Goal: Communication & Community: Answer question/provide support

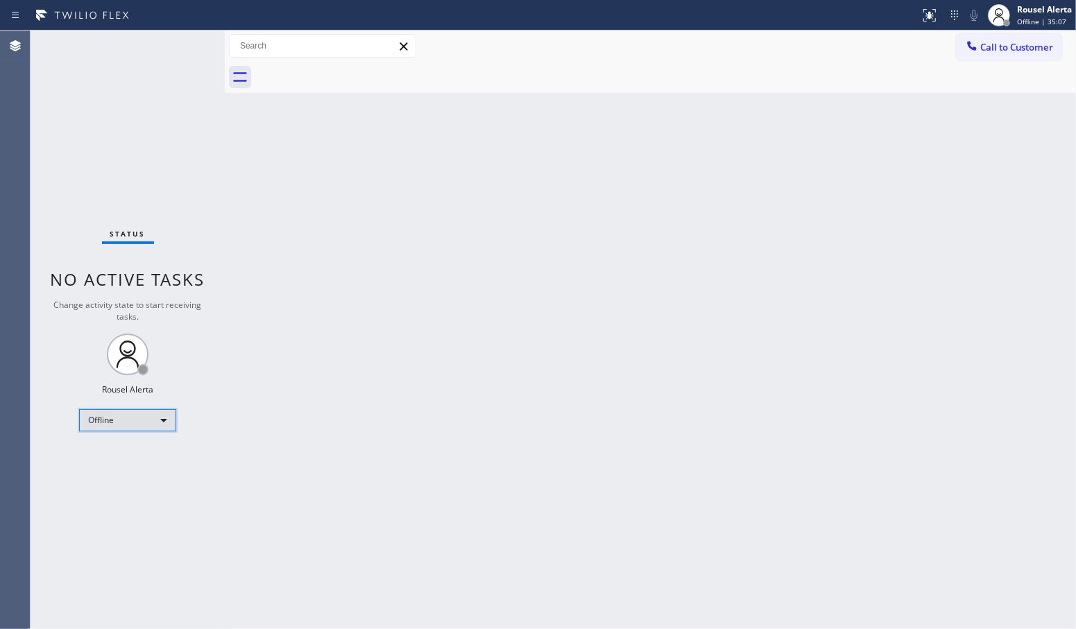
click at [164, 425] on div "Offline" at bounding box center [127, 420] width 97 height 22
click at [137, 459] on li "Available" at bounding box center [127, 456] width 94 height 17
click at [407, 475] on div "Back to Dashboard Change Sender ID Customers Technicians Select a contact Outbo…" at bounding box center [651, 330] width 852 height 599
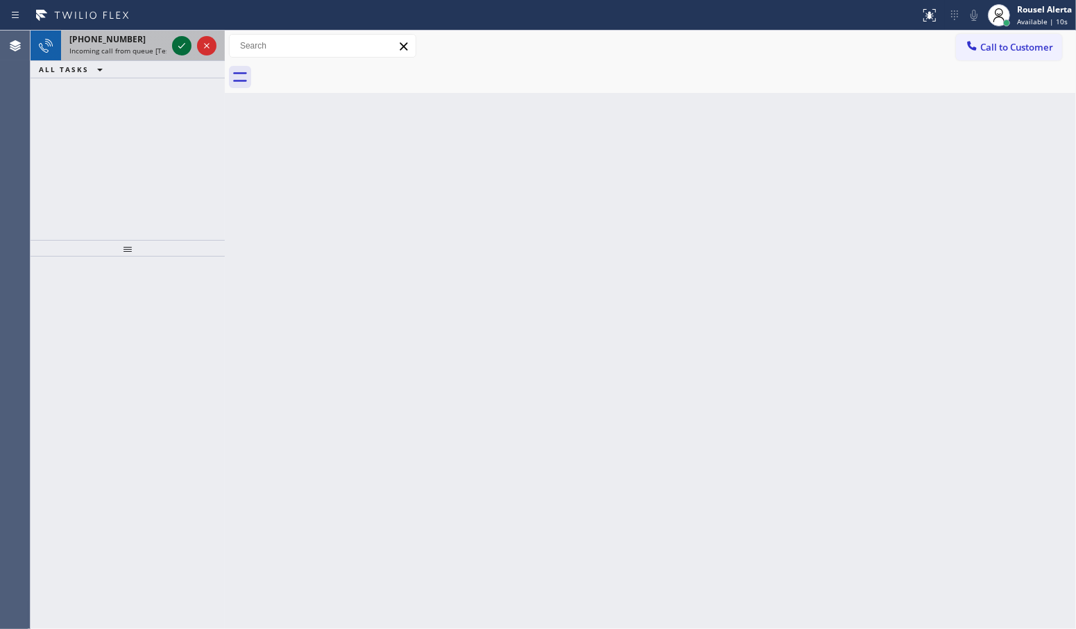
click at [180, 51] on icon at bounding box center [181, 45] width 17 height 17
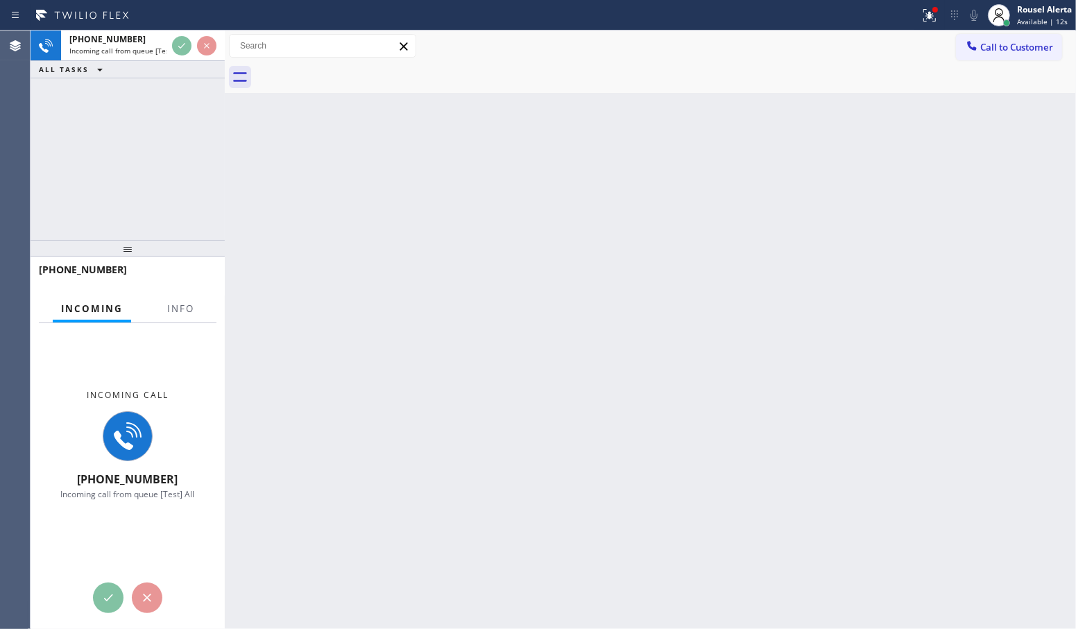
click at [202, 323] on div "Incoming call +19497494099 Incoming call from queue [Test] All" at bounding box center [128, 444] width 194 height 243
click at [196, 307] on button "Info" at bounding box center [181, 309] width 44 height 27
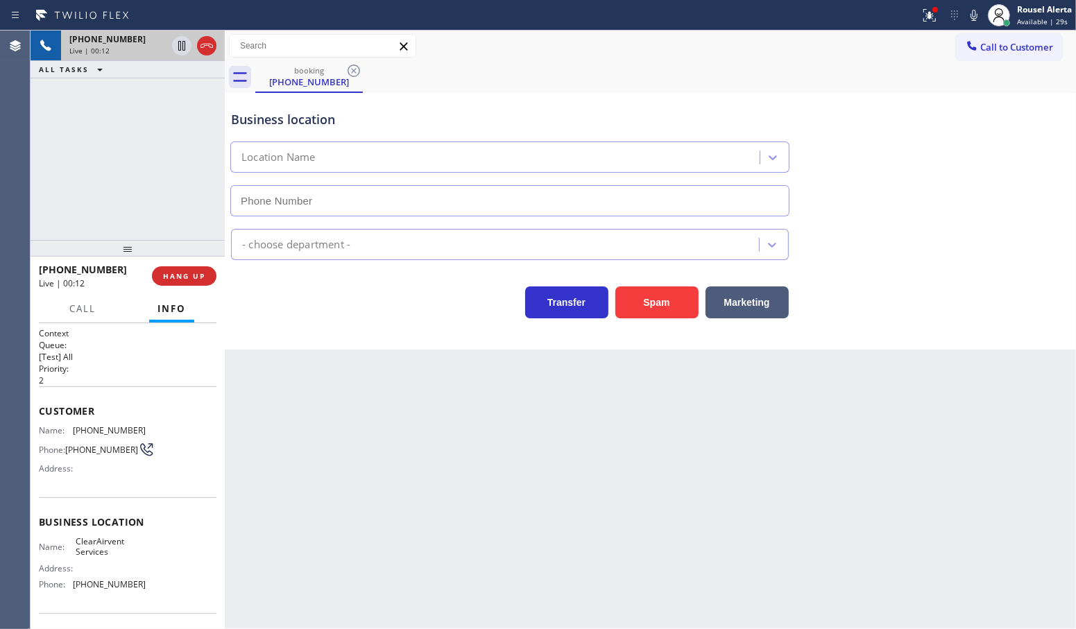
click at [126, 42] on span "+19497494099" at bounding box center [107, 39] width 76 height 12
click at [151, 123] on div "+19497494099 Live | 00:21 ALL TASKS ALL TASKS ACTIVE TASKS TASKS IN WRAP UP" at bounding box center [128, 136] width 194 height 210
drag, startPoint x: 123, startPoint y: 144, endPoint x: 160, endPoint y: 199, distance: 66.6
click at [123, 144] on div "+19497494099 Live | 00:32 ALL TASKS ALL TASKS ACTIVE TASKS TASKS IN WRAP UP" at bounding box center [128, 136] width 194 height 210
click at [399, 516] on div "Back to Dashboard Change Sender ID Customers Technicians Select a contact Outbo…" at bounding box center [651, 330] width 852 height 599
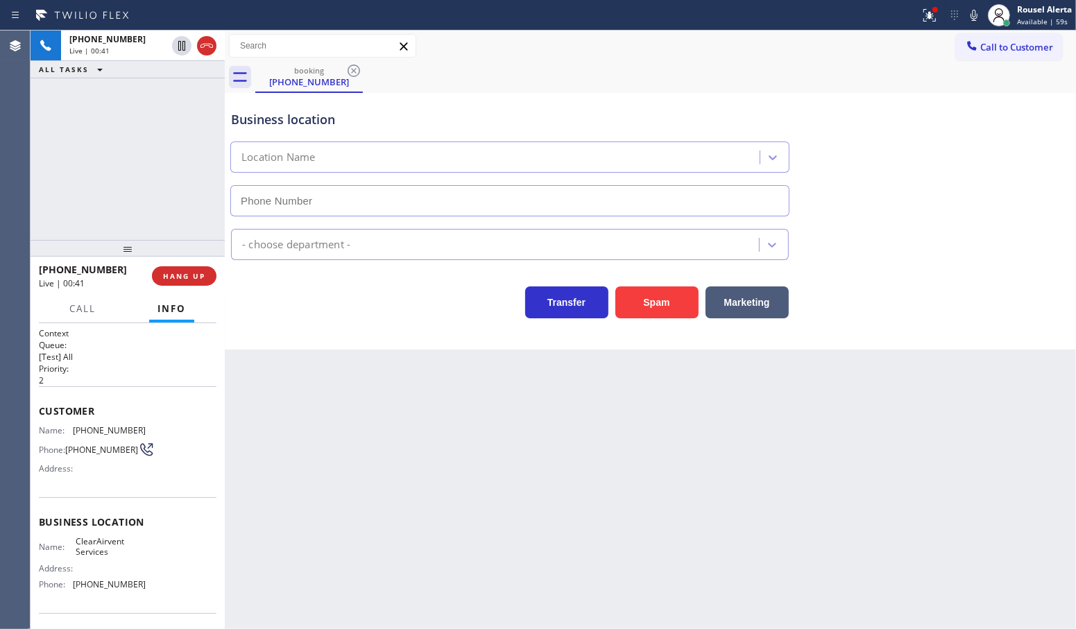
drag, startPoint x: 113, startPoint y: 98, endPoint x: 150, endPoint y: 144, distance: 58.7
click at [113, 98] on div "+19497494099 Live | 00:41 ALL TASKS ALL TASKS ACTIVE TASKS TASKS IN WRAP UP" at bounding box center [128, 136] width 194 height 210
click at [424, 512] on div "Back to Dashboard Change Sender ID Customers Technicians Select a contact Outbo…" at bounding box center [651, 330] width 852 height 599
click at [623, 491] on div "Back to Dashboard Change Sender ID Customers Technicians Select a contact Outbo…" at bounding box center [651, 330] width 852 height 599
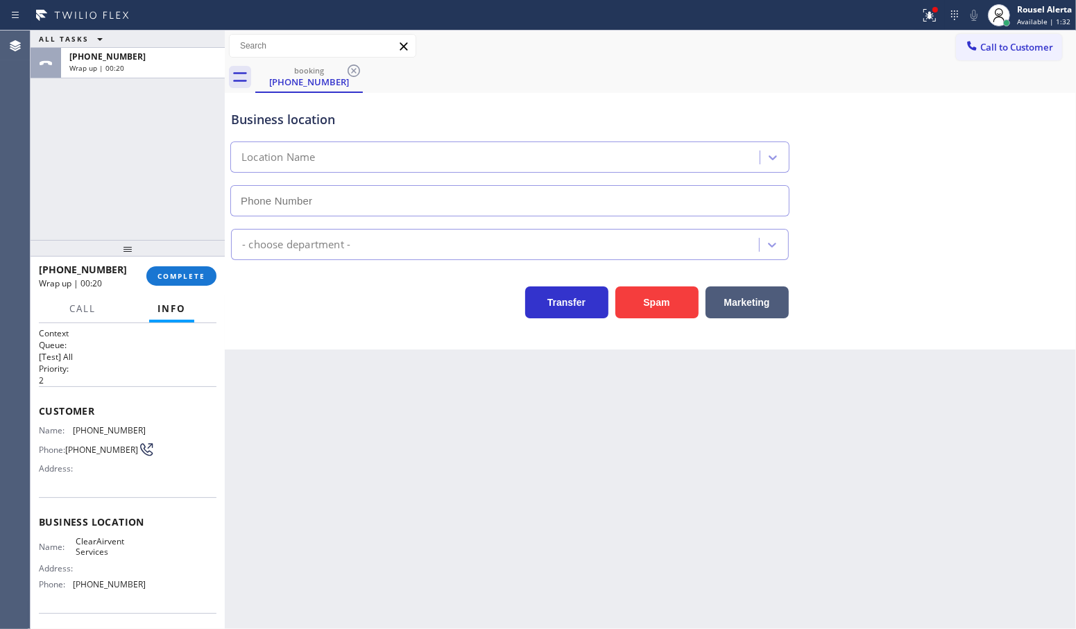
click at [175, 153] on div "ALL TASKS ALL TASKS ACTIVE TASKS TASKS IN WRAP UP +19497494099 Wrap up | 00:20" at bounding box center [128, 136] width 194 height 210
click at [199, 271] on button "COMPLETE" at bounding box center [181, 275] width 70 height 19
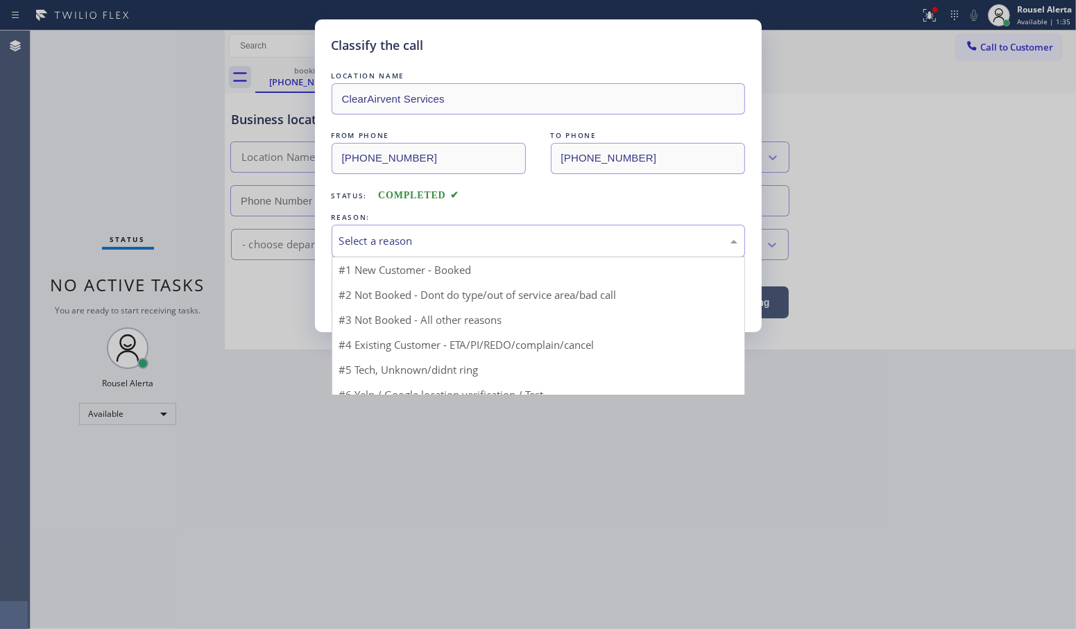
click at [393, 234] on div "Select a reason" at bounding box center [538, 241] width 398 height 16
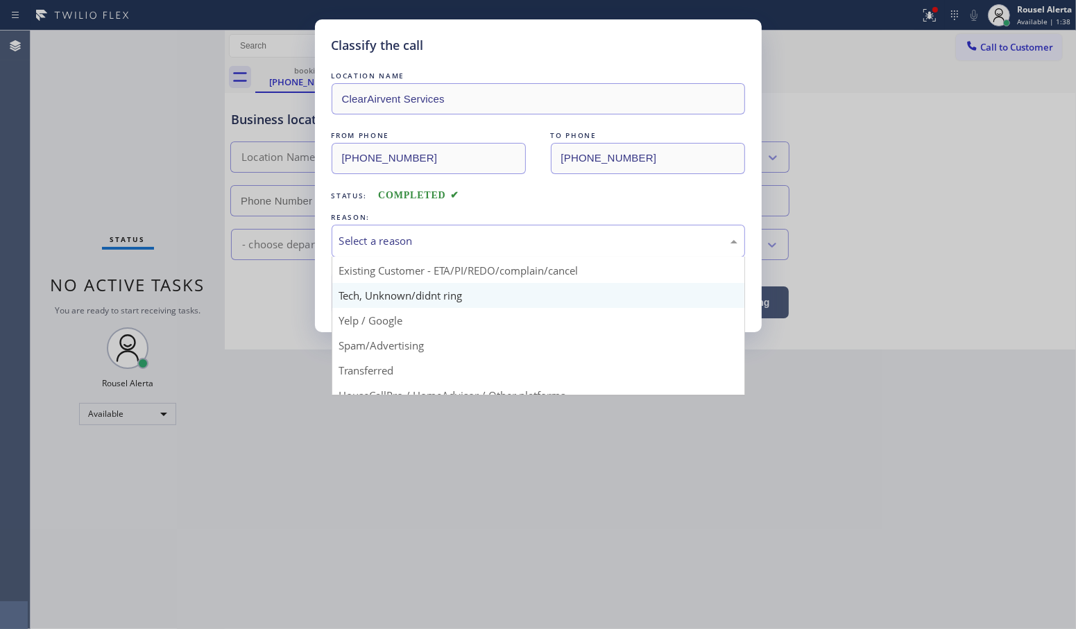
scroll to position [95, 0]
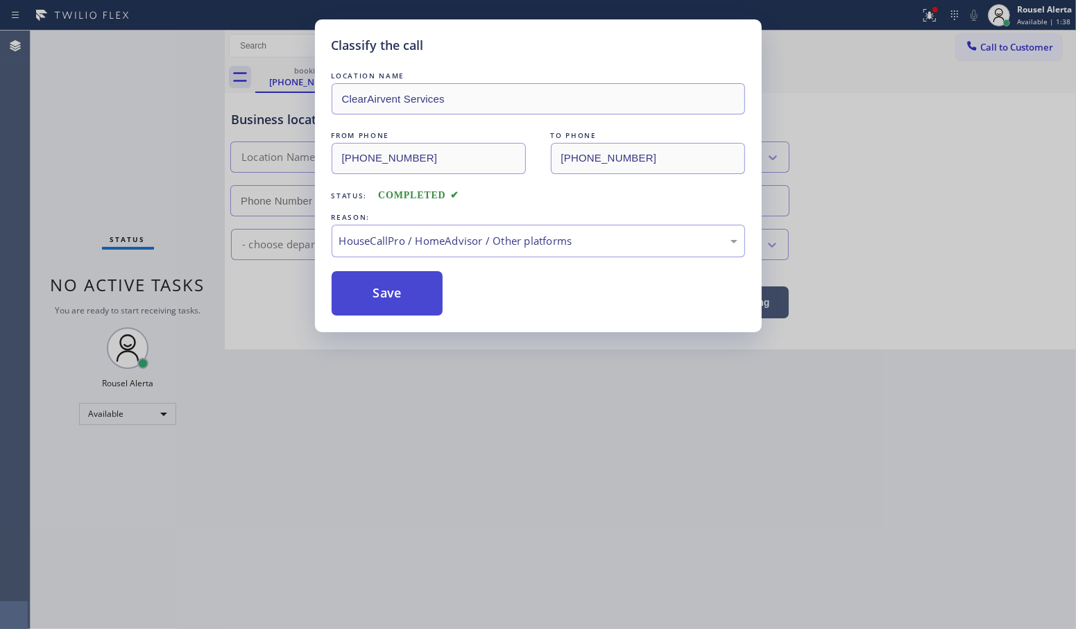
click at [375, 300] on button "Save" at bounding box center [388, 293] width 112 height 44
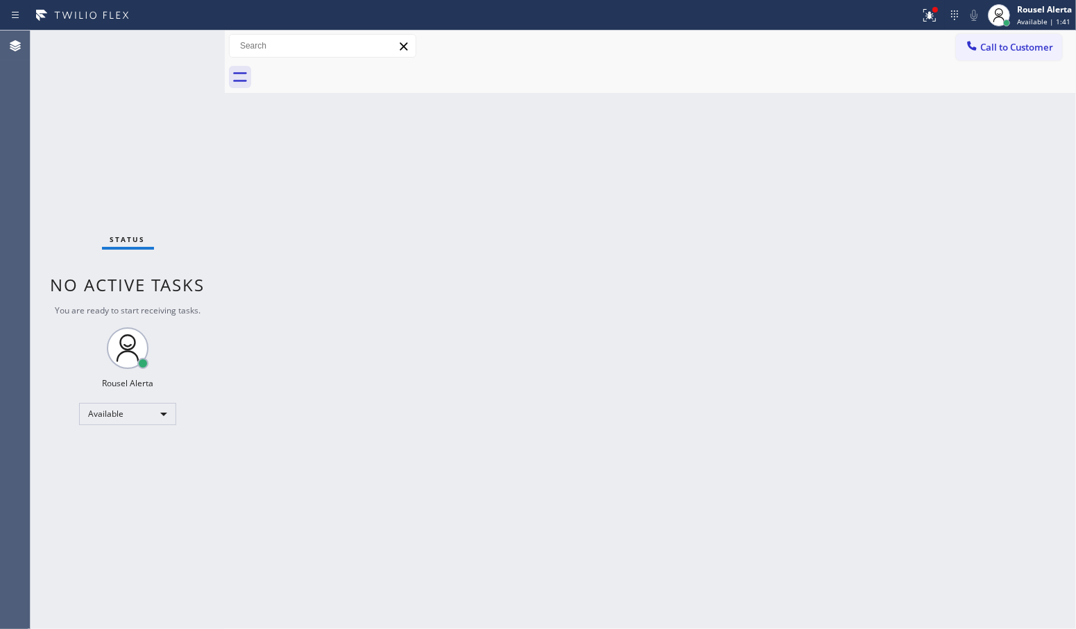
click at [609, 271] on div "Back to Dashboard Change Sender ID Customers Technicians Select a contact Outbo…" at bounding box center [651, 330] width 852 height 599
click at [115, 91] on div "Status No active tasks You are ready to start receiving tasks. Rousel Alerta Av…" at bounding box center [128, 330] width 194 height 599
click at [126, 36] on div "Status No active tasks You are ready to start receiving tasks. Rousel Alerta Av…" at bounding box center [128, 330] width 194 height 599
drag, startPoint x: 316, startPoint y: 220, endPoint x: 335, endPoint y: 244, distance: 30.7
click at [316, 220] on div "Back to Dashboard Change Sender ID Customers Technicians Select a contact Outbo…" at bounding box center [651, 330] width 852 height 599
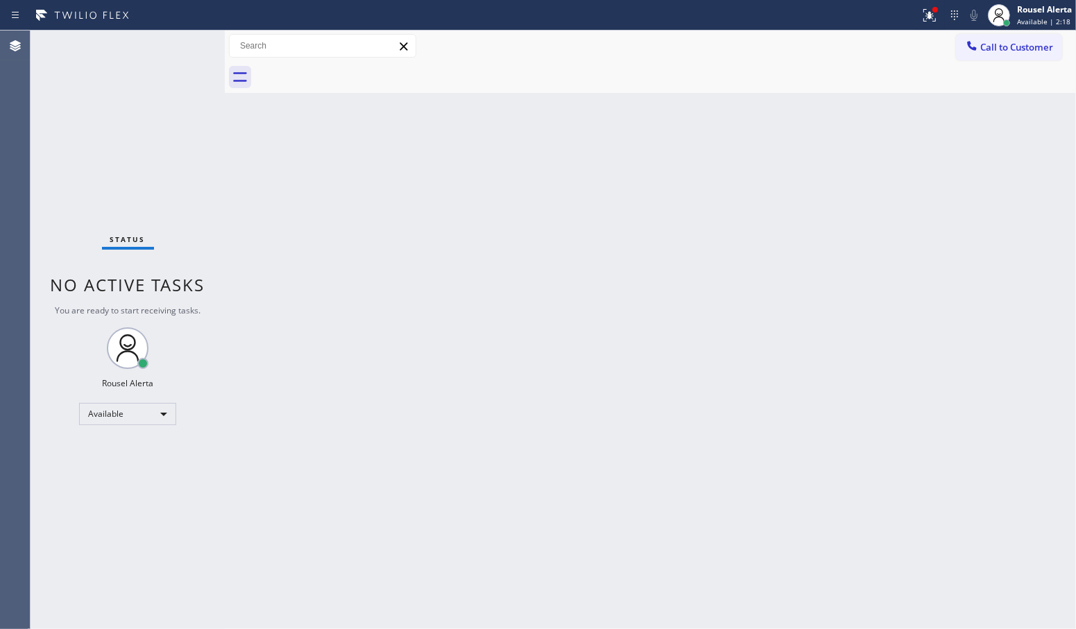
click at [633, 439] on div "Back to Dashboard Change Sender ID Customers Technicians Select a contact Outbo…" at bounding box center [651, 330] width 852 height 599
click at [820, 78] on div at bounding box center [665, 77] width 821 height 31
click at [922, 17] on icon at bounding box center [930, 15] width 17 height 17
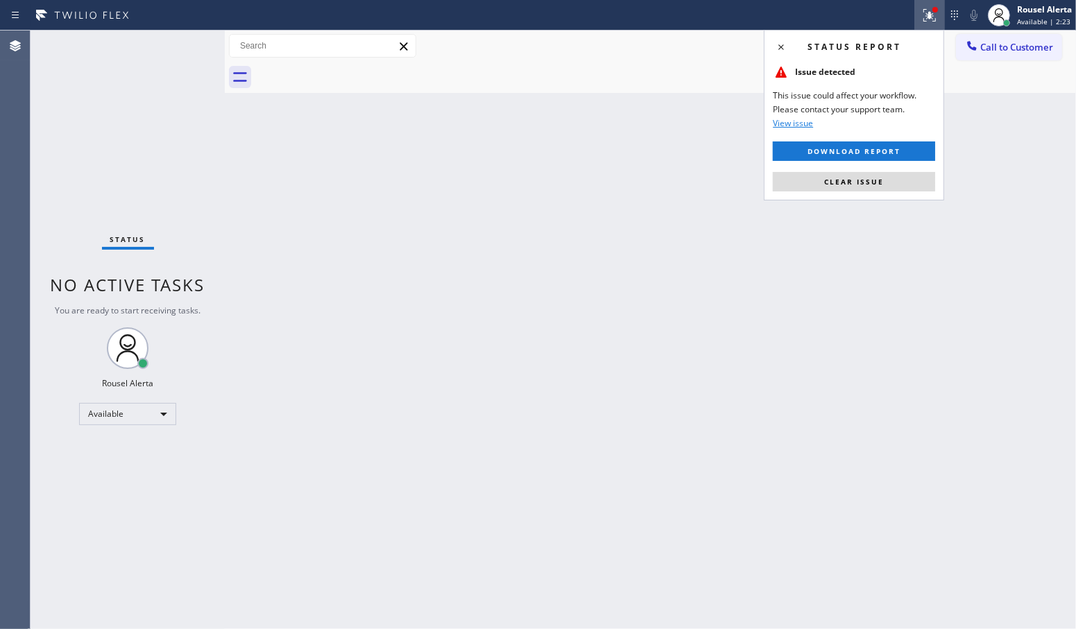
click at [892, 187] on button "Clear issue" at bounding box center [854, 181] width 162 height 19
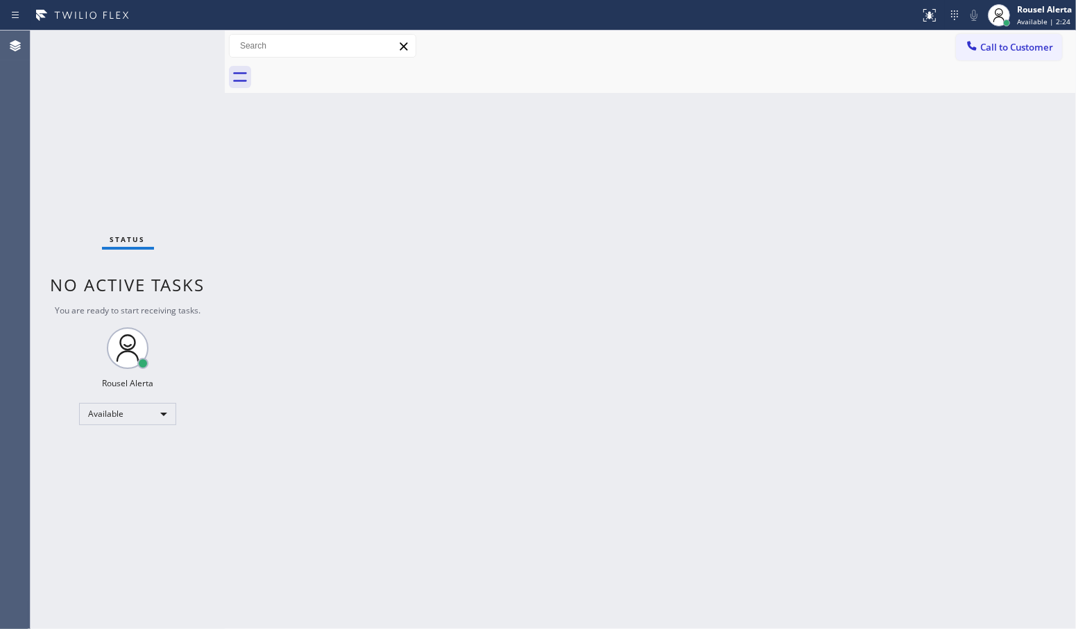
click at [828, 460] on div "Back to Dashboard Change Sender ID Customers Technicians Select a contact Outbo…" at bounding box center [651, 330] width 852 height 599
click at [969, 123] on div "Back to Dashboard Change Sender ID Customers Technicians Select a contact Outbo…" at bounding box center [651, 330] width 852 height 599
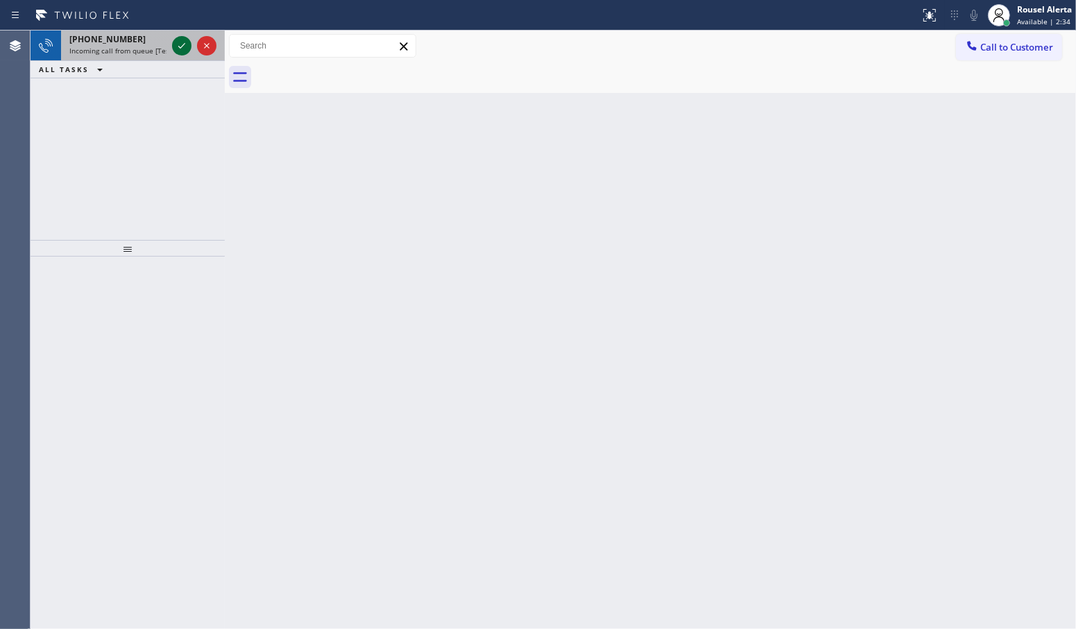
click at [175, 45] on icon at bounding box center [181, 45] width 17 height 17
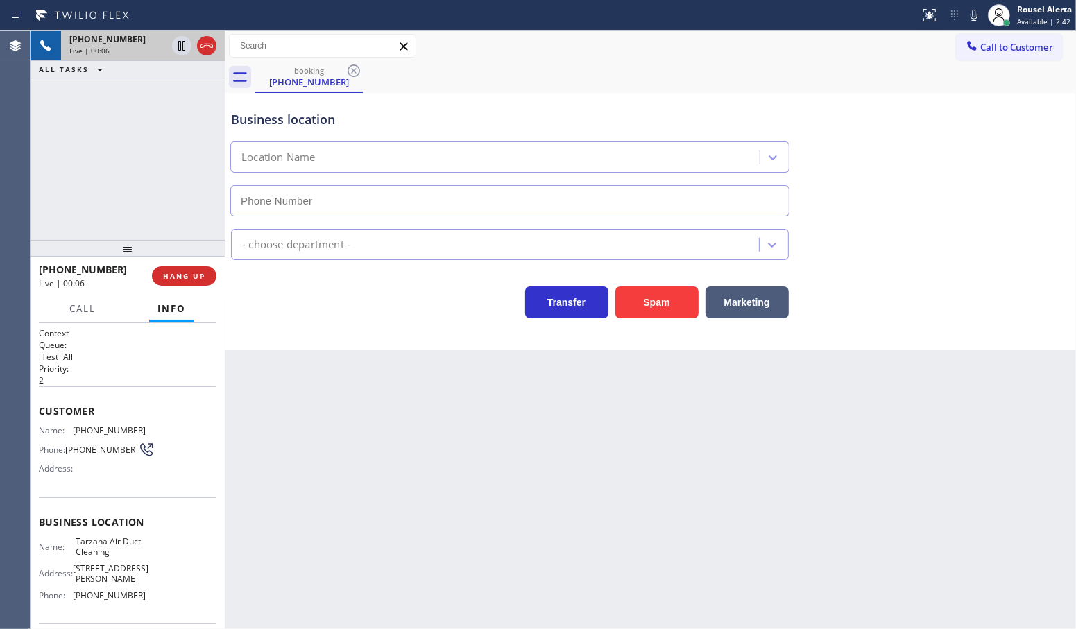
click at [115, 108] on div "+18188540733 Live | 00:06 ALL TASKS ALL TASKS ACTIVE TASKS TASKS IN WRAP UP" at bounding box center [128, 136] width 194 height 210
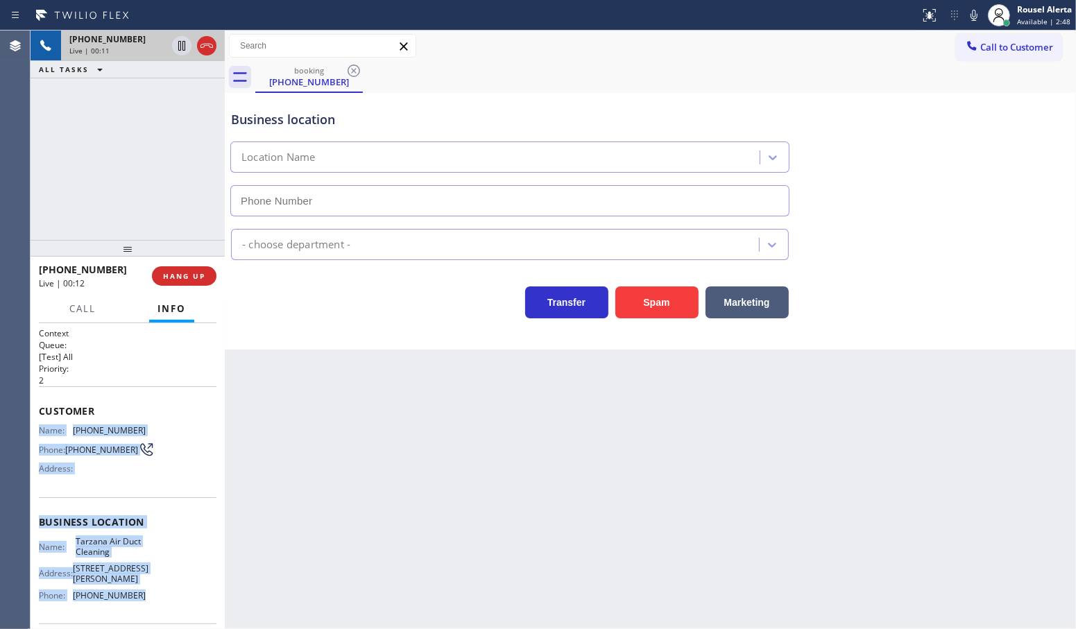
drag, startPoint x: 40, startPoint y: 427, endPoint x: 161, endPoint y: 582, distance: 196.2
click at [161, 582] on div "Context Queue: [Test] All Priority: 2 Customer Name: (818) 854-0733 Phone: (818…" at bounding box center [128, 534] width 178 height 412
copy div "Name: (818) 854-0733 Phone: (818) 854-0733 Address: Business location Name: Tar…"
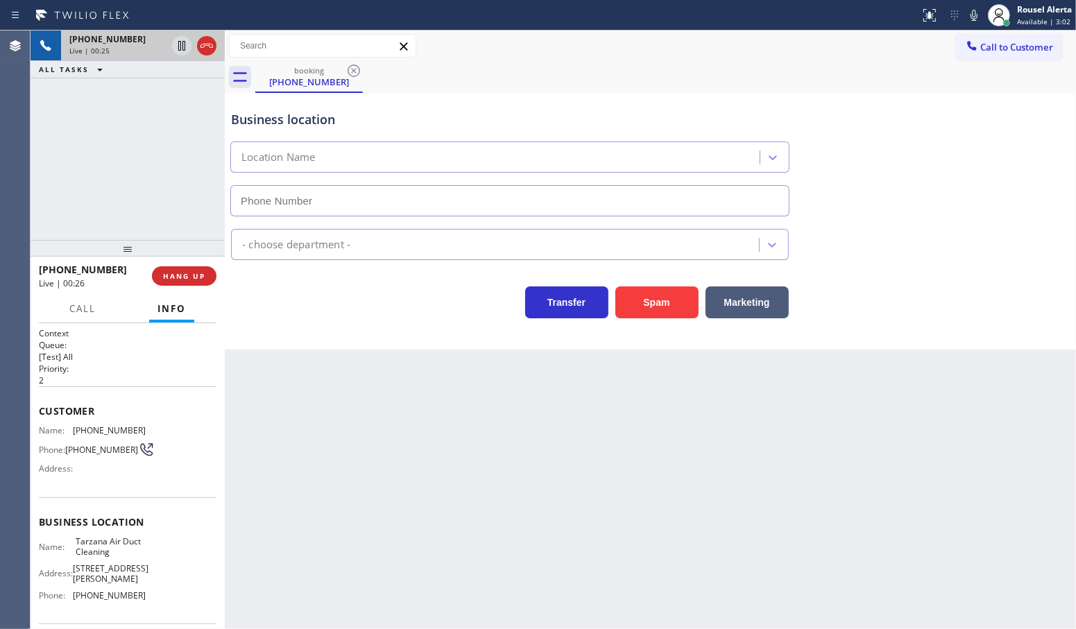
drag, startPoint x: 105, startPoint y: 122, endPoint x: 110, endPoint y: 128, distance: 7.9
click at [105, 122] on div "+18188540733 Live | 00:25 ALL TASKS ALL TASKS ACTIVE TASKS TASKS IN WRAP UP" at bounding box center [128, 136] width 194 height 210
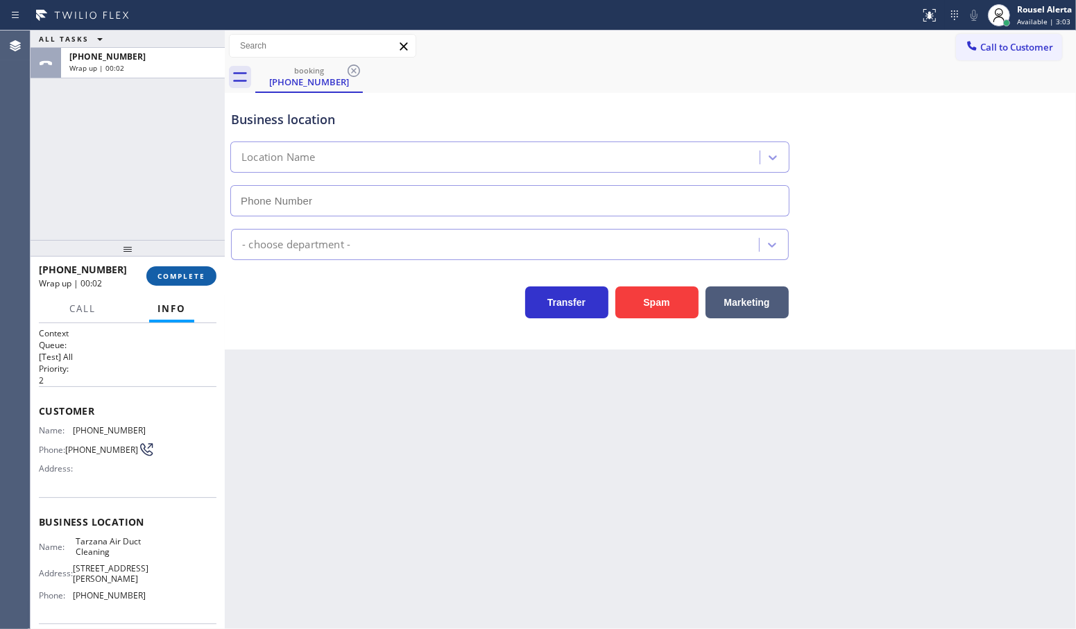
click at [170, 271] on span "COMPLETE" at bounding box center [182, 276] width 48 height 10
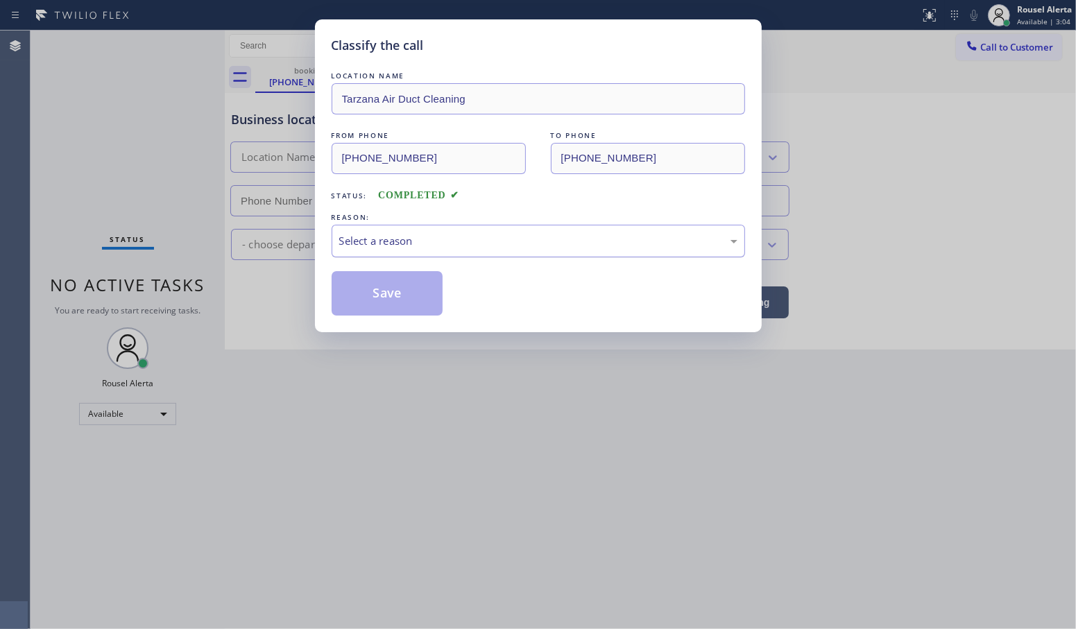
click at [403, 241] on div "Select a reason" at bounding box center [538, 241] width 398 height 16
click at [389, 289] on button "Save" at bounding box center [388, 293] width 112 height 44
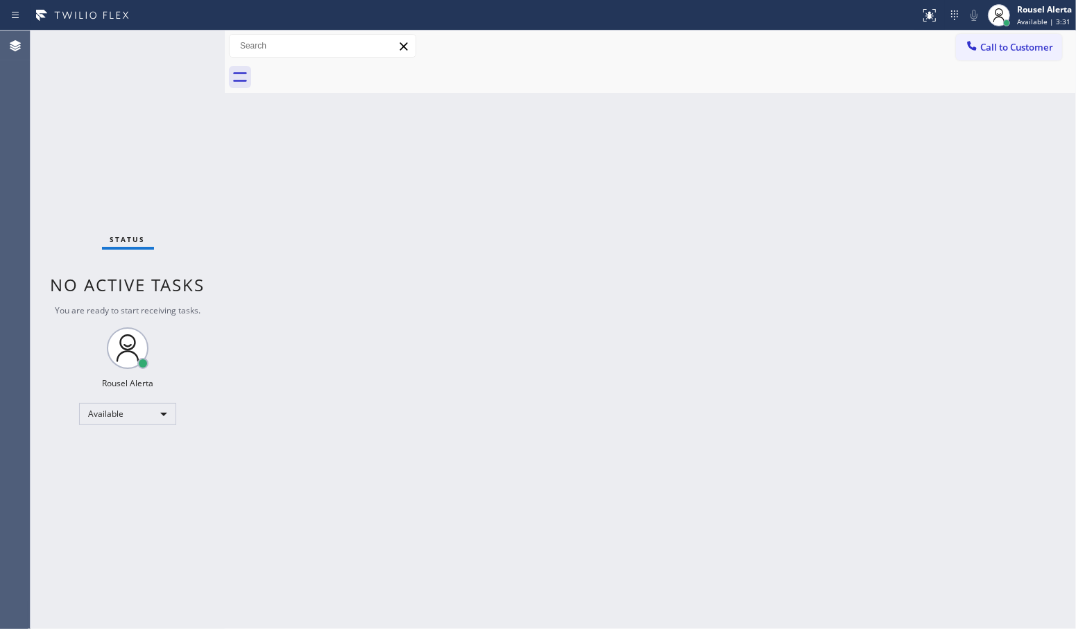
click at [185, 42] on div "Status No active tasks You are ready to start receiving tasks. Rousel Alerta Av…" at bounding box center [128, 330] width 194 height 599
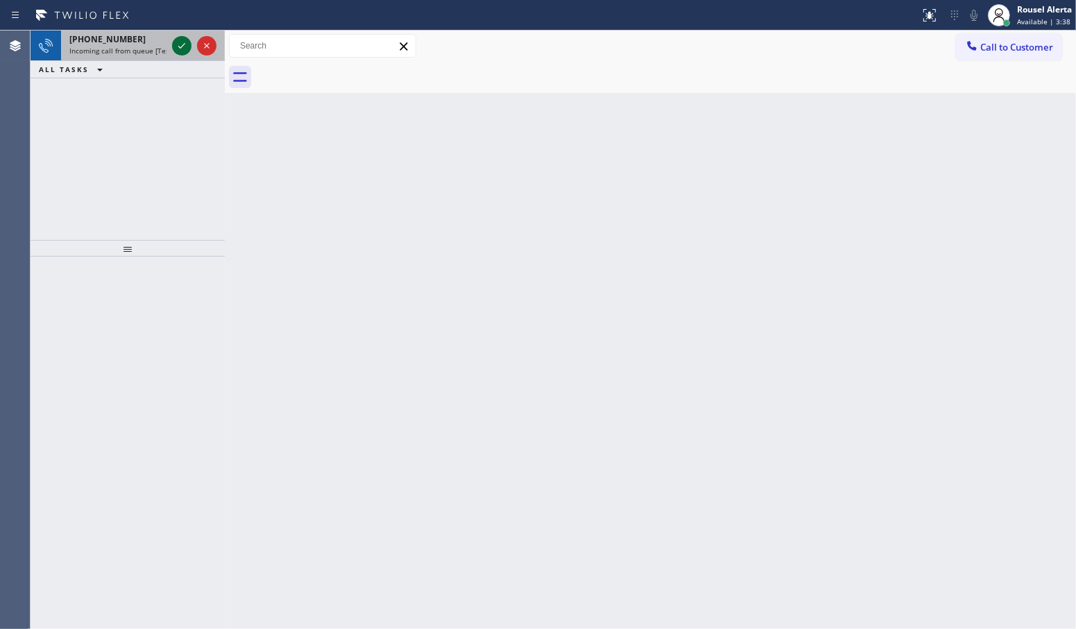
click at [177, 43] on icon at bounding box center [181, 45] width 17 height 17
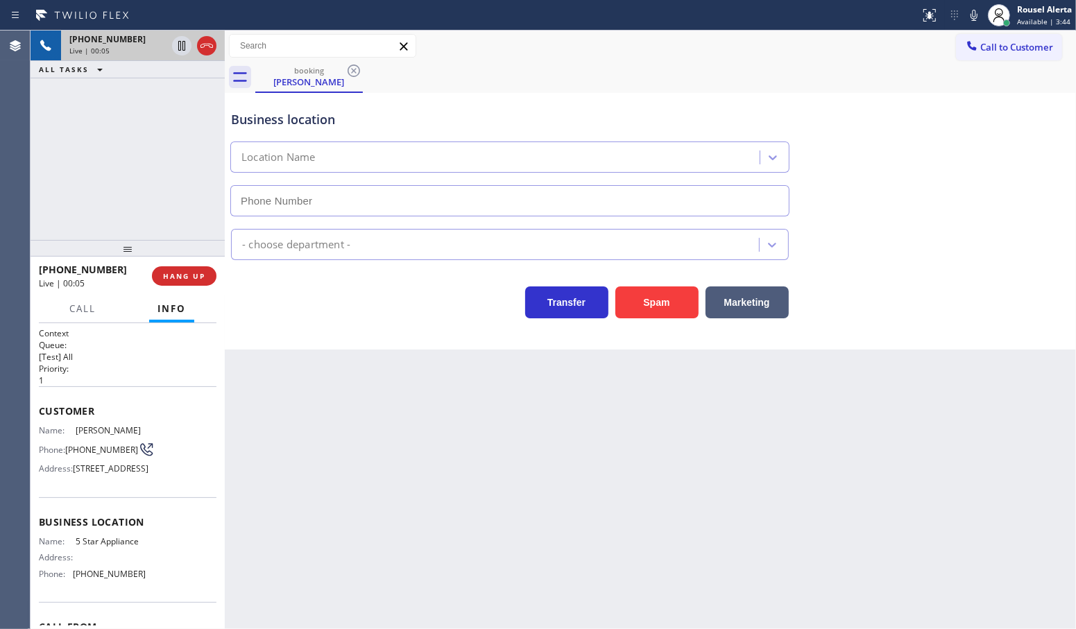
click at [353, 494] on div "Back to Dashboard Change Sender ID Customers Technicians Select a contact Outbo…" at bounding box center [651, 330] width 852 height 599
click at [132, 56] on div "+17143932899 Live | 00:06" at bounding box center [115, 46] width 108 height 31
click at [496, 498] on div "Back to Dashboard Change Sender ID Customers Technicians Select a contact Outbo…" at bounding box center [651, 330] width 852 height 599
click at [196, 480] on div "Name: Anelli Ngo Phone: (714) 393-2899 Address: 12833 Brookhurst Way, Garden Gr…" at bounding box center [128, 452] width 178 height 55
drag, startPoint x: 95, startPoint y: 427, endPoint x: 70, endPoint y: 427, distance: 25.0
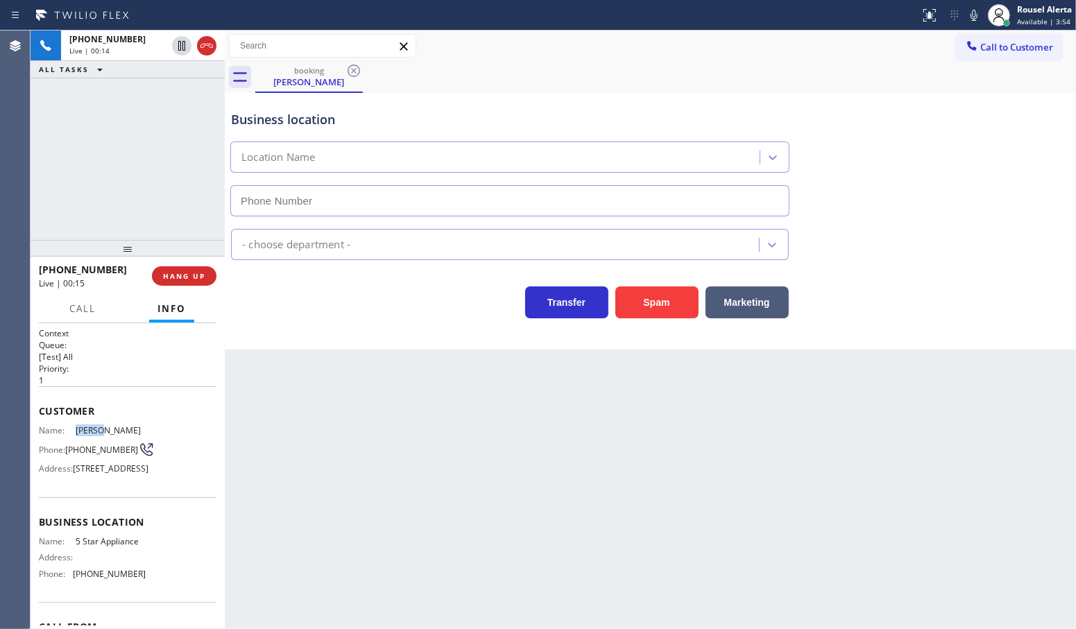
click at [70, 427] on div "Name: Anelli Ngo" at bounding box center [92, 430] width 107 height 10
copy div "Anelli"
click at [141, 418] on div "Customer Name: Anelli Ngo Phone: (714) 393-2899 Address: 12833 Brookhurst Way, …" at bounding box center [128, 442] width 178 height 111
drag, startPoint x: 117, startPoint y: 423, endPoint x: 99, endPoint y: 418, distance: 18.0
click at [99, 418] on div "Customer Name: Anelli Ngo Phone: (714) 393-2899 Address: 12833 Brookhurst Way, …" at bounding box center [128, 442] width 178 height 111
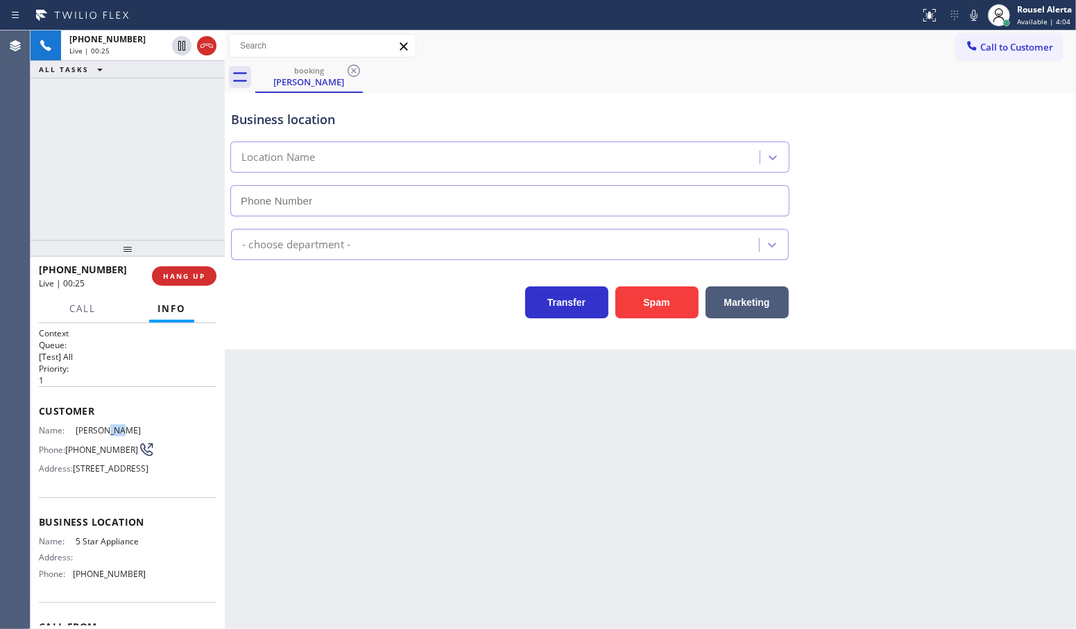
copy span "Ngo"
click at [549, 527] on div "Back to Dashboard Change Sender ID Customers Technicians Select a contact Outbo…" at bounding box center [651, 330] width 852 height 599
click at [184, 54] on button at bounding box center [181, 45] width 19 height 19
click at [970, 8] on icon at bounding box center [974, 15] width 17 height 17
click at [177, 45] on icon at bounding box center [181, 45] width 17 height 17
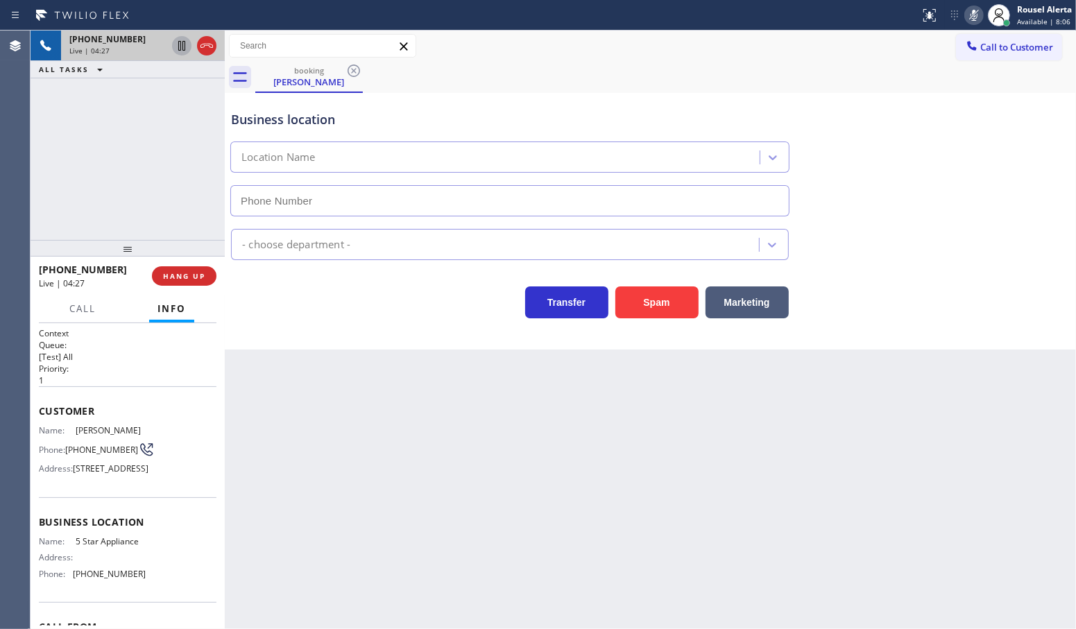
click at [972, 14] on icon at bounding box center [974, 15] width 17 height 17
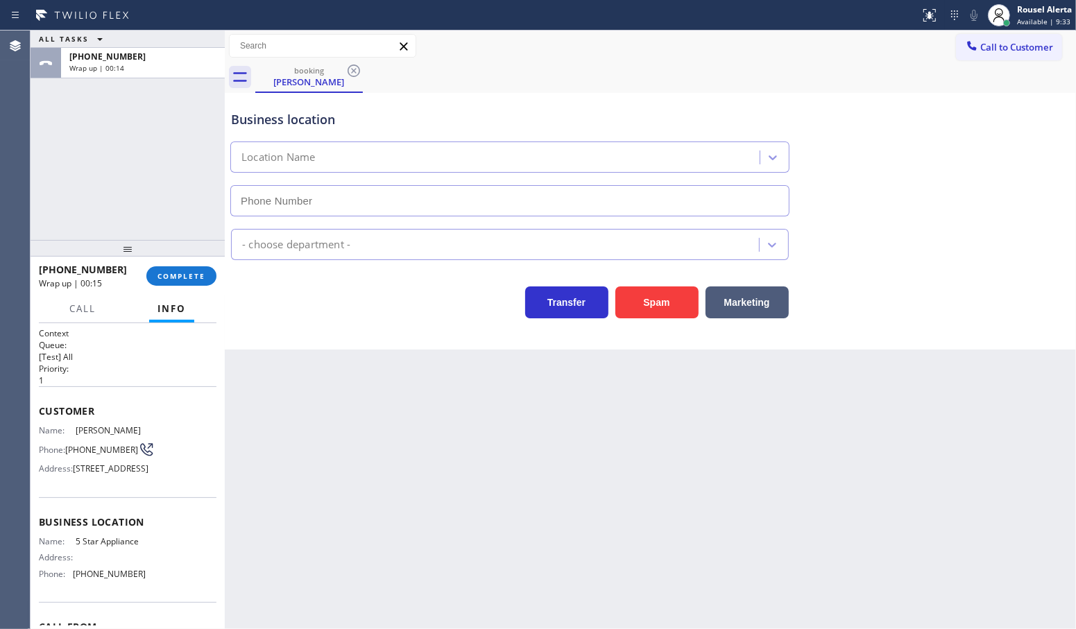
click at [185, 290] on div "+17143932899 Wrap up | 00:15 COMPLETE" at bounding box center [128, 276] width 178 height 36
click at [185, 278] on span "COMPLETE" at bounding box center [182, 276] width 48 height 10
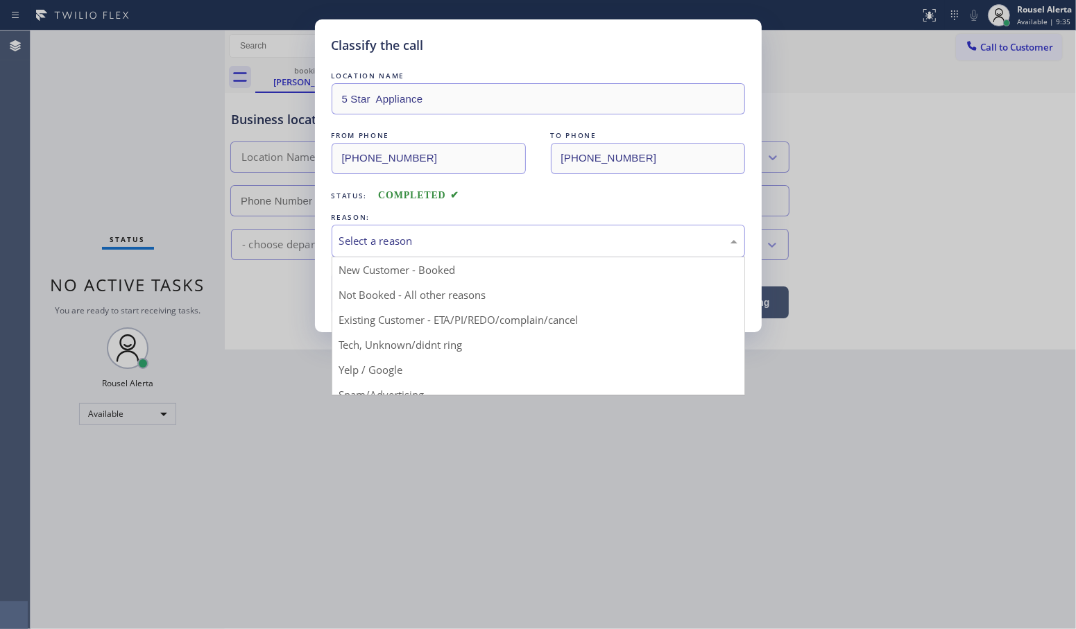
click at [408, 248] on div "Select a reason" at bounding box center [538, 241] width 398 height 16
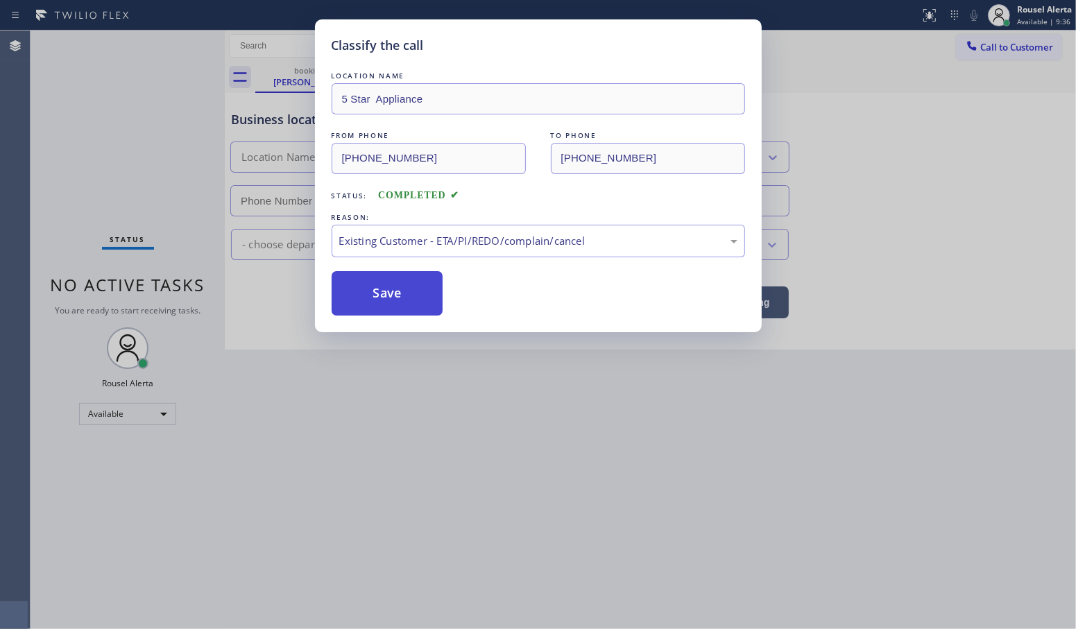
click at [441, 309] on button "Save" at bounding box center [388, 293] width 112 height 44
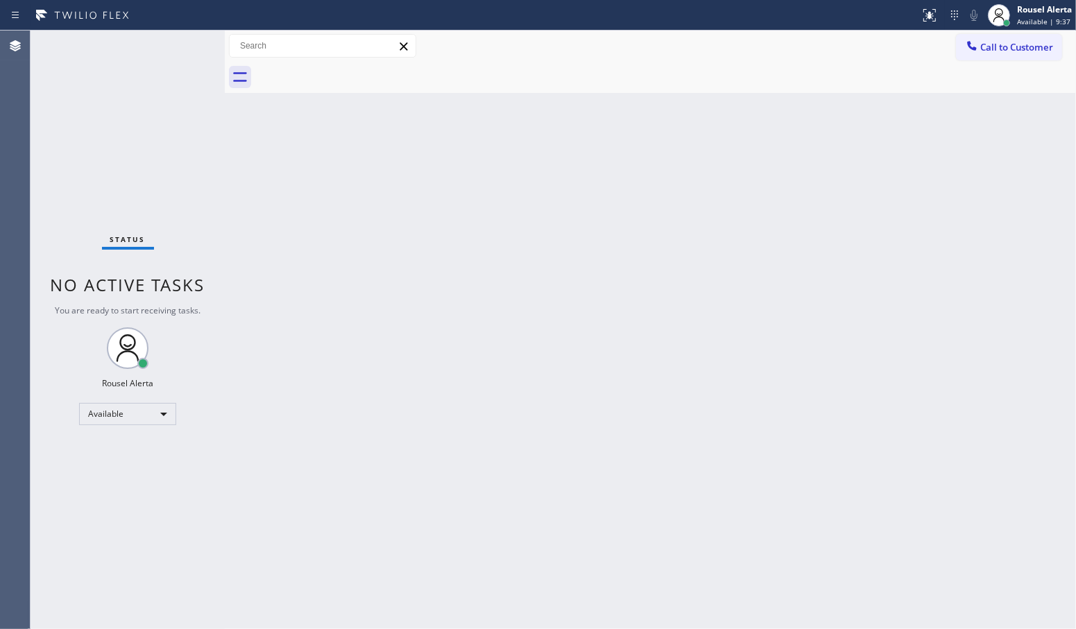
click at [389, 289] on div "Back to Dashboard Change Sender ID Customers Technicians Select a contact Outbo…" at bounding box center [651, 330] width 852 height 599
click at [286, 194] on div "Back to Dashboard Change Sender ID Customers Technicians Select a contact Outbo…" at bounding box center [651, 330] width 852 height 599
click at [174, 44] on div "Status No active tasks You are ready to start receiving tasks. Rousel Alerta Av…" at bounding box center [128, 330] width 194 height 599
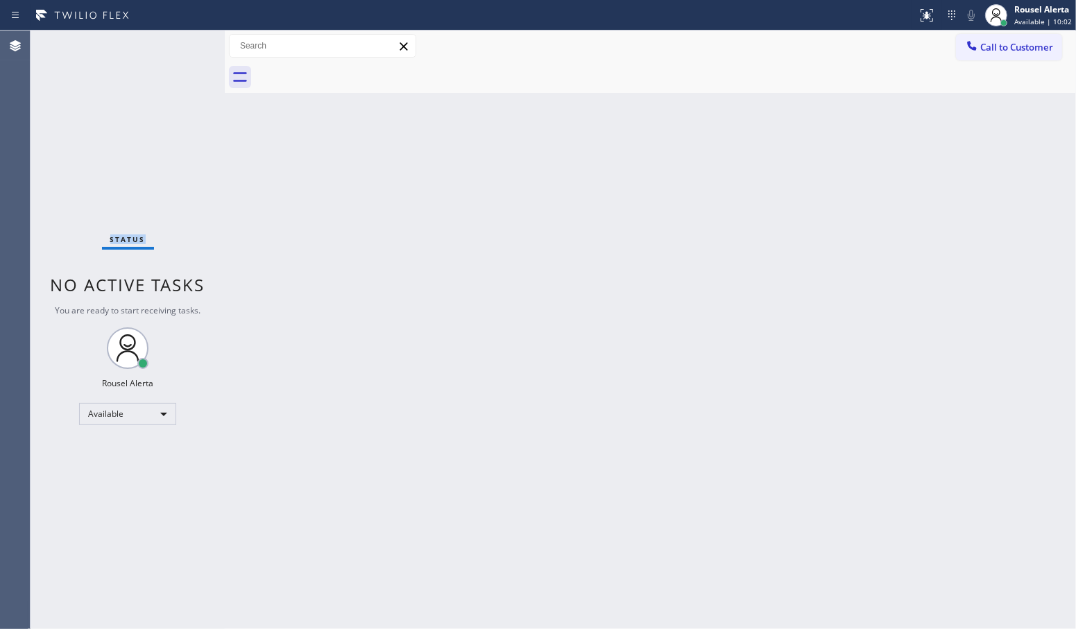
click at [175, 44] on div "Status No active tasks You are ready to start receiving tasks. Rousel Alerta Av…" at bounding box center [128, 330] width 194 height 599
click at [146, 105] on div "Status No active tasks You are ready to start receiving tasks. Rousel Alerta Av…" at bounding box center [128, 330] width 194 height 599
click at [393, 348] on div "Back to Dashboard Change Sender ID Customers Technicians Select a contact Outbo…" at bounding box center [651, 330] width 852 height 599
click at [160, 74] on div "Status No active tasks You are ready to start receiving tasks. Rousel Alerta Av…" at bounding box center [128, 330] width 194 height 599
click at [532, 269] on div "Back to Dashboard Change Sender ID Customers Technicians Select a contact Outbo…" at bounding box center [651, 330] width 852 height 599
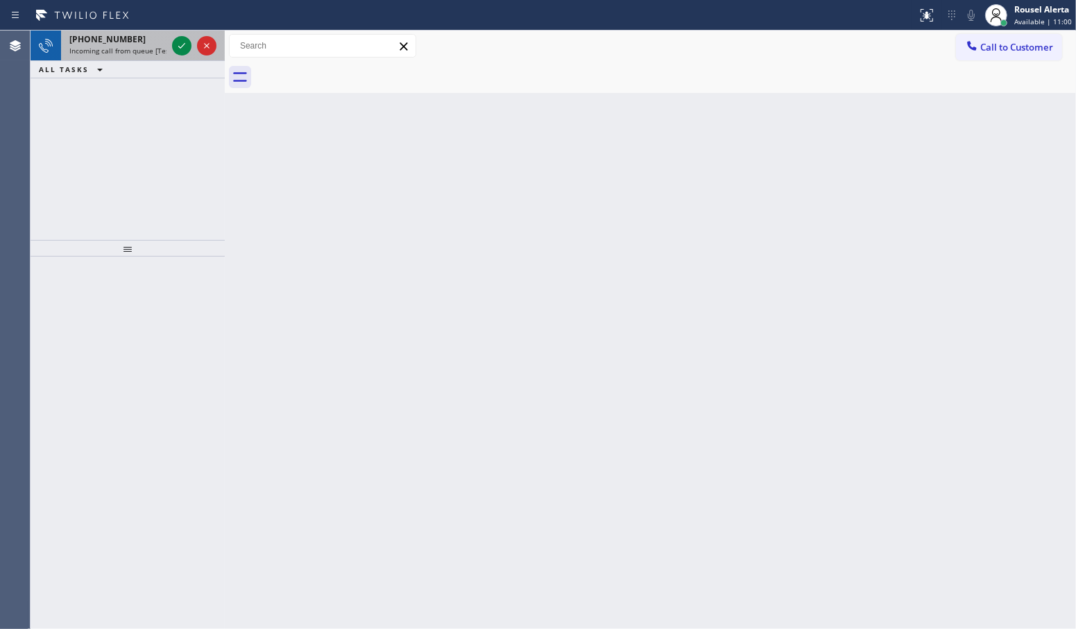
click at [178, 56] on div at bounding box center [194, 46] width 50 height 31
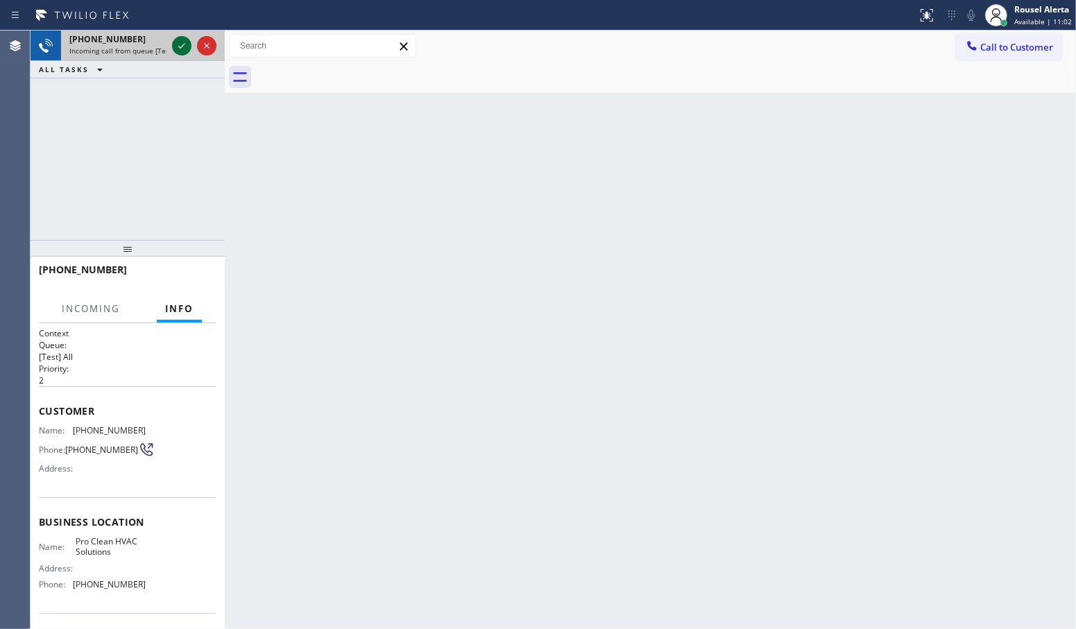
click at [178, 49] on icon at bounding box center [181, 45] width 17 height 17
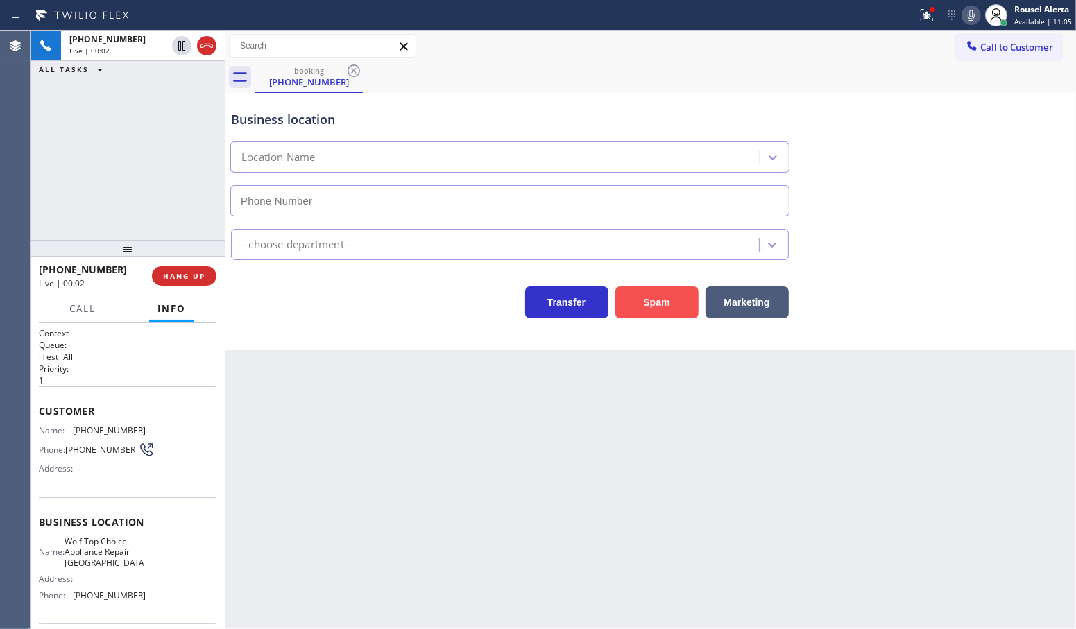
click at [640, 300] on button "Spam" at bounding box center [657, 303] width 83 height 32
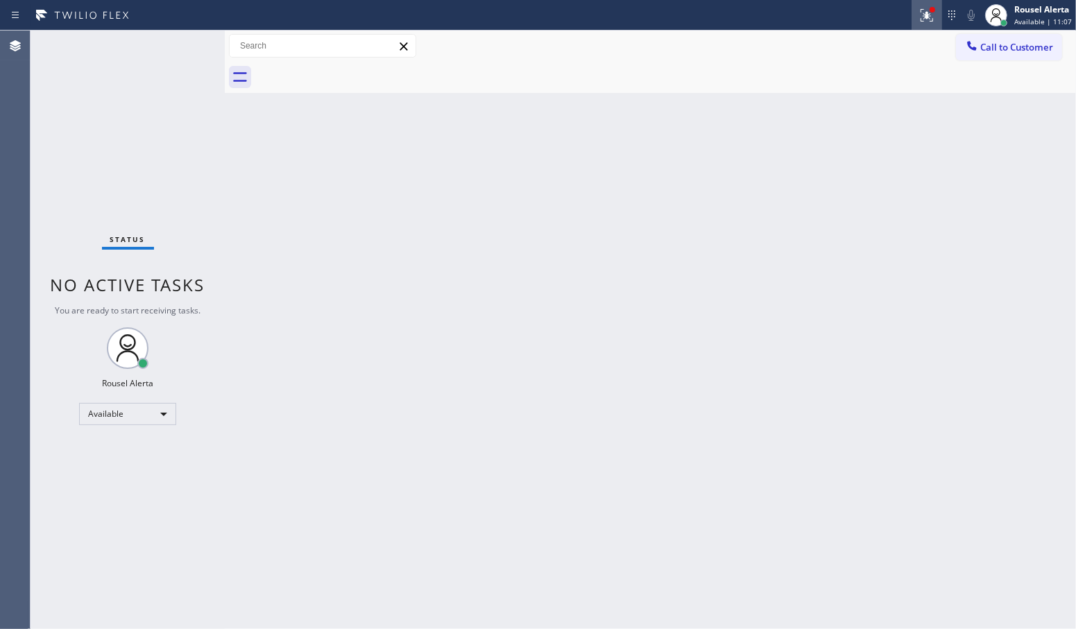
click at [920, 12] on div at bounding box center [927, 15] width 31 height 17
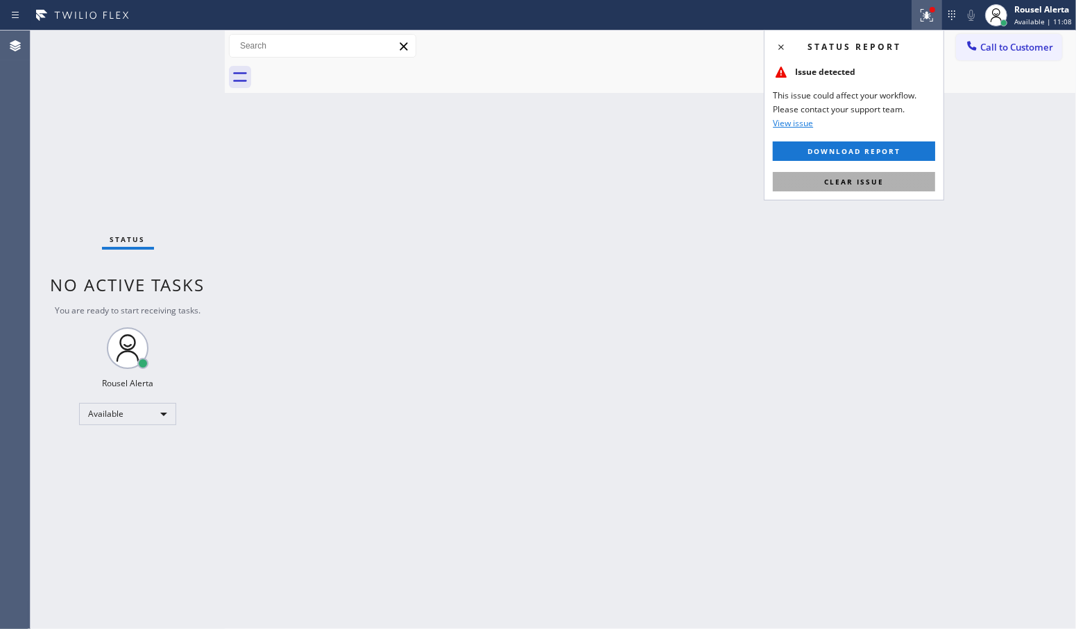
click at [864, 177] on span "Clear issue" at bounding box center [854, 182] width 60 height 10
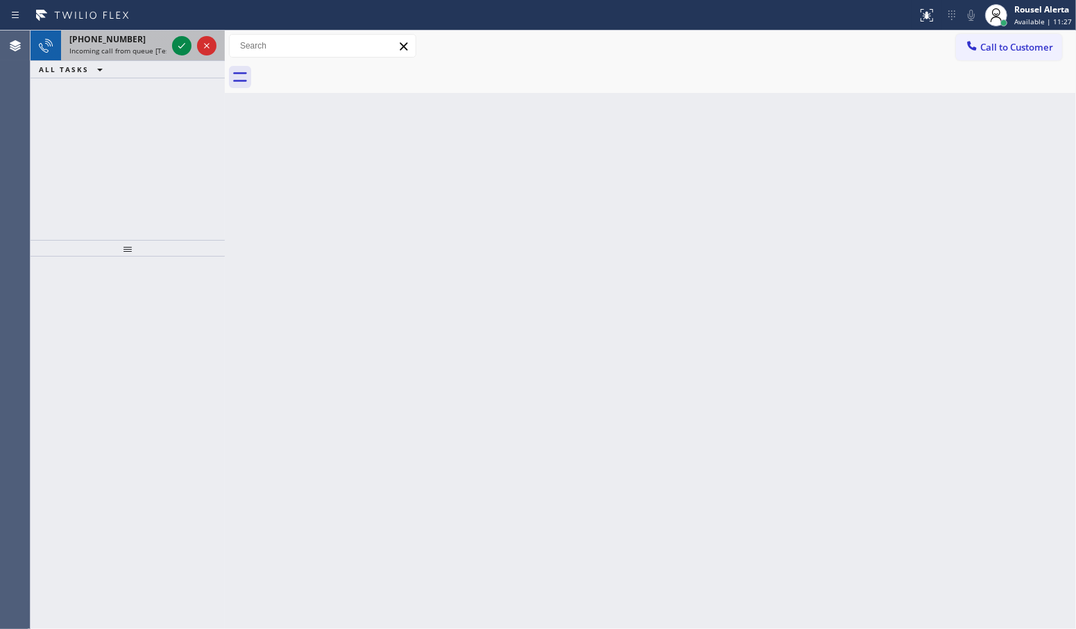
click at [151, 56] on div "+18589808089 Incoming call from queue [Test] All" at bounding box center [115, 46] width 108 height 31
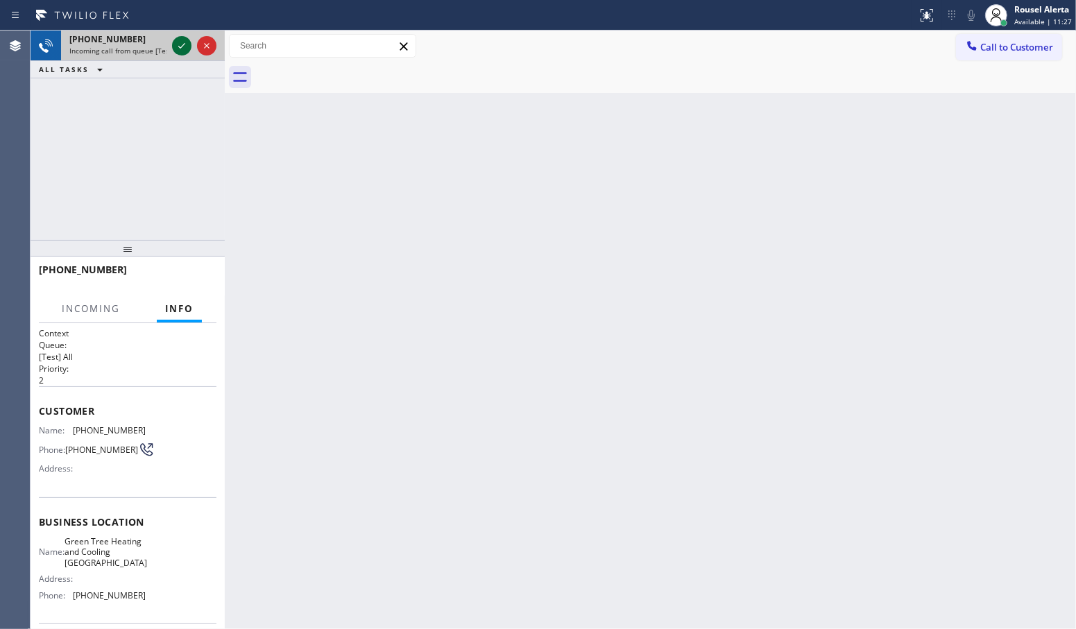
click at [177, 51] on icon at bounding box center [181, 45] width 17 height 17
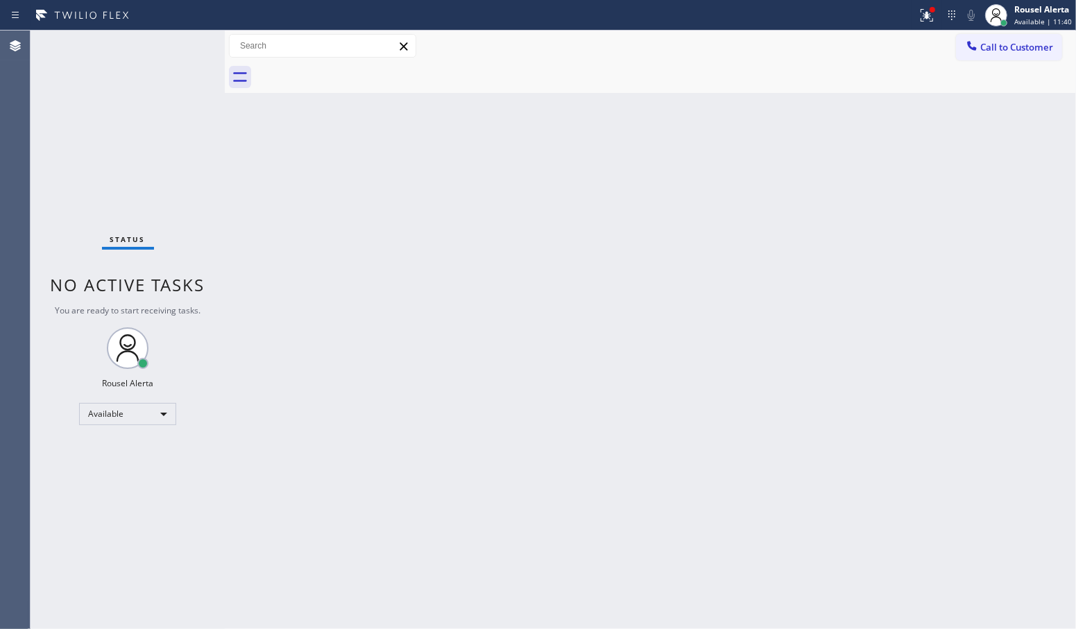
click at [128, 90] on div "Status No active tasks You are ready to start receiving tasks. Rousel Alerta Av…" at bounding box center [128, 330] width 194 height 599
click at [922, 19] on icon at bounding box center [927, 15] width 17 height 17
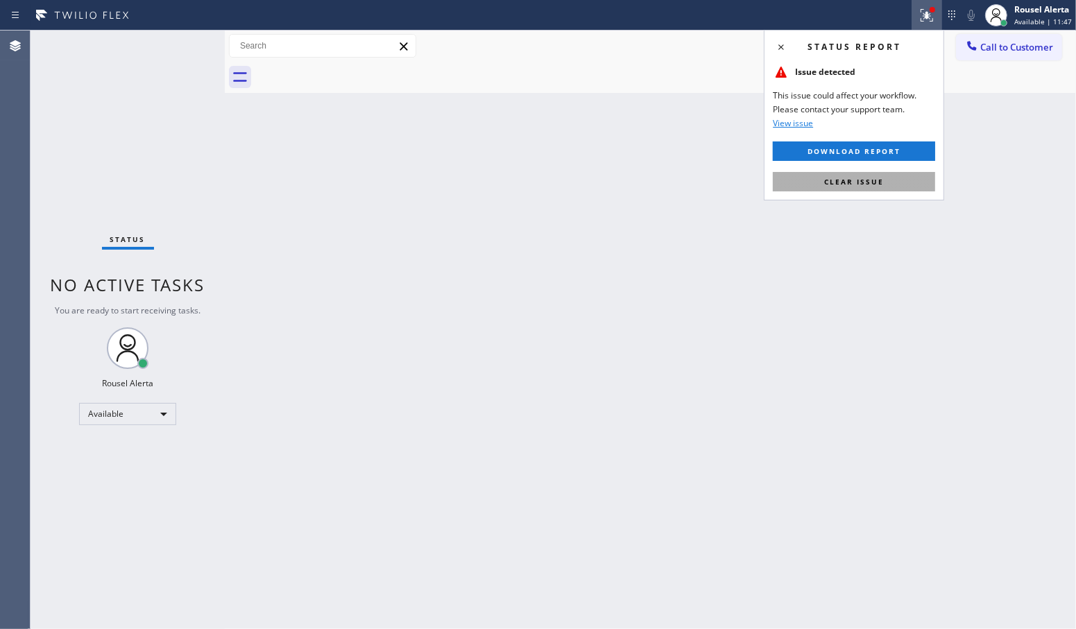
click at [882, 177] on span "Clear issue" at bounding box center [854, 182] width 60 height 10
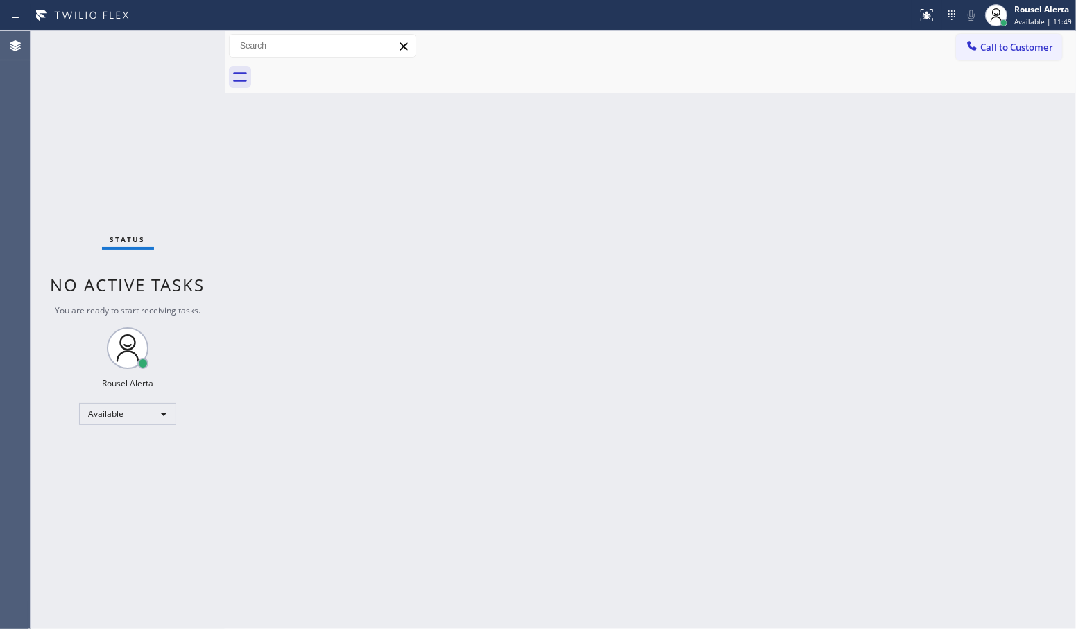
click at [177, 32] on div "Status No active tasks You are ready to start receiving tasks. Rousel Alerta Av…" at bounding box center [128, 330] width 194 height 599
click at [176, 33] on div "Status No active tasks You are ready to start receiving tasks. Rousel Alerta Av…" at bounding box center [128, 330] width 194 height 599
click at [171, 35] on div "Status No active tasks You are ready to start receiving tasks. Rousel Alerta Av…" at bounding box center [128, 330] width 194 height 599
click at [178, 47] on div "Status No active tasks You are ready to start receiving tasks. Rousel Alerta Av…" at bounding box center [128, 330] width 194 height 599
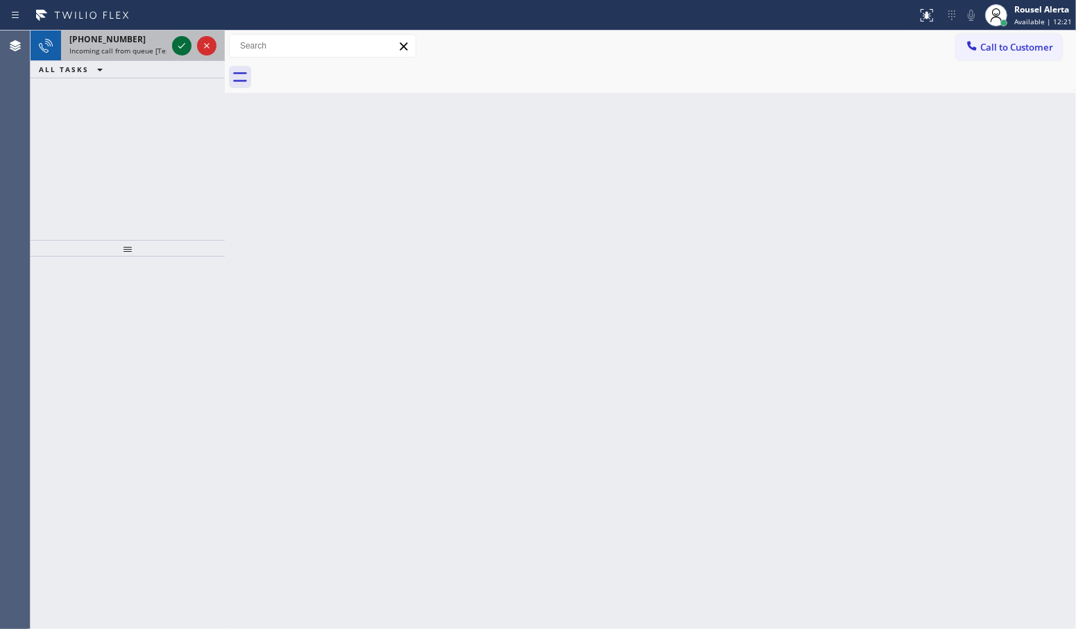
click at [178, 47] on icon at bounding box center [181, 45] width 17 height 17
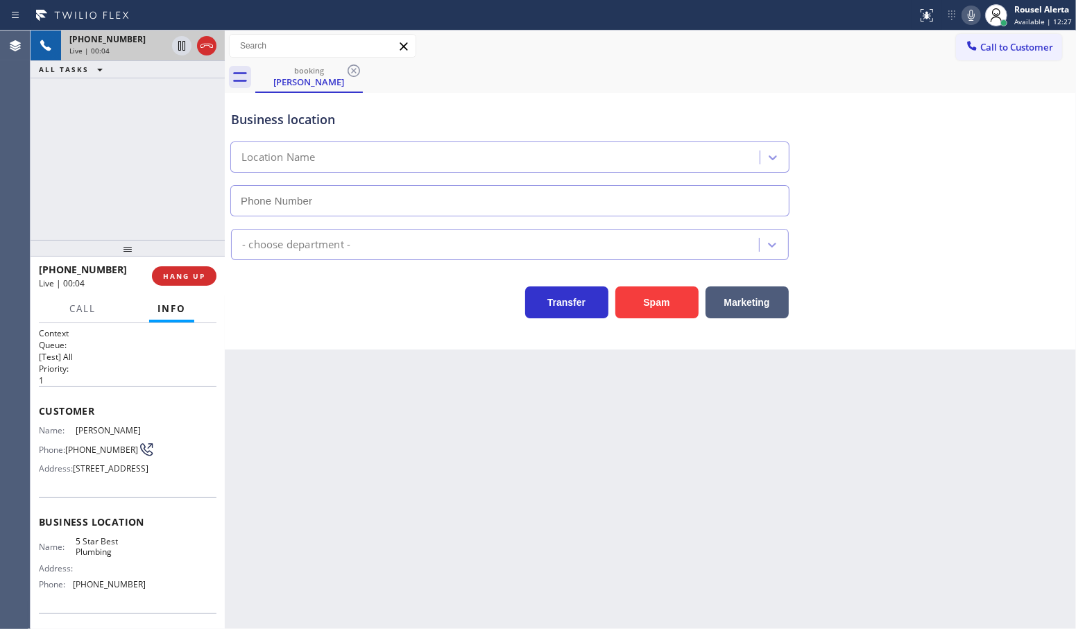
click at [88, 428] on span "Franz Taybaty" at bounding box center [110, 430] width 69 height 10
click at [89, 428] on span "Franz Taybaty" at bounding box center [110, 430] width 69 height 10
copy span "Franz"
click at [121, 429] on span "Franz Taybaty" at bounding box center [110, 430] width 69 height 10
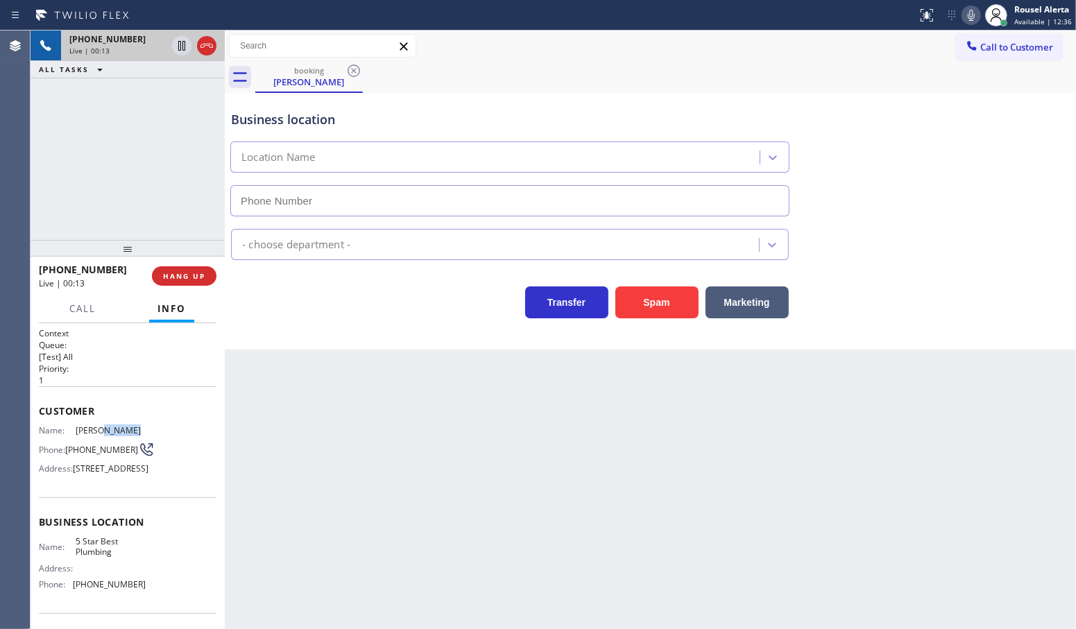
copy span "Taybaty"
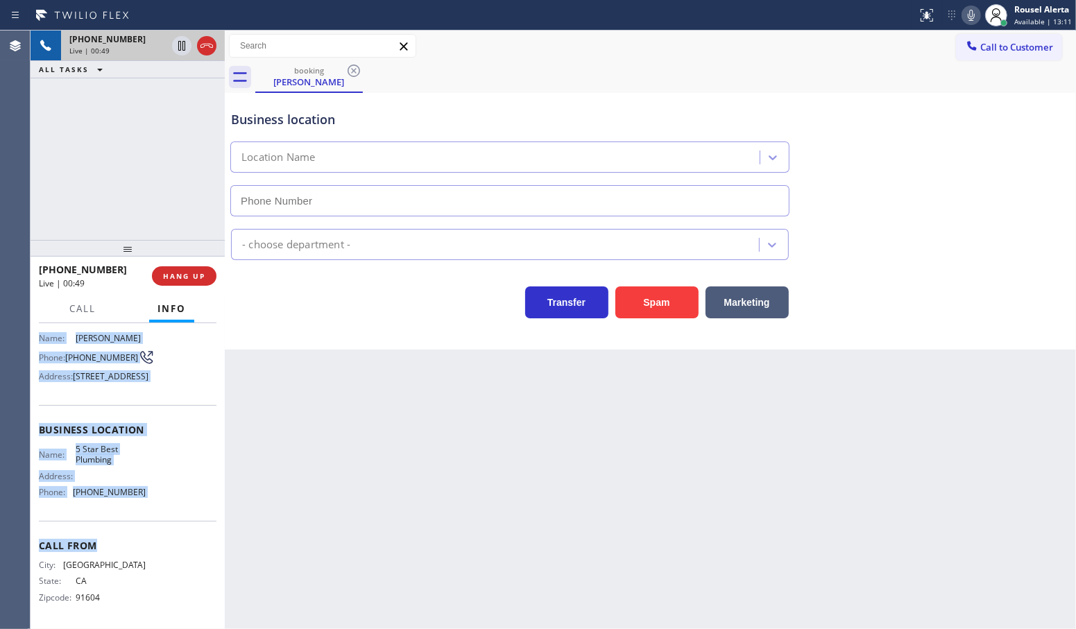
scroll to position [126, 0]
drag, startPoint x: 36, startPoint y: 432, endPoint x: 151, endPoint y: 510, distance: 138.4
click at [151, 510] on div "Context Queue: [Test] All Priority: 1 Customer Name: Franz Taybaty Phone: (818)…" at bounding box center [128, 476] width 194 height 307
copy div "Name: Franz Taybaty Phone: (818) 389-8989 Address: 5244 Topanga Canyon Blvd, Lo…"
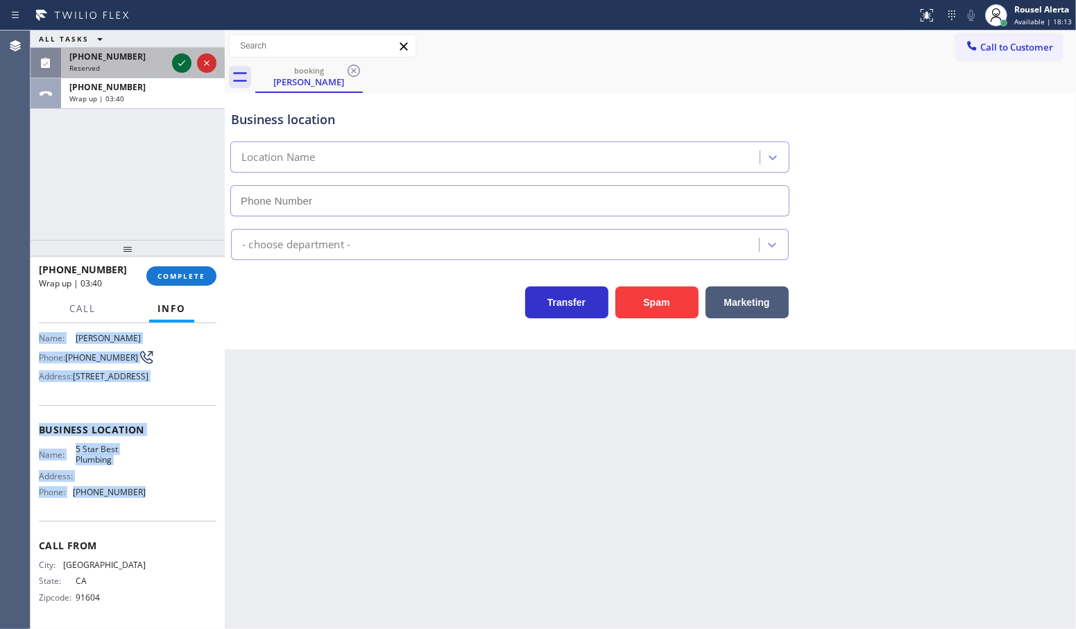
click at [174, 63] on icon at bounding box center [181, 63] width 17 height 17
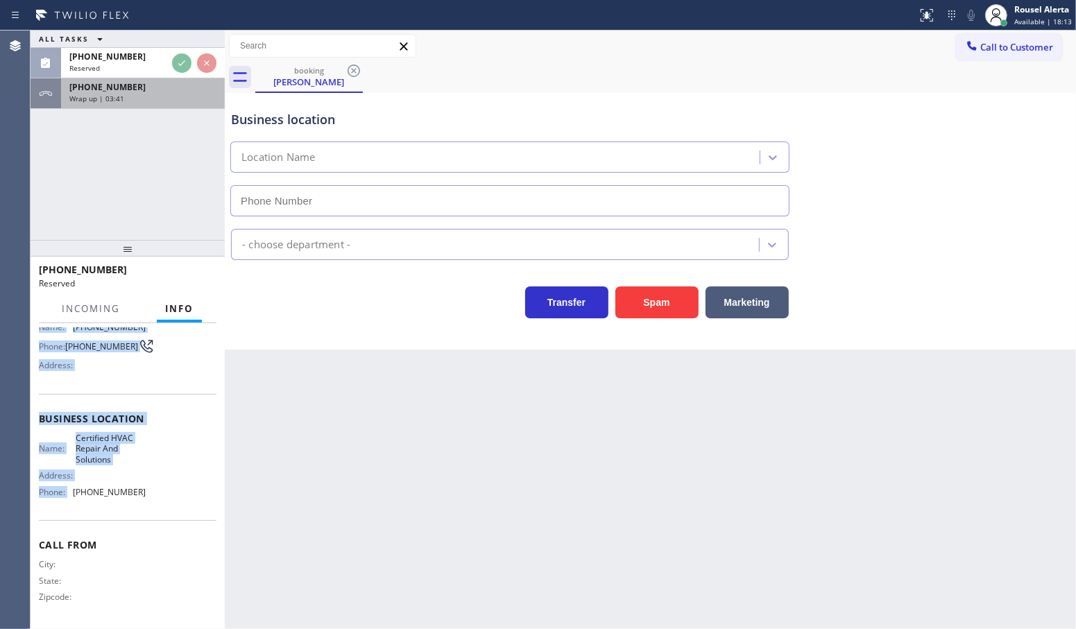
click at [160, 104] on div "+18183898989 Wrap up | 03:41" at bounding box center [140, 93] width 158 height 31
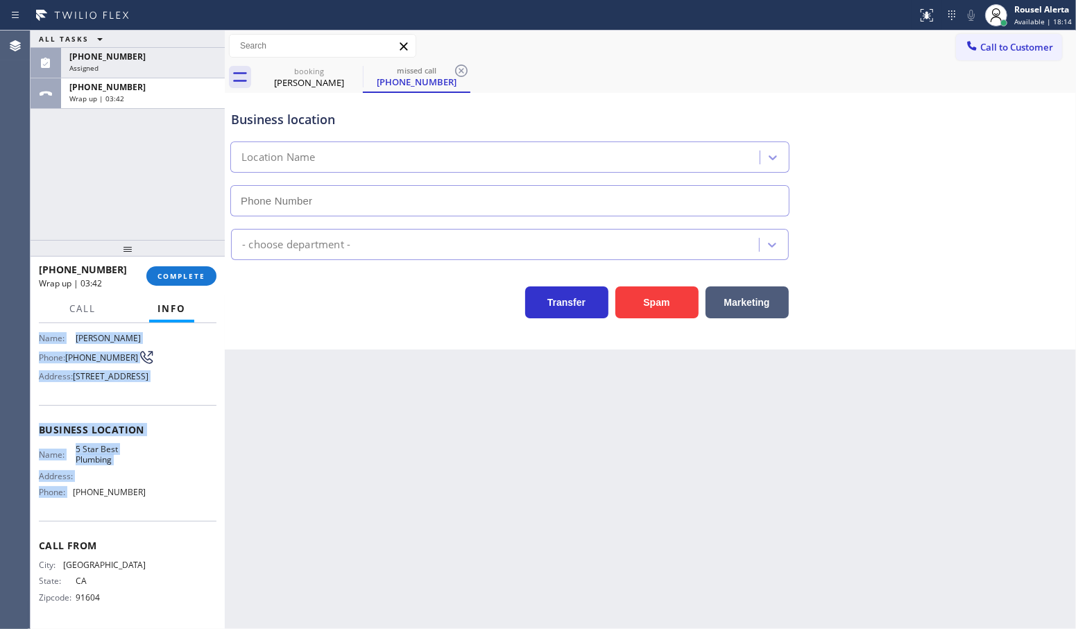
scroll to position [126, 0]
click at [176, 273] on span "COMPLETE" at bounding box center [182, 276] width 48 height 10
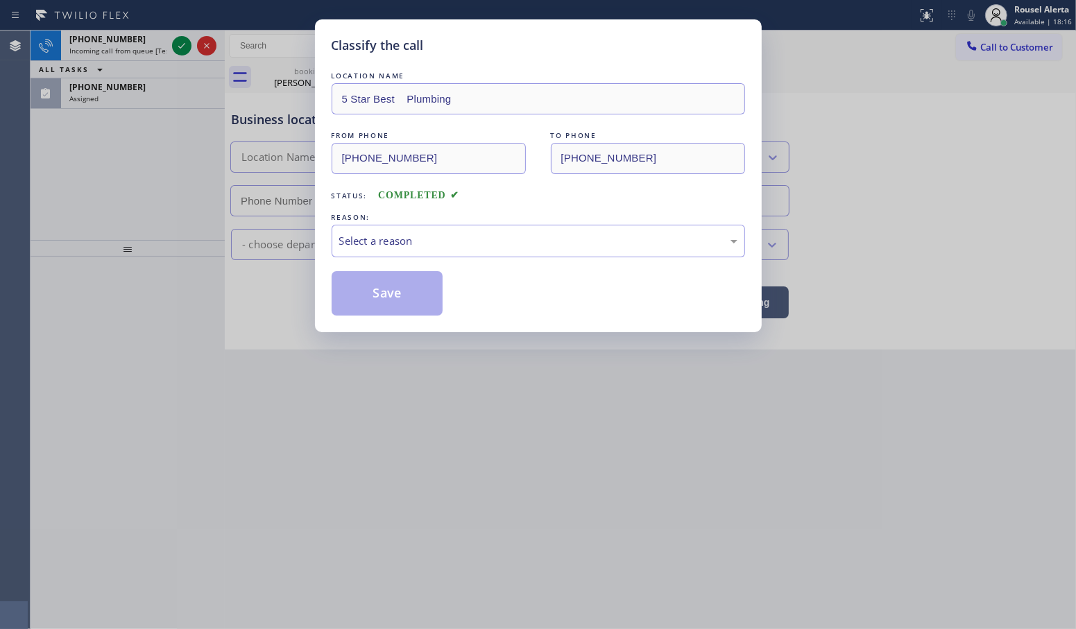
click at [509, 222] on div "REASON:" at bounding box center [539, 217] width 414 height 15
click at [505, 243] on div "Select a reason" at bounding box center [538, 241] width 398 height 16
click at [421, 313] on button "Save" at bounding box center [388, 293] width 112 height 44
click at [149, 99] on div "Classify the call LOCATION NAME 5 Star Best Plumbing FROM PHONE (818) 389-8989 …" at bounding box center [538, 314] width 1076 height 629
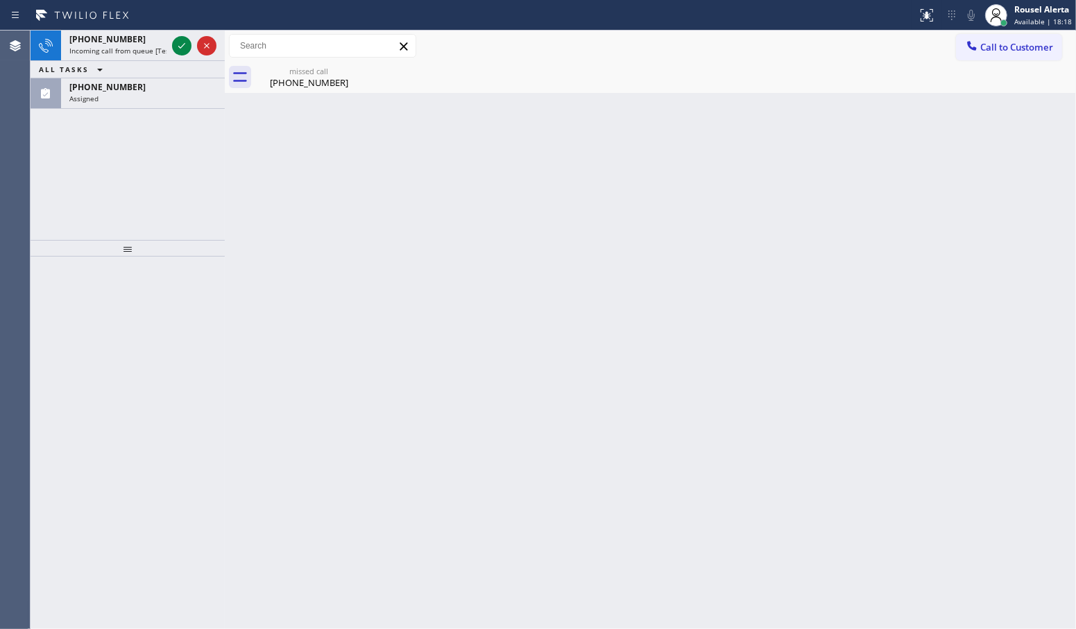
click at [149, 99] on div "Assigned" at bounding box center [142, 99] width 147 height 10
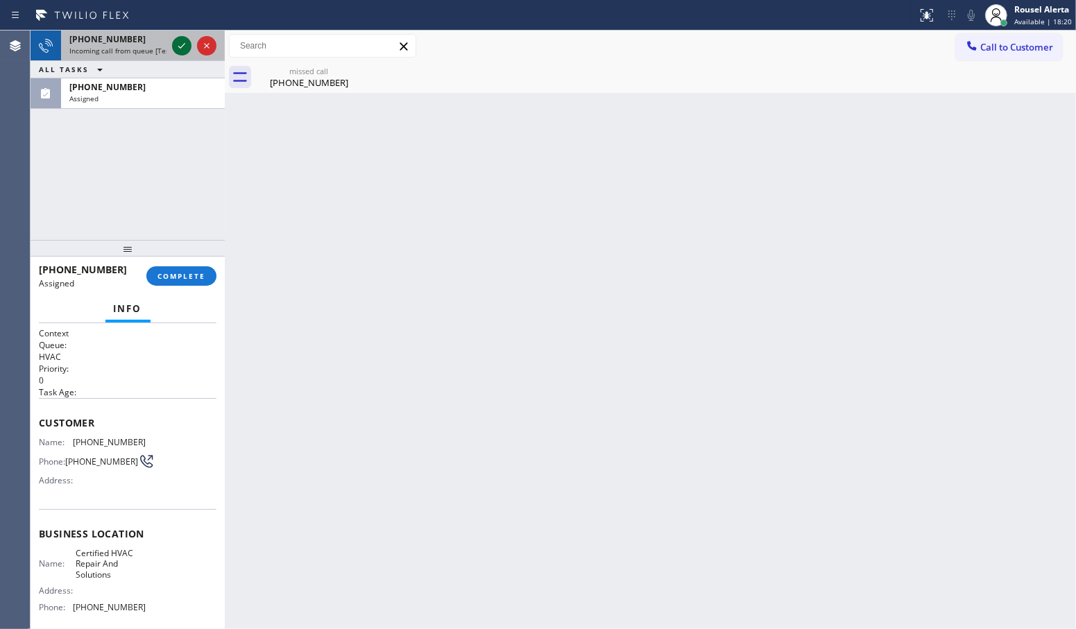
click at [176, 43] on icon at bounding box center [181, 45] width 17 height 17
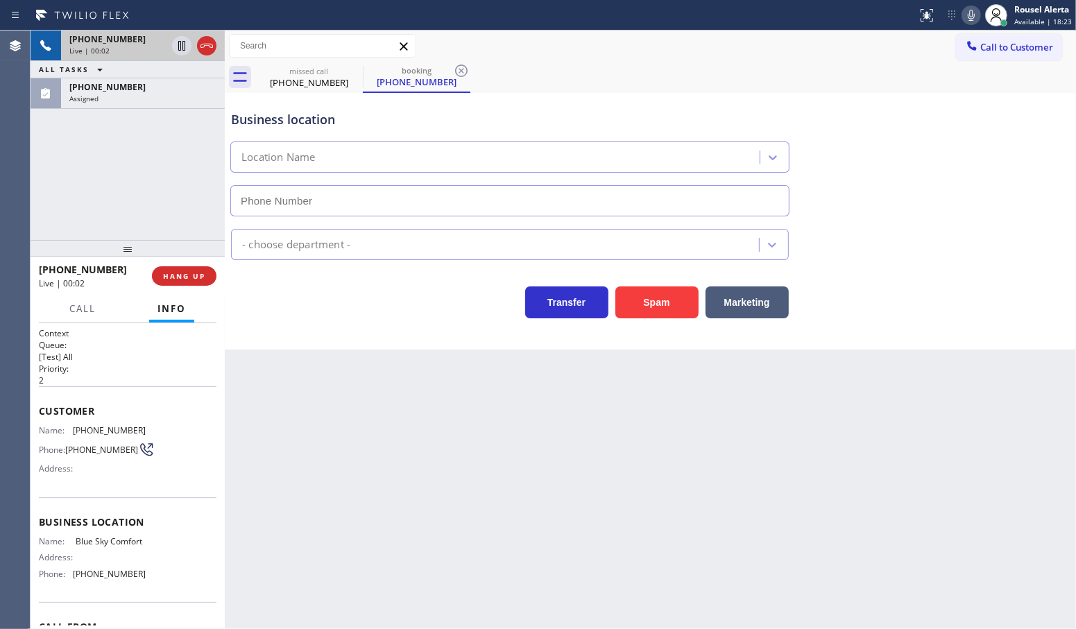
click at [182, 287] on div "+14692683947 Live | 00:02 HANG UP" at bounding box center [128, 276] width 178 height 36
click at [143, 92] on div "(773) 302-1827" at bounding box center [142, 87] width 147 height 12
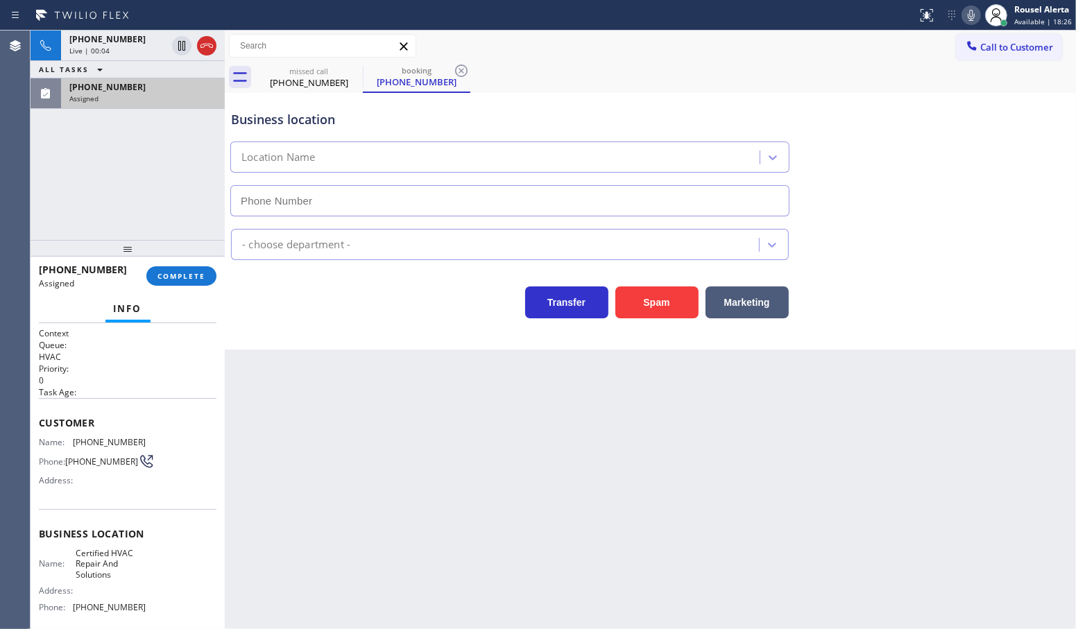
drag, startPoint x: 118, startPoint y: 45, endPoint x: 130, endPoint y: 106, distance: 62.2
click at [118, 44] on div "+14692683947 Live | 00:04" at bounding box center [115, 46] width 108 height 31
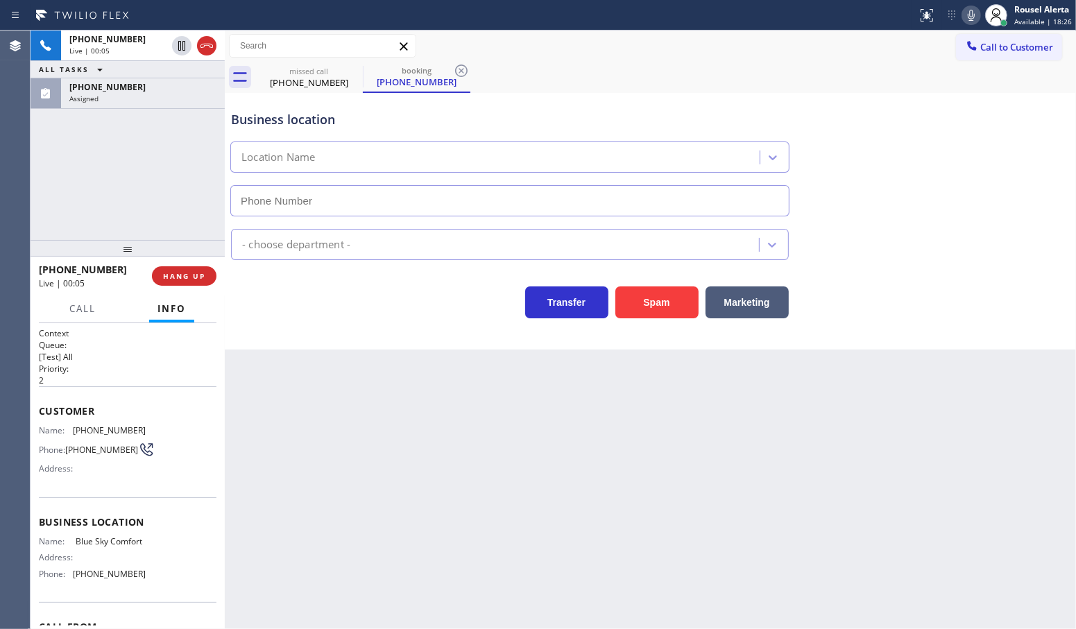
click at [165, 265] on div "+14692683947 Live | 00:05 HANG UP" at bounding box center [128, 276] width 178 height 36
click at [171, 272] on span "HANG UP" at bounding box center [184, 276] width 42 height 10
click at [99, 94] on div "Assigned" at bounding box center [142, 99] width 147 height 10
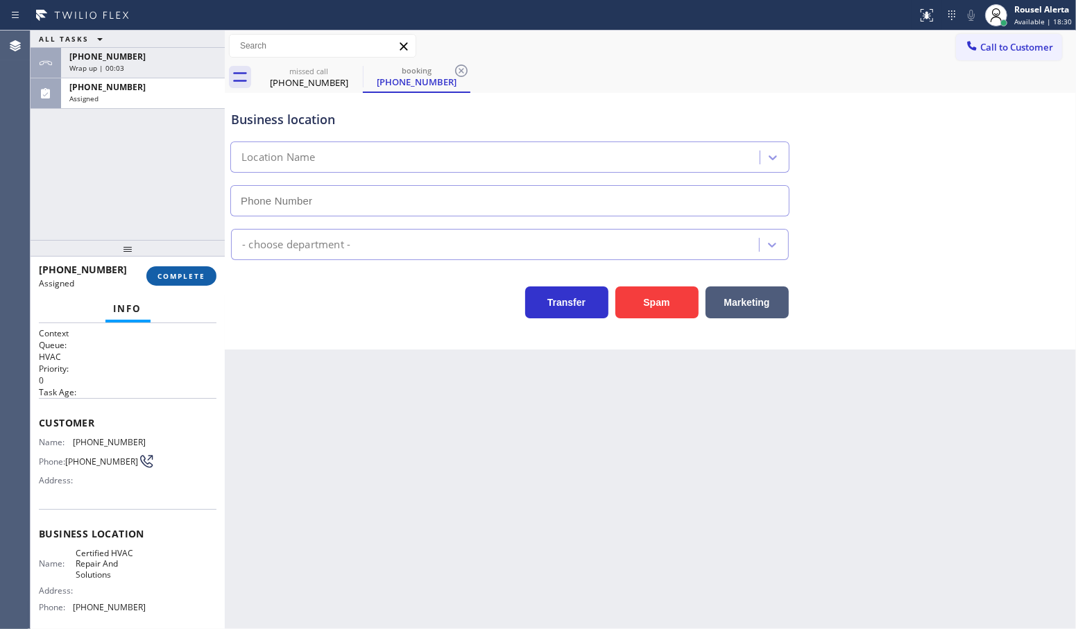
click at [187, 280] on span "COMPLETE" at bounding box center [182, 276] width 48 height 10
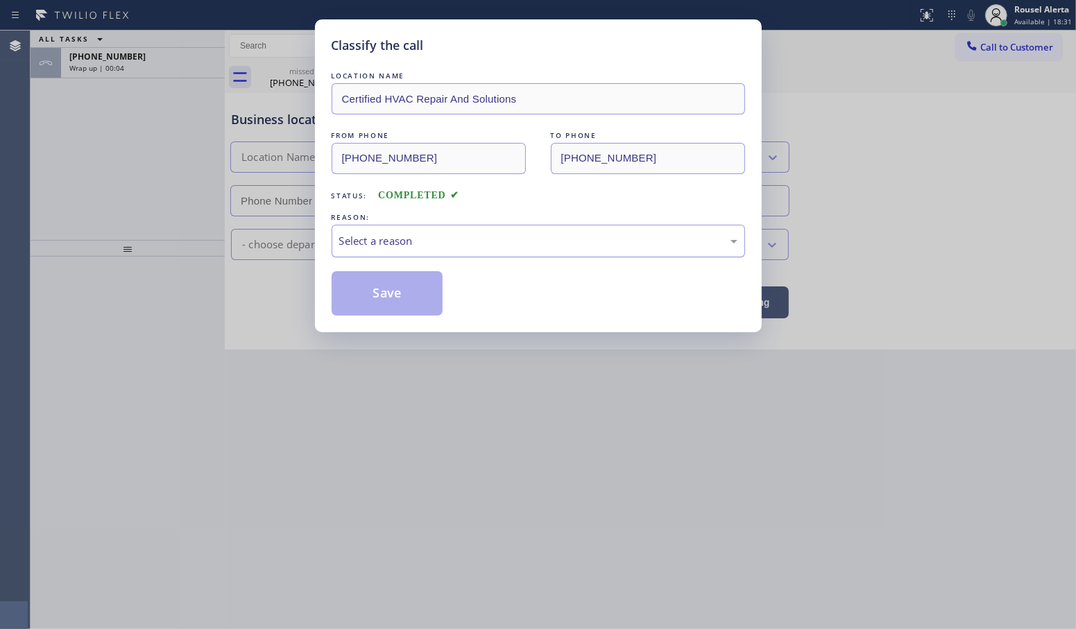
click at [362, 240] on div "Select a reason" at bounding box center [538, 241] width 398 height 16
click at [368, 289] on button "Save" at bounding box center [388, 293] width 112 height 44
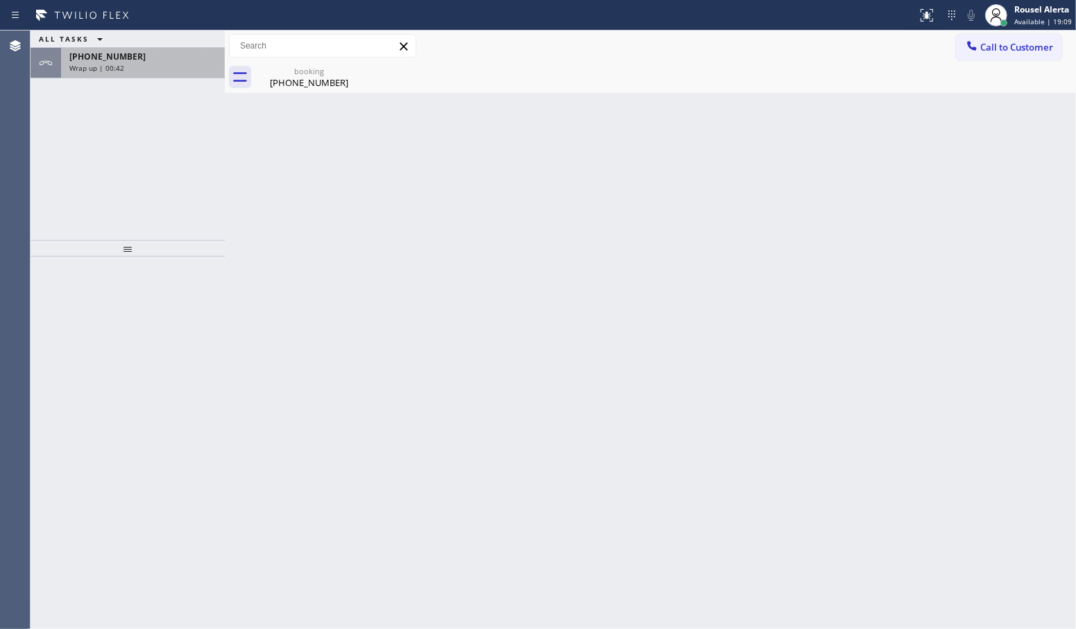
click at [162, 63] on div "Wrap up | 00:42" at bounding box center [142, 68] width 147 height 10
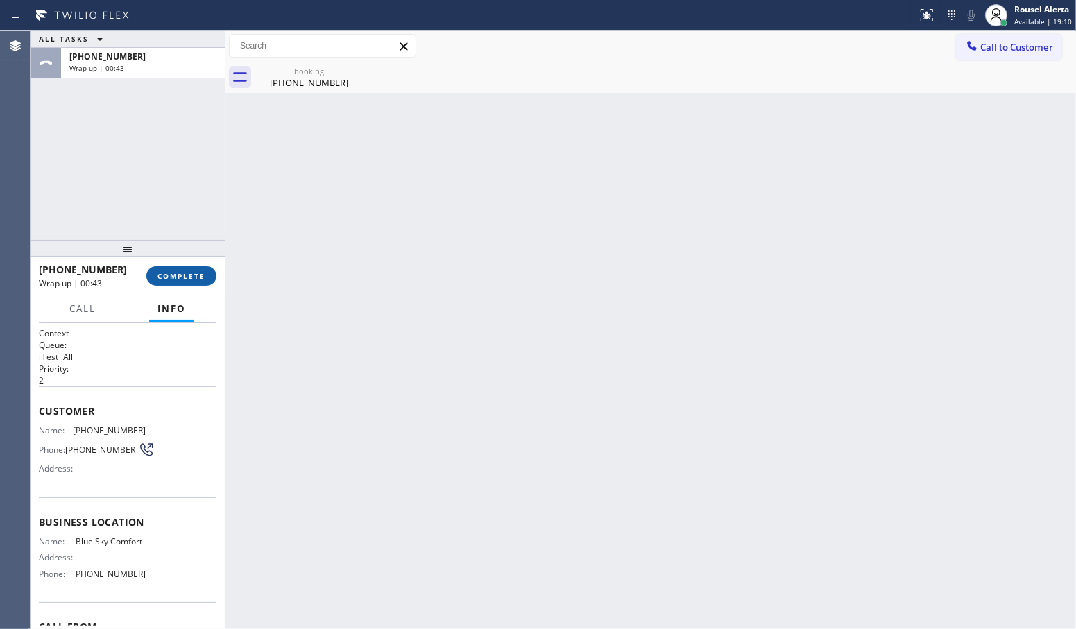
click at [165, 278] on span "COMPLETE" at bounding box center [182, 276] width 48 height 10
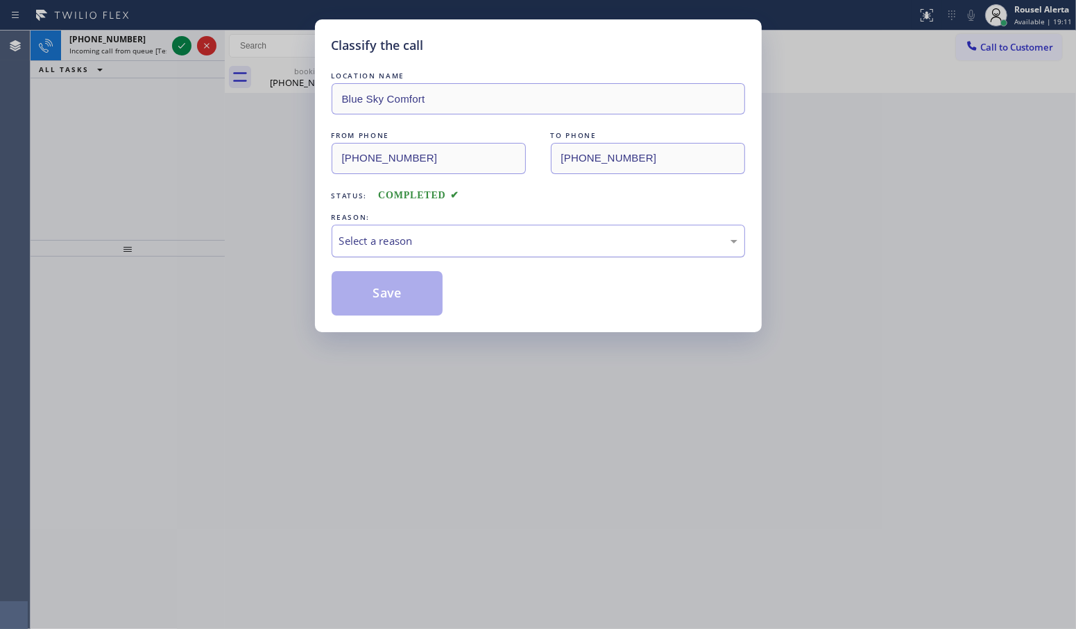
click at [379, 237] on div "Select a reason" at bounding box center [538, 241] width 398 height 16
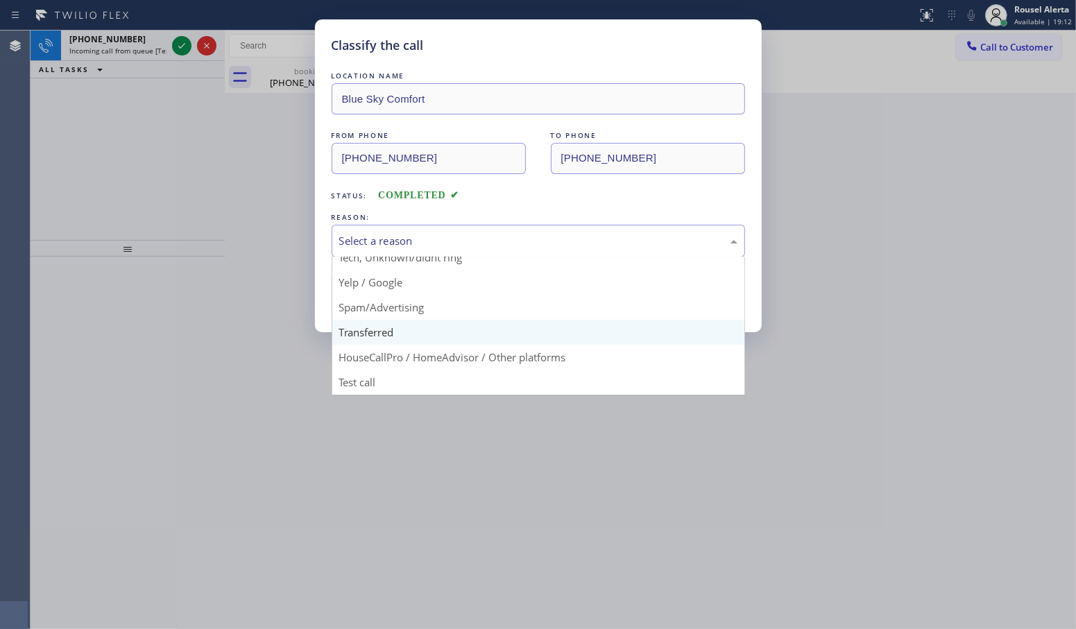
scroll to position [95, 0]
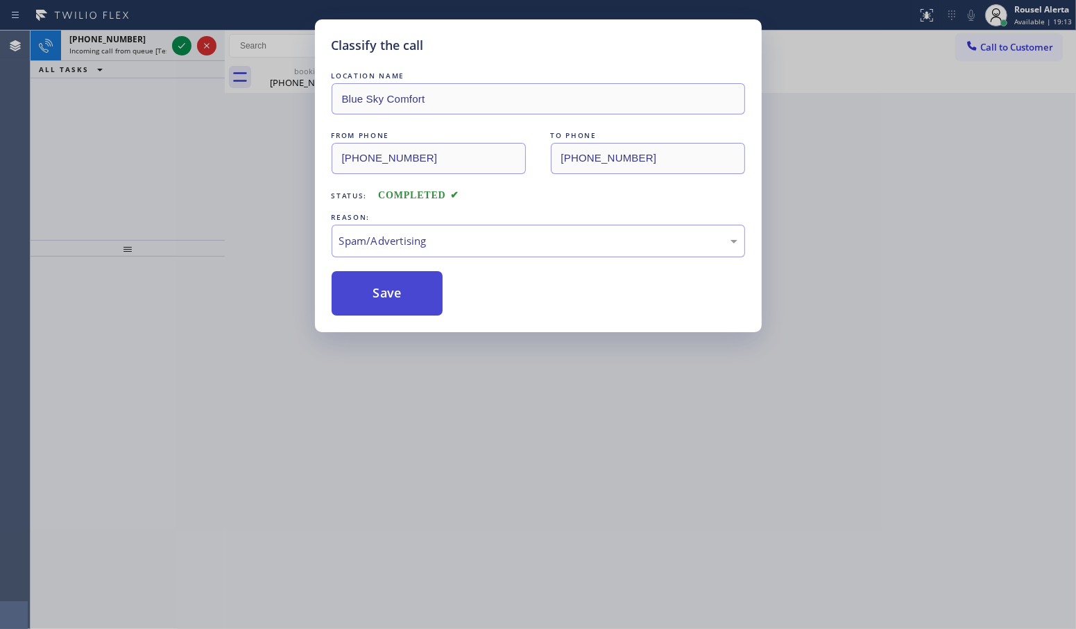
click at [378, 307] on button "Save" at bounding box center [388, 293] width 112 height 44
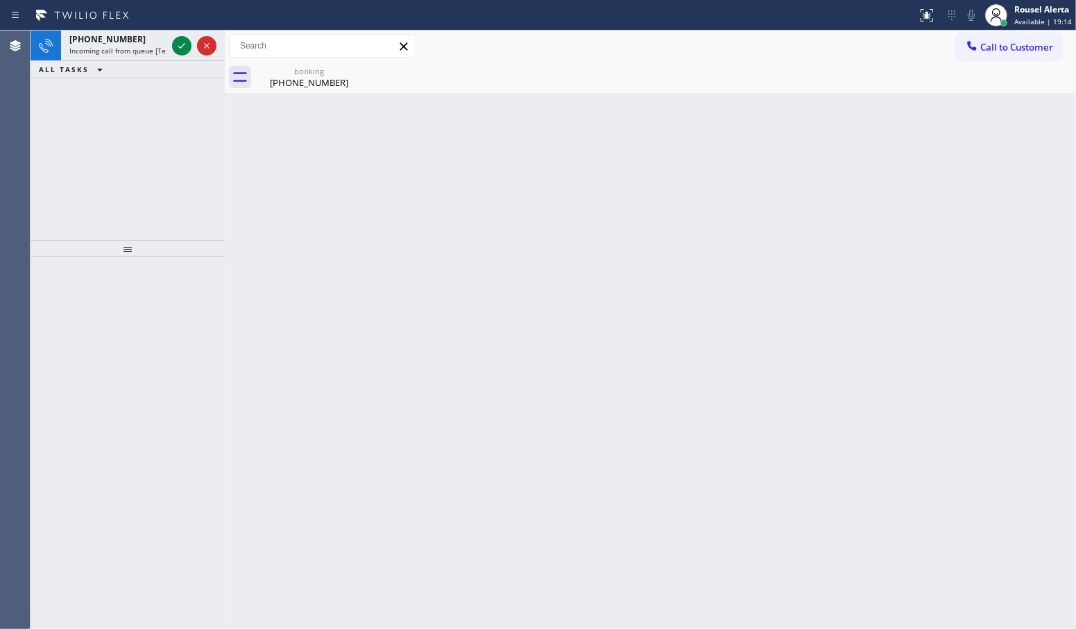
click at [115, 36] on span "[PHONE_NUMBER]" at bounding box center [107, 39] width 76 height 12
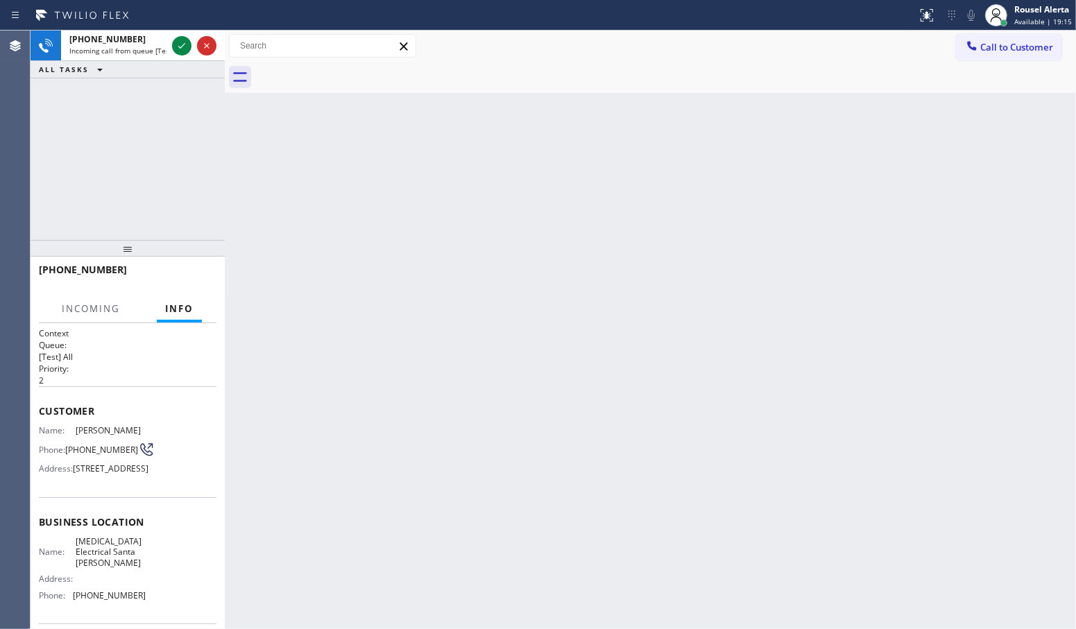
click at [115, 36] on span "[PHONE_NUMBER]" at bounding box center [107, 39] width 76 height 12
click at [179, 42] on icon at bounding box center [181, 45] width 17 height 17
click at [115, 429] on span "[PERSON_NAME]" at bounding box center [110, 430] width 69 height 10
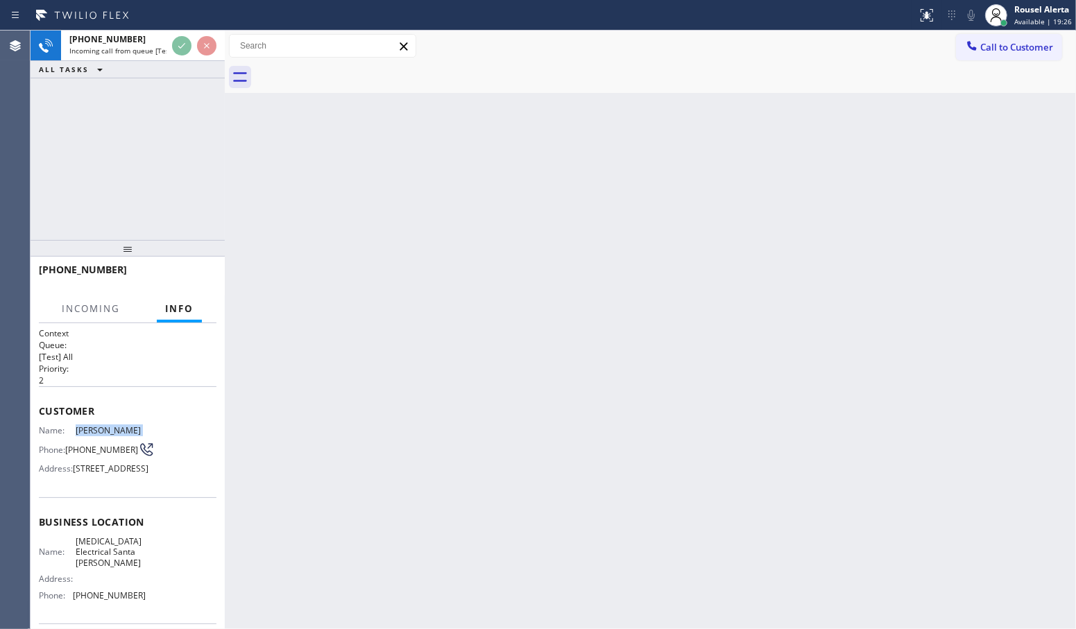
click at [115, 429] on span "[PERSON_NAME]" at bounding box center [110, 430] width 69 height 10
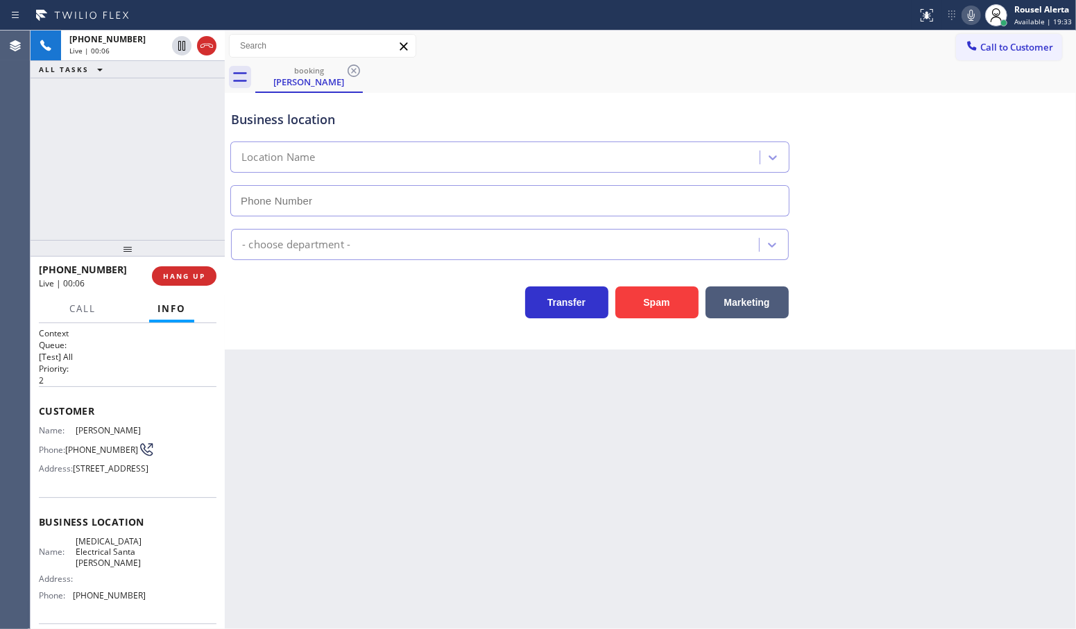
click at [103, 436] on span "[PERSON_NAME]" at bounding box center [110, 430] width 69 height 10
copy span "Nickenson"
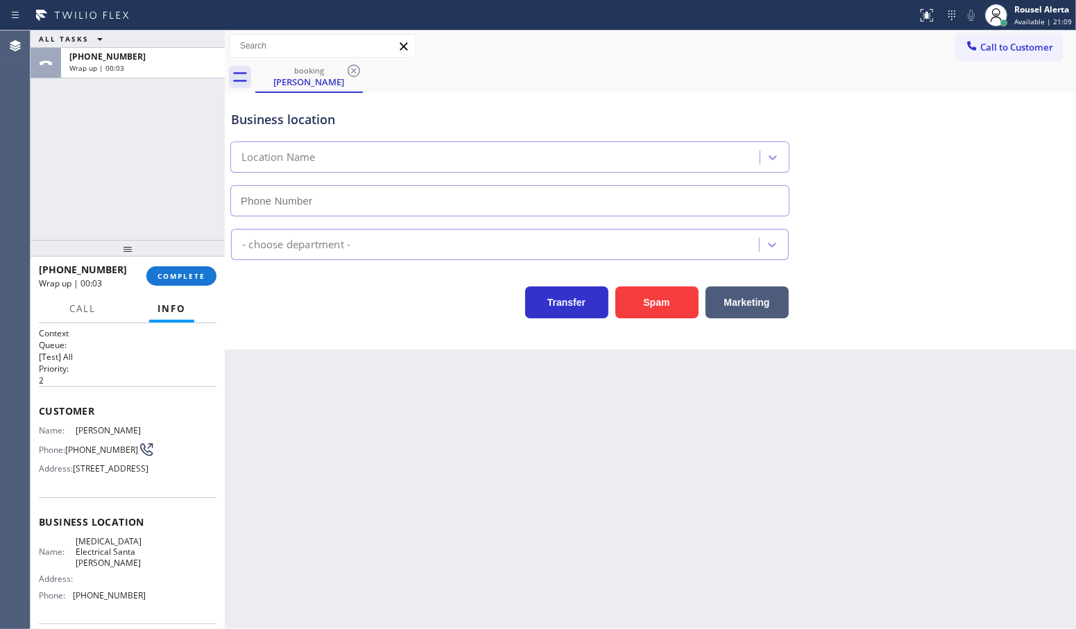
click at [354, 500] on div "Back to Dashboard Change Sender ID Customers Technicians Select a contact Outbo…" at bounding box center [651, 330] width 852 height 599
click at [518, 461] on div "Back to Dashboard Change Sender ID Customers Technicians Select a contact Outbo…" at bounding box center [651, 330] width 852 height 599
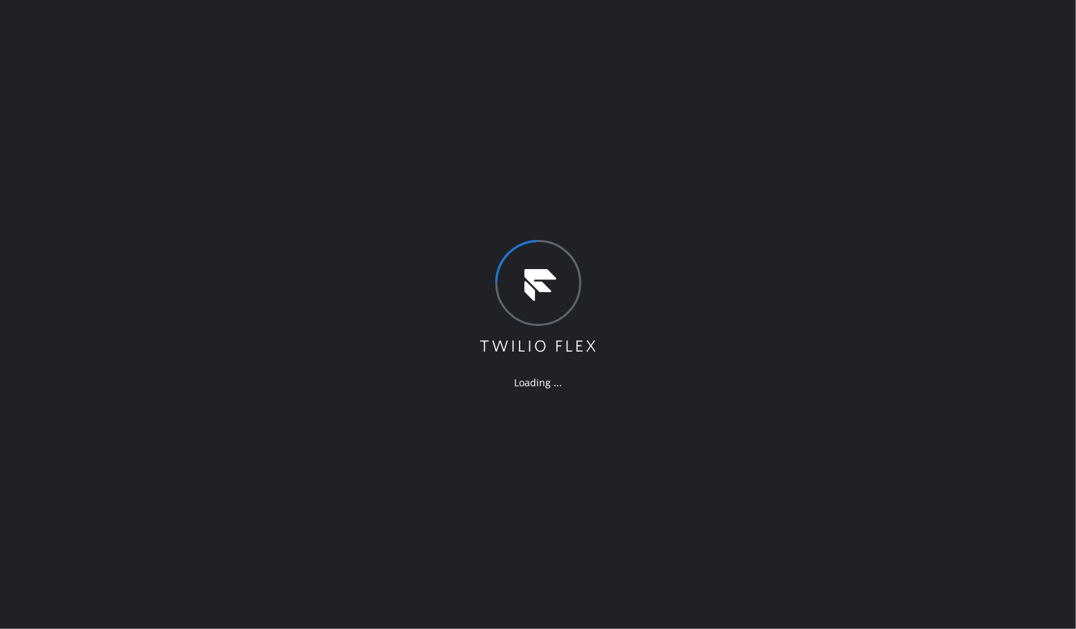
click at [160, 130] on div "Loading ..." at bounding box center [538, 314] width 1076 height 629
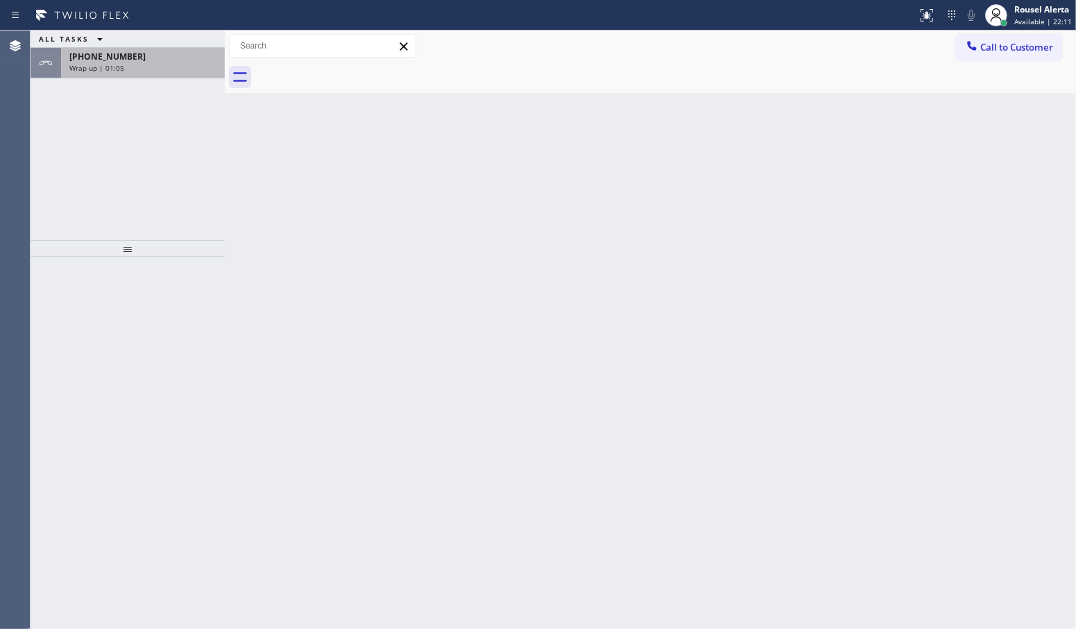
click at [168, 69] on div "Wrap up | 01:05" at bounding box center [142, 68] width 147 height 10
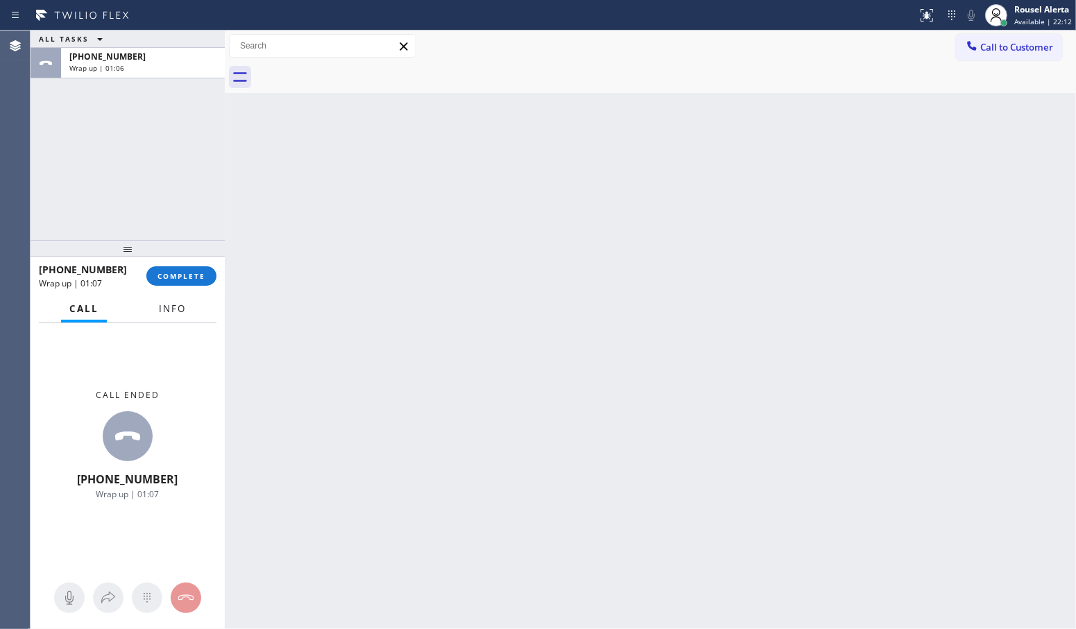
click at [154, 311] on button "Info" at bounding box center [173, 309] width 44 height 27
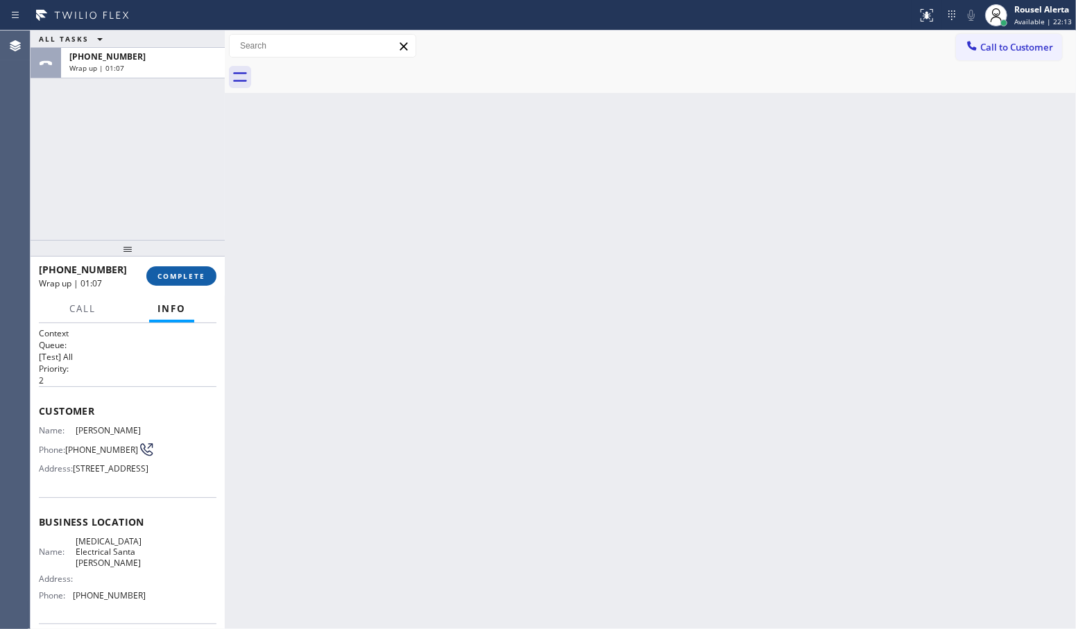
click at [182, 276] on span "COMPLETE" at bounding box center [182, 276] width 48 height 10
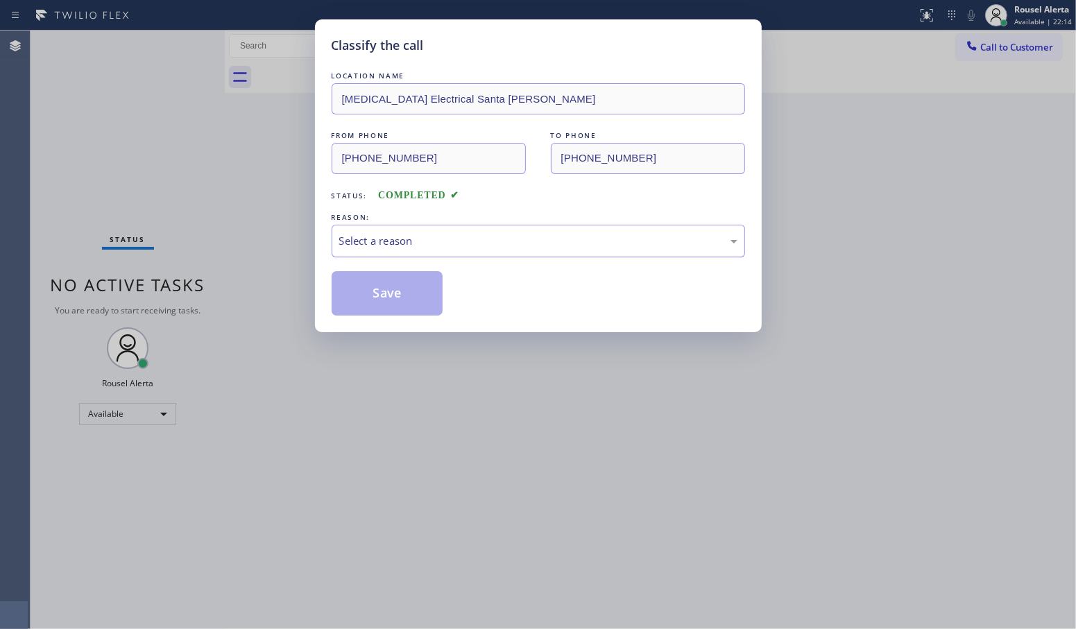
click at [366, 244] on div "Select a reason" at bounding box center [538, 241] width 398 height 16
click at [416, 287] on button "Save" at bounding box center [388, 293] width 112 height 44
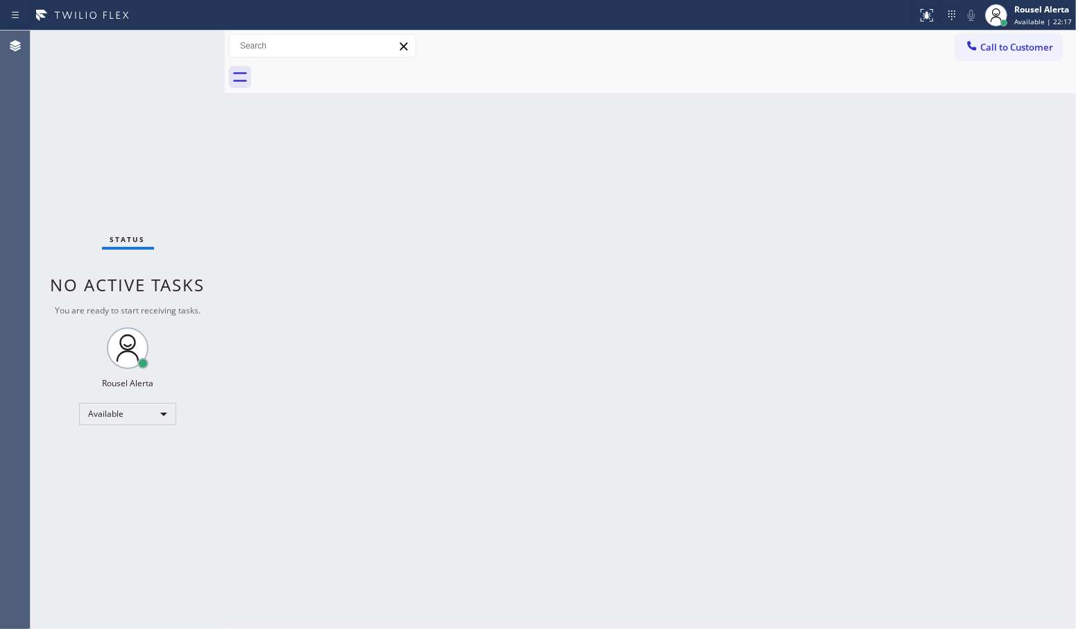
click at [468, 422] on div "Back to Dashboard Change Sender ID Customers Technicians Select a contact Outbo…" at bounding box center [651, 330] width 852 height 599
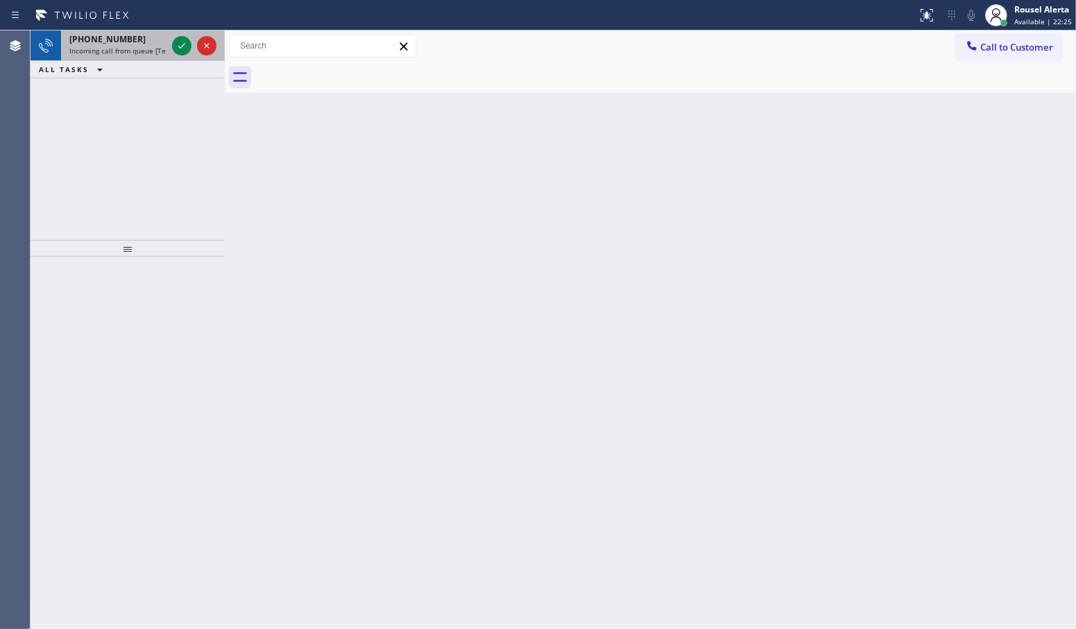
drag, startPoint x: 139, startPoint y: 42, endPoint x: 163, endPoint y: 43, distance: 23.6
click at [139, 42] on div "[PHONE_NUMBER]" at bounding box center [117, 39] width 97 height 12
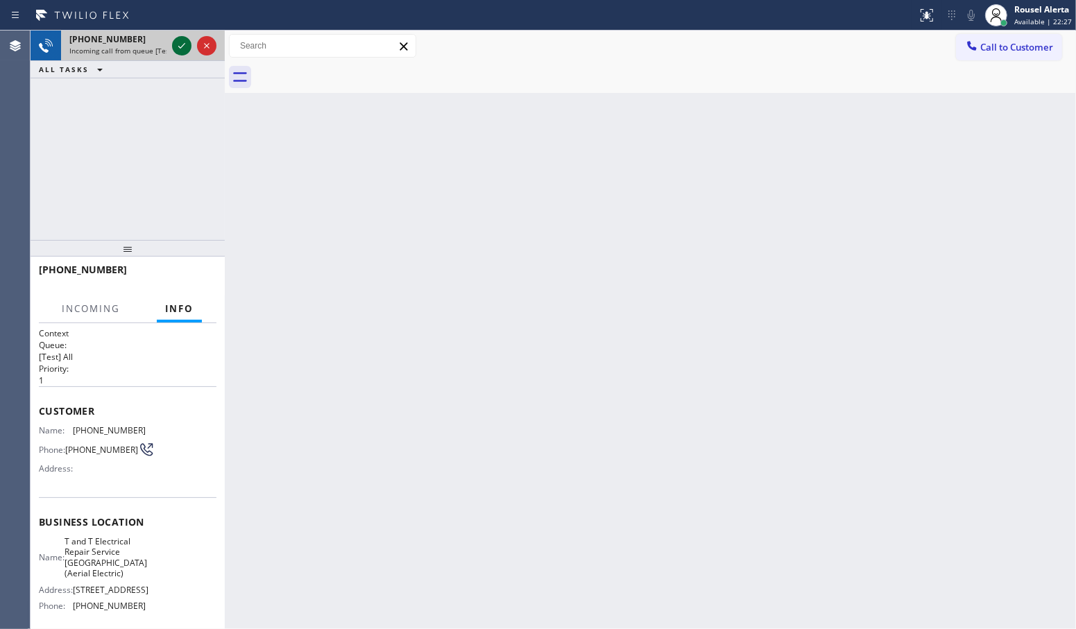
click at [172, 45] on div at bounding box center [181, 45] width 19 height 17
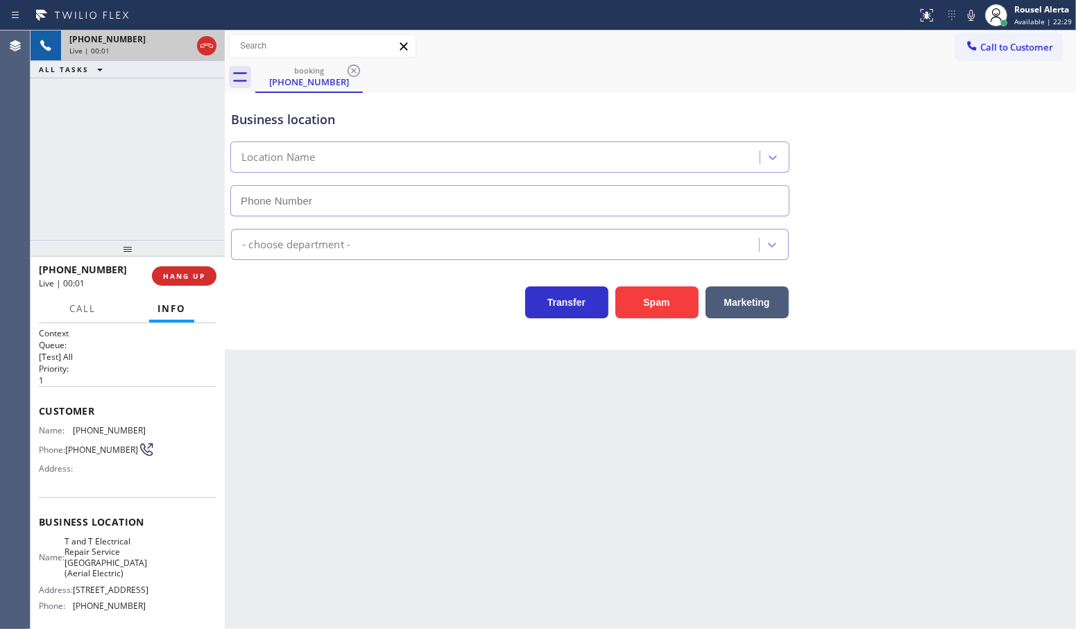
type input "[PHONE_NUMBER]"
click at [670, 310] on button "Spam" at bounding box center [657, 303] width 83 height 32
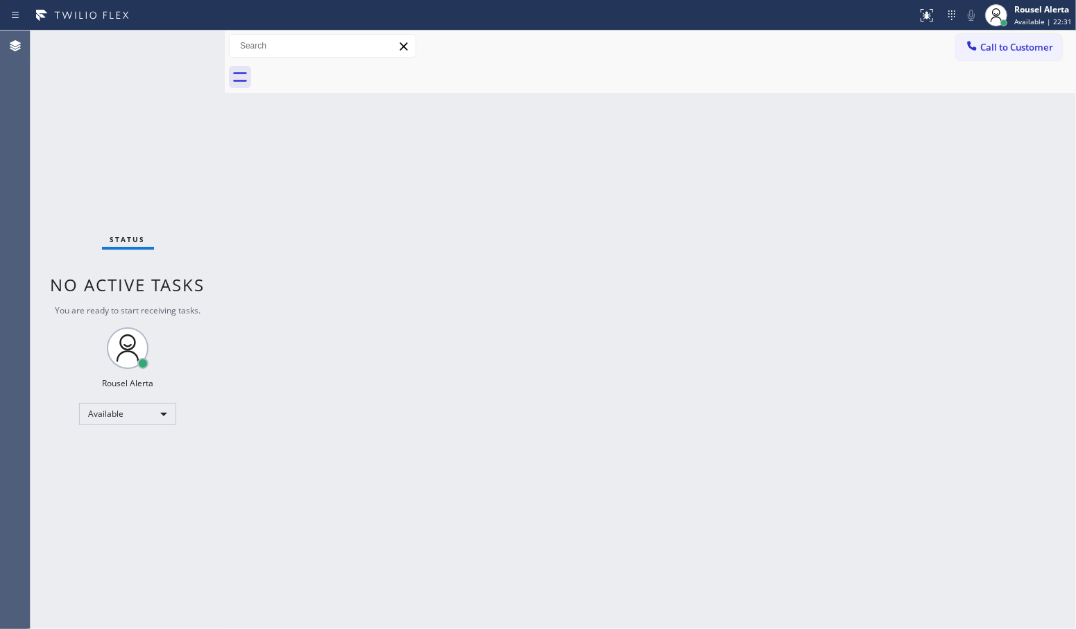
click at [744, 498] on div "Back to Dashboard Change Sender ID Customers Technicians Select a contact Outbo…" at bounding box center [651, 330] width 852 height 599
click at [167, 123] on div "Status No active tasks You are ready to start receiving tasks. Rousel Alerta Av…" at bounding box center [128, 330] width 194 height 599
click at [328, 369] on div "Back to Dashboard Change Sender ID Customers Technicians Select a contact Outbo…" at bounding box center [651, 330] width 852 height 599
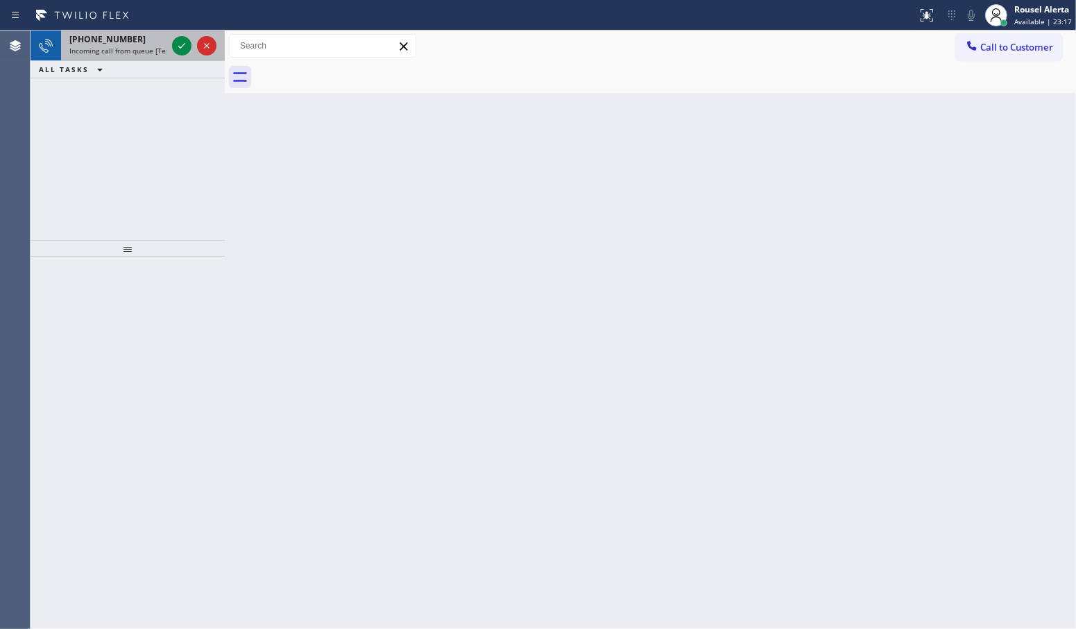
drag, startPoint x: 143, startPoint y: 43, endPoint x: 160, endPoint y: 47, distance: 17.2
click at [143, 43] on div "[PHONE_NUMBER]" at bounding box center [117, 39] width 97 height 12
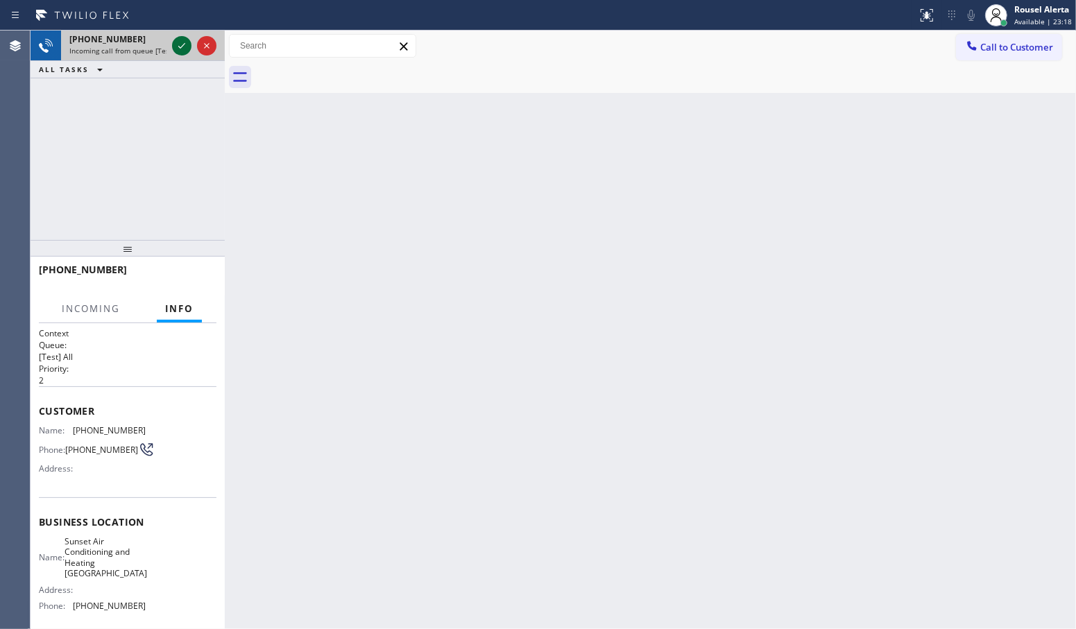
click at [176, 49] on icon at bounding box center [181, 45] width 17 height 17
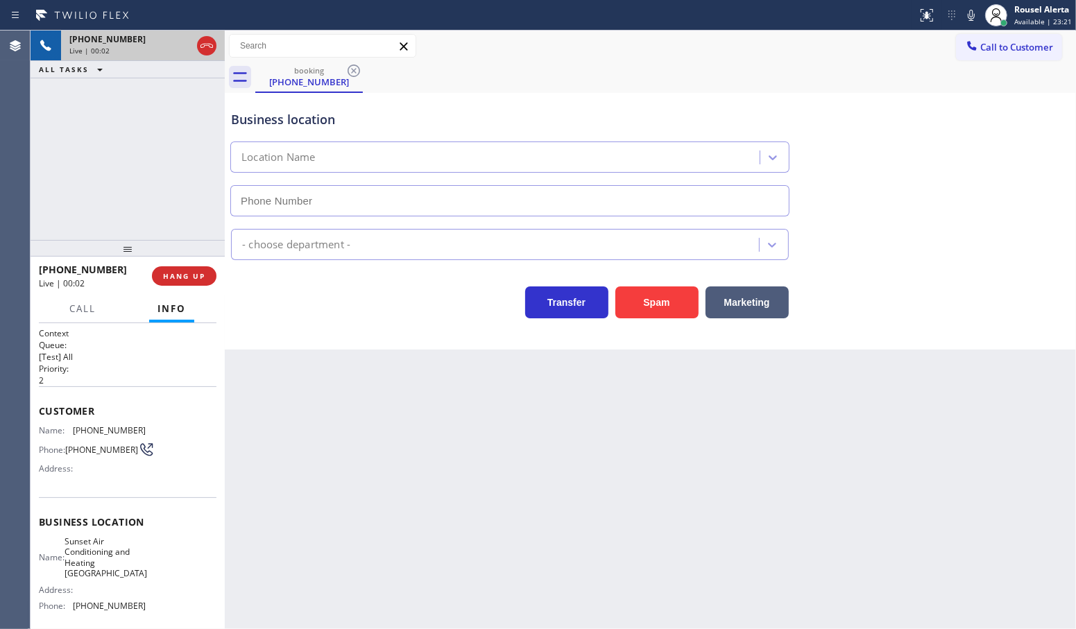
type input "[PHONE_NUMBER]"
click at [326, 444] on div "Back to Dashboard Change Sender ID Customers Technicians Select a contact Outbo…" at bounding box center [651, 330] width 852 height 599
drag, startPoint x: 135, startPoint y: 74, endPoint x: 135, endPoint y: 103, distance: 29.1
click at [135, 74] on div "ALL TASKS ALL TASKS ACTIVE TASKS TASKS IN WRAP UP" at bounding box center [128, 69] width 194 height 17
click at [178, 287] on div "[PHONE_NUMBER] Live | 00:13 HANG UP" at bounding box center [128, 276] width 178 height 36
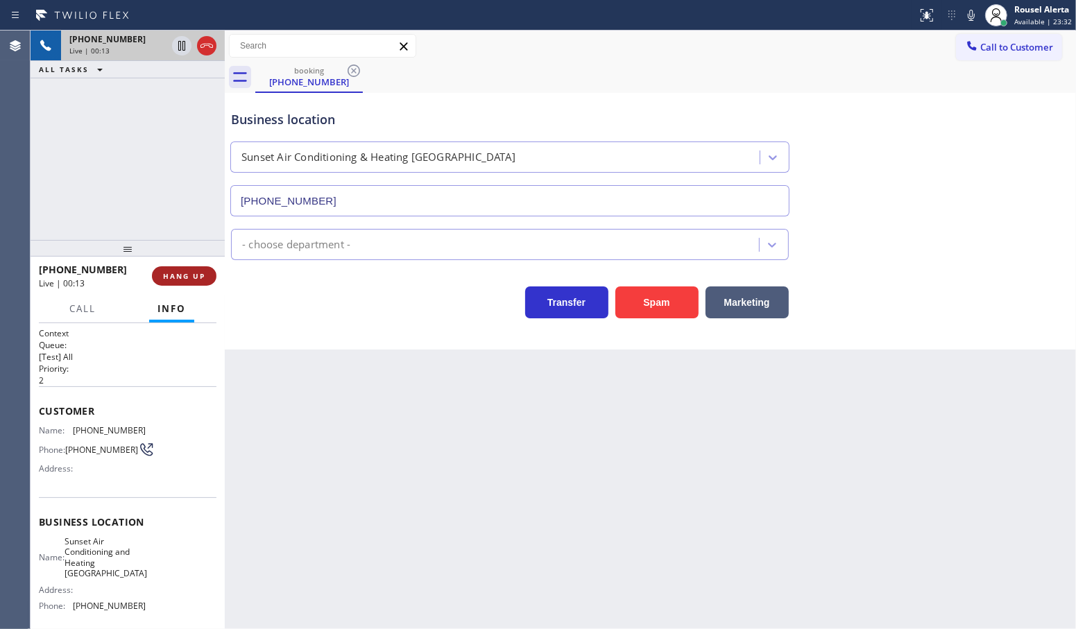
click at [172, 274] on span "HANG UP" at bounding box center [184, 276] width 42 height 10
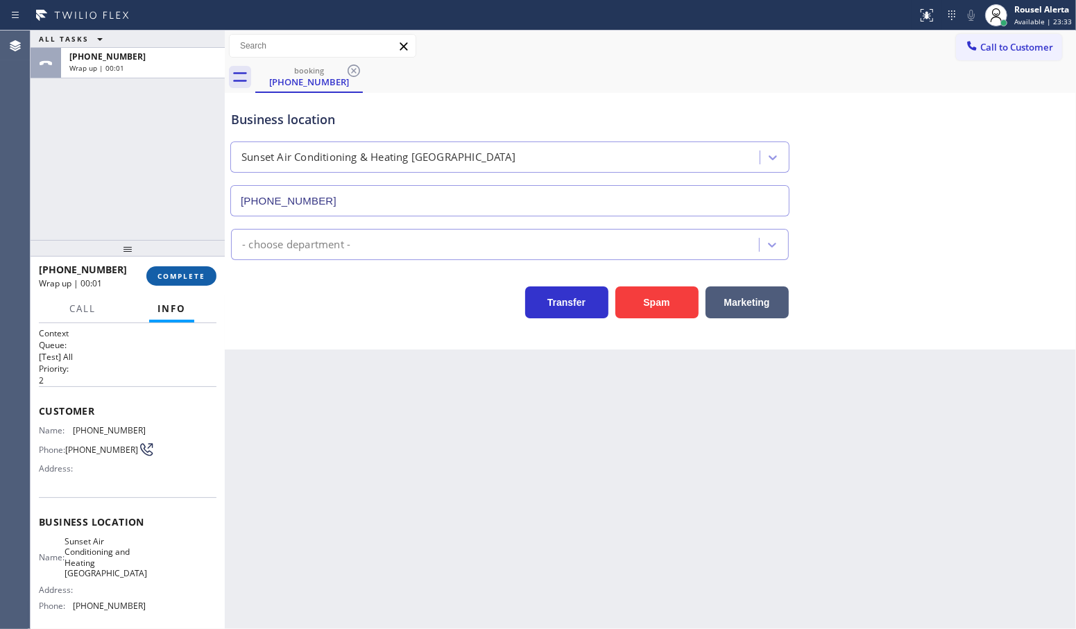
click at [178, 272] on span "COMPLETE" at bounding box center [182, 276] width 48 height 10
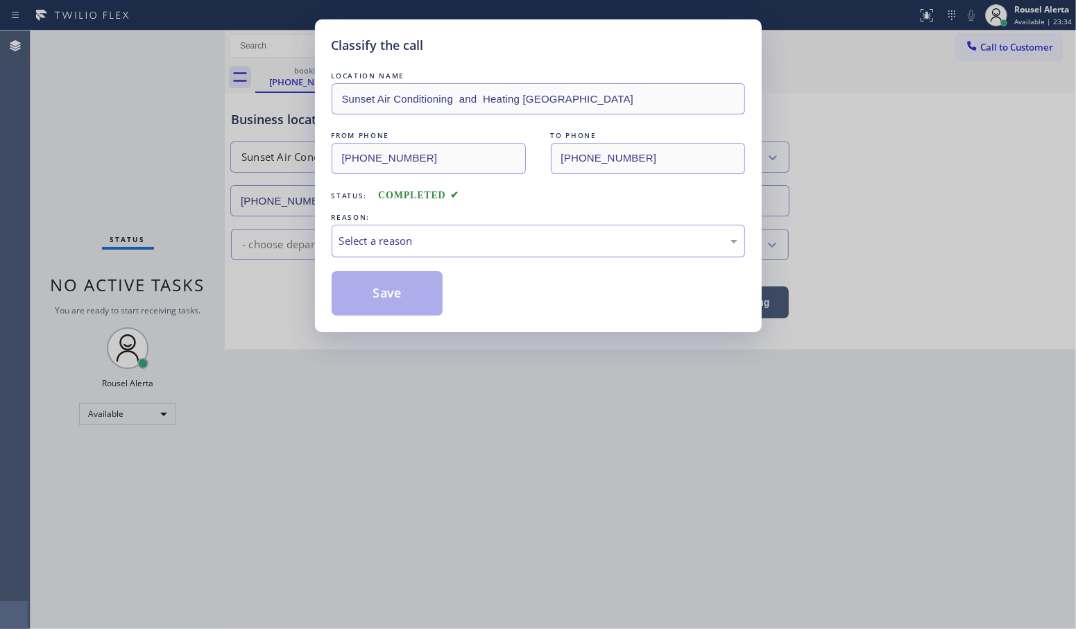
click at [353, 243] on div "Select a reason" at bounding box center [538, 241] width 398 height 16
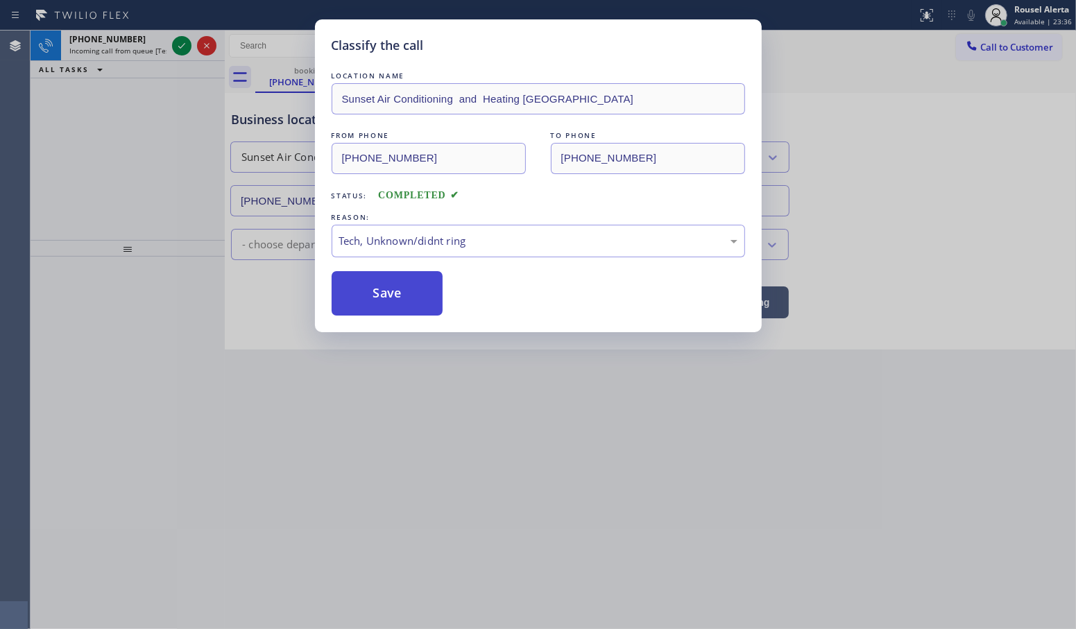
click at [392, 312] on button "Save" at bounding box center [388, 293] width 112 height 44
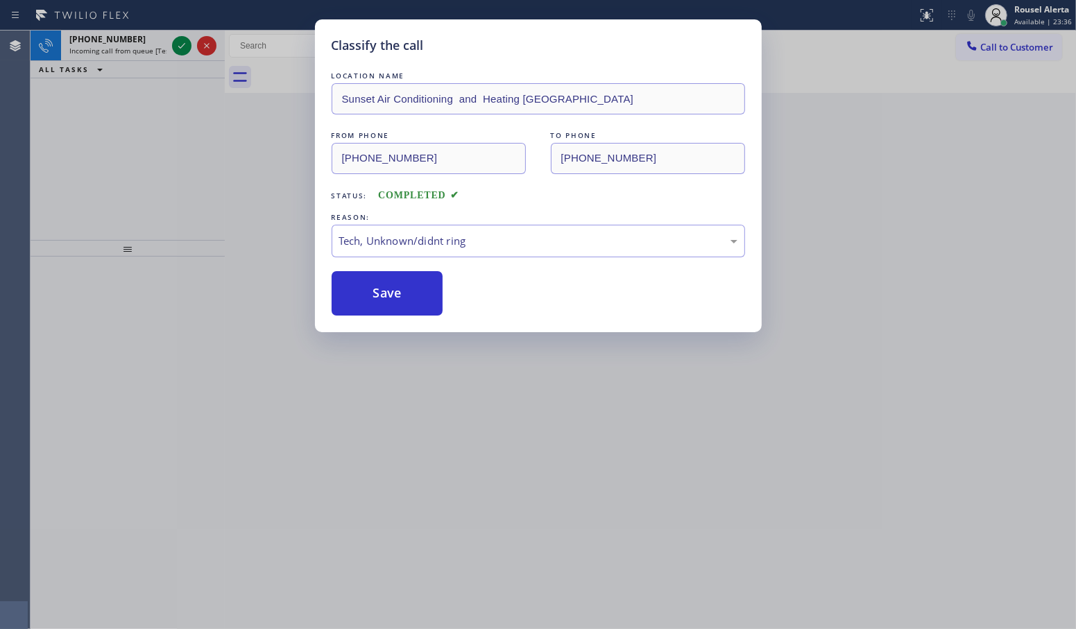
click at [128, 51] on div "Classify the call LOCATION NAME [MEDICAL_DATA] Electrical Santa [PERSON_NAME] F…" at bounding box center [554, 330] width 1046 height 599
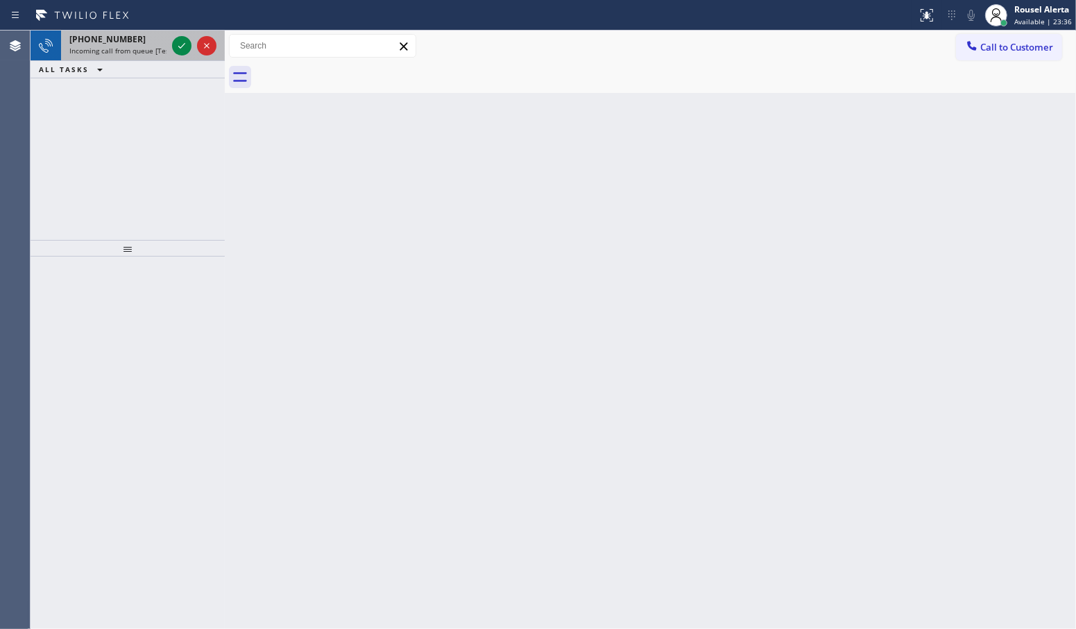
drag, startPoint x: 134, startPoint y: 49, endPoint x: 160, endPoint y: 46, distance: 25.8
click at [139, 49] on span "Incoming call from queue [Test] All" at bounding box center [126, 51] width 115 height 10
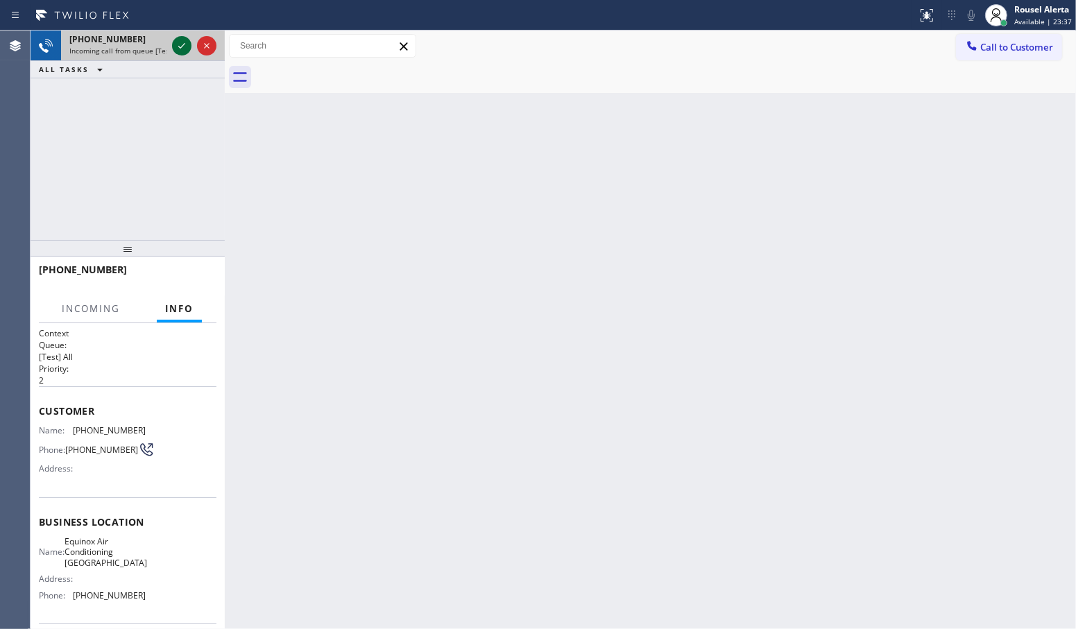
click at [178, 45] on icon at bounding box center [181, 45] width 17 height 17
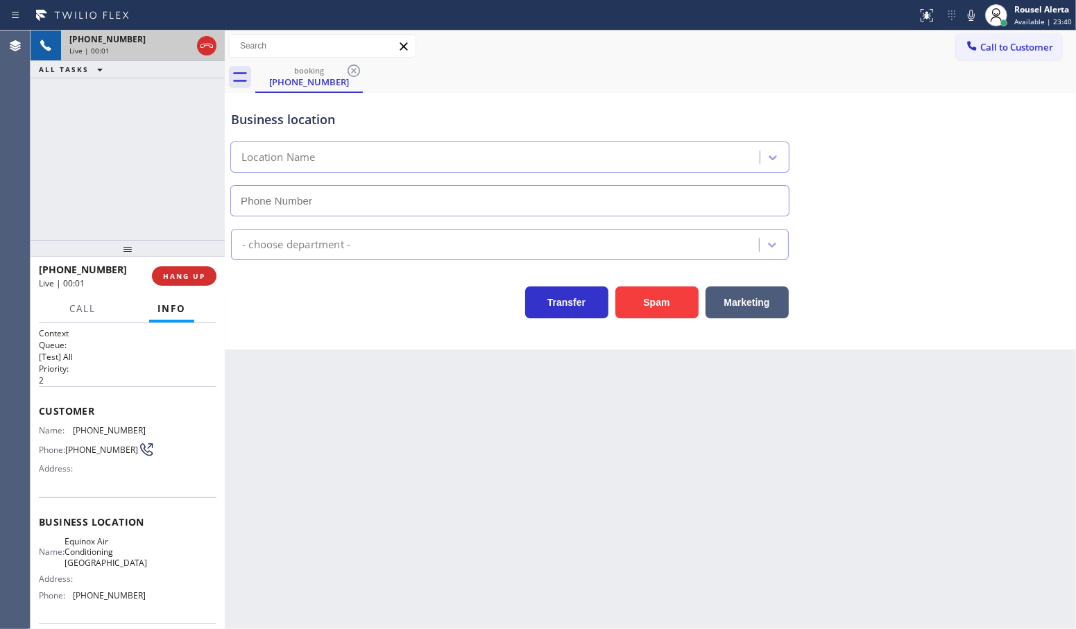
type input "[PHONE_NUMBER]"
click at [660, 310] on button "Spam" at bounding box center [657, 303] width 83 height 32
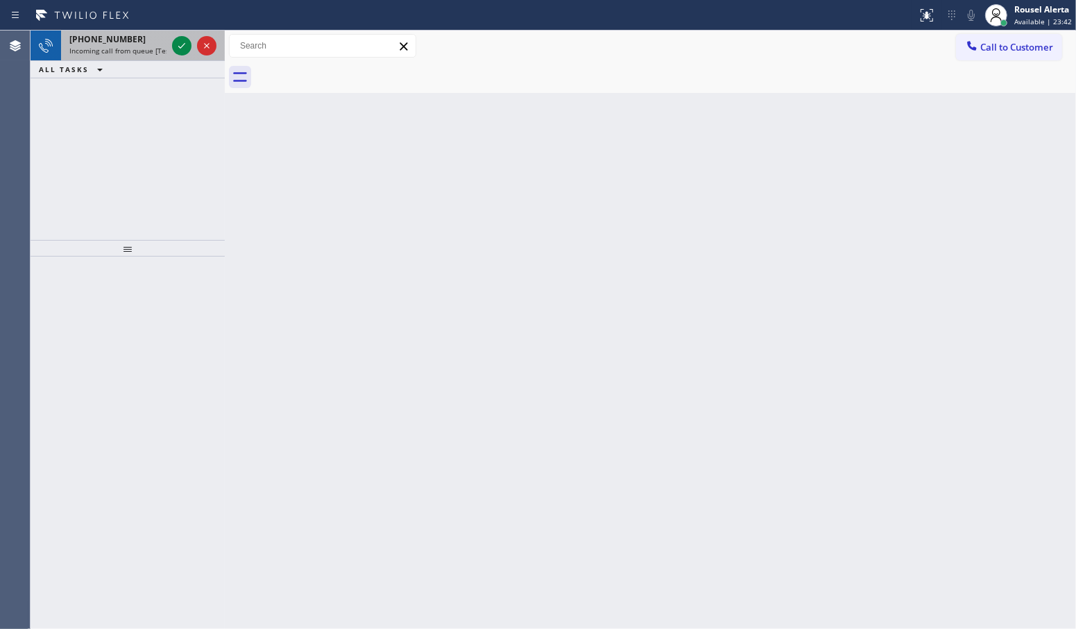
click at [164, 44] on div "[PHONE_NUMBER]" at bounding box center [117, 39] width 97 height 12
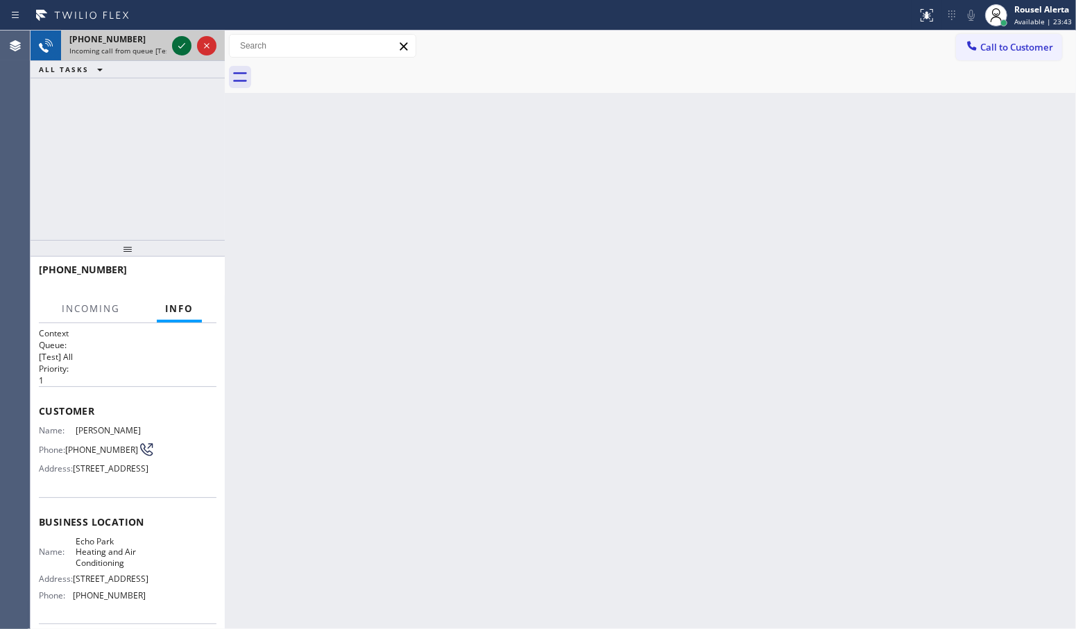
click at [173, 43] on icon at bounding box center [181, 45] width 17 height 17
click at [179, 50] on icon at bounding box center [181, 45] width 17 height 17
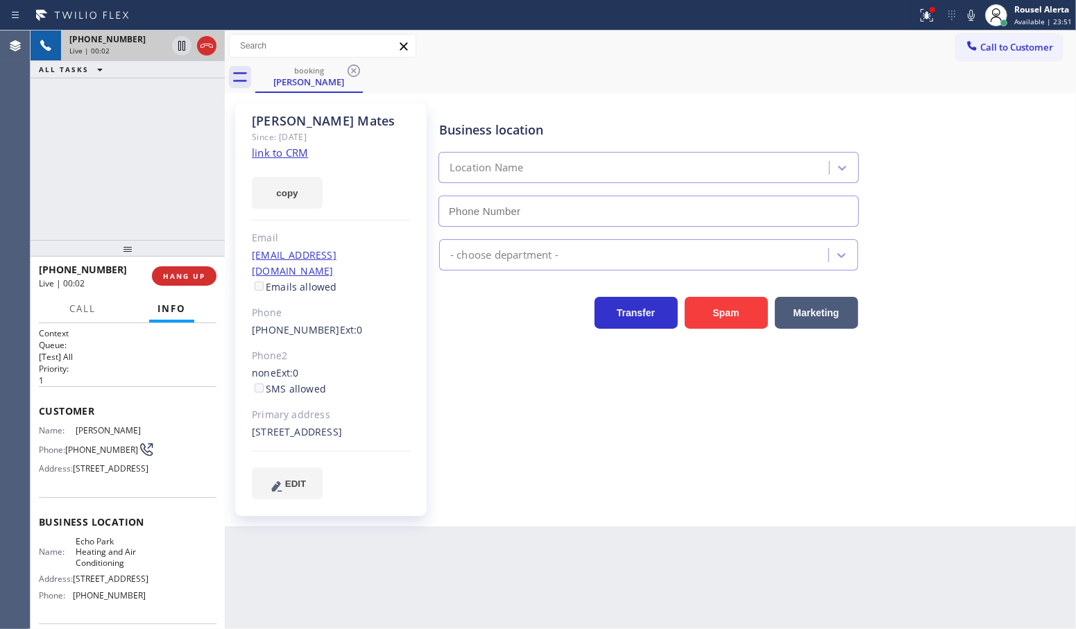
type input "[PHONE_NUMBER]"
click at [285, 150] on link "link to CRM" at bounding box center [280, 153] width 56 height 14
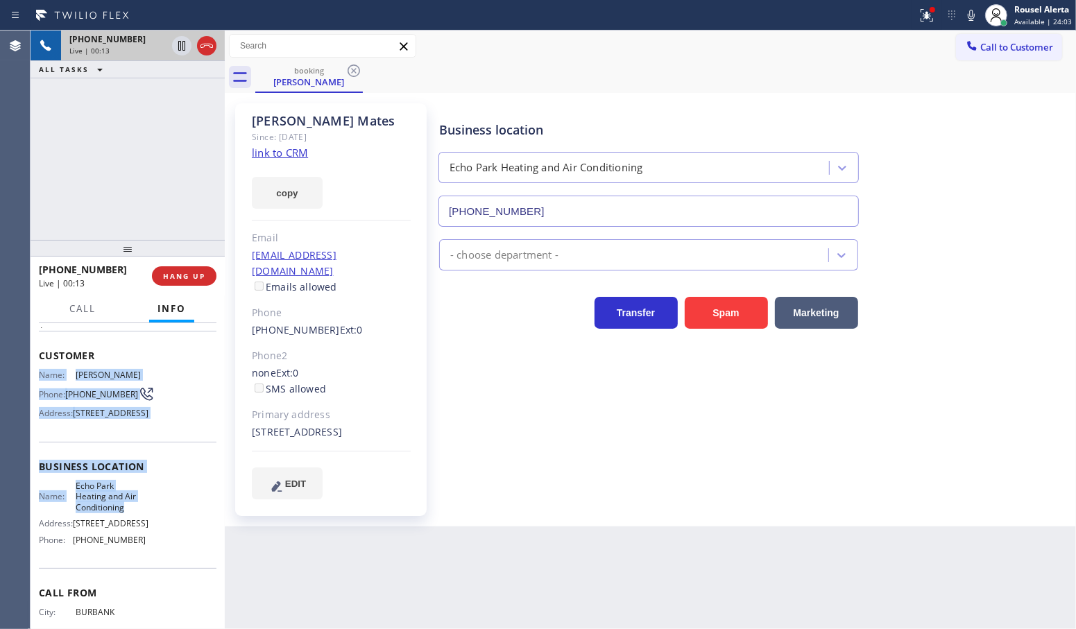
scroll to position [87, 0]
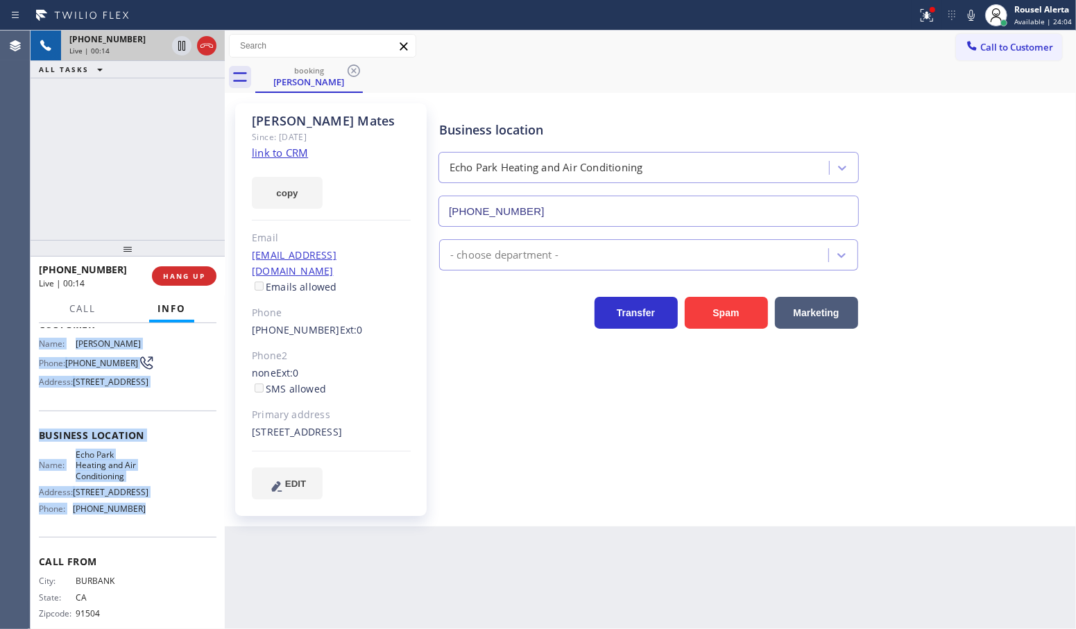
drag, startPoint x: 33, startPoint y: 431, endPoint x: 167, endPoint y: 564, distance: 188.4
click at [167, 564] on div "Context Queue: [Test] All Priority: 1 Customer Name: [PERSON_NAME] Phone: [PHON…" at bounding box center [128, 476] width 194 height 307
copy div "Name: [PERSON_NAME] Phone: [PHONE_NUMBER] Address: [STREET_ADDRESS] Business lo…"
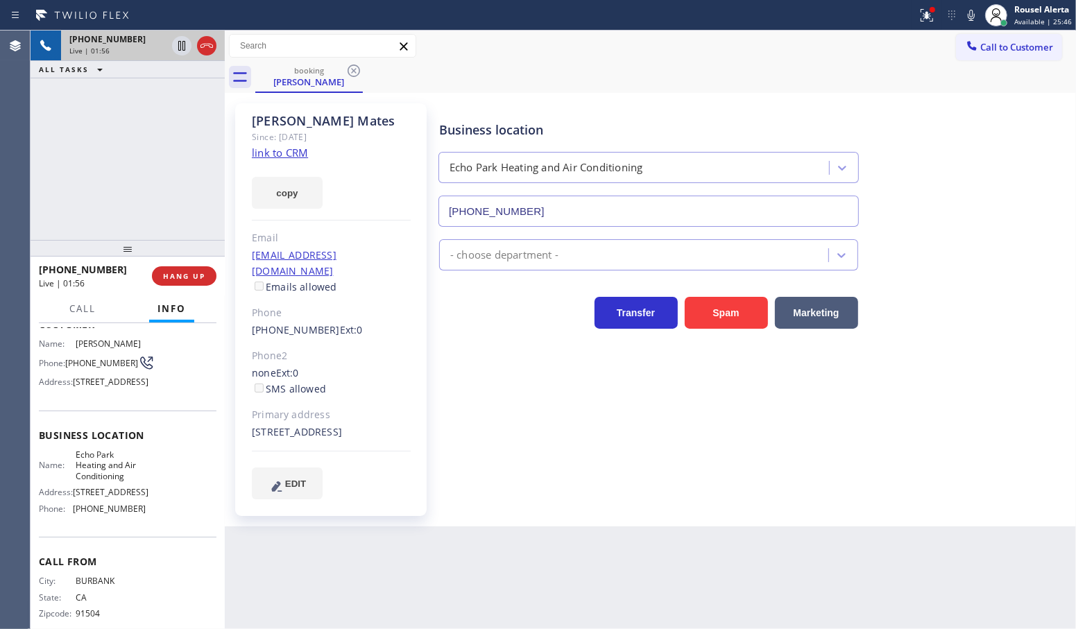
click at [147, 130] on div "[PHONE_NUMBER] Live | 01:56 ALL TASKS ALL TASKS ACTIVE TASKS TASKS IN WRAP UP" at bounding box center [128, 136] width 194 height 210
click at [180, 46] on icon at bounding box center [181, 45] width 17 height 17
click at [974, 15] on icon at bounding box center [971, 15] width 17 height 17
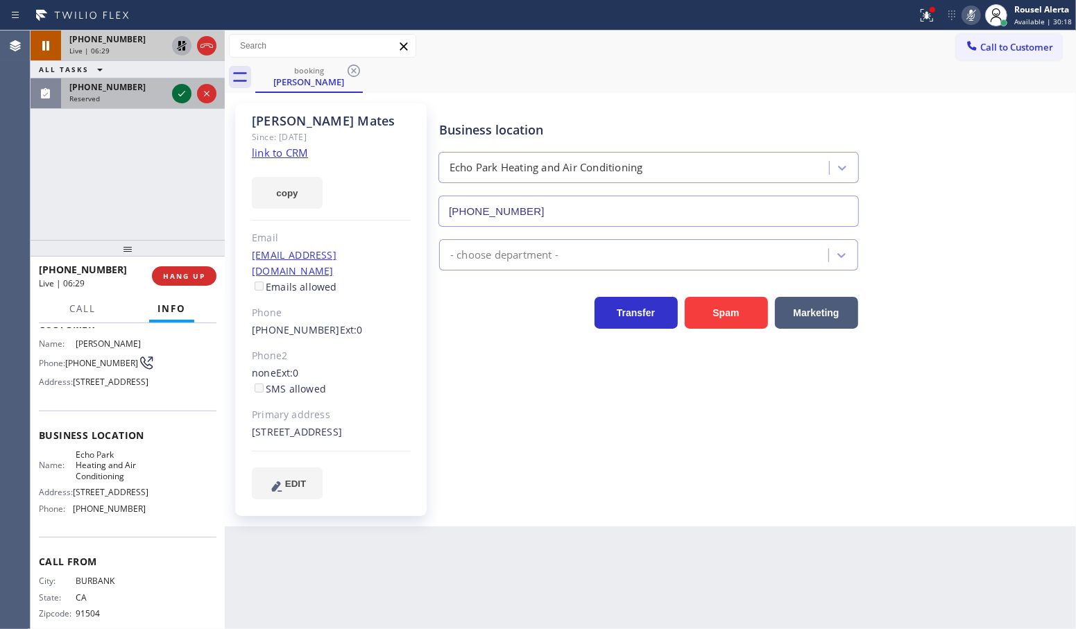
click at [179, 98] on icon at bounding box center [181, 93] width 17 height 17
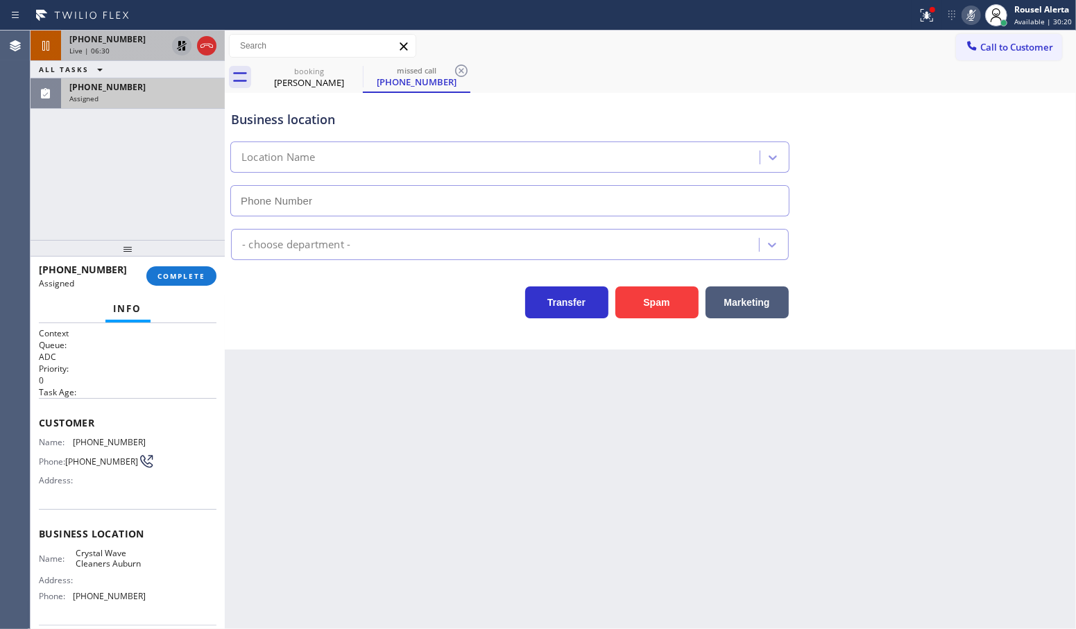
type input "[PHONE_NUMBER]"
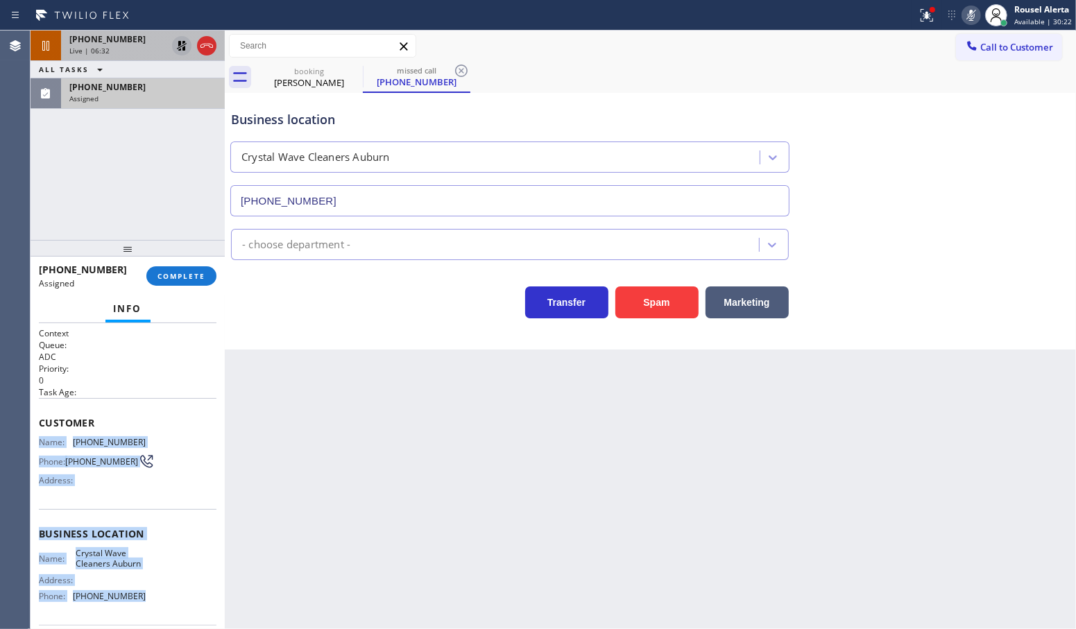
drag, startPoint x: 38, startPoint y: 439, endPoint x: 137, endPoint y: 601, distance: 190.3
click at [137, 601] on div "Context Queue: ADC Priority: 0 Task Age: Customer Name: [PHONE_NUMBER] Phone: […" at bounding box center [128, 529] width 178 height 403
copy div "Name: [PHONE_NUMBER] Phone: [PHONE_NUMBER] Address: Business location Name: Cry…"
click at [140, 47] on div "Live | 07:06" at bounding box center [117, 51] width 97 height 10
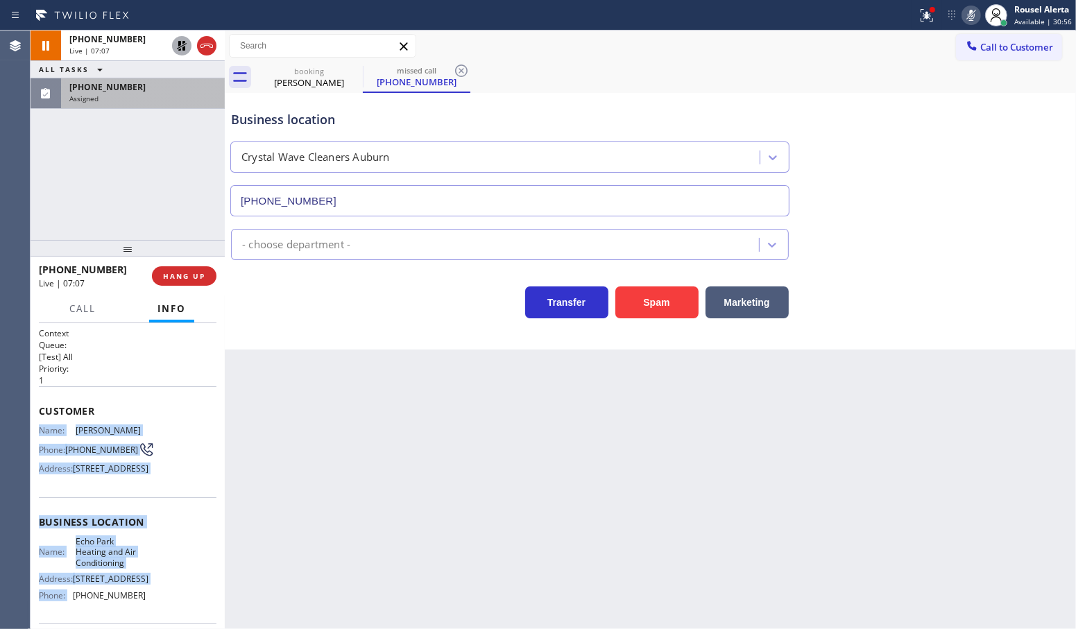
click at [177, 46] on icon at bounding box center [181, 45] width 17 height 17
click at [973, 7] on icon at bounding box center [971, 15] width 17 height 17
click at [76, 85] on span "[PHONE_NUMBER]" at bounding box center [107, 87] width 76 height 12
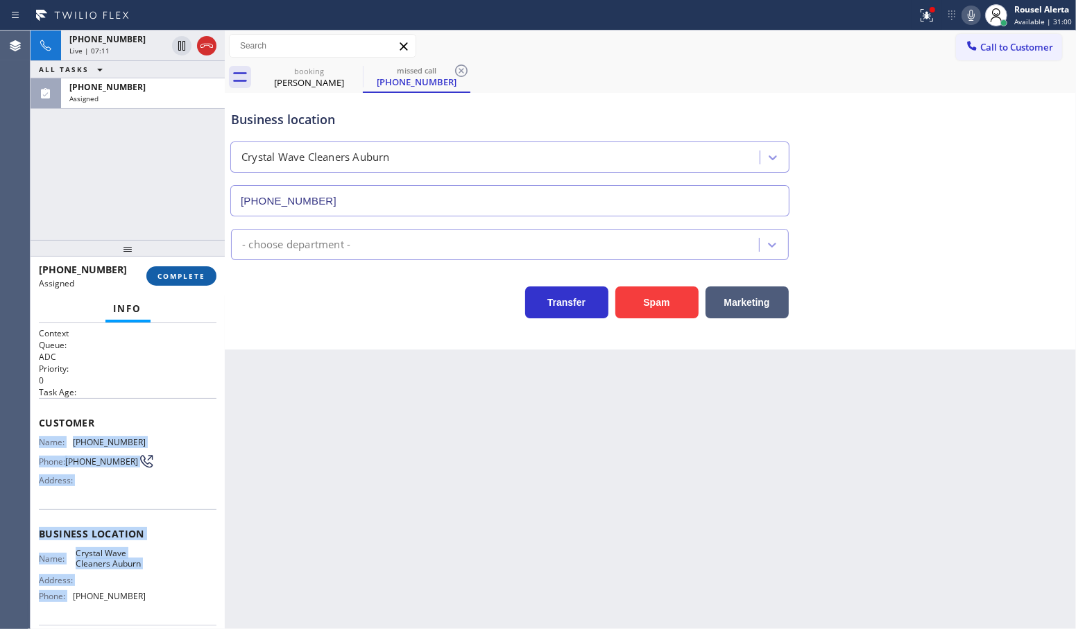
click at [165, 274] on span "COMPLETE" at bounding box center [182, 276] width 48 height 10
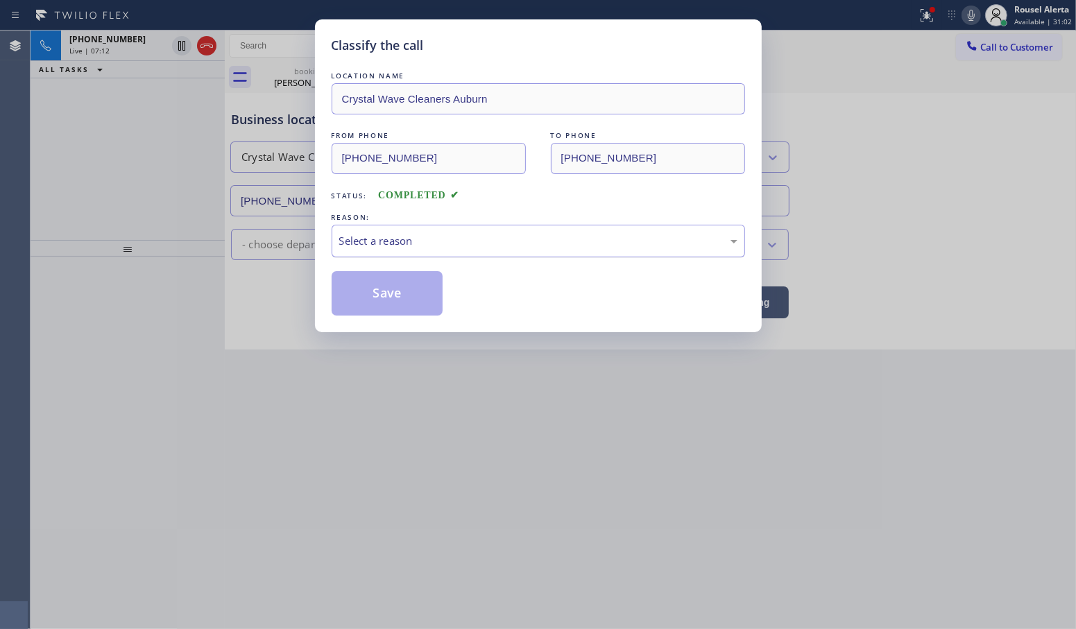
click at [376, 242] on div "Select a reason" at bounding box center [538, 241] width 398 height 16
click at [389, 297] on button "Save" at bounding box center [388, 293] width 112 height 44
type input "[PHONE_NUMBER]"
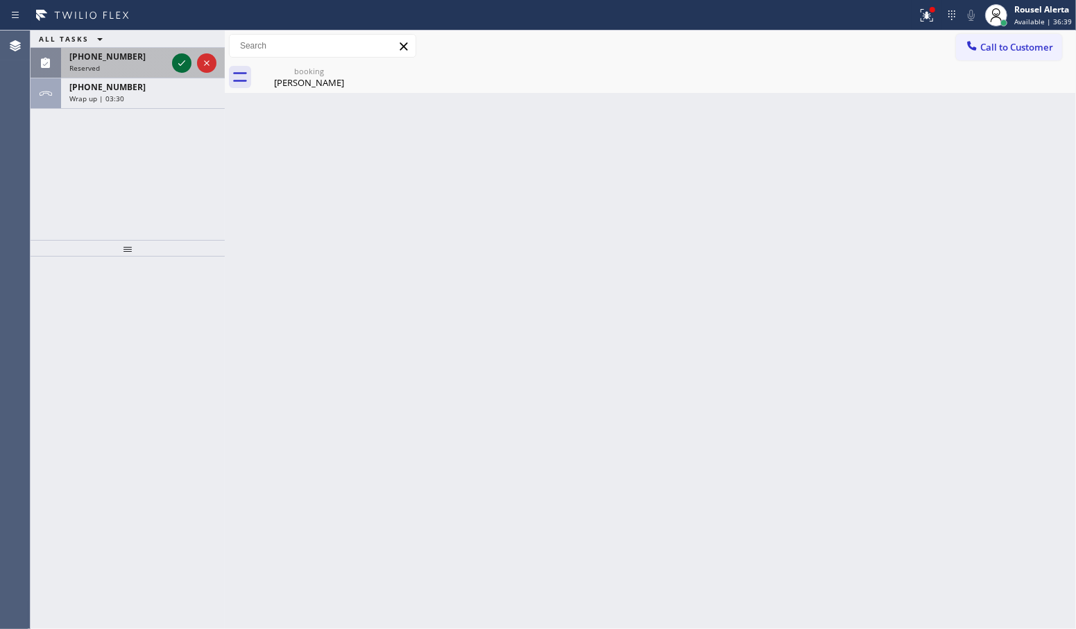
click at [180, 65] on icon at bounding box center [181, 63] width 7 height 6
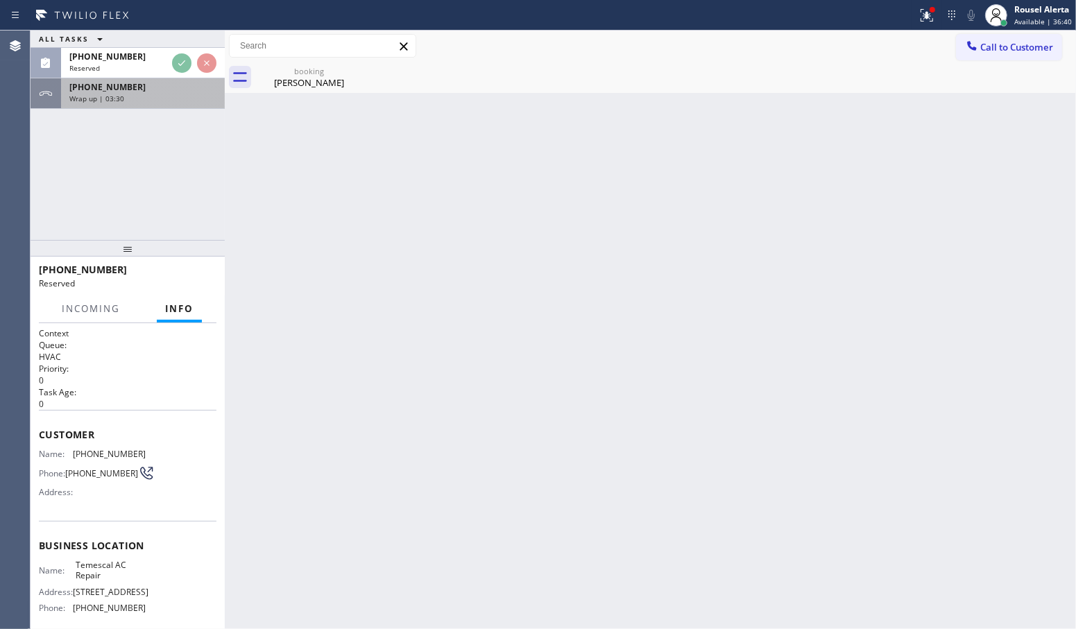
click at [177, 102] on div "Wrap up | 03:30" at bounding box center [142, 99] width 147 height 10
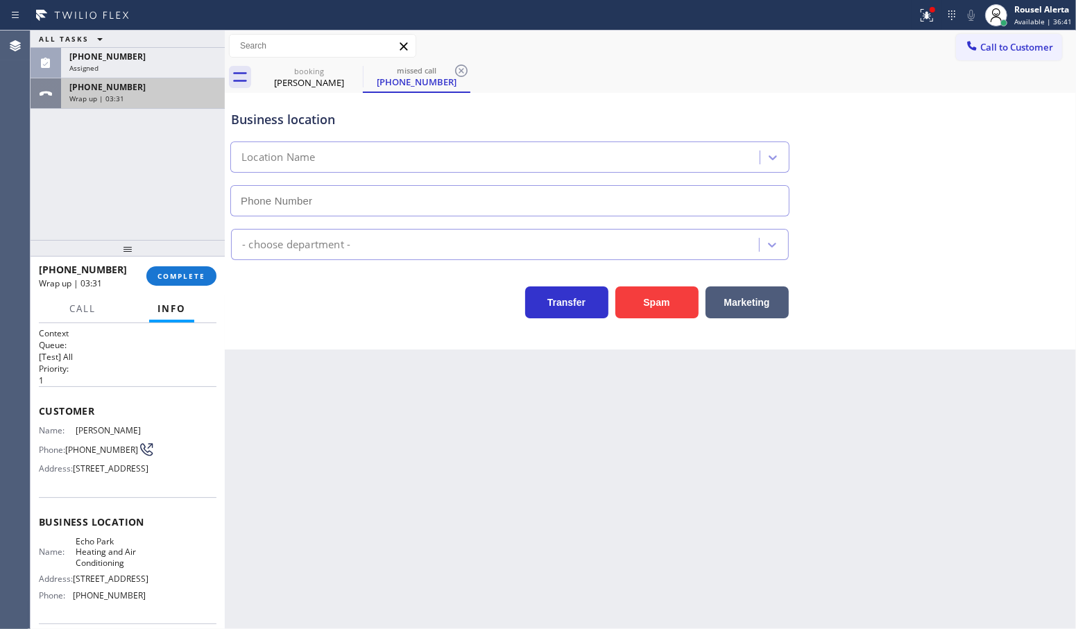
type input "[PHONE_NUMBER]"
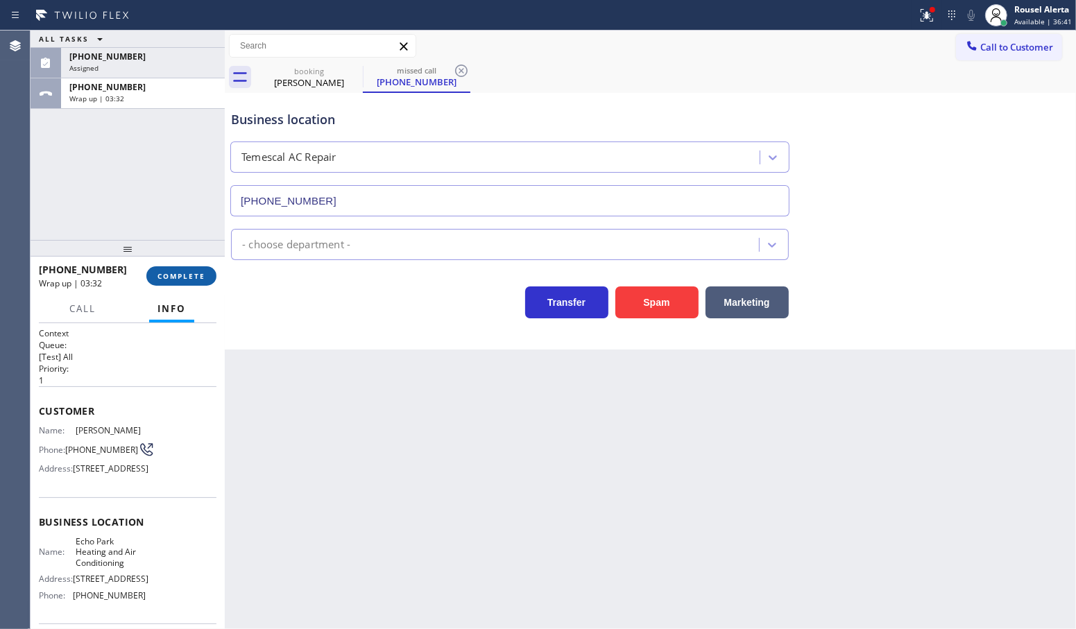
click at [188, 278] on span "COMPLETE" at bounding box center [182, 276] width 48 height 10
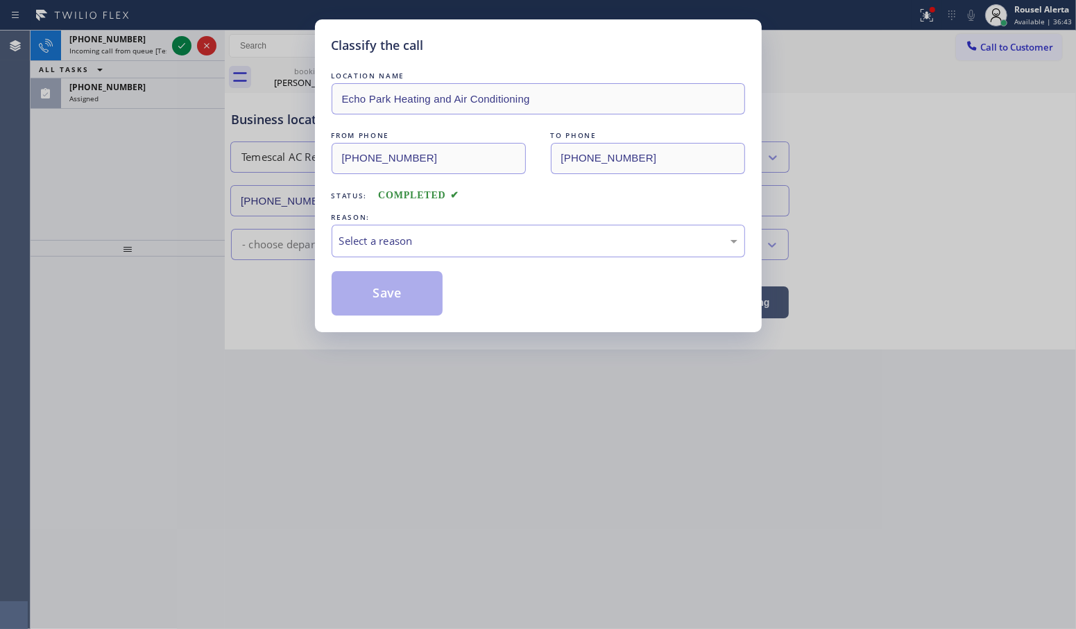
click at [439, 260] on div "LOCATION NAME [GEOGRAPHIC_DATA] Heating and Air Conditioning FROM PHONE [PHONE_…" at bounding box center [539, 192] width 414 height 247
click at [443, 242] on div "Select a reason" at bounding box center [538, 241] width 398 height 16
click at [407, 289] on button "Save" at bounding box center [388, 293] width 112 height 44
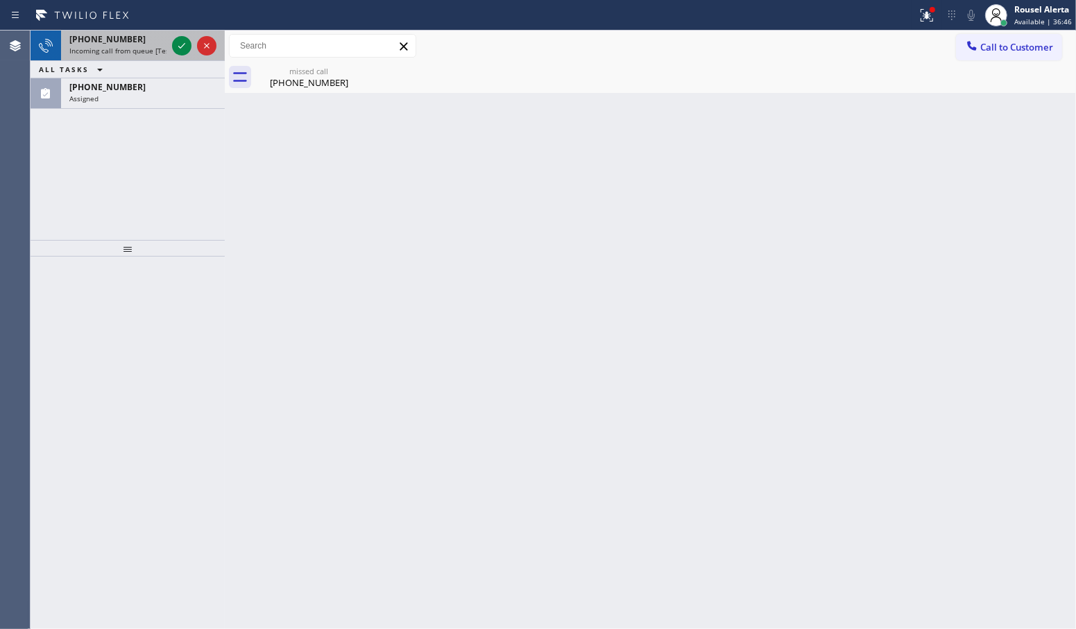
click at [134, 43] on div "[PHONE_NUMBER]" at bounding box center [117, 39] width 97 height 12
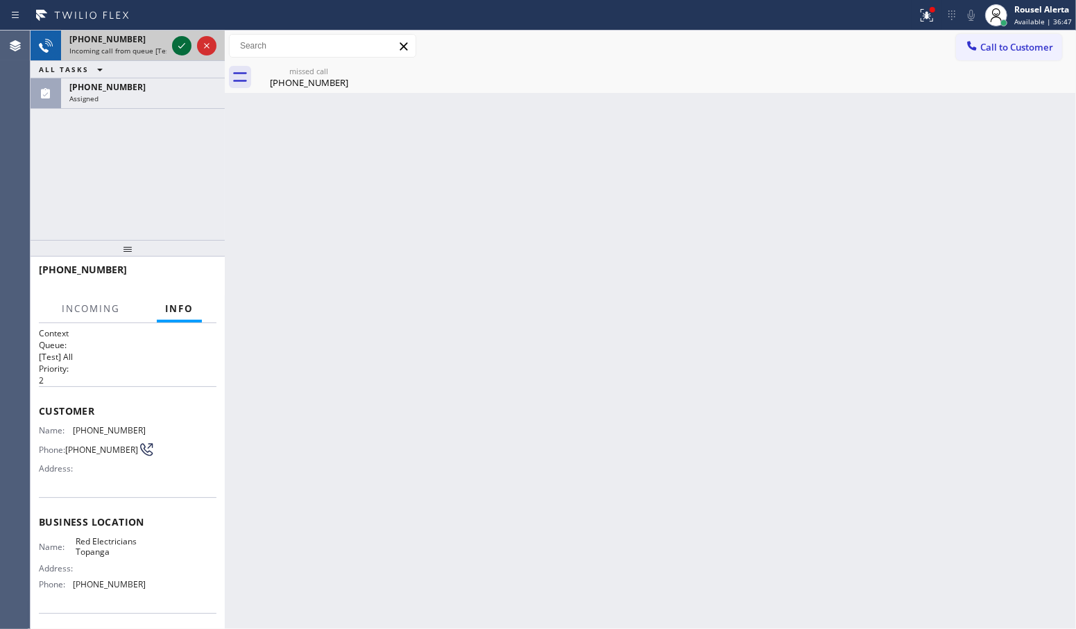
click at [173, 46] on icon at bounding box center [181, 45] width 17 height 17
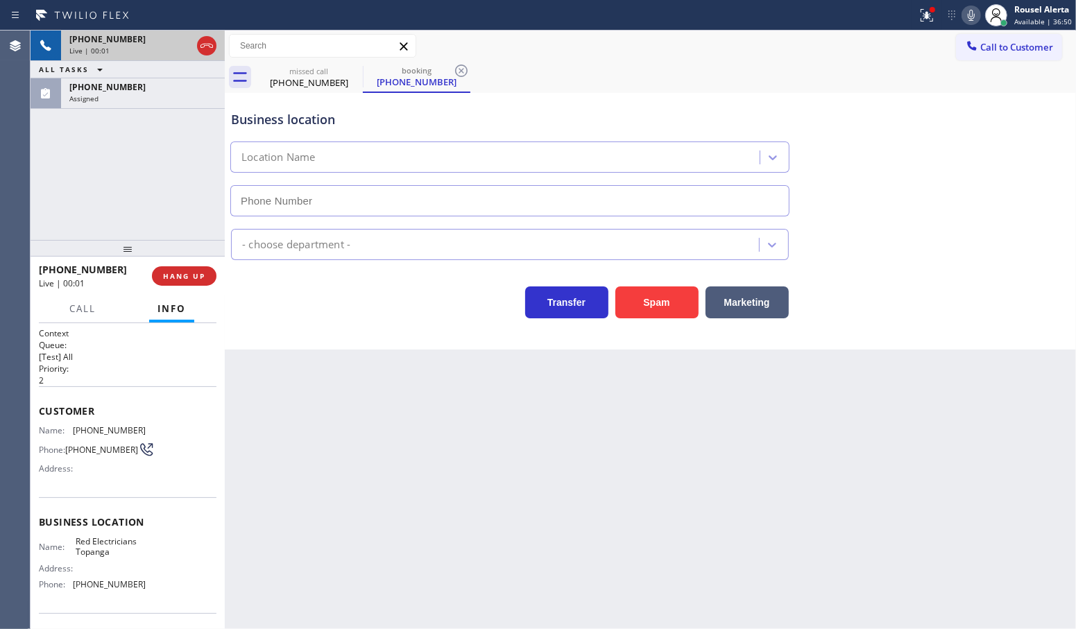
type input "[PHONE_NUMBER]"
click at [160, 95] on div "Assigned" at bounding box center [142, 99] width 147 height 10
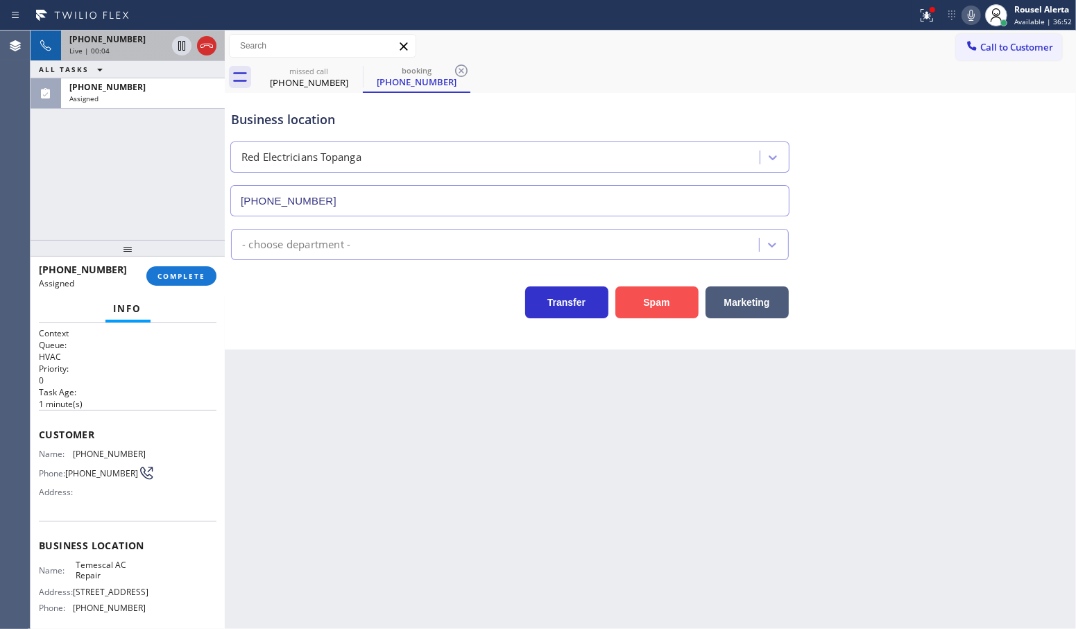
click at [650, 298] on button "Spam" at bounding box center [657, 303] width 83 height 32
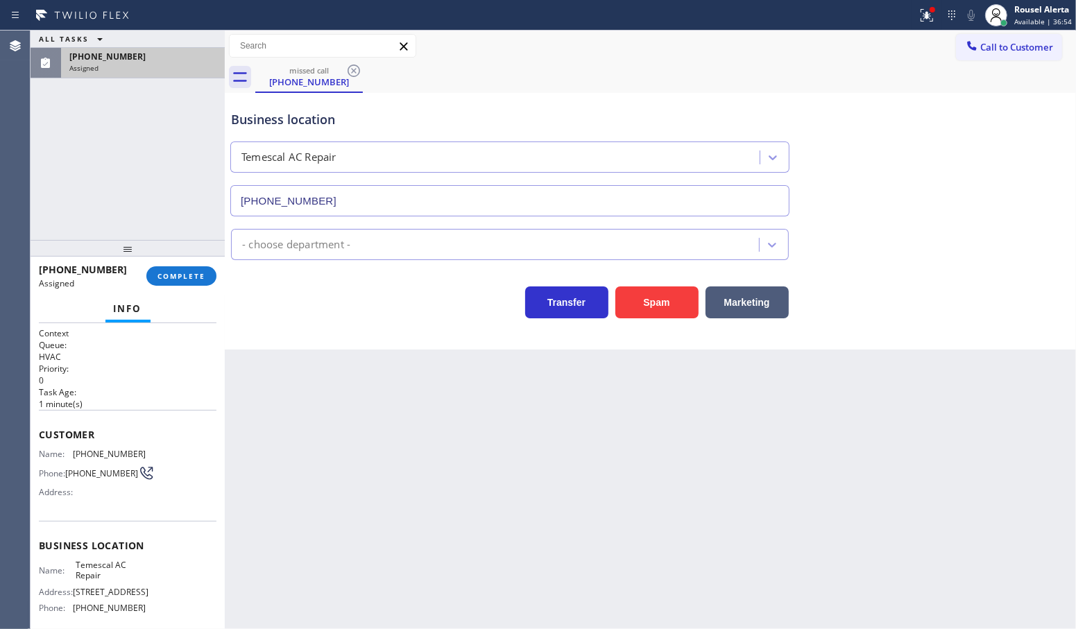
click at [149, 76] on div "[PHONE_NUMBER] Assigned" at bounding box center [140, 63] width 158 height 31
click at [173, 274] on span "COMPLETE" at bounding box center [182, 276] width 48 height 10
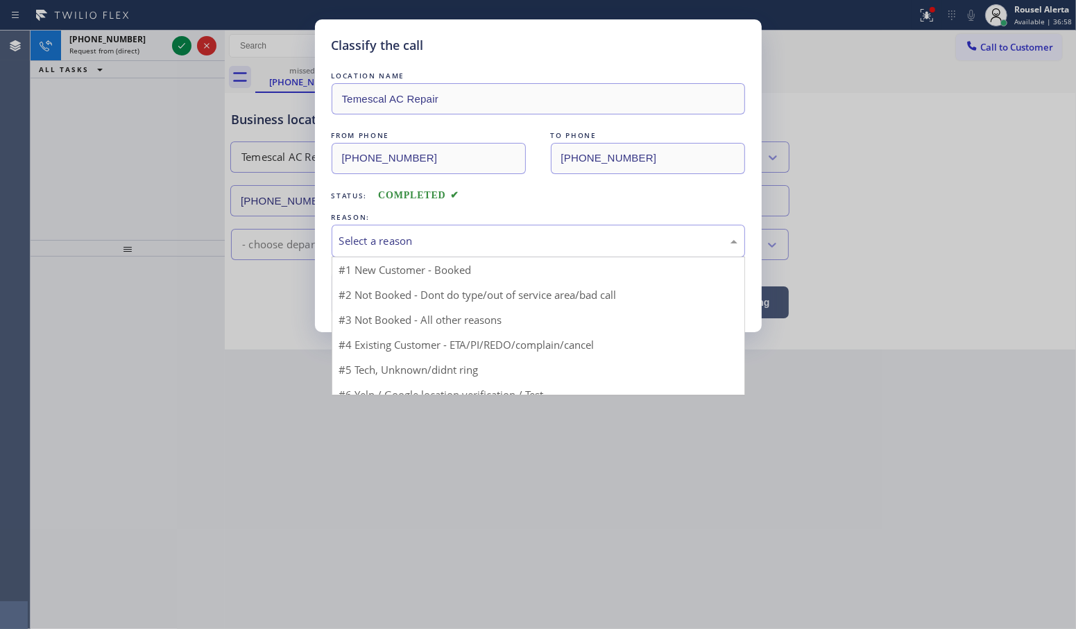
click at [407, 236] on div "Select a reason" at bounding box center [538, 241] width 398 height 16
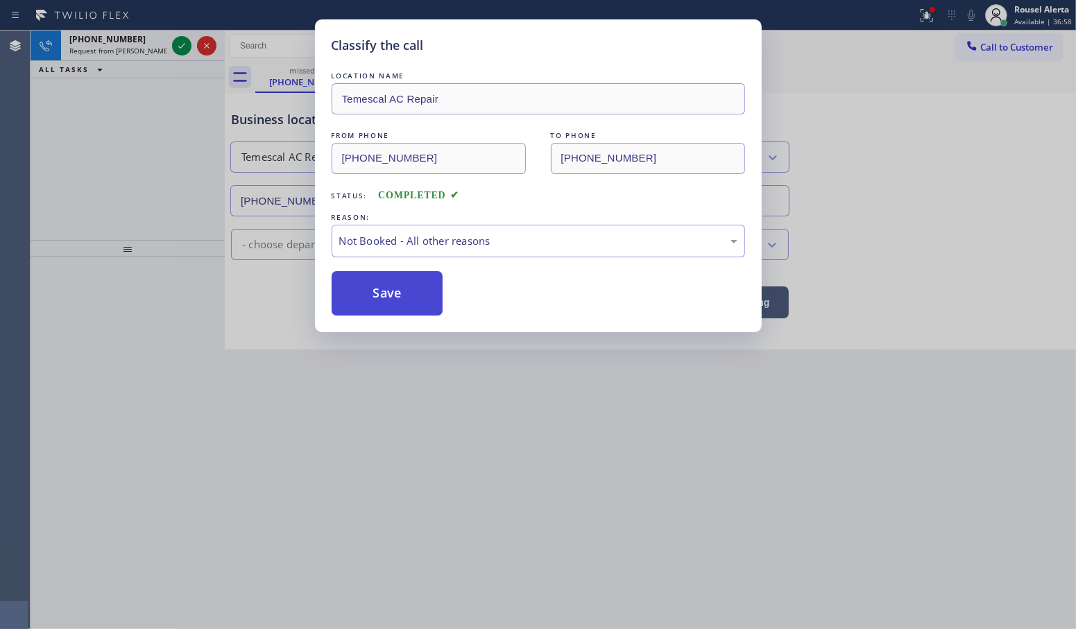
click at [390, 303] on button "Save" at bounding box center [388, 293] width 112 height 44
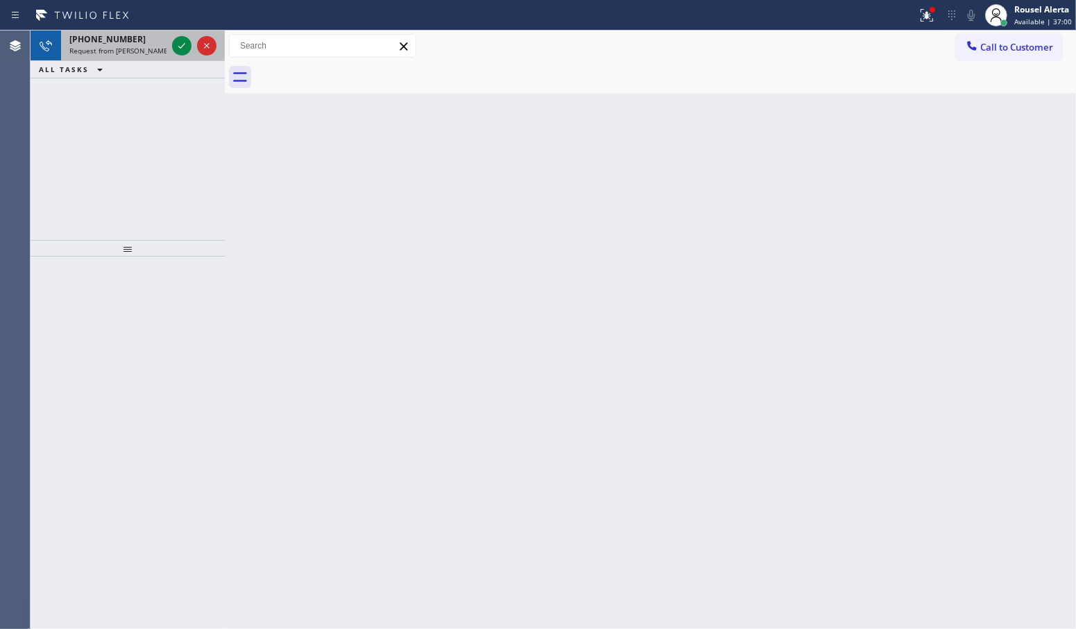
click at [129, 47] on span "Request from [PERSON_NAME] (direct)" at bounding box center [132, 51] width 126 height 10
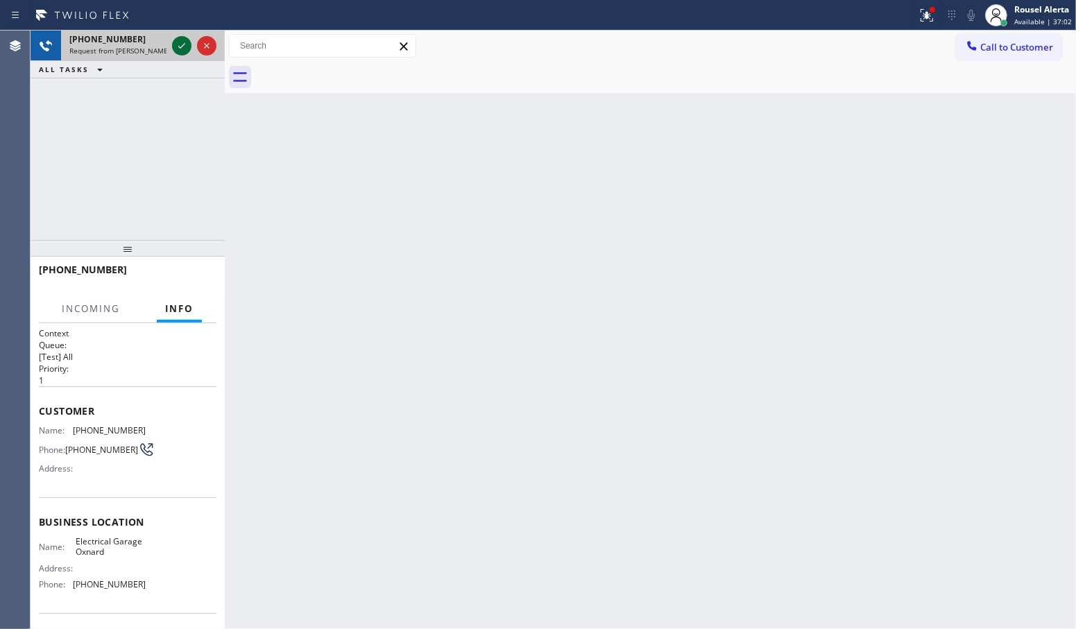
click at [178, 49] on icon at bounding box center [181, 45] width 17 height 17
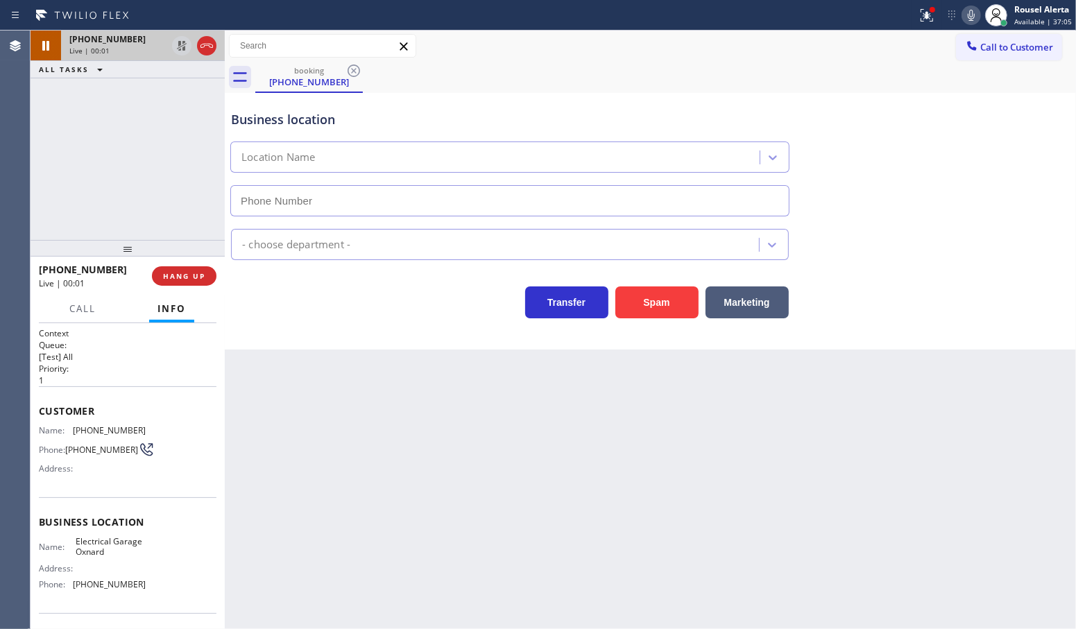
type input "[PHONE_NUMBER]"
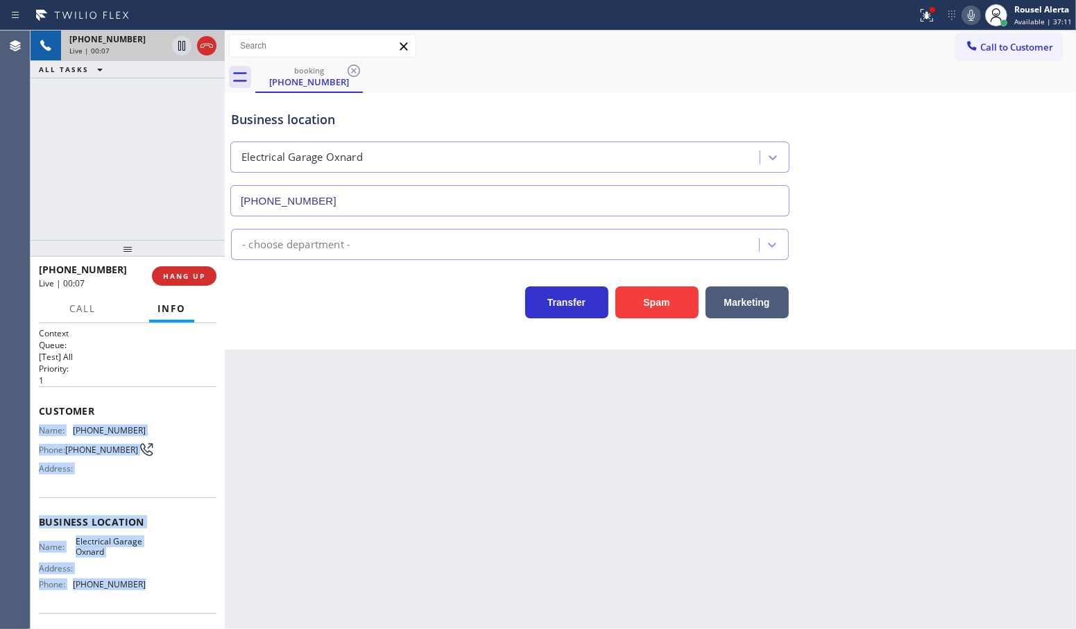
drag, startPoint x: 42, startPoint y: 427, endPoint x: 134, endPoint y: 581, distance: 179.0
click at [134, 581] on div "Context Queue: [Test] All Priority: 1 Customer Name: [PHONE_NUMBER] Phone: [PHO…" at bounding box center [128, 523] width 178 height 391
copy div "Name: [PHONE_NUMBER] Phone: [PHONE_NUMBER] Address: Business location Name: Ele…"
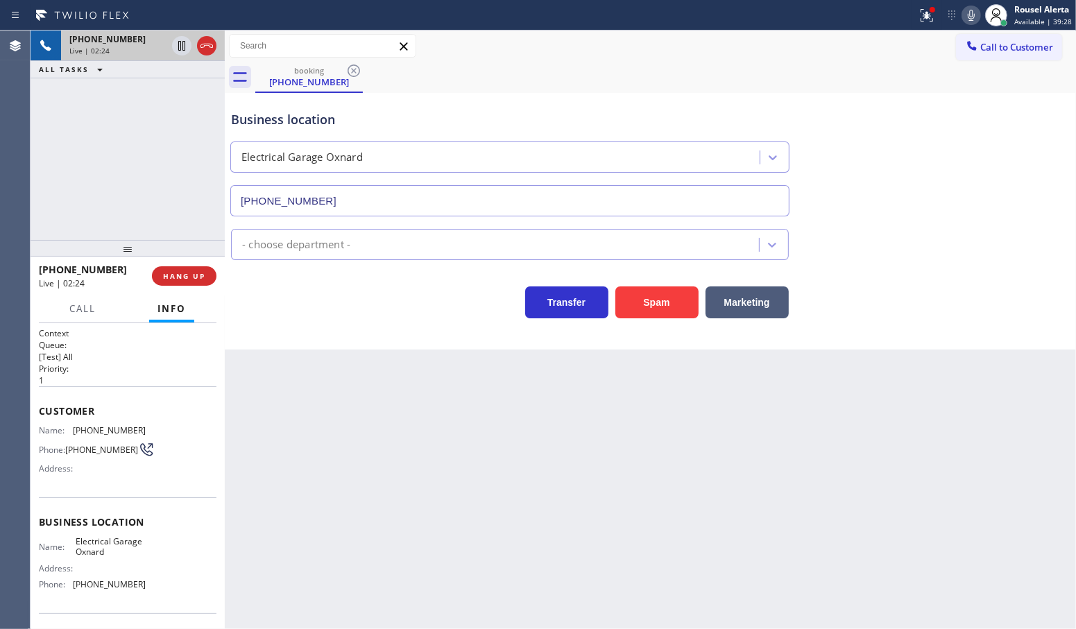
click at [474, 523] on div "Back to Dashboard Change Sender ID Customers Technicians Select a contact Outbo…" at bounding box center [651, 330] width 852 height 599
click at [140, 109] on div "[PHONE_NUMBER] Live | 02:43 ALL TASKS ALL TASKS ACTIVE TASKS TASKS IN WRAP UP" at bounding box center [128, 136] width 194 height 210
click at [177, 51] on icon at bounding box center [181, 45] width 17 height 17
click at [969, 18] on icon at bounding box center [971, 15] width 17 height 17
click at [500, 534] on div "Back to Dashboard Change Sender ID Customers Technicians Select a contact Outbo…" at bounding box center [651, 330] width 852 height 599
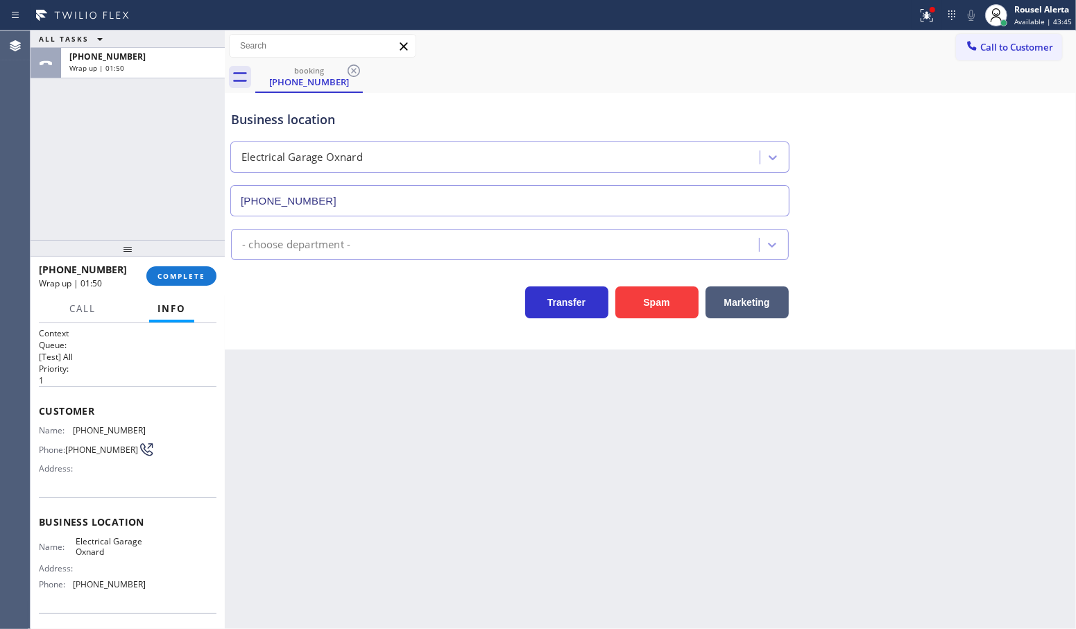
click at [1017, 49] on span "Call to Customer" at bounding box center [1017, 47] width 73 height 12
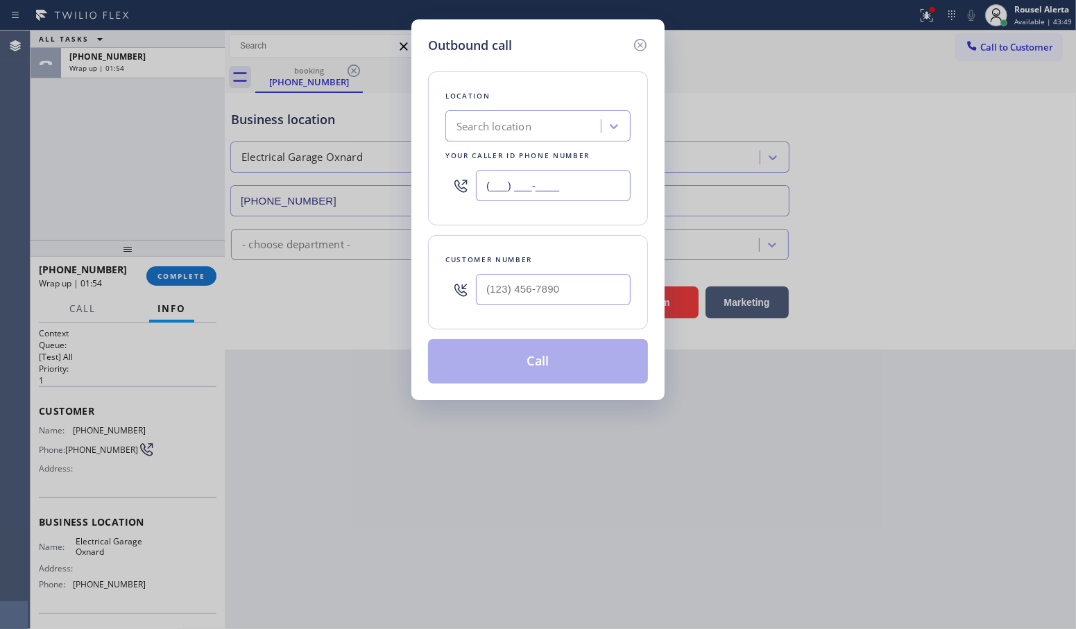
click at [573, 174] on input "(___) ___-____" at bounding box center [553, 185] width 155 height 31
paste input "619) 308-6990"
type input "[PHONE_NUMBER]"
click at [563, 282] on input "(___) ___-____" at bounding box center [553, 289] width 155 height 31
paste input "619) 308-6990"
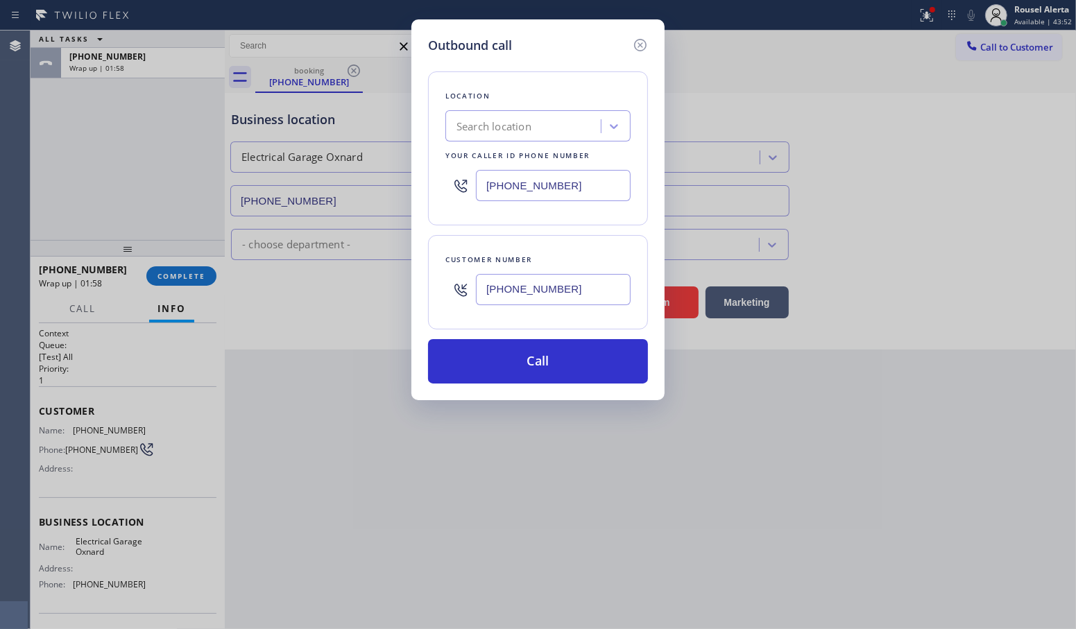
type input "[PHONE_NUMBER]"
paste input "805) 914-0405"
drag, startPoint x: 615, startPoint y: 189, endPoint x: 453, endPoint y: 185, distance: 161.8
click at [453, 185] on div "[PHONE_NUMBER]" at bounding box center [538, 185] width 185 height 45
type input "[PHONE_NUMBER]"
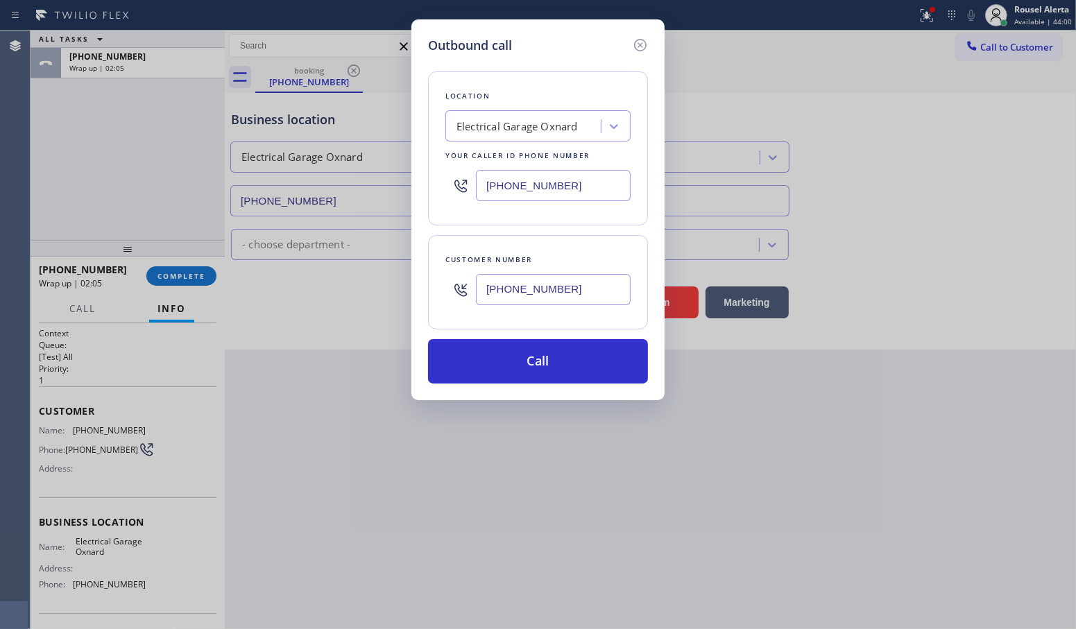
drag, startPoint x: 559, startPoint y: 64, endPoint x: 556, endPoint y: 85, distance: 21.8
click at [559, 64] on div "Location Electrical Garage Oxnard Your caller id phone number [PHONE_NUMBER] Cu…" at bounding box center [538, 219] width 220 height 329
click at [542, 368] on button "Call" at bounding box center [538, 361] width 220 height 44
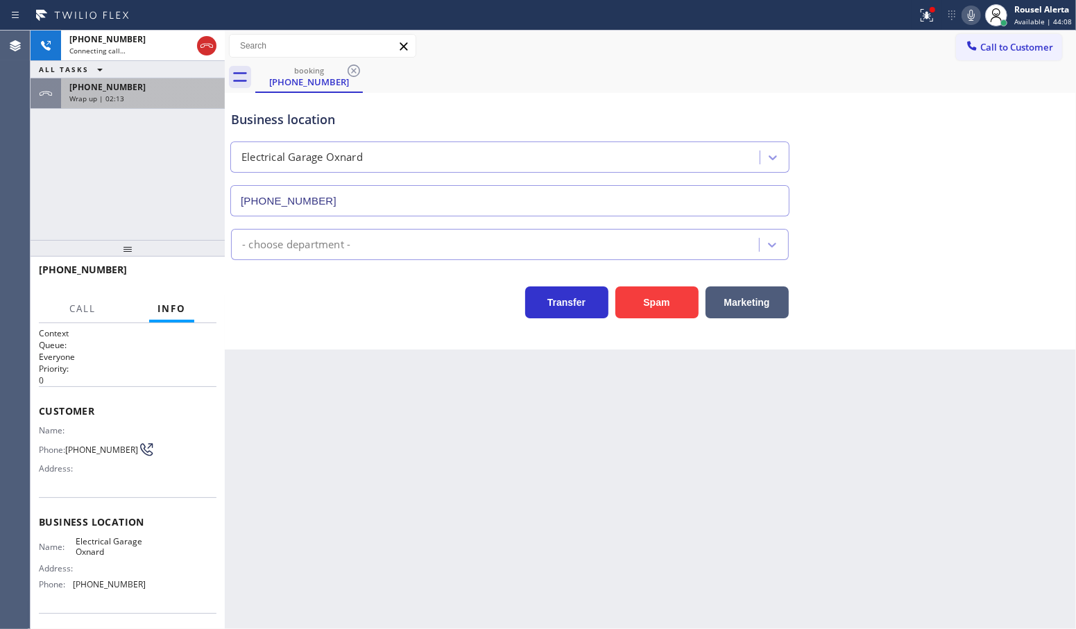
click at [199, 99] on div "Wrap up | 02:13" at bounding box center [142, 99] width 147 height 10
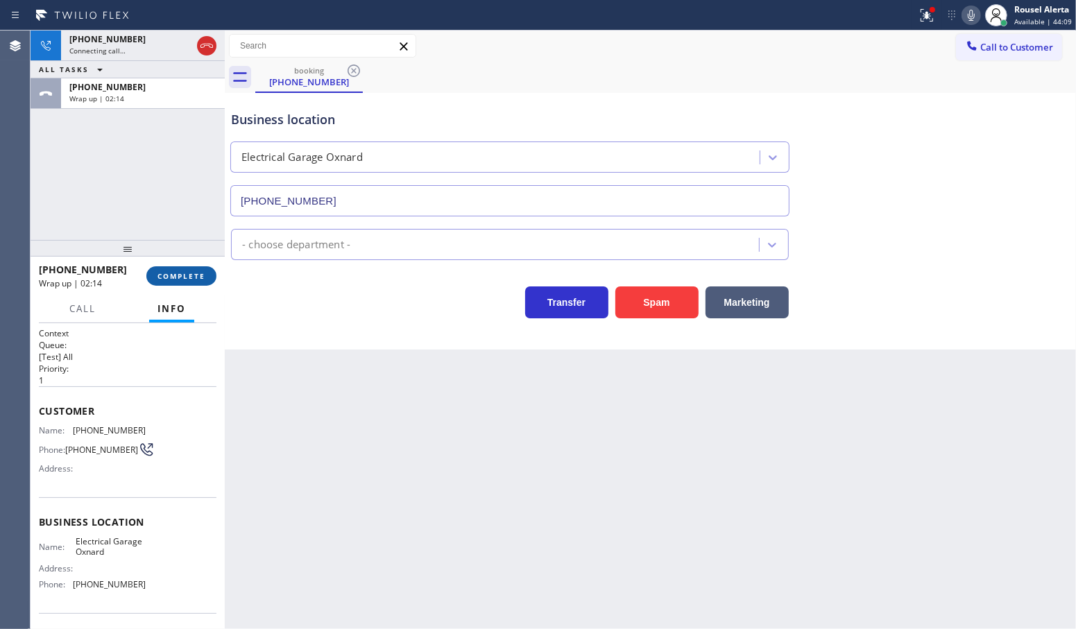
click at [185, 279] on span "COMPLETE" at bounding box center [182, 276] width 48 height 10
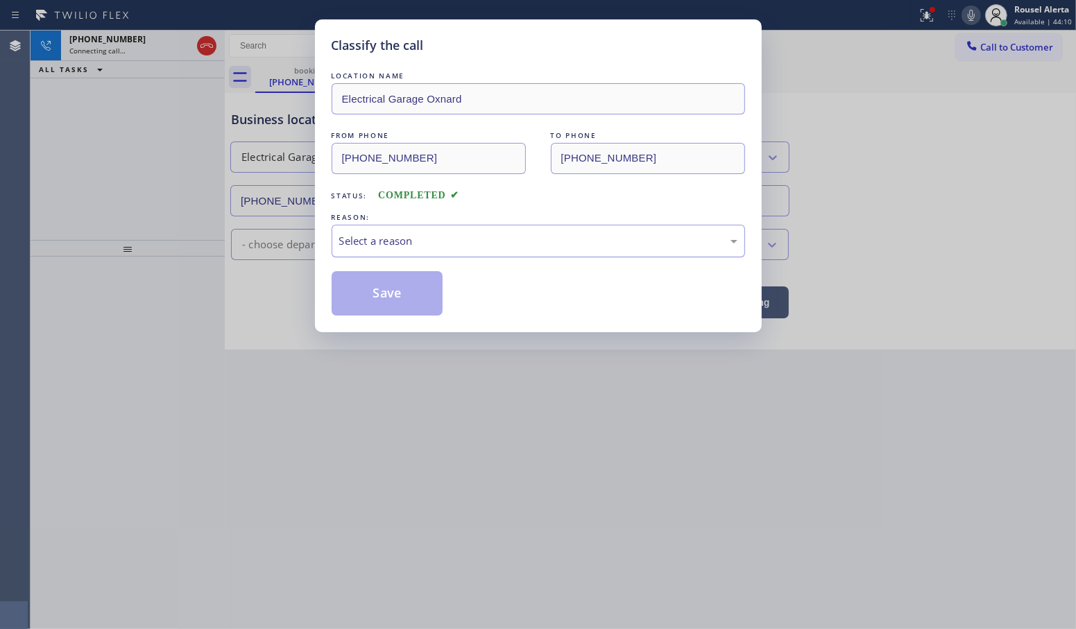
click at [377, 246] on div "Select a reason" at bounding box center [538, 241] width 398 height 16
click at [397, 290] on button "Save" at bounding box center [388, 293] width 112 height 44
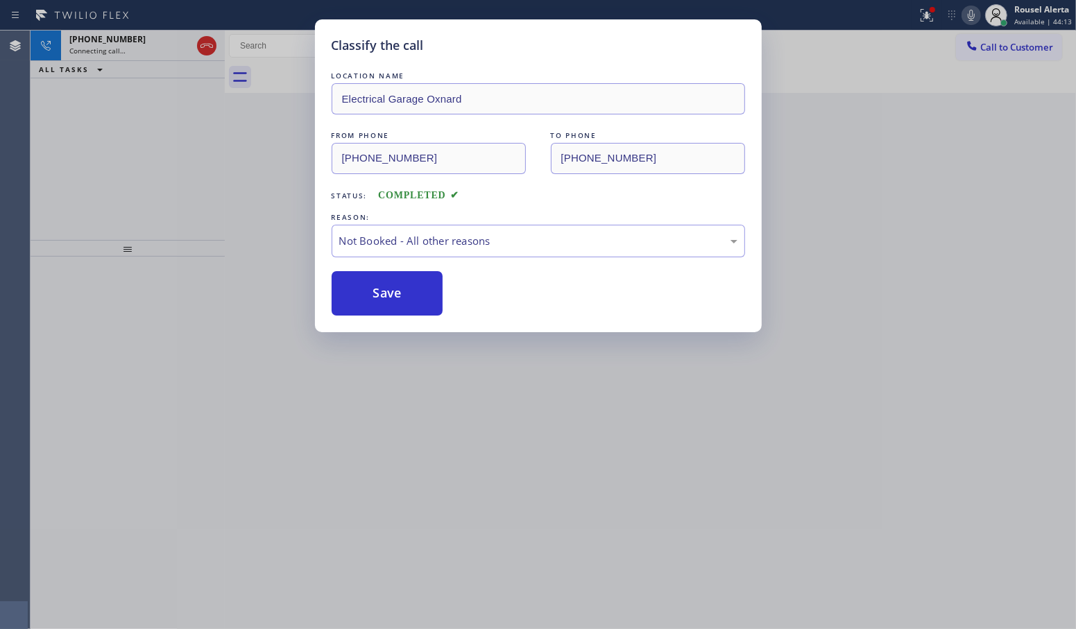
click at [128, 50] on div "Connecting call…" at bounding box center [130, 51] width 122 height 10
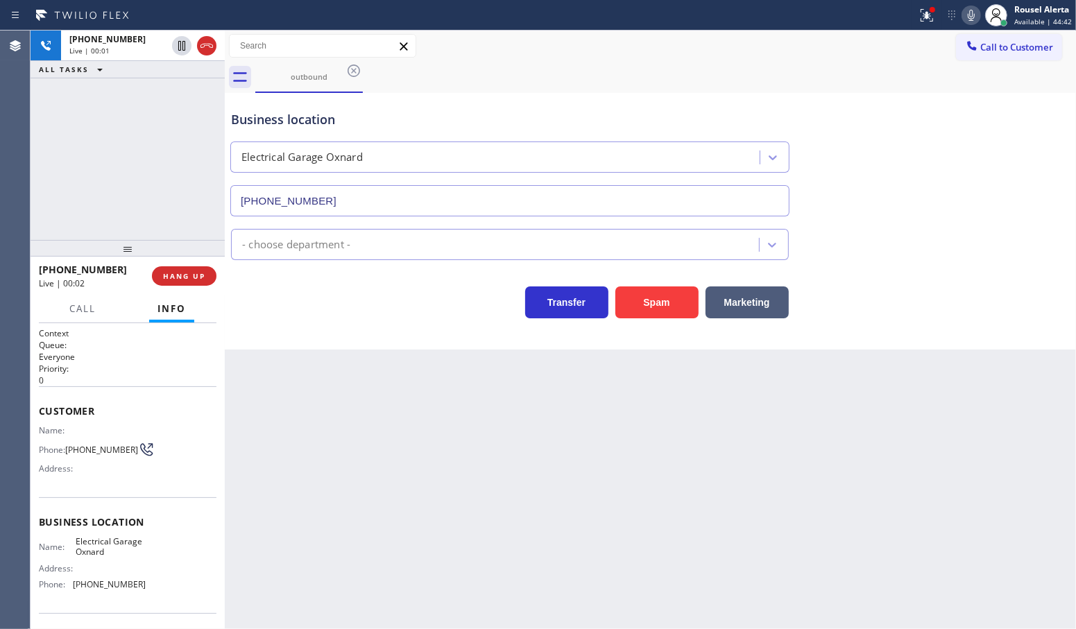
type input "[PHONE_NUMBER]"
click at [149, 119] on div "[PHONE_NUMBER] Live | 00:30 ALL TASKS ALL TASKS ACTIVE TASKS TASKS IN WRAP UP" at bounding box center [128, 136] width 194 height 210
click at [335, 505] on div "Back to Dashboard Change Sender ID Customers Technicians Select a contact Outbo…" at bounding box center [651, 330] width 852 height 599
click at [188, 219] on div "[PHONE_NUMBER] Live | 00:32 ALL TASKS ALL TASKS ACTIVE TASKS TASKS IN WRAP UP" at bounding box center [128, 136] width 194 height 210
click at [266, 351] on div "Back to Dashboard Change Sender ID Customers Technicians Select a contact Outbo…" at bounding box center [651, 330] width 852 height 599
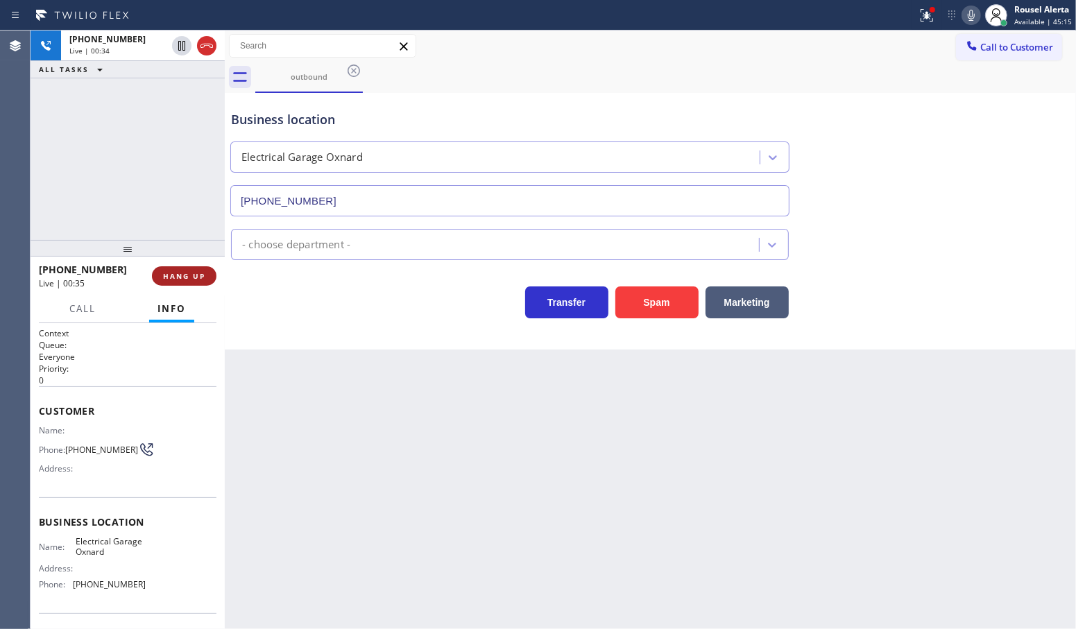
click at [203, 280] on span "HANG UP" at bounding box center [184, 276] width 42 height 10
click at [451, 443] on div "Back to Dashboard Change Sender ID Customers Technicians Select a contact Outbo…" at bounding box center [651, 330] width 852 height 599
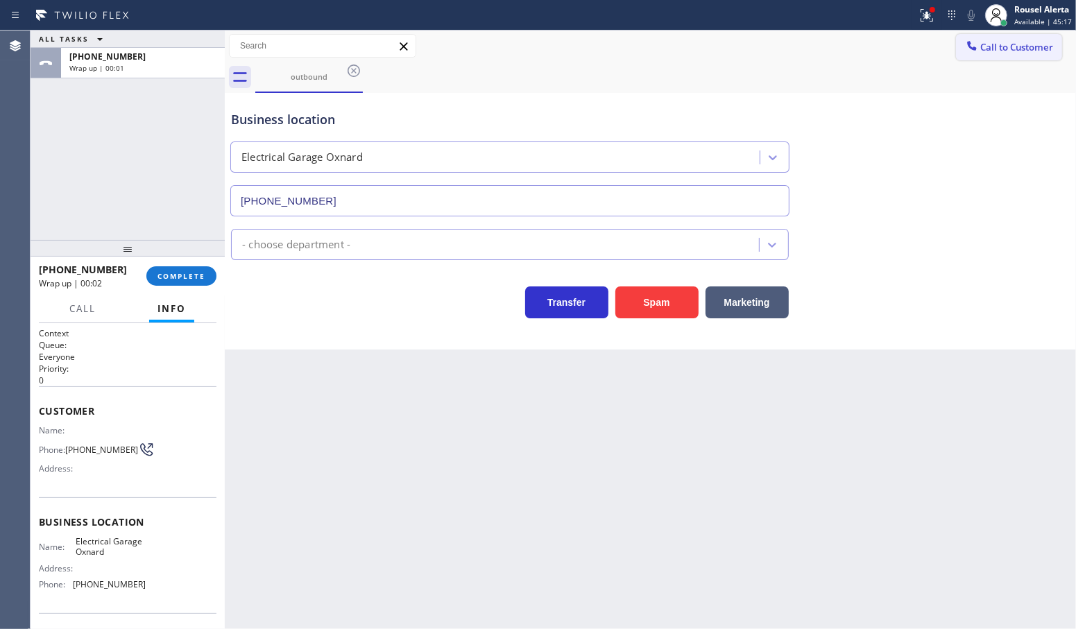
click at [1027, 46] on span "Call to Customer" at bounding box center [1017, 47] width 73 height 12
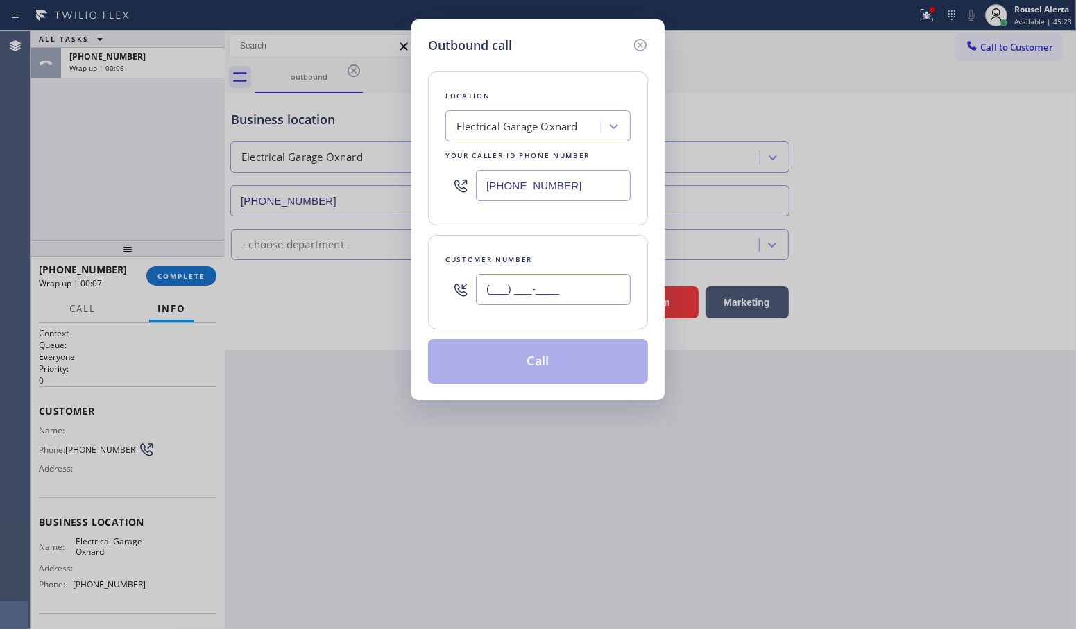
click at [550, 298] on input "(___) ___-____" at bounding box center [553, 289] width 155 height 31
paste input "619) 308-6990"
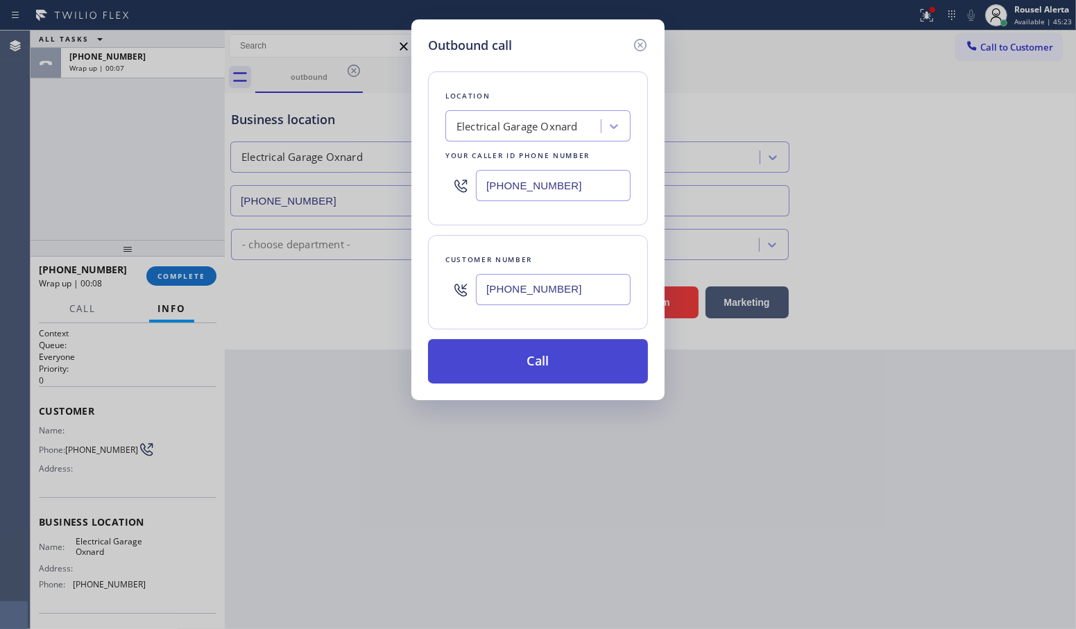
type input "[PHONE_NUMBER]"
click at [532, 370] on button "Call" at bounding box center [538, 361] width 220 height 44
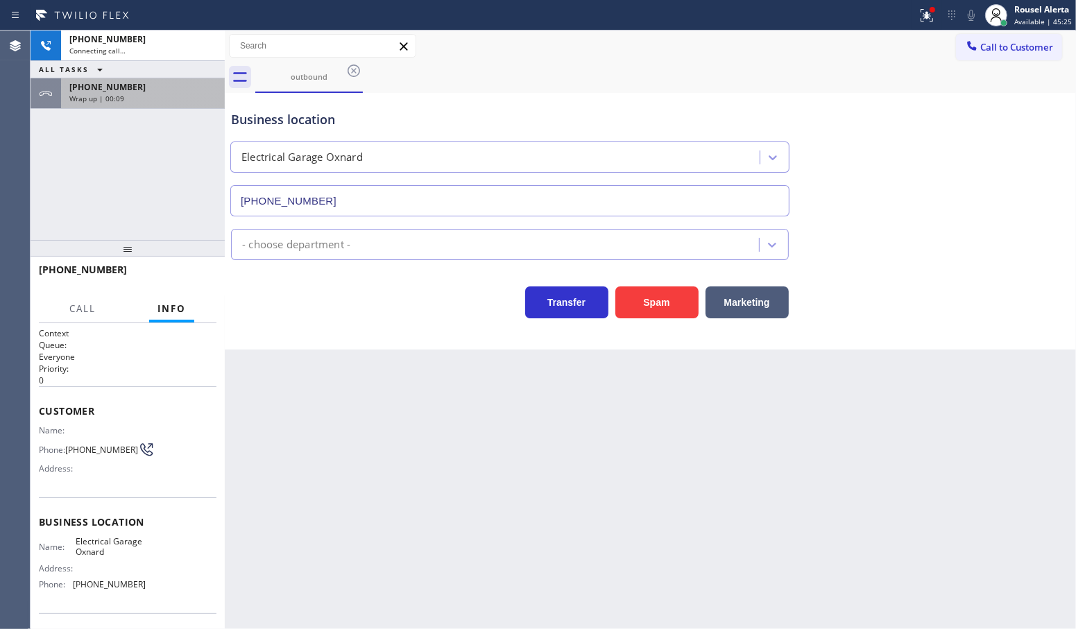
drag, startPoint x: 113, startPoint y: 92, endPoint x: 124, endPoint y: 101, distance: 13.8
click at [115, 94] on span "Wrap up | 00:09" at bounding box center [96, 99] width 55 height 10
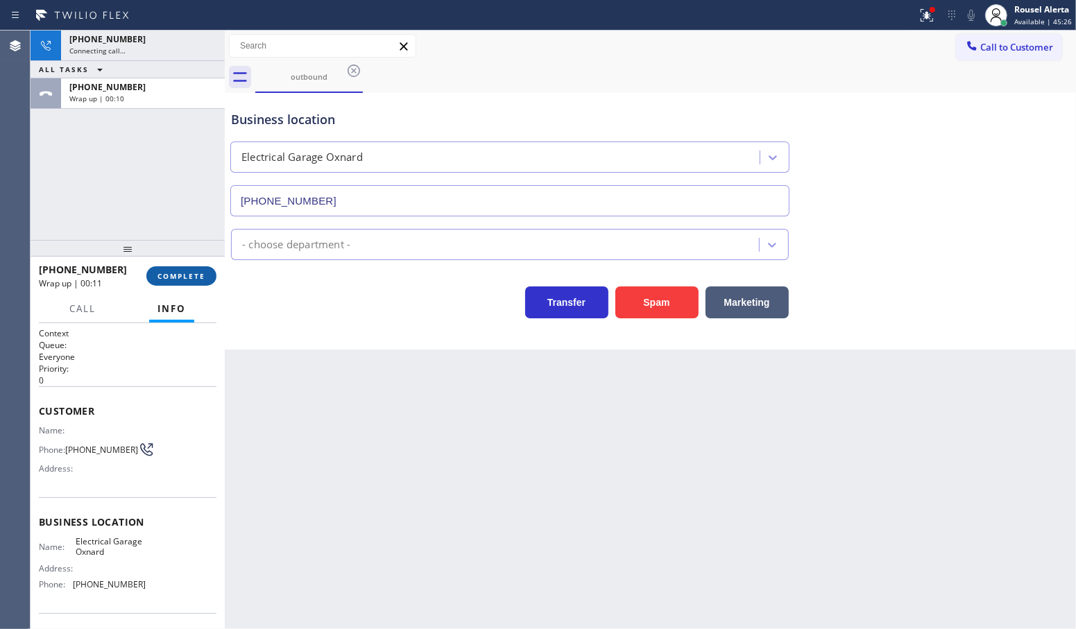
click at [163, 281] on span "COMPLETE" at bounding box center [182, 276] width 48 height 10
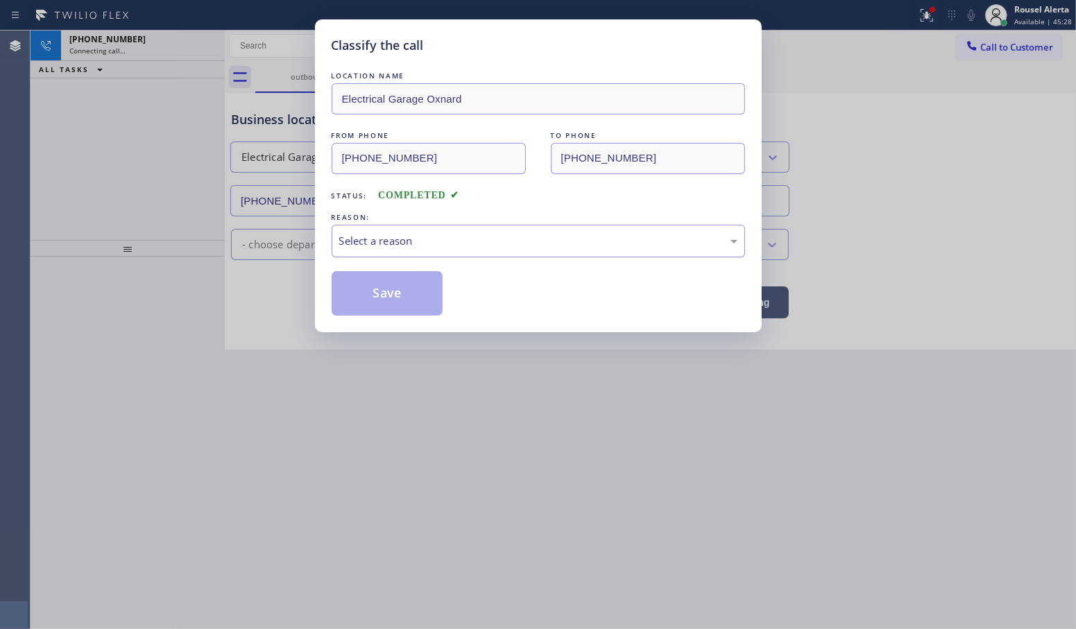
click at [380, 237] on div "Select a reason" at bounding box center [538, 241] width 398 height 16
click at [393, 299] on button "Save" at bounding box center [388, 293] width 112 height 44
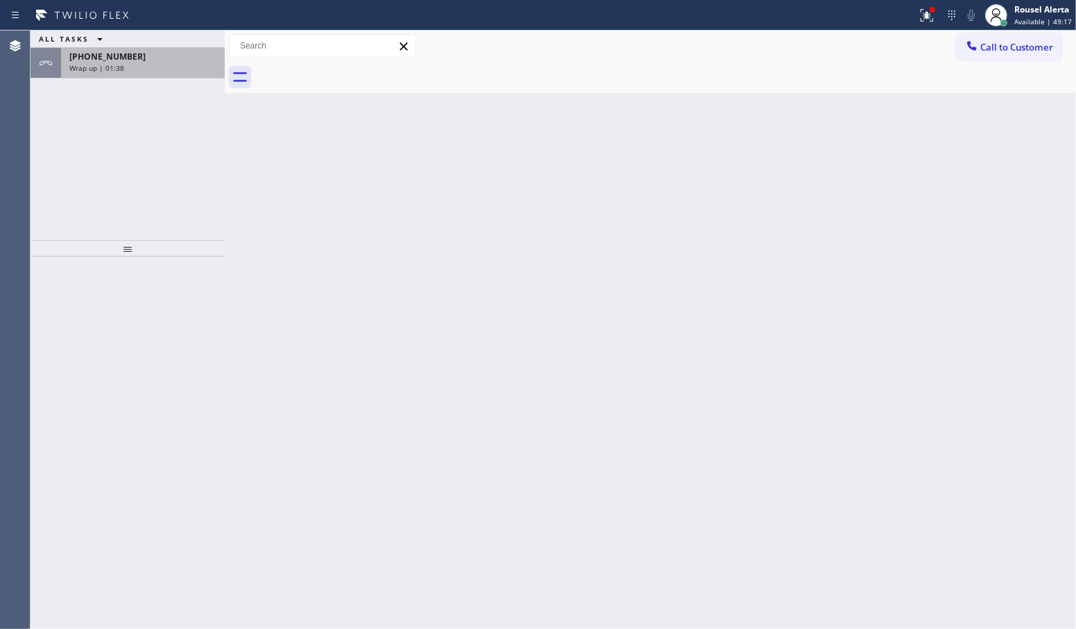
click at [129, 74] on div "[PHONE_NUMBER] Wrap up | 01:38" at bounding box center [140, 63] width 158 height 31
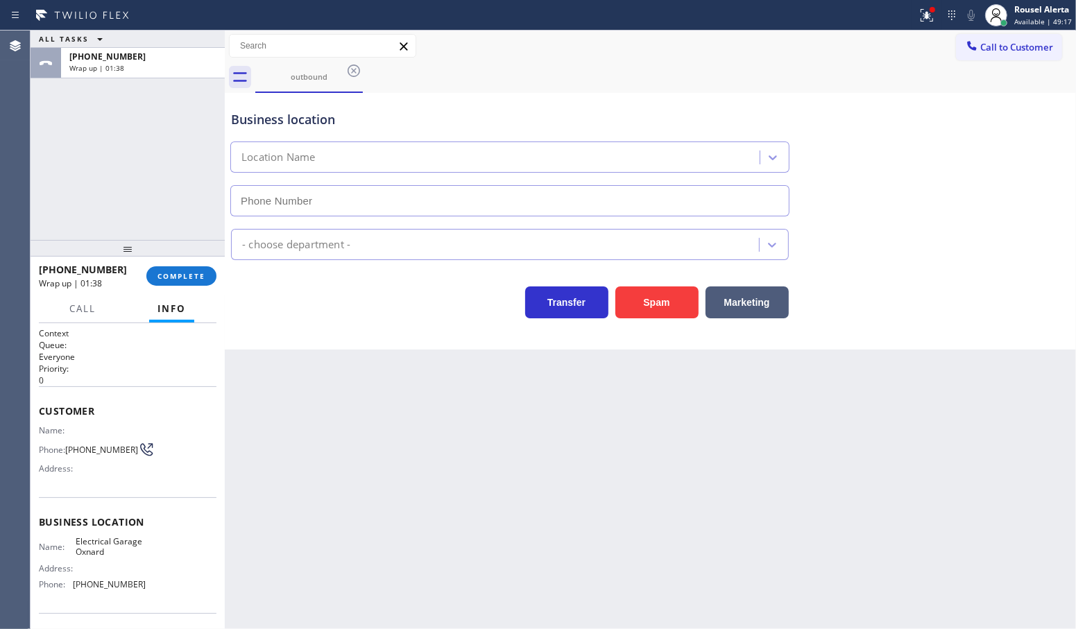
type input "[PHONE_NUMBER]"
click at [172, 276] on span "COMPLETE" at bounding box center [182, 276] width 48 height 10
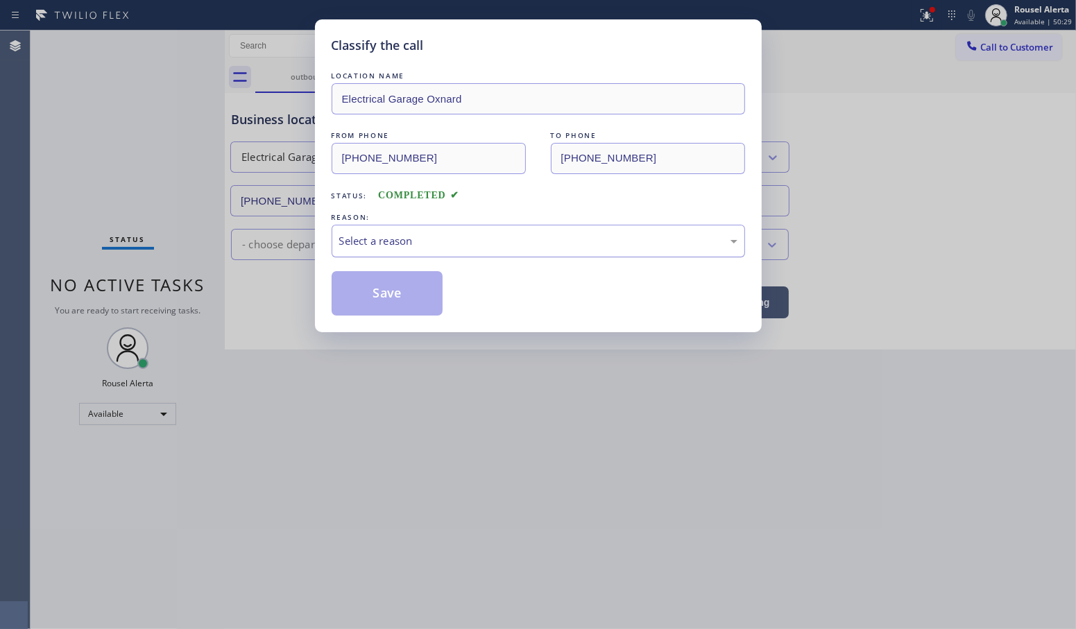
click at [332, 248] on div "Select a reason" at bounding box center [539, 241] width 414 height 33
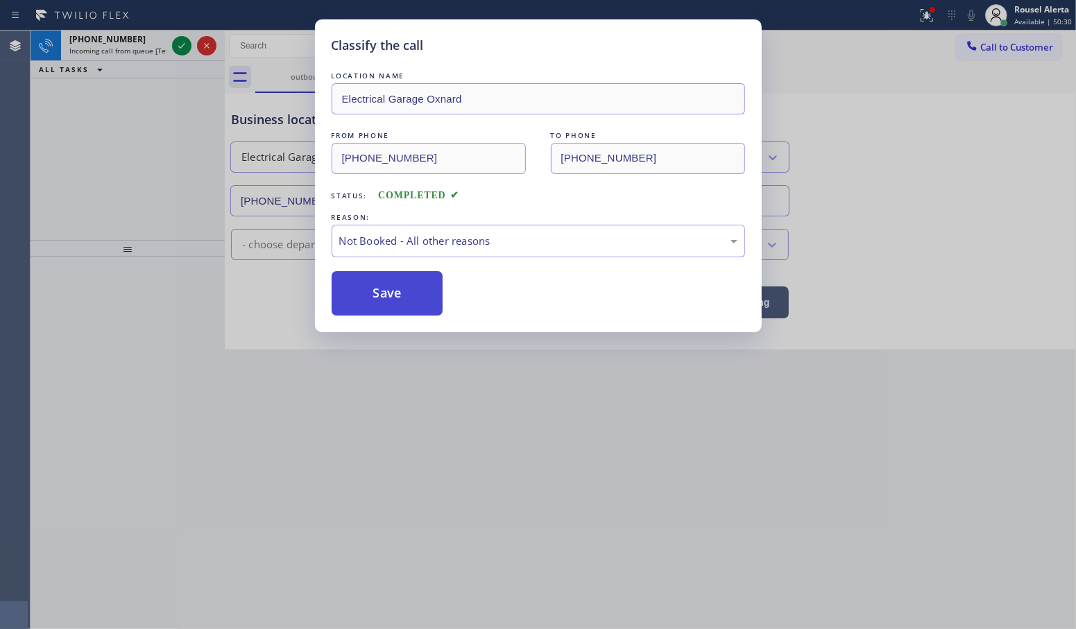
click at [389, 300] on button "Save" at bounding box center [388, 293] width 112 height 44
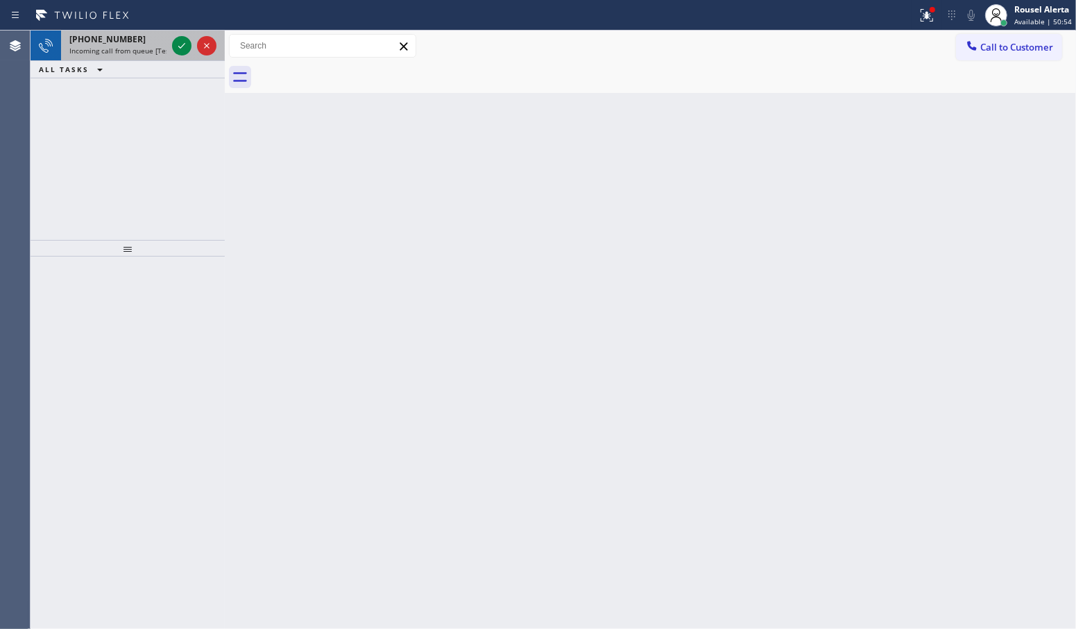
click at [122, 43] on span "[PHONE_NUMBER]" at bounding box center [107, 39] width 76 height 12
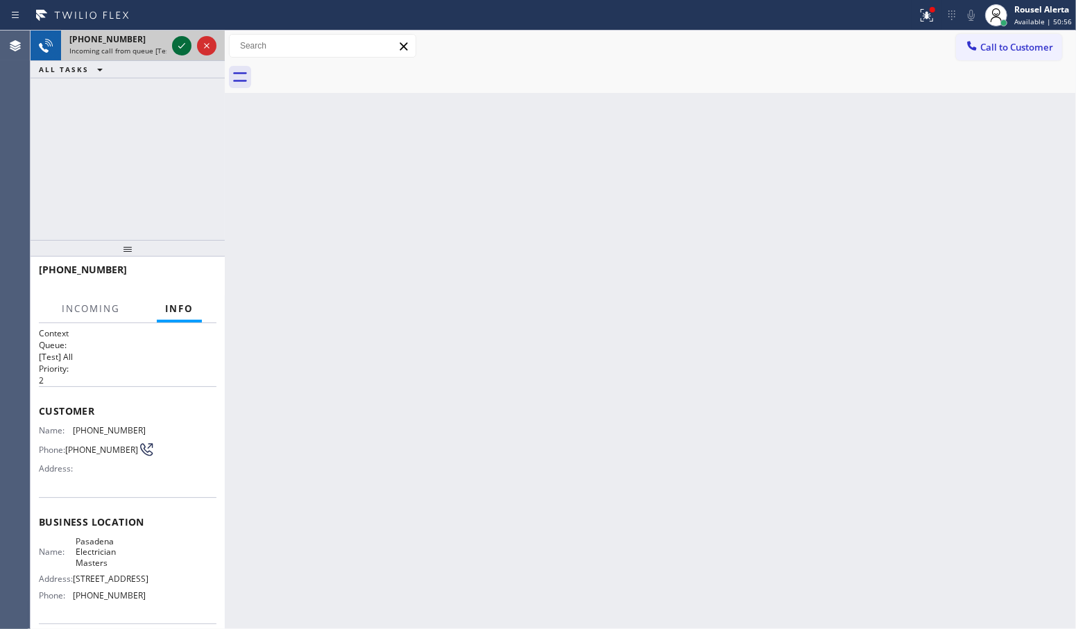
click at [172, 47] on div at bounding box center [181, 45] width 19 height 17
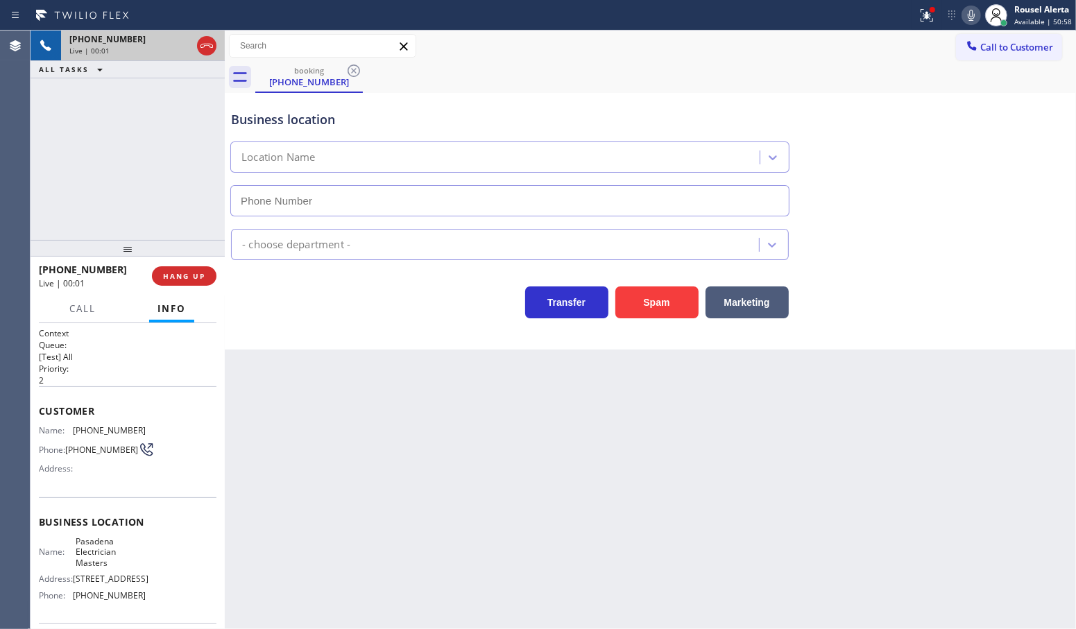
type input "[PHONE_NUMBER]"
click at [855, 495] on div "Back to Dashboard Change Sender ID Customers Technicians Select a contact Outbo…" at bounding box center [651, 330] width 852 height 599
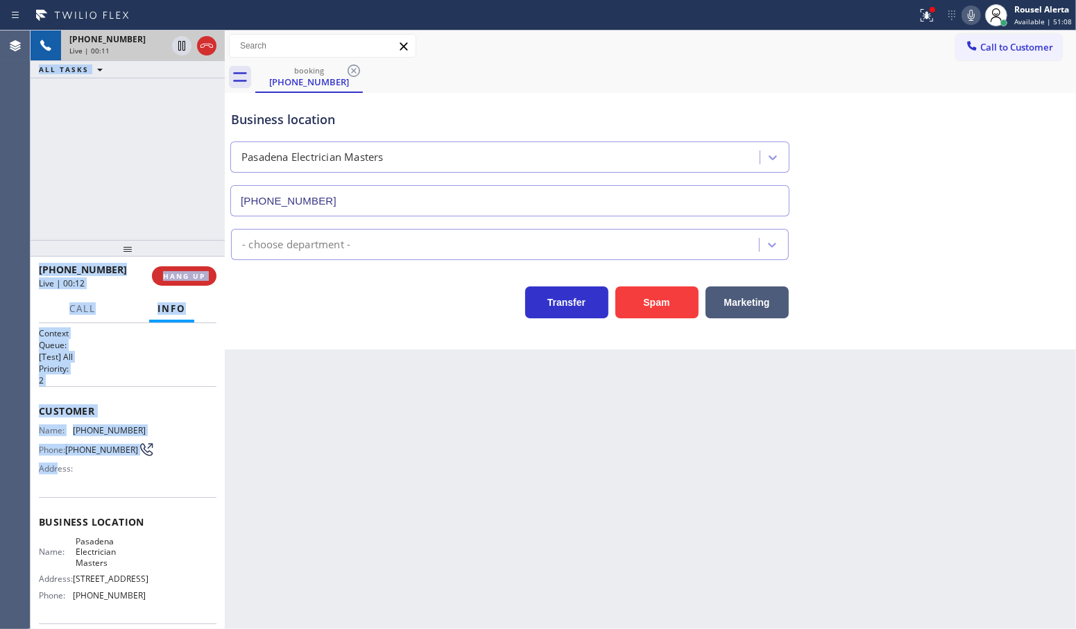
drag, startPoint x: 30, startPoint y: 427, endPoint x: 60, endPoint y: 484, distance: 64.3
click at [60, 484] on div "Agent Desktop Classify the call LOCATION NAME [MEDICAL_DATA] Electrical Santa […" at bounding box center [538, 330] width 1076 height 599
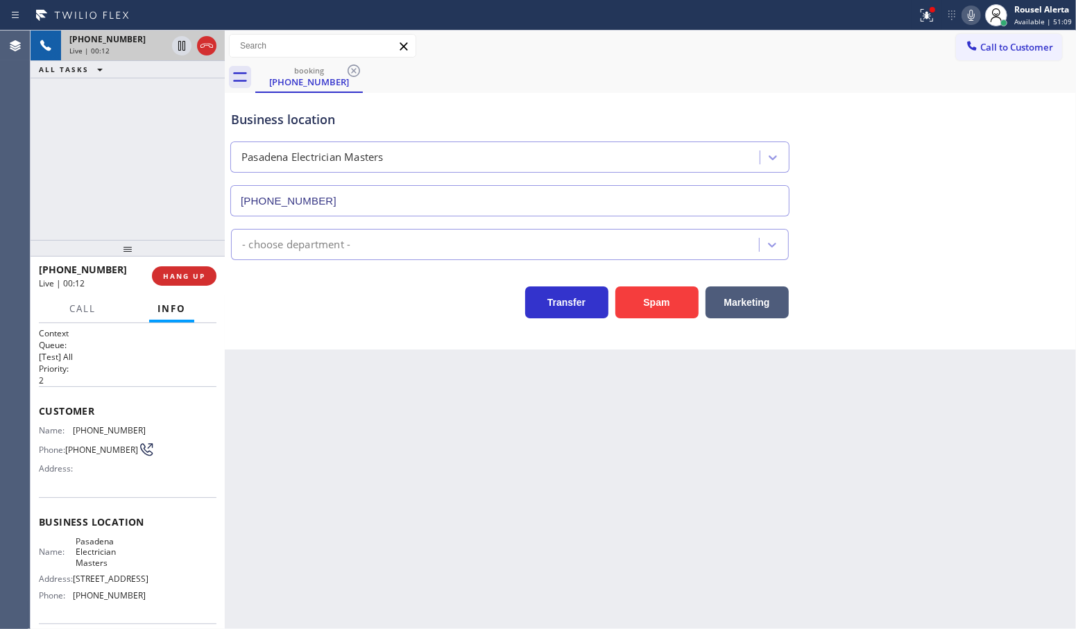
click at [69, 467] on span "Address:" at bounding box center [57, 469] width 37 height 10
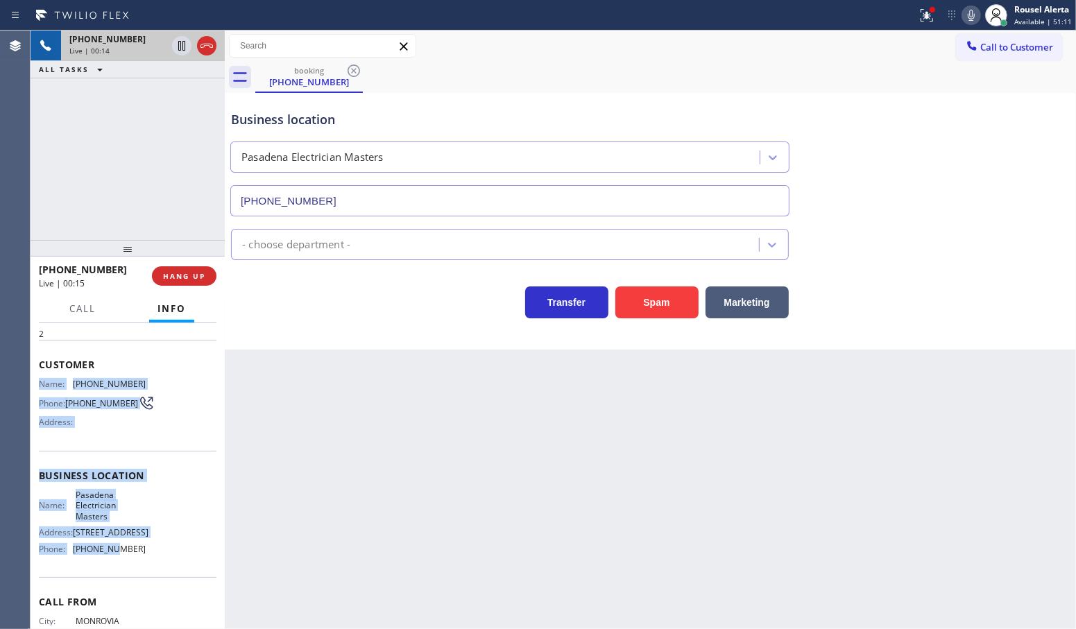
scroll to position [87, 0]
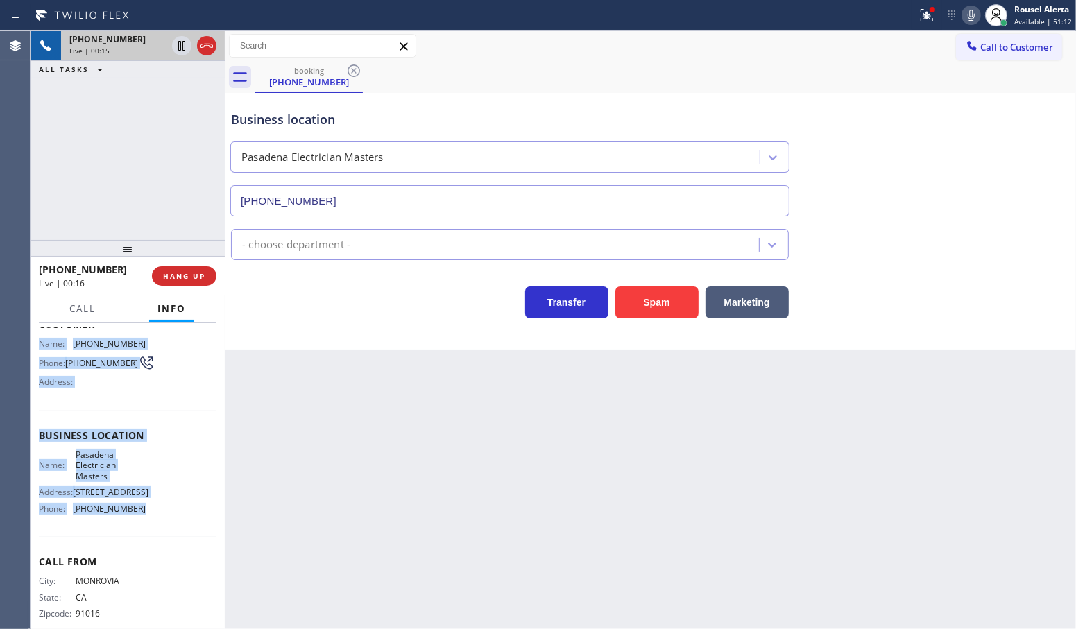
drag, startPoint x: 40, startPoint y: 425, endPoint x: 149, endPoint y: 533, distance: 154.1
click at [149, 533] on div "Context Queue: [Test] All Priority: 2 Customer Name: [PHONE_NUMBER] Phone: [PHO…" at bounding box center [128, 442] width 178 height 402
copy div "Name: [PHONE_NUMBER] Phone: [PHONE_NUMBER] Address: Business location Name: Pas…"
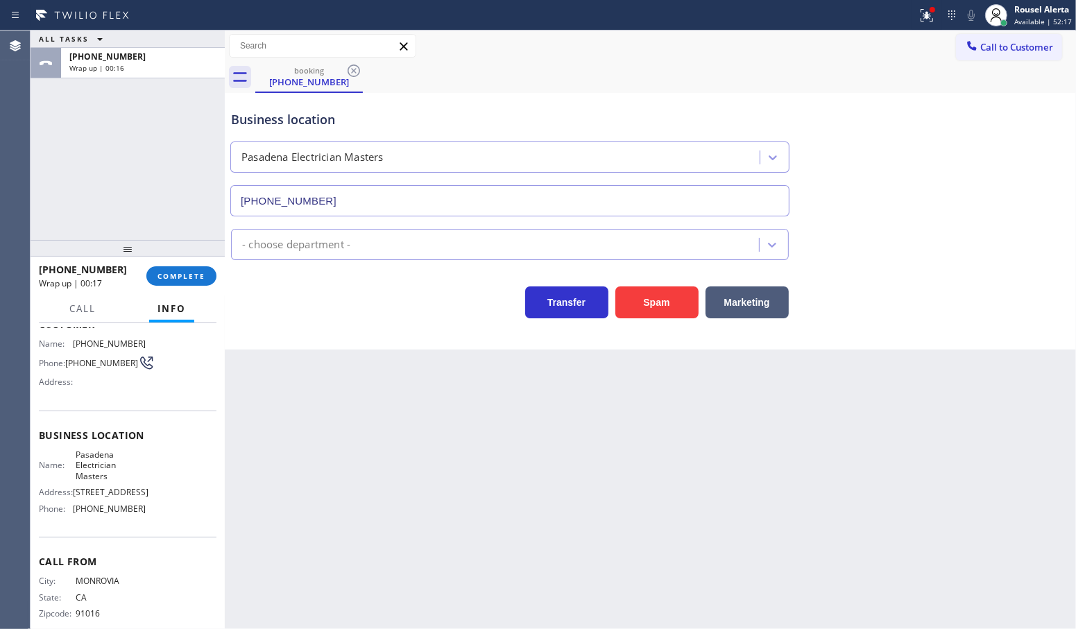
click at [105, 133] on div "ALL TASKS ALL TASKS ACTIVE TASKS TASKS IN WRAP UP [PHONE_NUMBER] Wrap up | 00:16" at bounding box center [128, 136] width 194 height 210
click at [346, 432] on div "Back to Dashboard Change Sender ID Customers Technicians Select a contact Outbo…" at bounding box center [651, 330] width 852 height 599
click at [400, 472] on div "Back to Dashboard Change Sender ID Customers Technicians Select a contact Outbo…" at bounding box center [651, 330] width 852 height 599
click at [182, 282] on button "COMPLETE" at bounding box center [181, 275] width 70 height 19
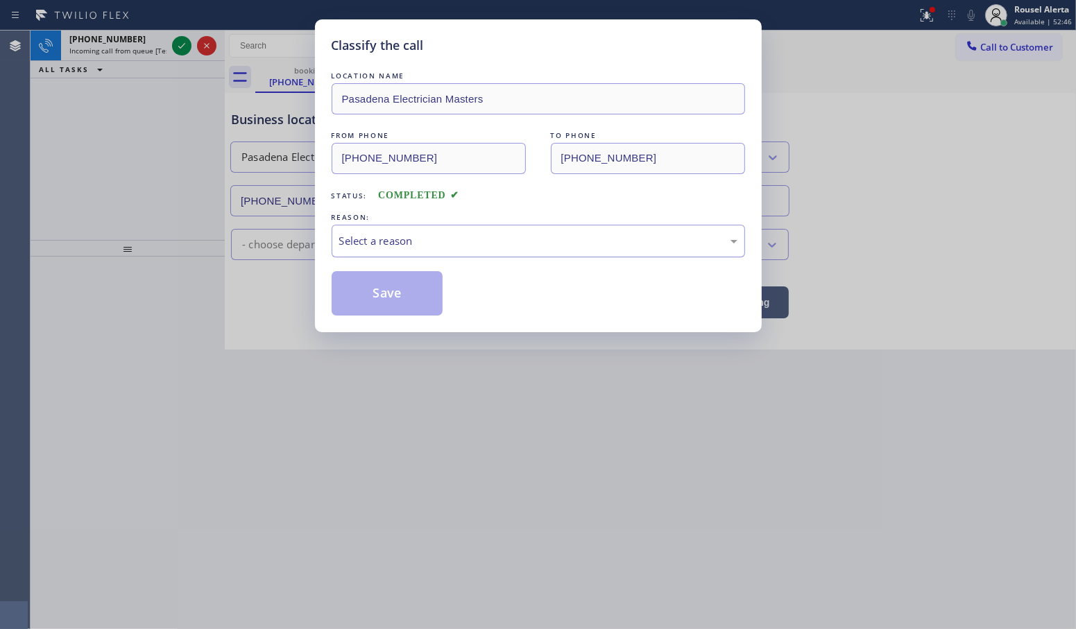
click at [473, 251] on div "Select a reason" at bounding box center [539, 241] width 414 height 33
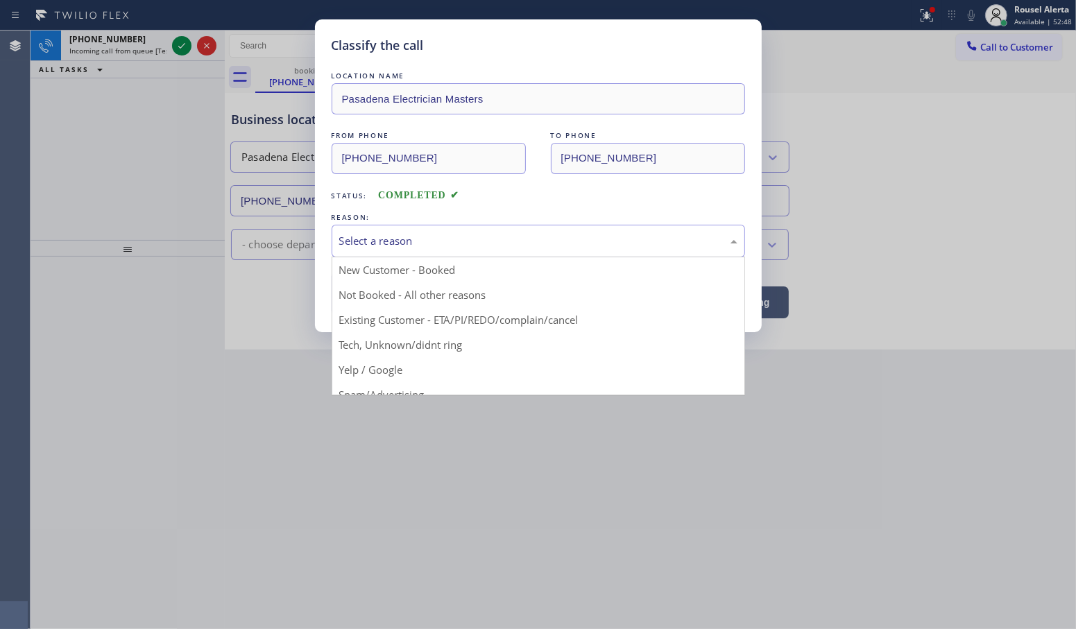
drag, startPoint x: 473, startPoint y: 296, endPoint x: 441, endPoint y: 290, distance: 32.4
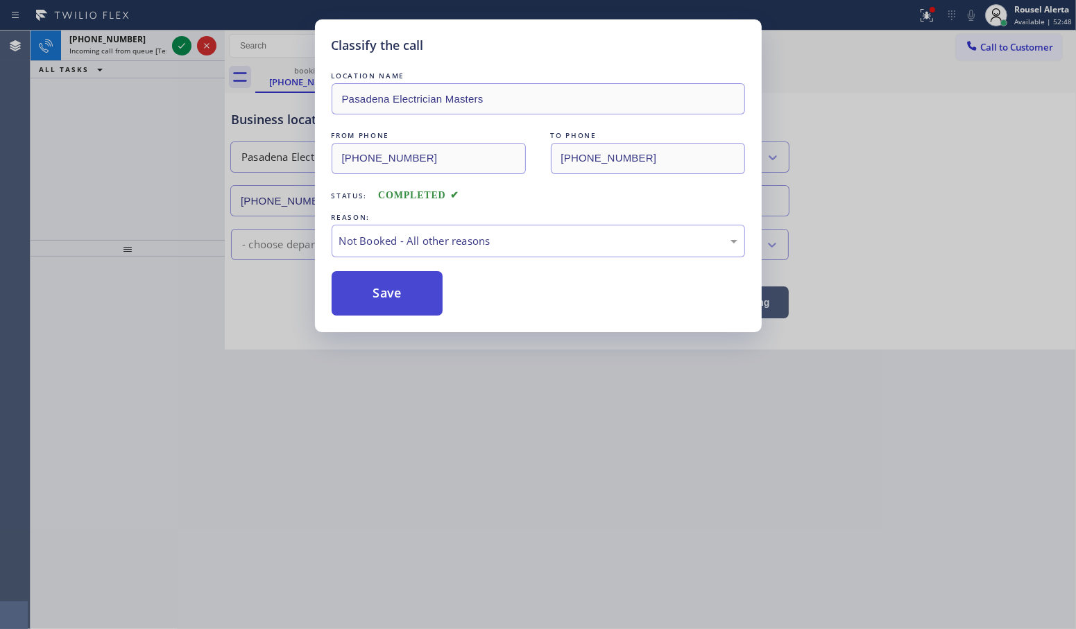
click at [416, 289] on button "Save" at bounding box center [388, 293] width 112 height 44
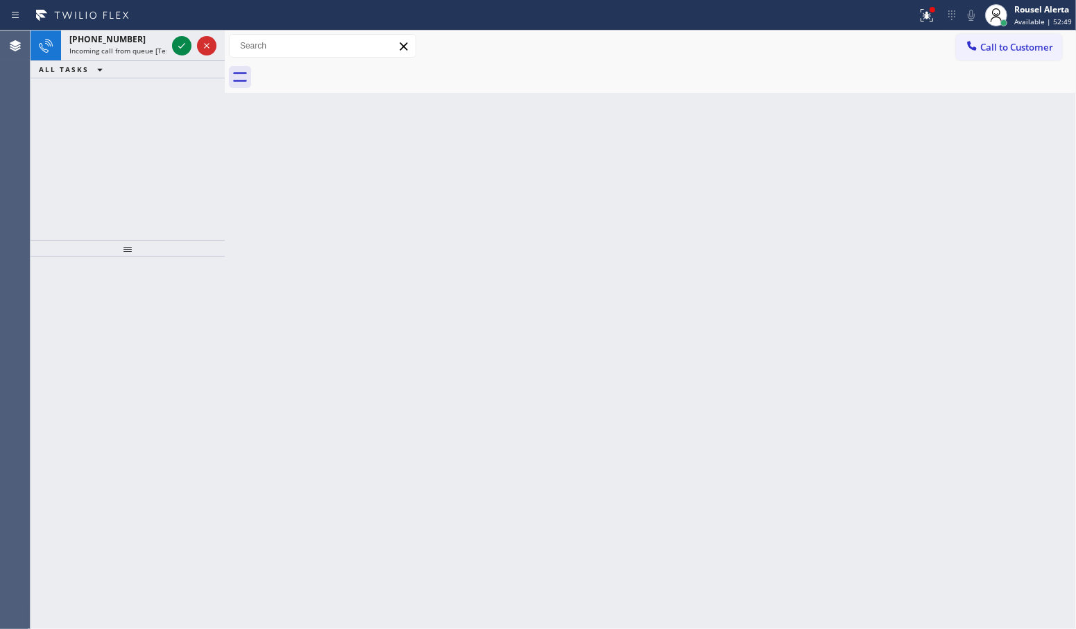
click at [141, 46] on span "Incoming call from queue [Test] All" at bounding box center [126, 51] width 115 height 10
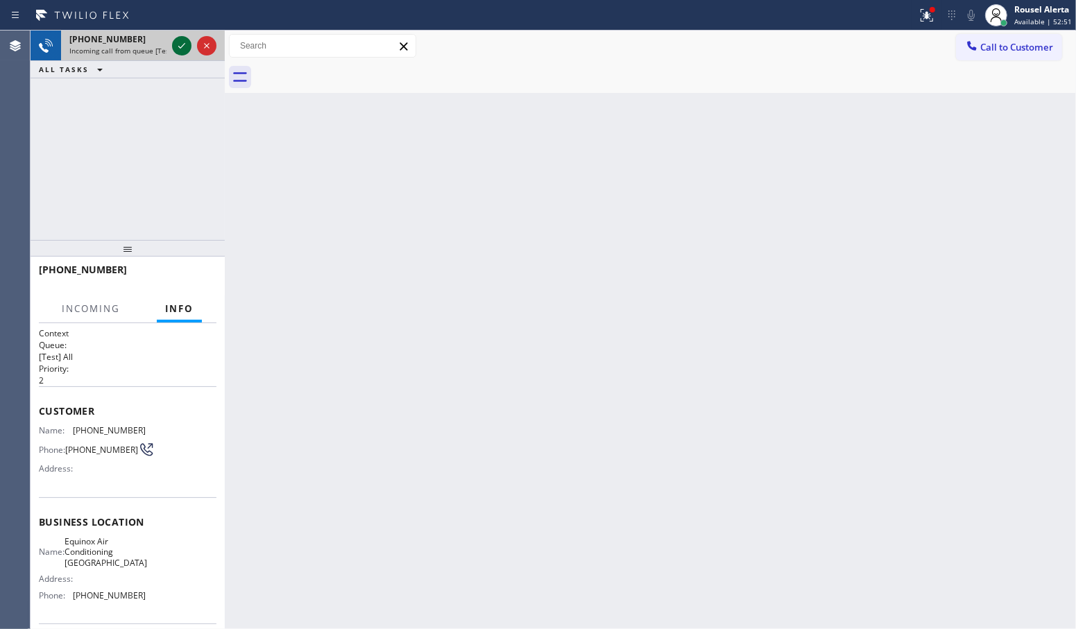
click at [174, 49] on icon at bounding box center [181, 45] width 17 height 17
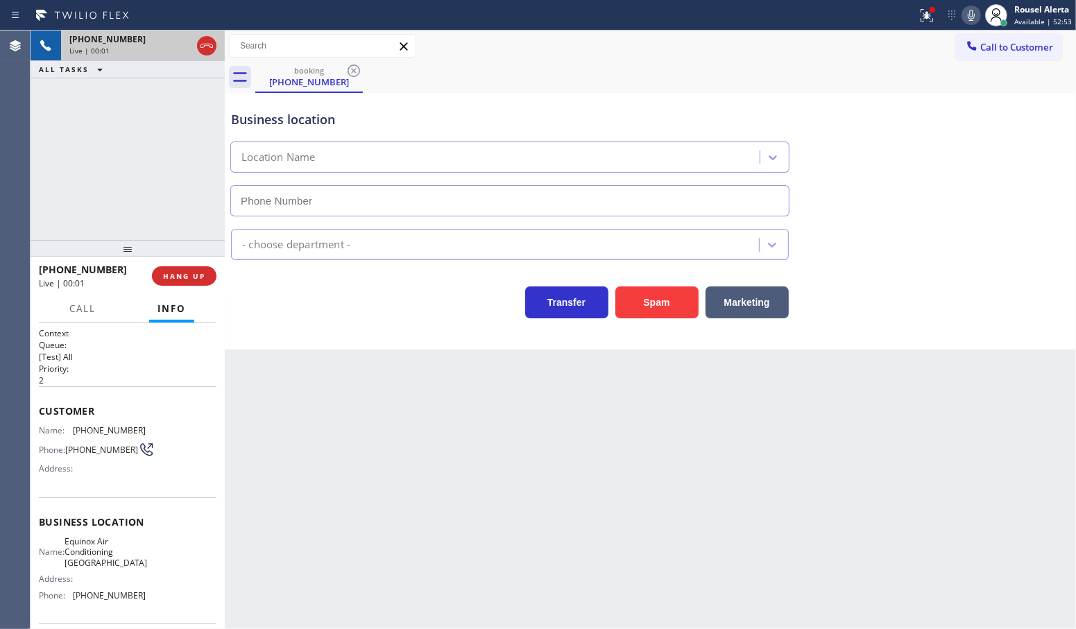
type input "[PHONE_NUMBER]"
click at [208, 283] on button "HANG UP" at bounding box center [184, 275] width 65 height 19
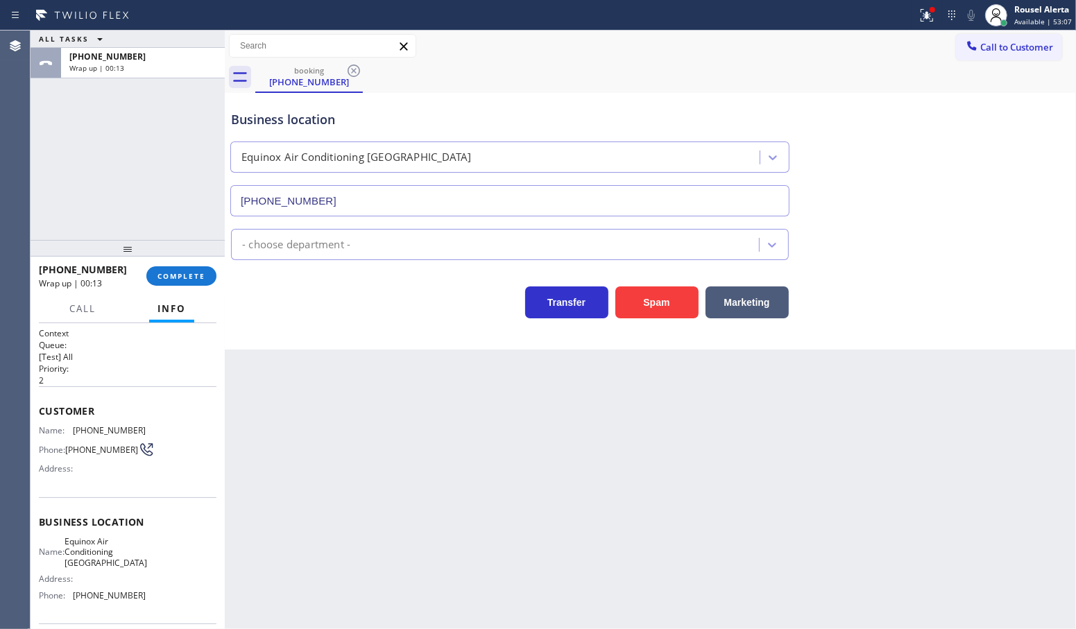
drag, startPoint x: 418, startPoint y: 515, endPoint x: 282, endPoint y: 378, distance: 193.3
click at [414, 508] on div "Back to Dashboard Change Sender ID Customers Technicians Select a contact Outbo…" at bounding box center [651, 330] width 852 height 599
click at [189, 271] on span "COMPLETE" at bounding box center [182, 276] width 48 height 10
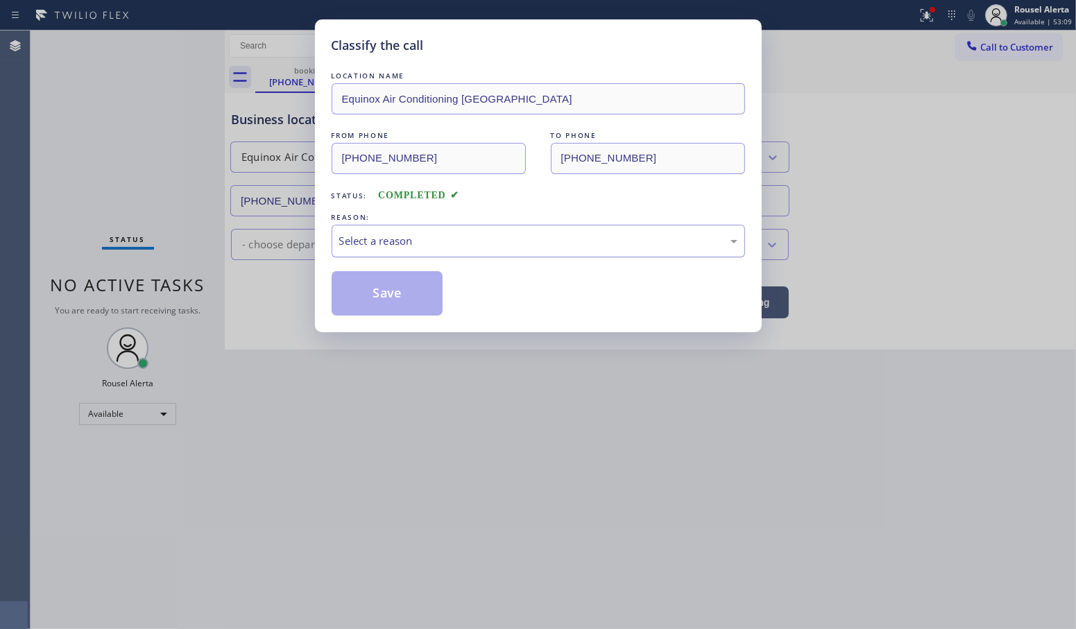
click at [456, 242] on div "Select a reason" at bounding box center [538, 241] width 398 height 16
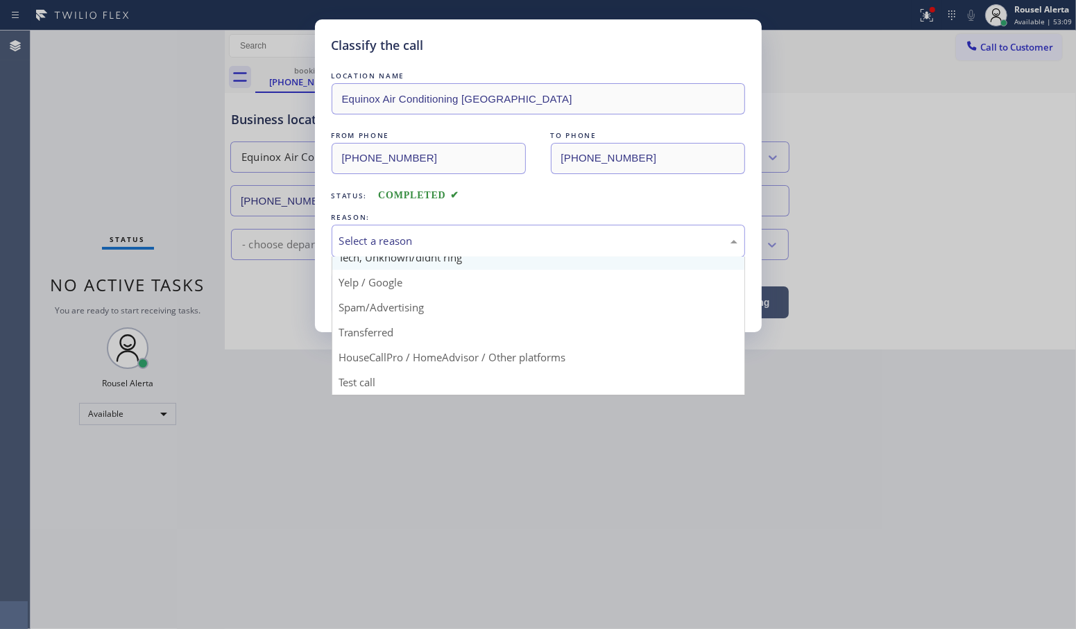
scroll to position [95, 0]
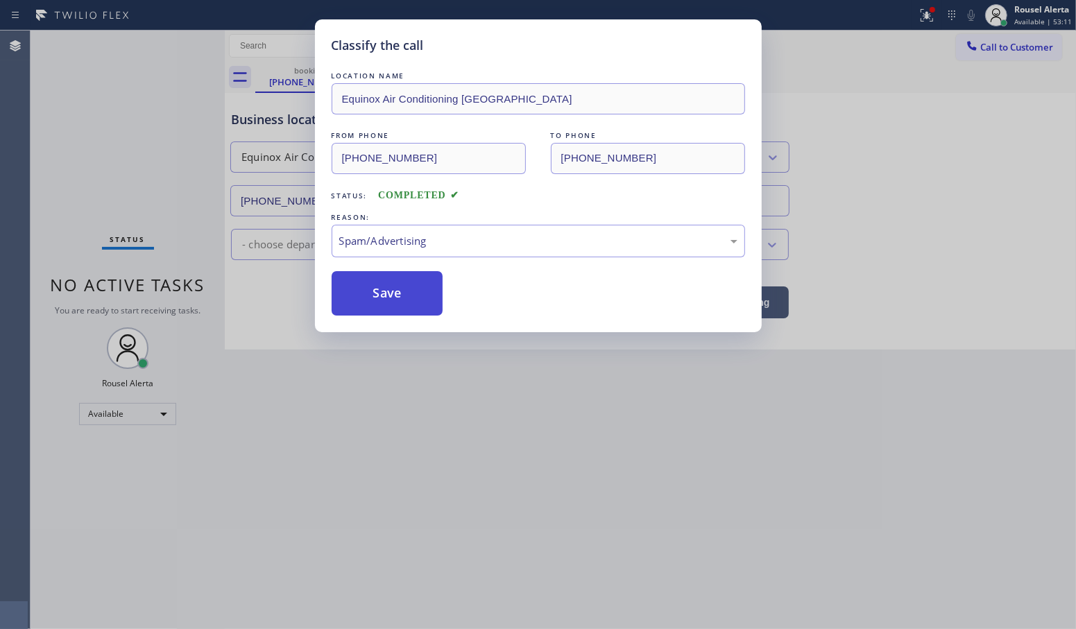
click at [422, 288] on button "Save" at bounding box center [388, 293] width 112 height 44
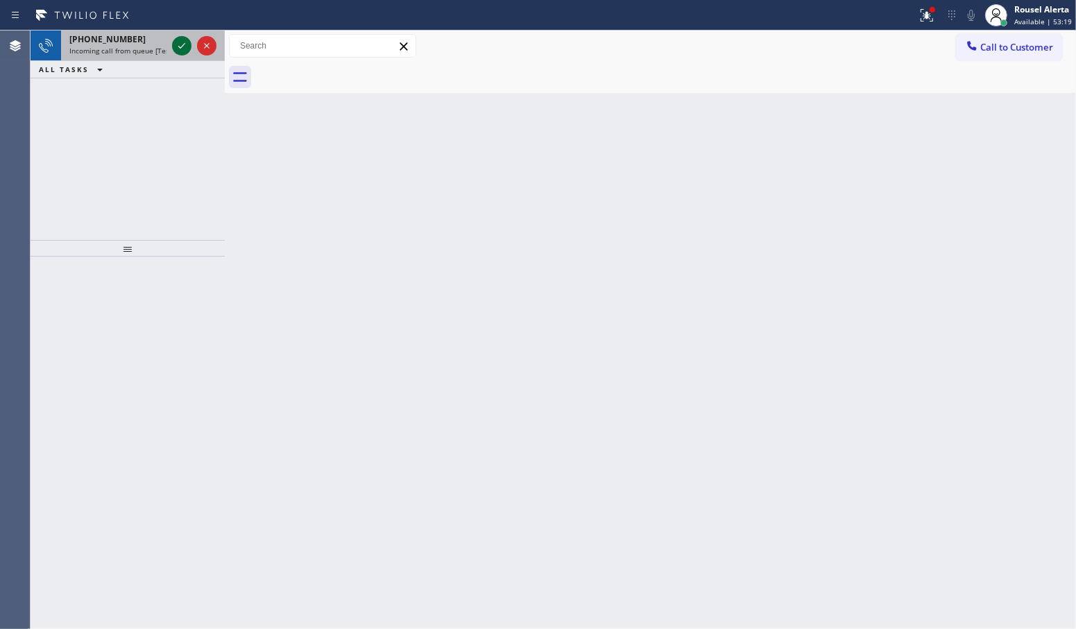
click at [181, 51] on icon at bounding box center [181, 45] width 17 height 17
click at [109, 46] on span "Incoming call from queue [Test] All" at bounding box center [126, 51] width 115 height 10
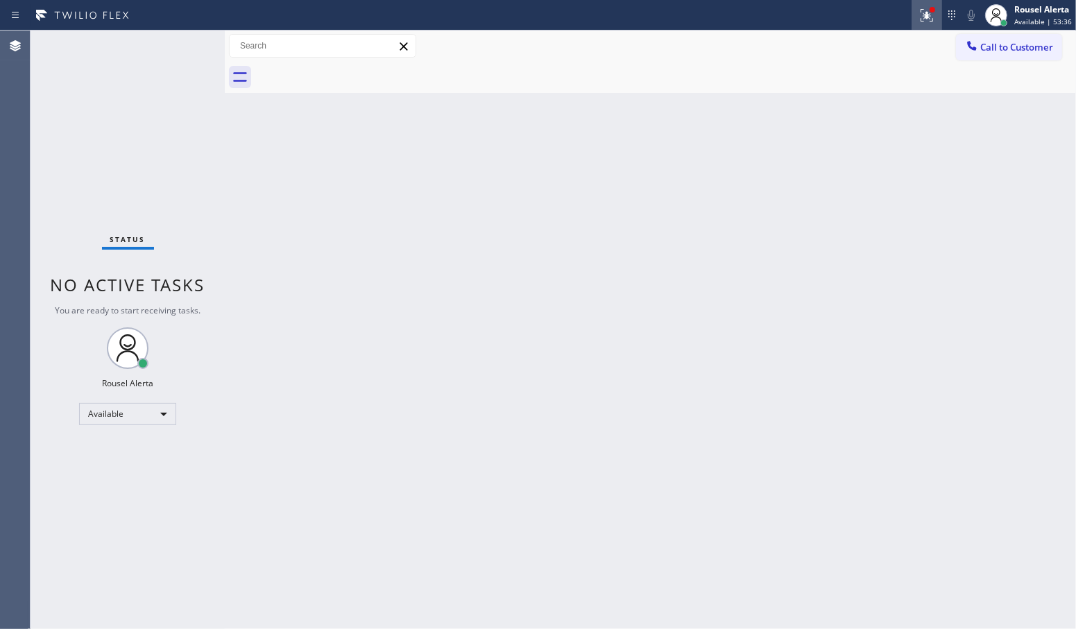
click at [917, 12] on div at bounding box center [927, 15] width 31 height 17
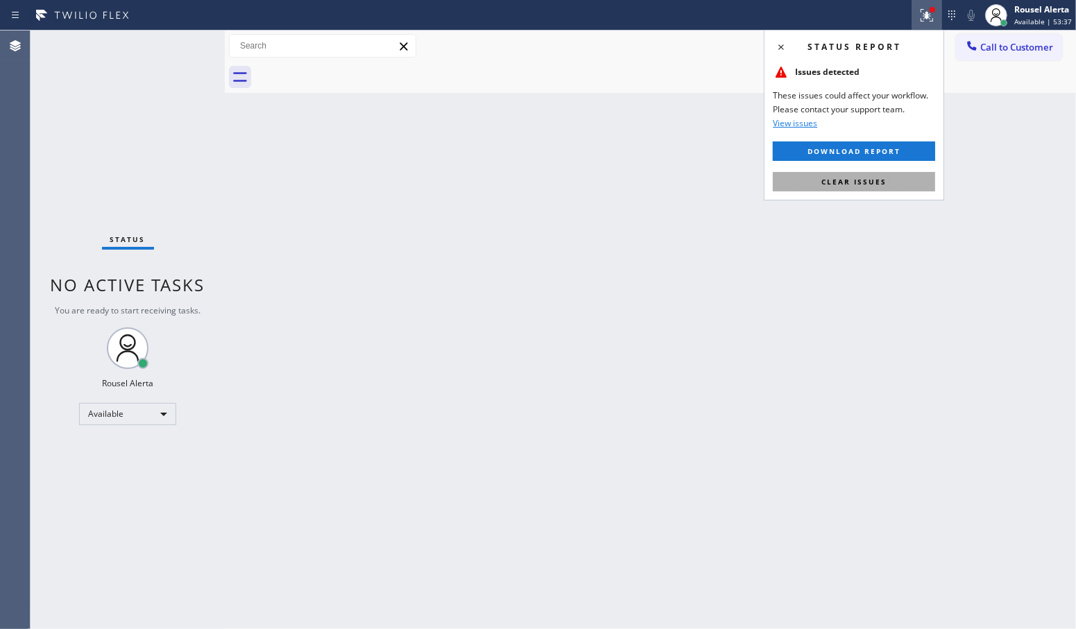
click at [854, 183] on span "Clear issues" at bounding box center [854, 182] width 65 height 10
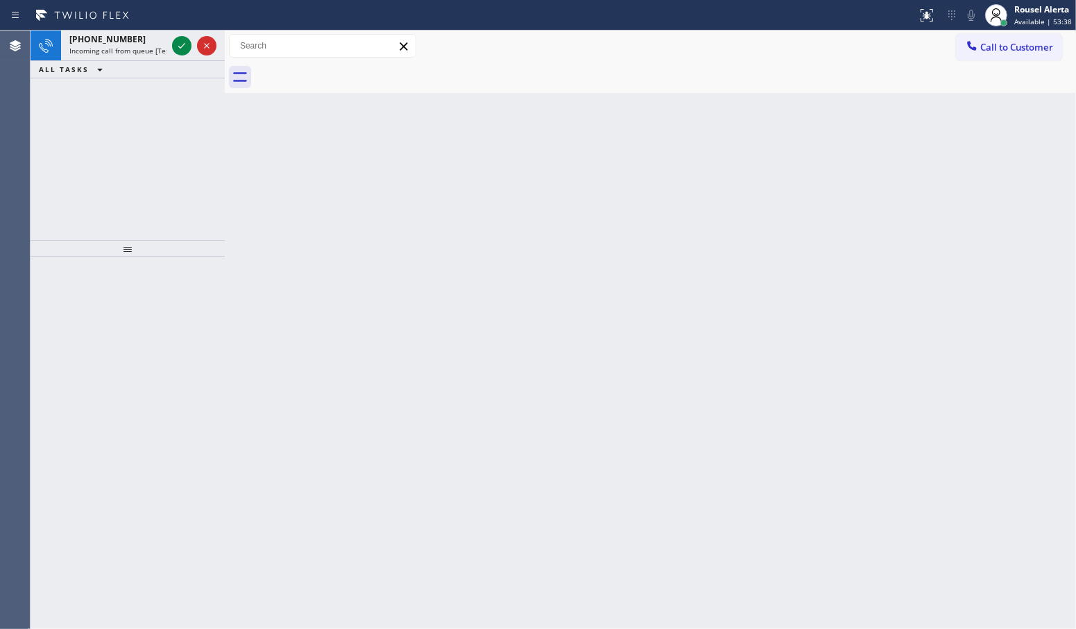
click at [802, 291] on div "Back to Dashboard Change Sender ID Customers Technicians Select a contact Outbo…" at bounding box center [651, 330] width 852 height 599
click at [133, 50] on span "Incoming call from queue [Test] All" at bounding box center [126, 51] width 115 height 10
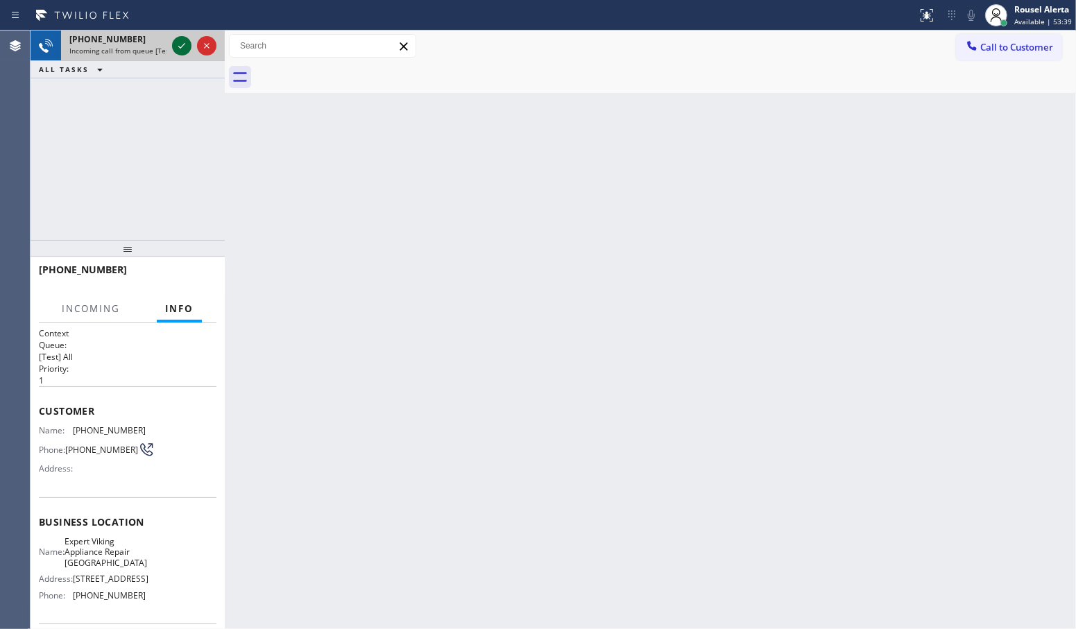
click at [174, 49] on icon at bounding box center [181, 45] width 17 height 17
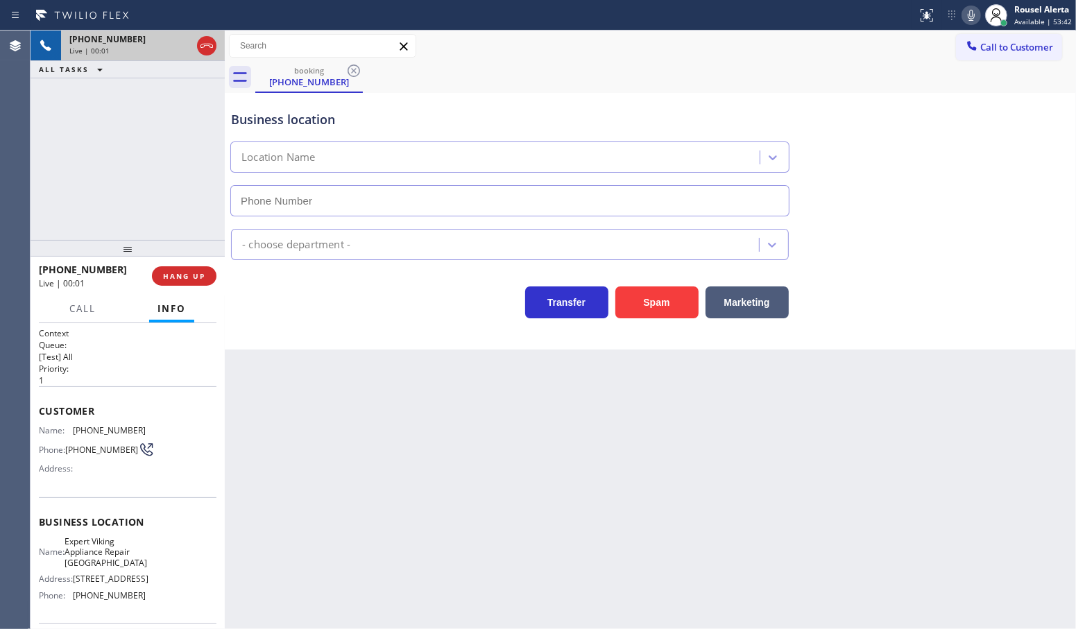
type input "[PHONE_NUMBER]"
click at [279, 396] on div "Back to Dashboard Change Sender ID Customers Technicians Select a contact Outbo…" at bounding box center [651, 330] width 852 height 599
click at [202, 271] on span "HANG UP" at bounding box center [184, 276] width 42 height 10
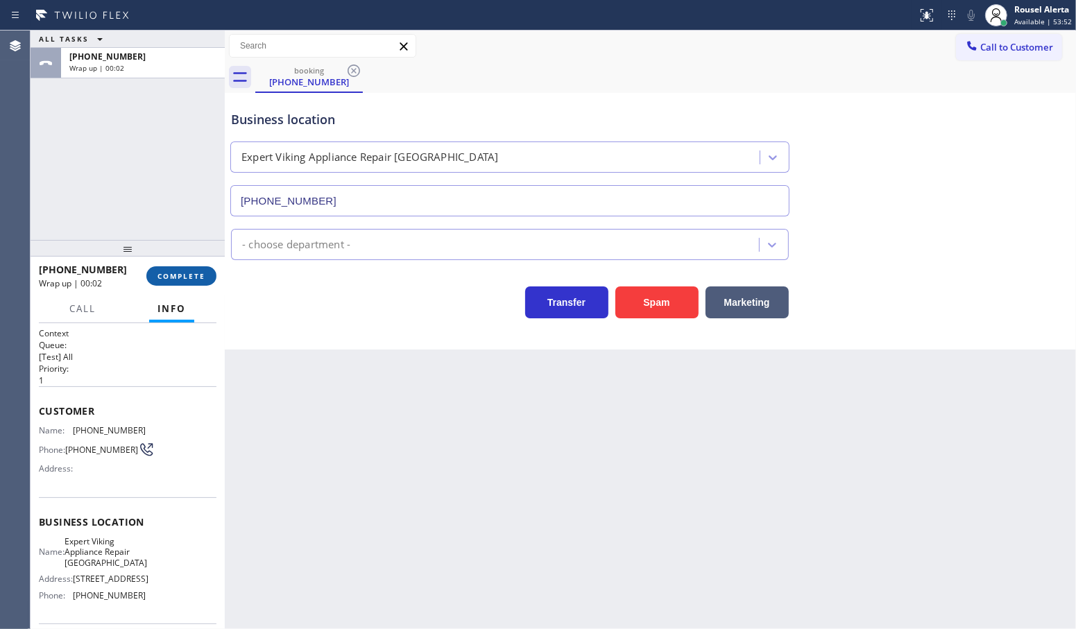
click at [195, 273] on span "COMPLETE" at bounding box center [182, 276] width 48 height 10
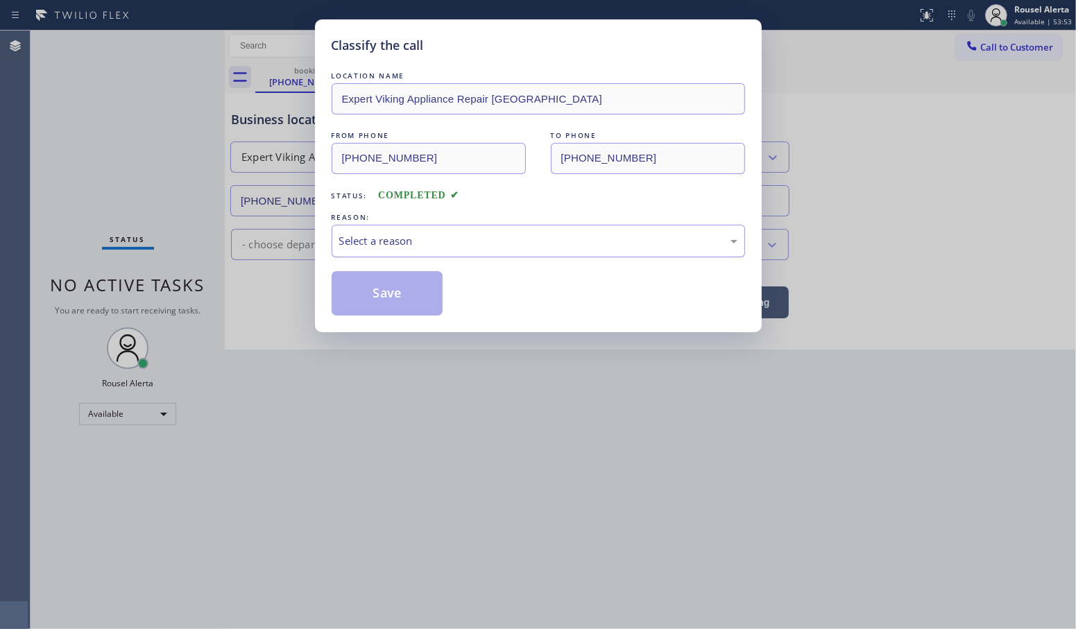
click at [396, 241] on div "Select a reason" at bounding box center [538, 241] width 398 height 16
click at [355, 291] on button "Save" at bounding box center [388, 293] width 112 height 44
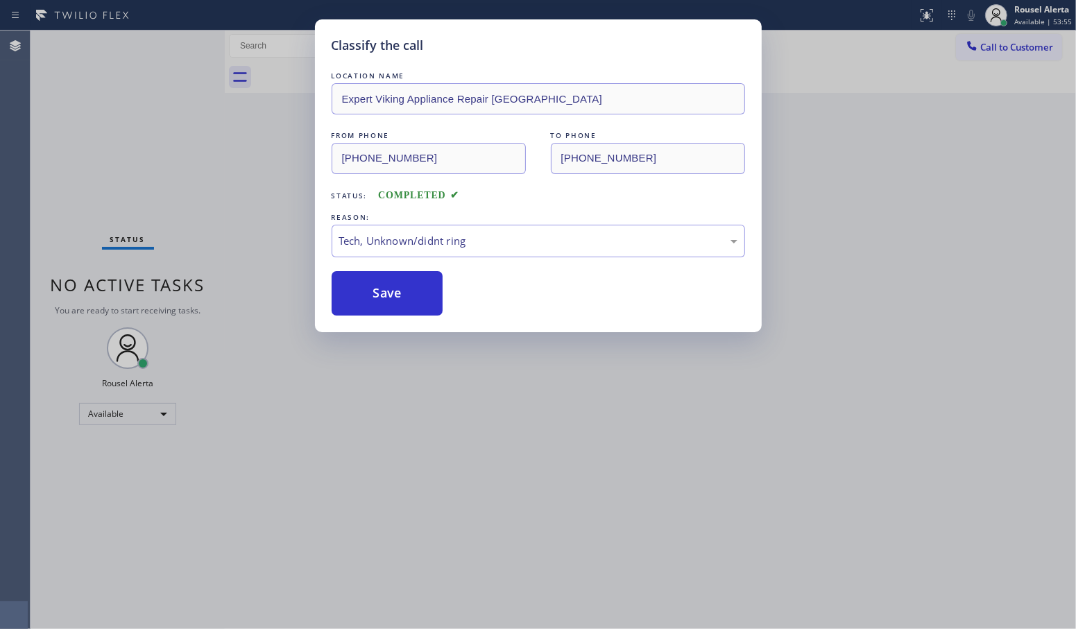
click at [667, 516] on div "Classify the call LOCATION NAME Expert Viking Appliance Repair [GEOGRAPHIC_DATA…" at bounding box center [538, 314] width 1076 height 629
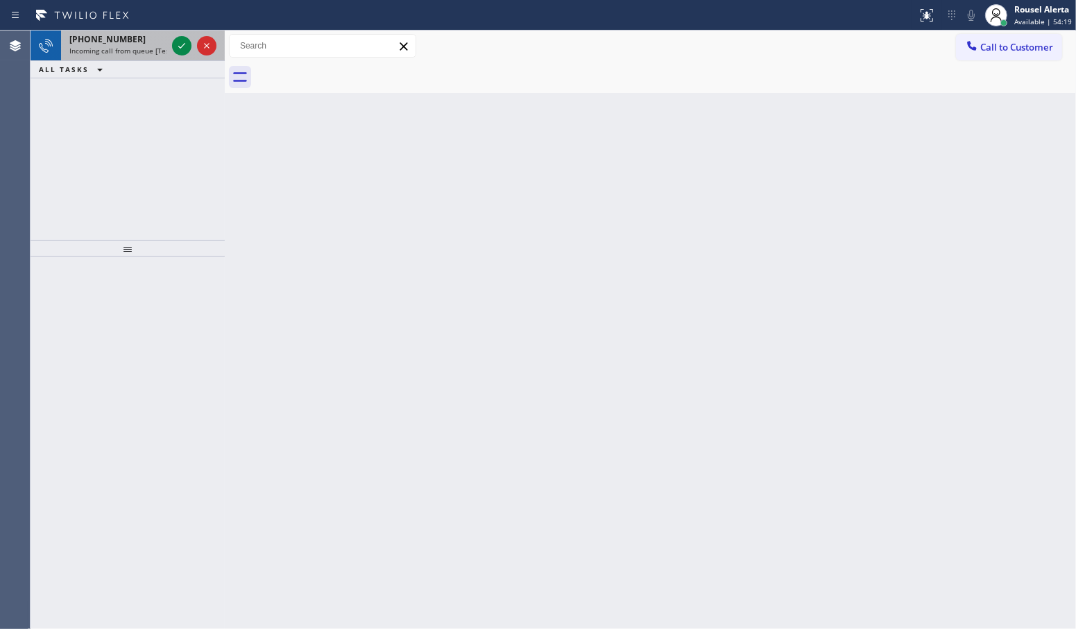
click at [149, 44] on div "[PHONE_NUMBER]" at bounding box center [117, 39] width 97 height 12
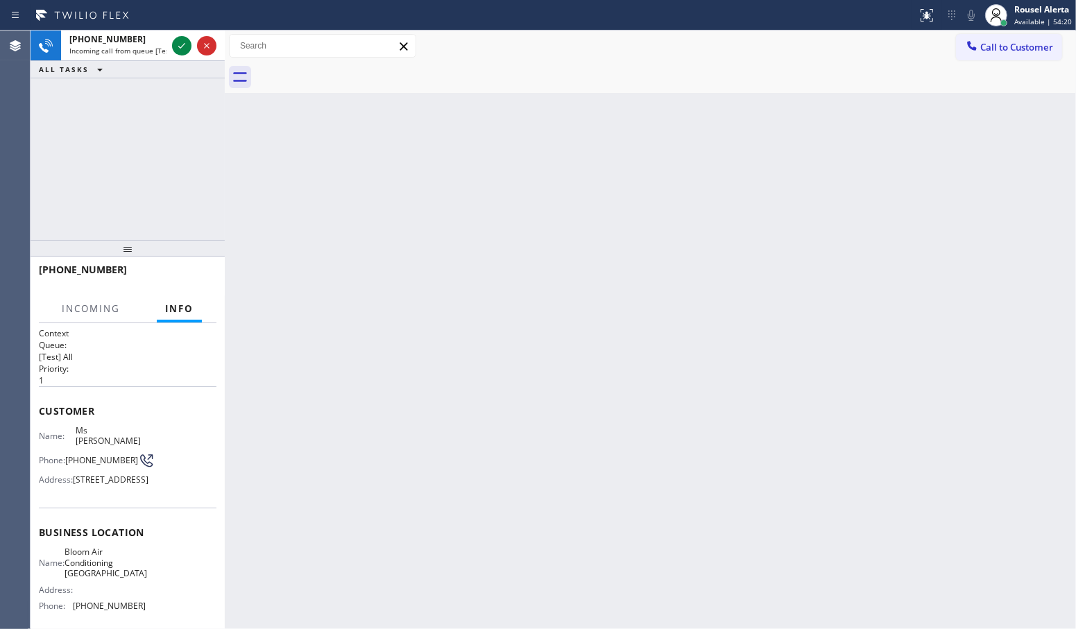
click at [409, 275] on div "Back to Dashboard Change Sender ID Customers Technicians Select a contact Outbo…" at bounding box center [651, 330] width 852 height 599
click at [130, 49] on span "Incoming call from queue [Test] All" at bounding box center [126, 51] width 115 height 10
click at [178, 46] on icon at bounding box center [181, 46] width 7 height 6
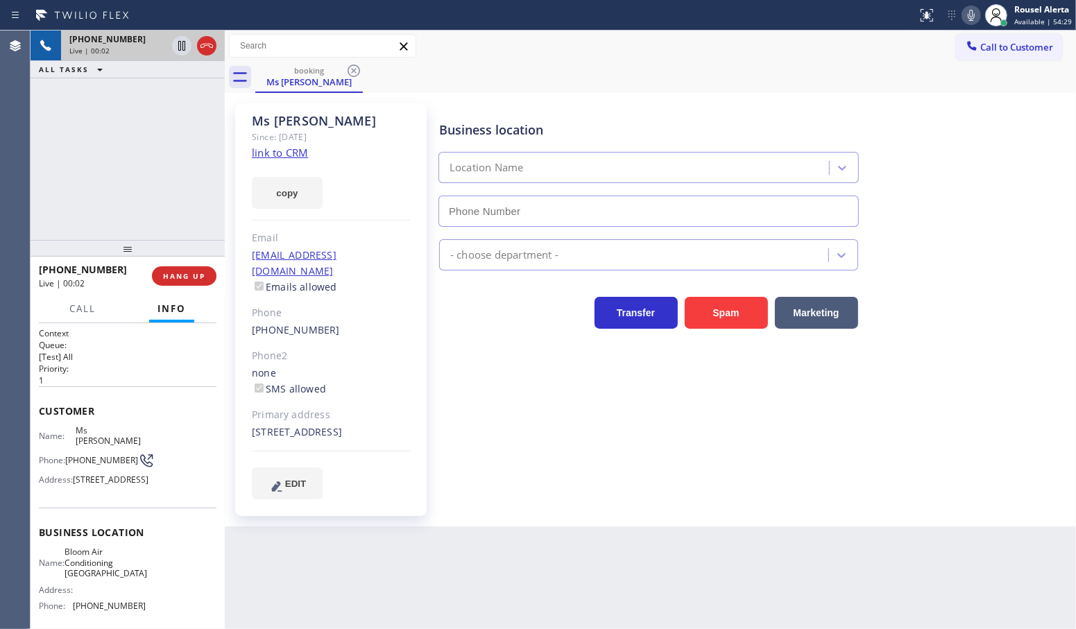
type input "[PHONE_NUMBER]"
click at [300, 151] on link "link to CRM" at bounding box center [280, 153] width 56 height 14
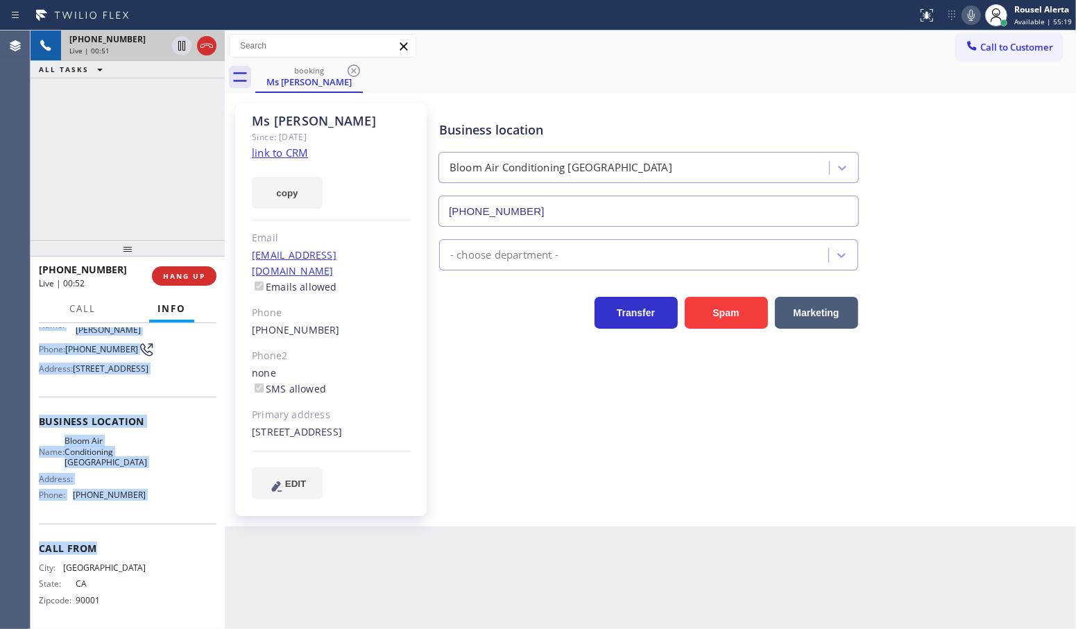
scroll to position [126, 0]
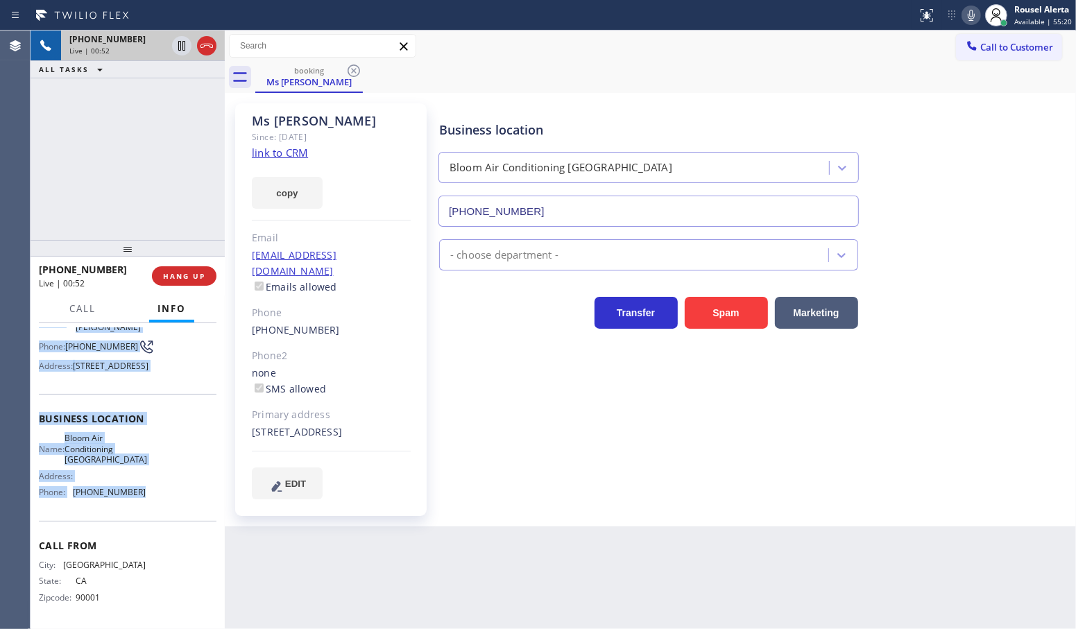
drag, startPoint x: 36, startPoint y: 418, endPoint x: 154, endPoint y: 503, distance: 145.2
click at [154, 503] on div "Context Queue: [Test] All Priority: 1 Customer Name: Ms [PERSON_NAME] Phone: [P…" at bounding box center [128, 476] width 194 height 307
copy div "Name: Ms [PERSON_NAME] Phone: [PHONE_NUMBER] Address: [STREET_ADDRESS] Business…"
click at [176, 49] on icon at bounding box center [181, 45] width 17 height 17
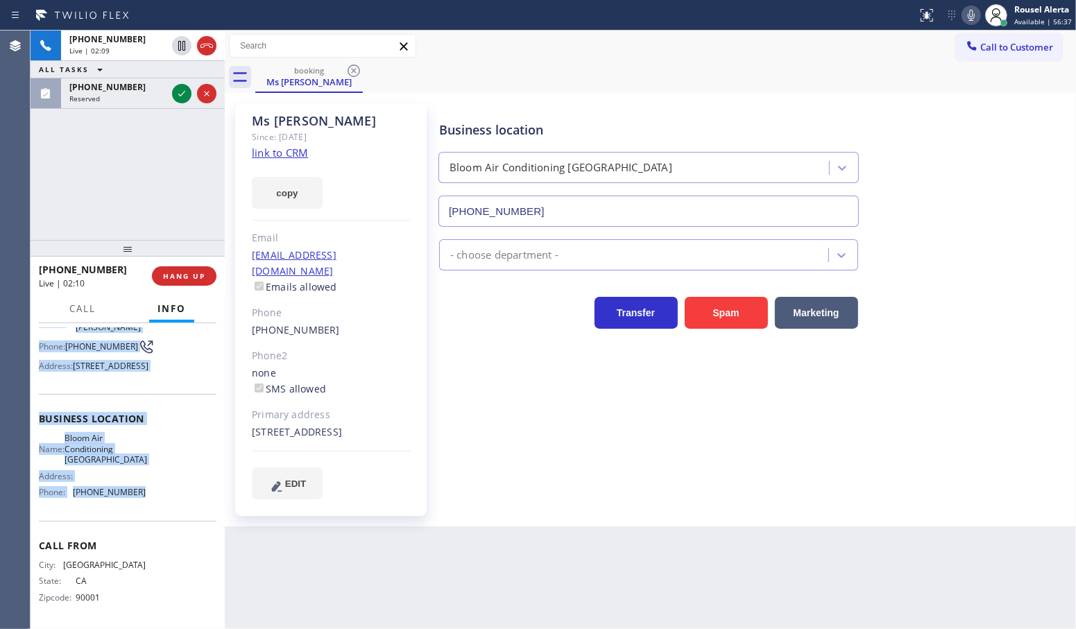
click at [965, 19] on div at bounding box center [971, 15] width 19 height 17
click at [179, 92] on icon at bounding box center [181, 93] width 17 height 17
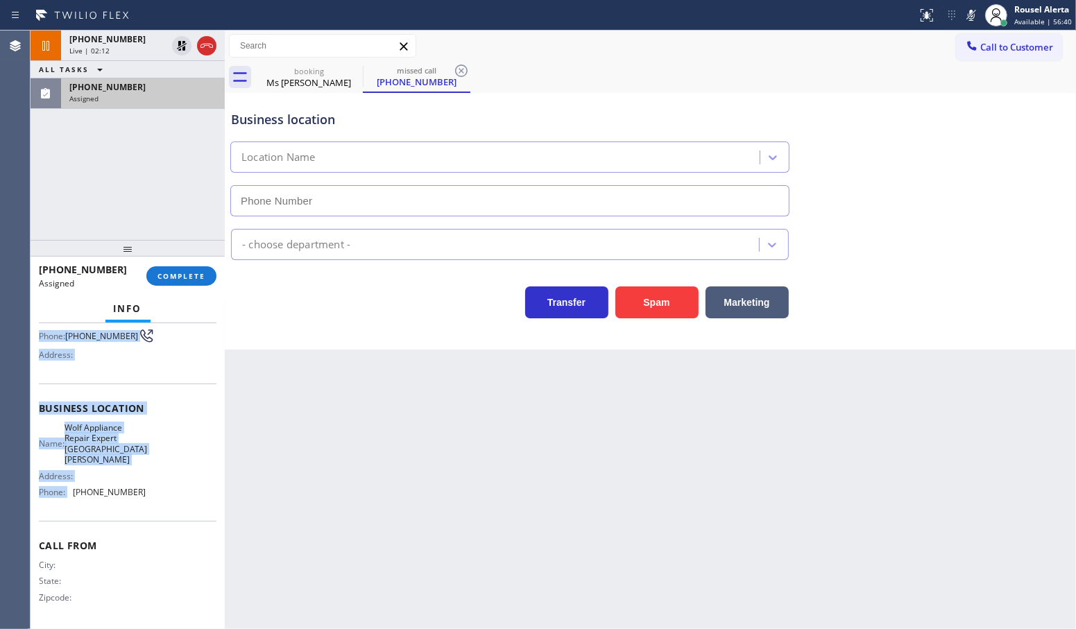
scroll to position [116, 0]
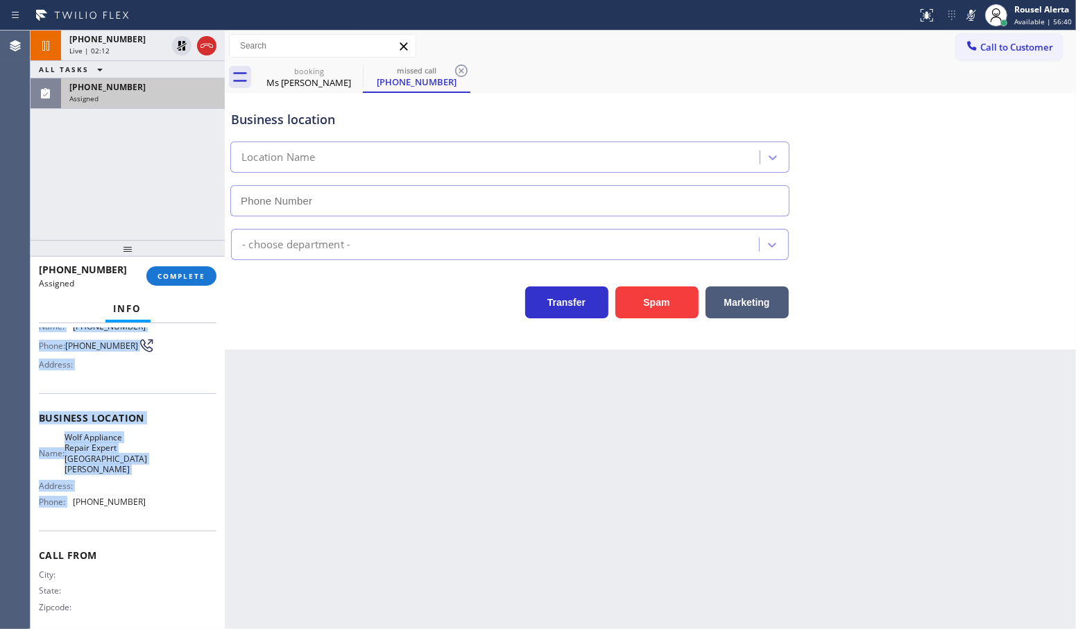
type input "[PHONE_NUMBER]"
click at [153, 450] on div "Name: Wolf Appliance Repair Expert San [PERSON_NAME] Address: Phone: [PHONE_NUM…" at bounding box center [128, 472] width 178 height 81
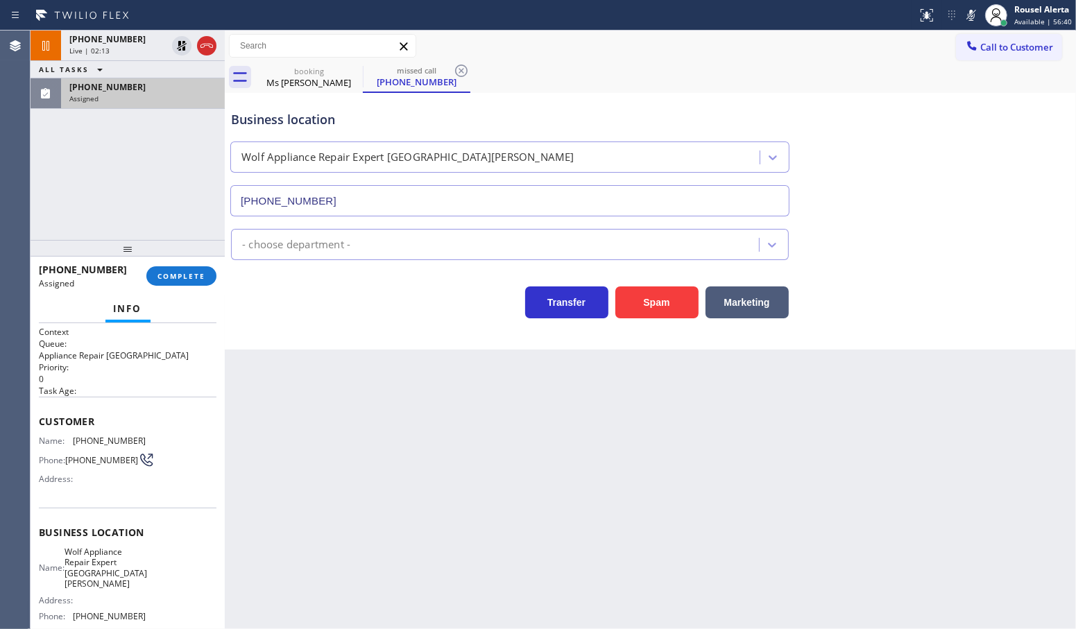
scroll to position [0, 0]
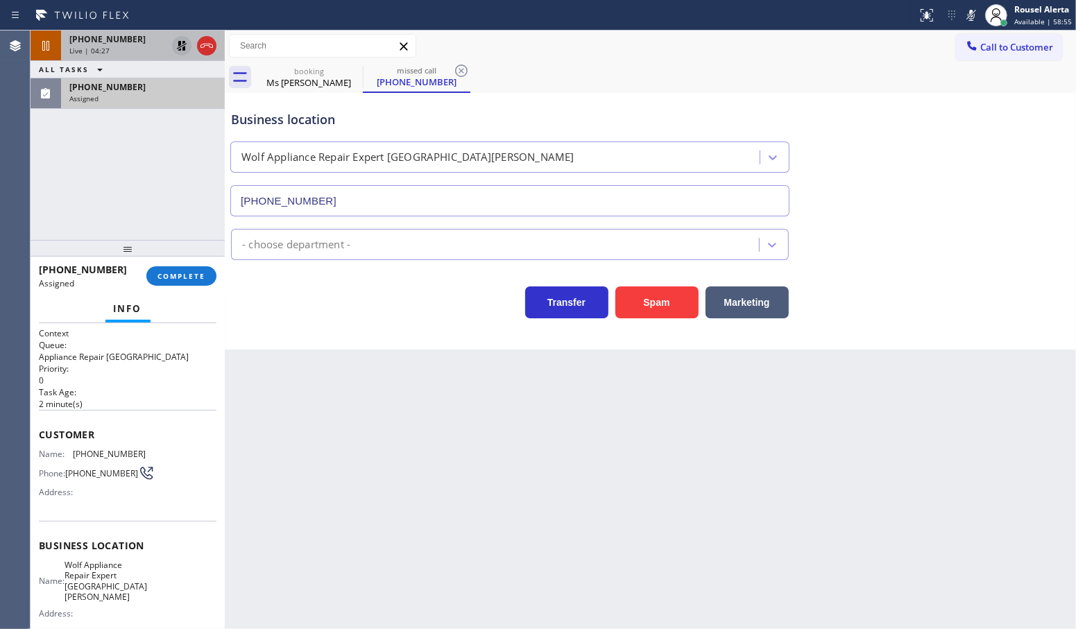
click at [175, 46] on icon at bounding box center [181, 45] width 17 height 17
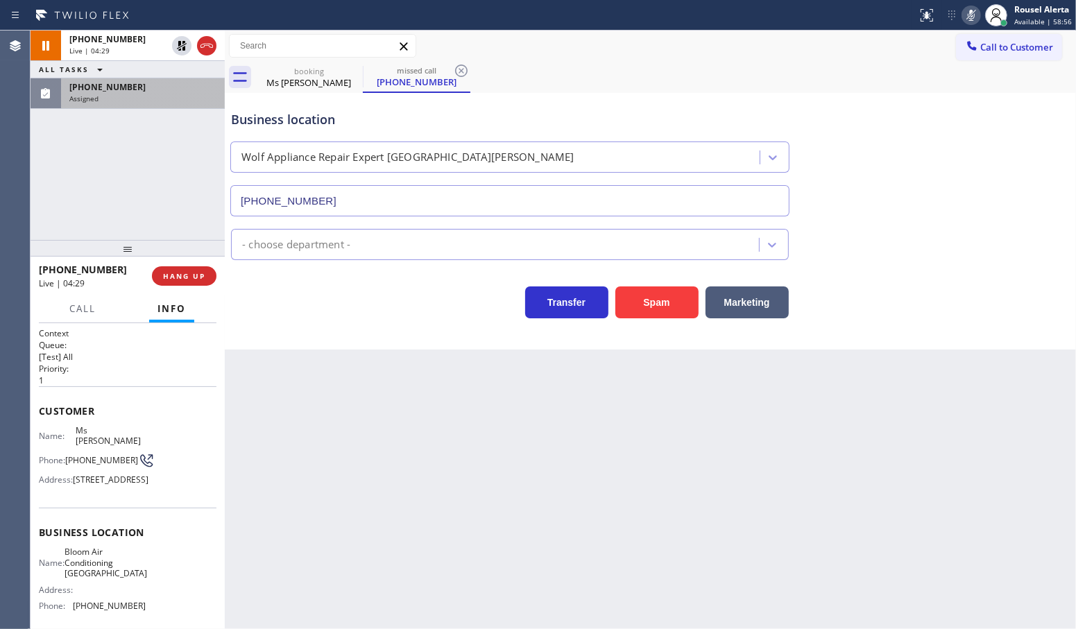
click at [975, 12] on icon at bounding box center [971, 15] width 17 height 17
click at [189, 96] on div "Assigned" at bounding box center [142, 99] width 147 height 10
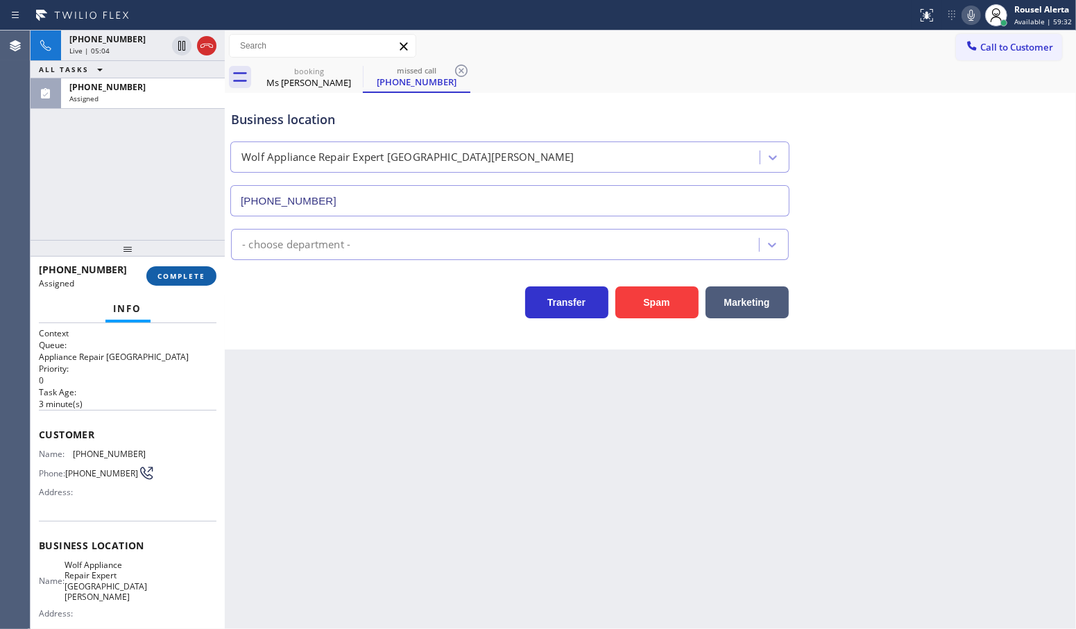
click at [183, 281] on span "COMPLETE" at bounding box center [182, 276] width 48 height 10
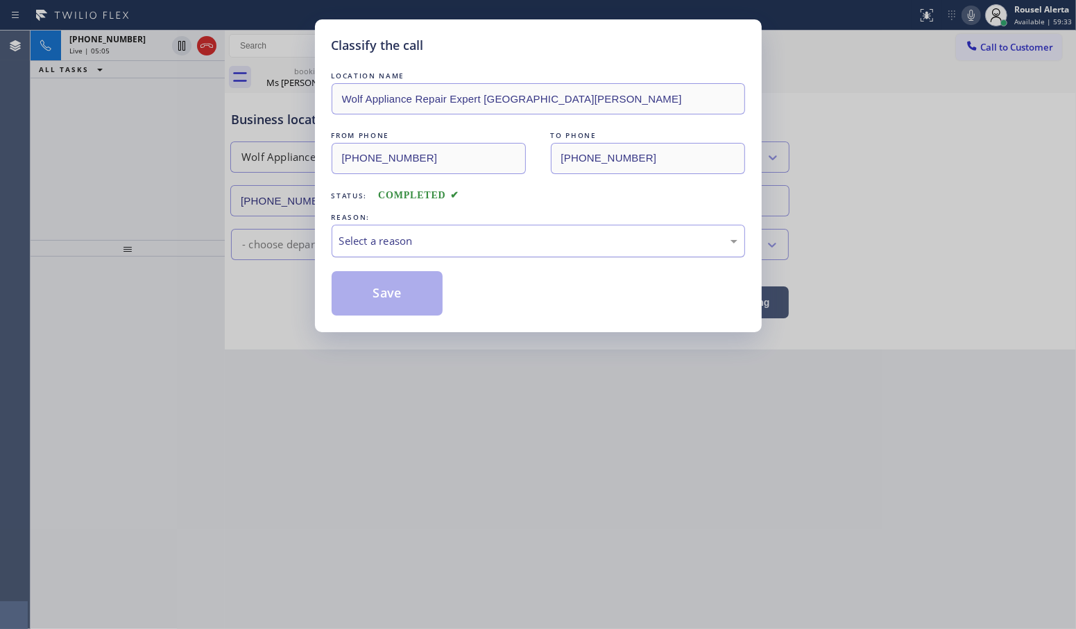
click at [372, 249] on div "Select a reason" at bounding box center [538, 241] width 398 height 16
click at [403, 306] on button "Save" at bounding box center [388, 293] width 112 height 44
type input "[PHONE_NUMBER]"
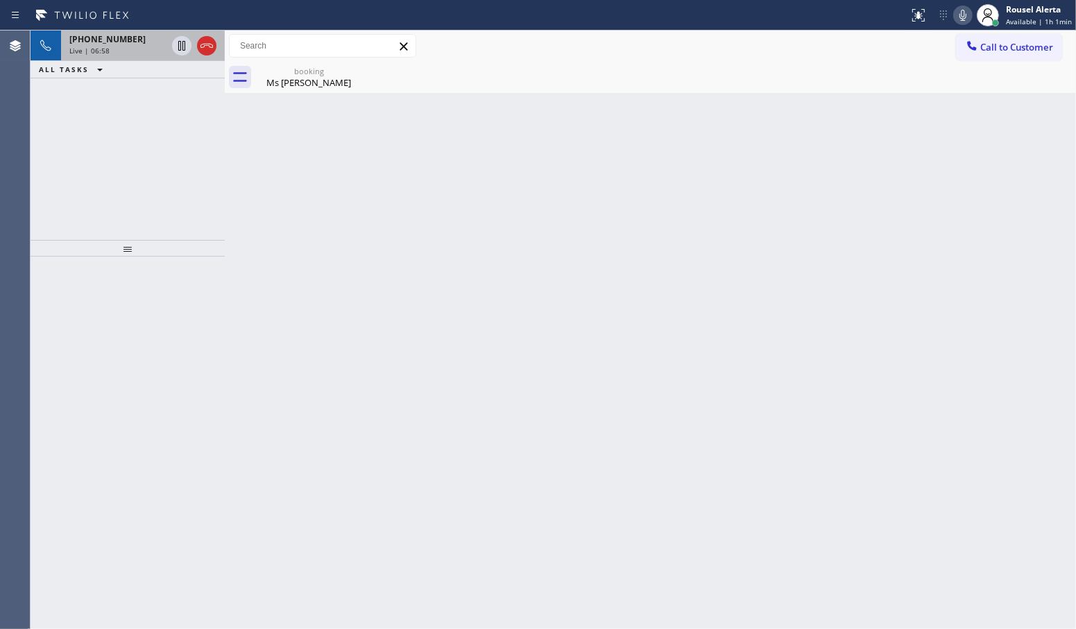
click at [103, 56] on div "[PHONE_NUMBER] Live | 06:58" at bounding box center [115, 46] width 108 height 31
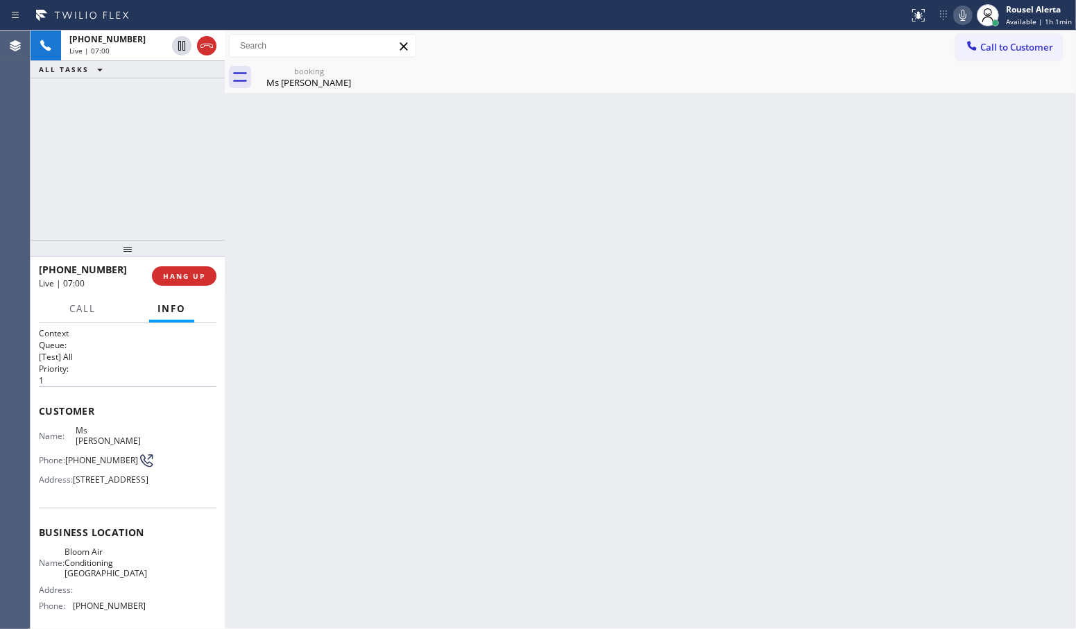
click at [404, 437] on div "Back to Dashboard Change Sender ID Customers Technicians Select a contact Outbo…" at bounding box center [651, 330] width 852 height 599
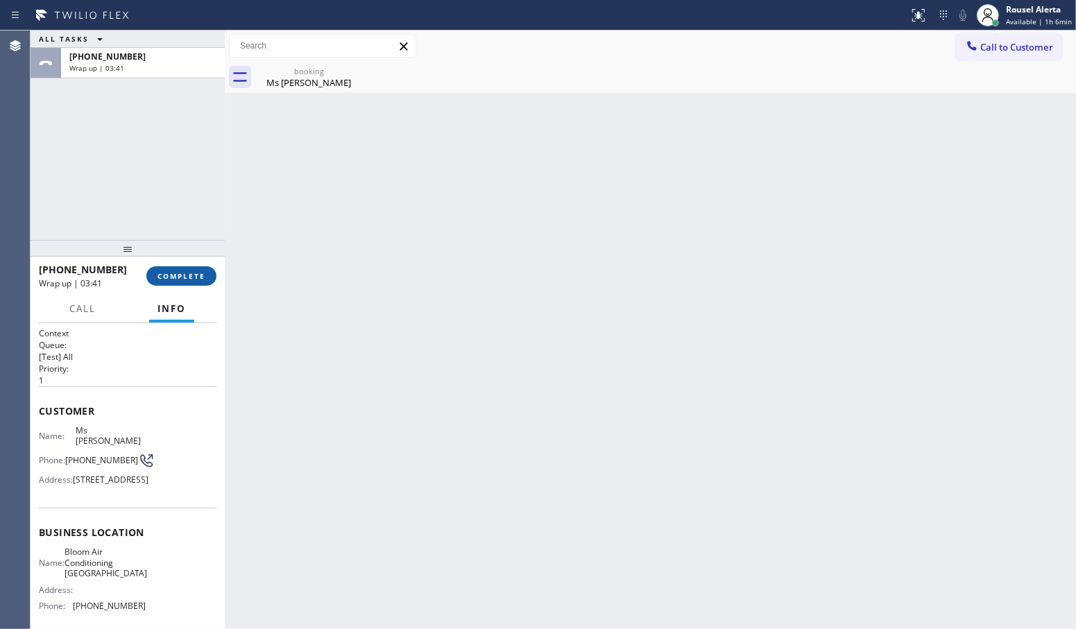
click at [171, 275] on span "COMPLETE" at bounding box center [182, 276] width 48 height 10
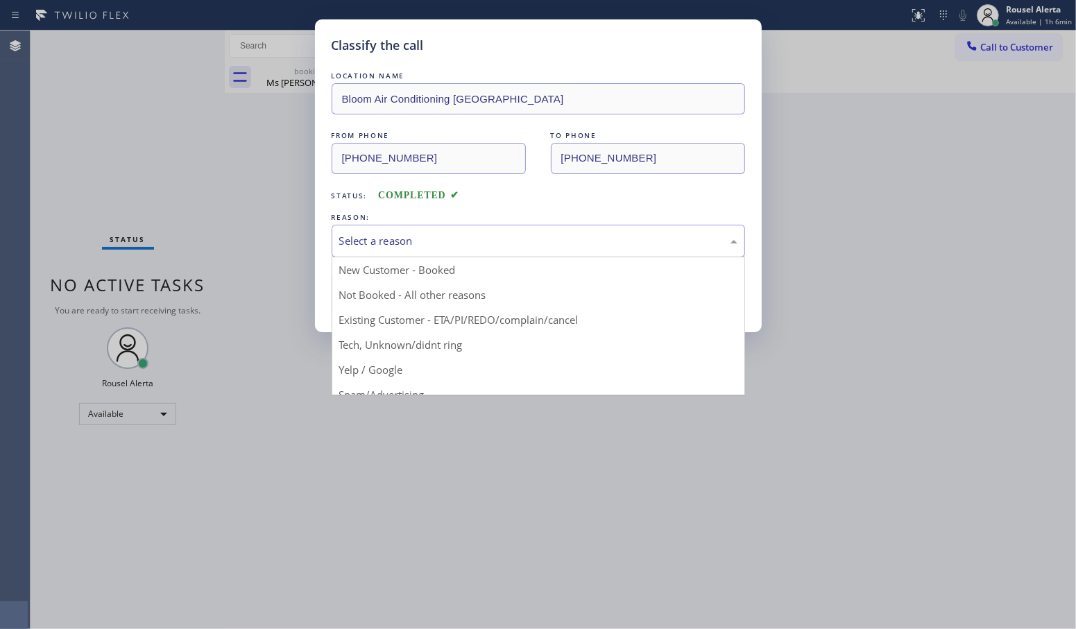
click at [437, 229] on div "Select a reason" at bounding box center [539, 241] width 414 height 33
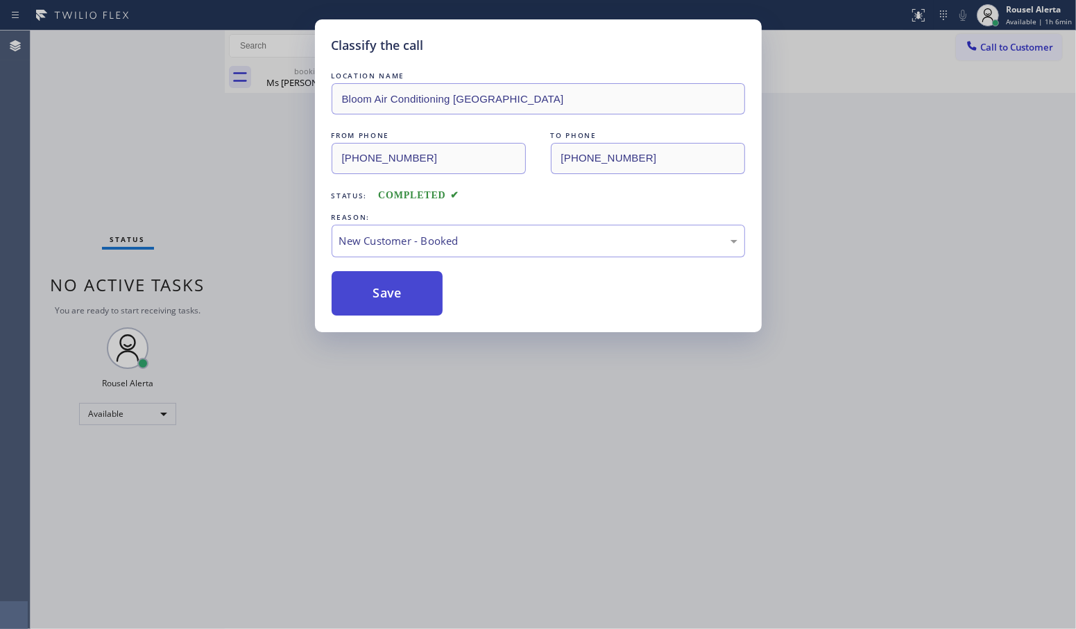
click at [398, 292] on button "Save" at bounding box center [388, 293] width 112 height 44
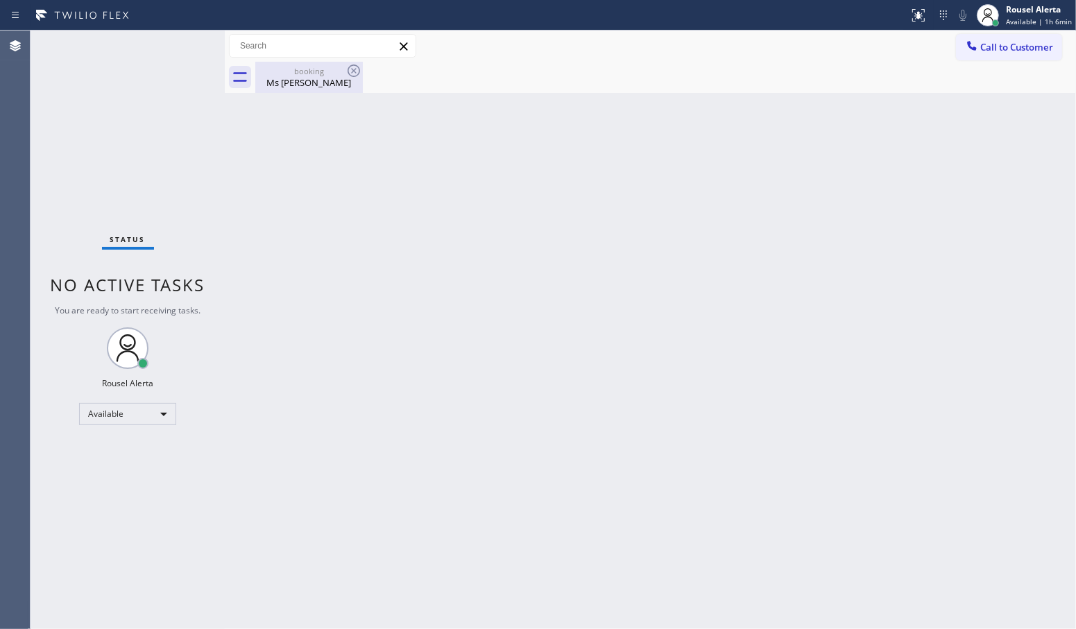
click at [346, 80] on div "Ms [PERSON_NAME]" at bounding box center [309, 82] width 105 height 12
click at [348, 300] on div "Back to Dashboard Change Sender ID Customers Technicians Select a contact Outbo…" at bounding box center [651, 330] width 852 height 599
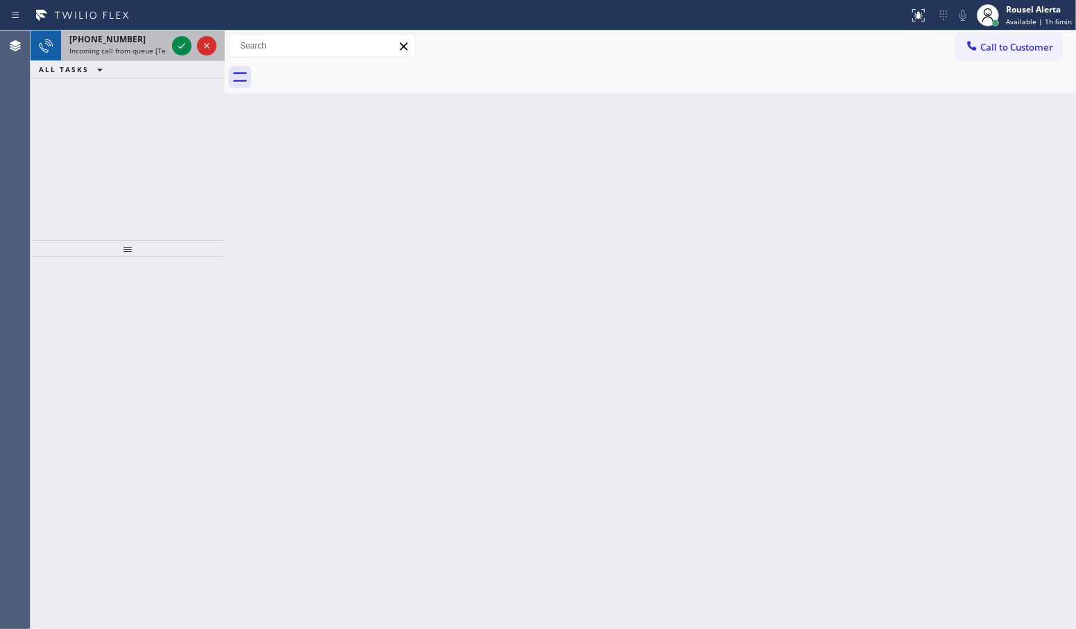
drag, startPoint x: 127, startPoint y: 40, endPoint x: 189, endPoint y: 51, distance: 62.8
click at [128, 40] on div "[PHONE_NUMBER]" at bounding box center [117, 39] width 97 height 12
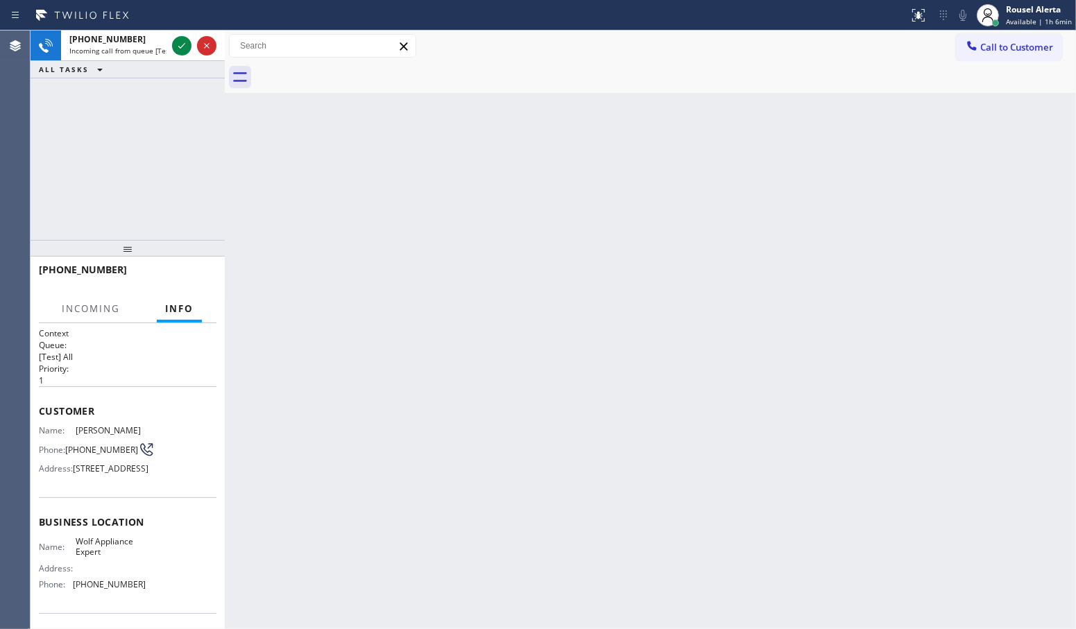
click at [258, 278] on div "Back to Dashboard Change Sender ID Customers Technicians Select a contact Outbo…" at bounding box center [651, 330] width 852 height 599
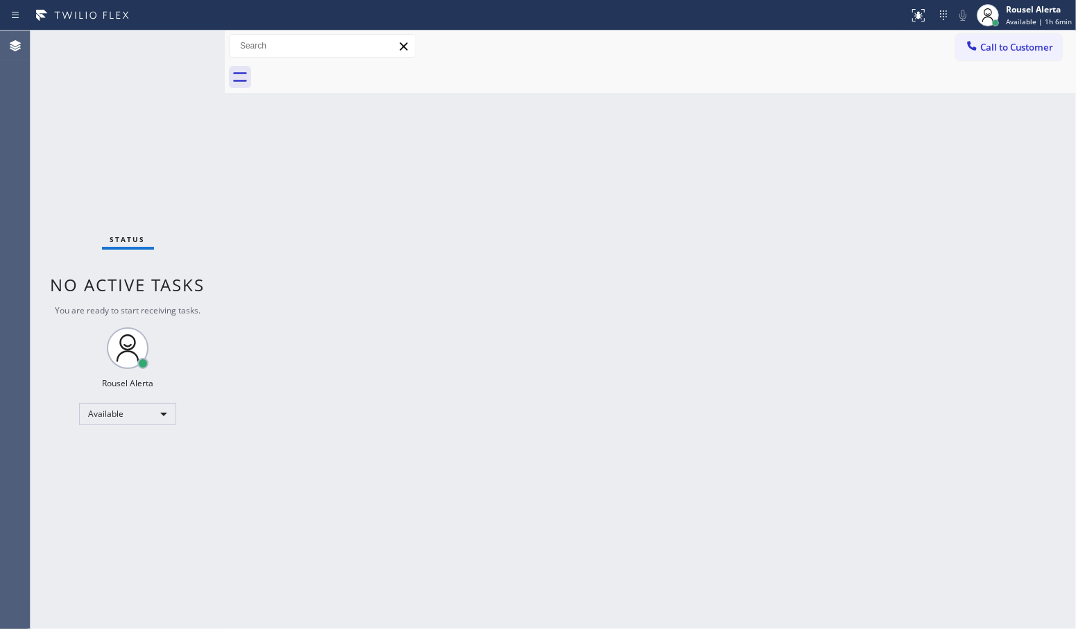
click at [693, 341] on div "Back to Dashboard Change Sender ID Customers Technicians Select a contact Outbo…" at bounding box center [651, 330] width 852 height 599
click at [135, 98] on div "Status No active tasks You are ready to start receiving tasks. Rousel Alerta Av…" at bounding box center [128, 330] width 194 height 599
drag, startPoint x: 414, startPoint y: 484, endPoint x: 467, endPoint y: 564, distance: 96.0
click at [414, 484] on div "Back to Dashboard Change Sender ID Customers Technicians Select a contact Outbo…" at bounding box center [651, 330] width 852 height 599
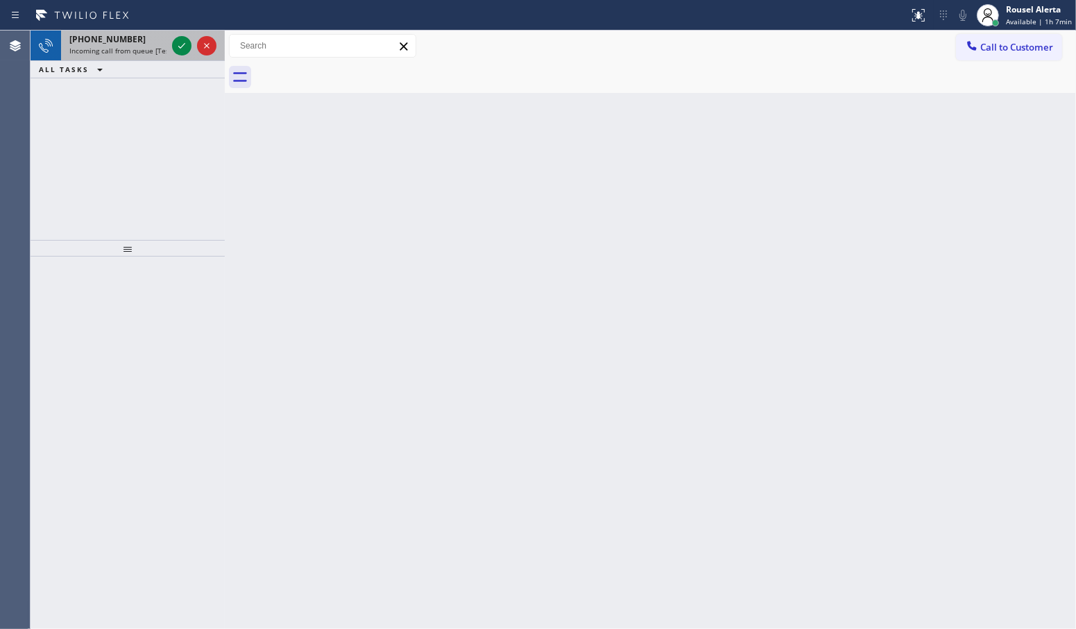
click at [129, 46] on span "Incoming call from queue [Test] All" at bounding box center [126, 51] width 115 height 10
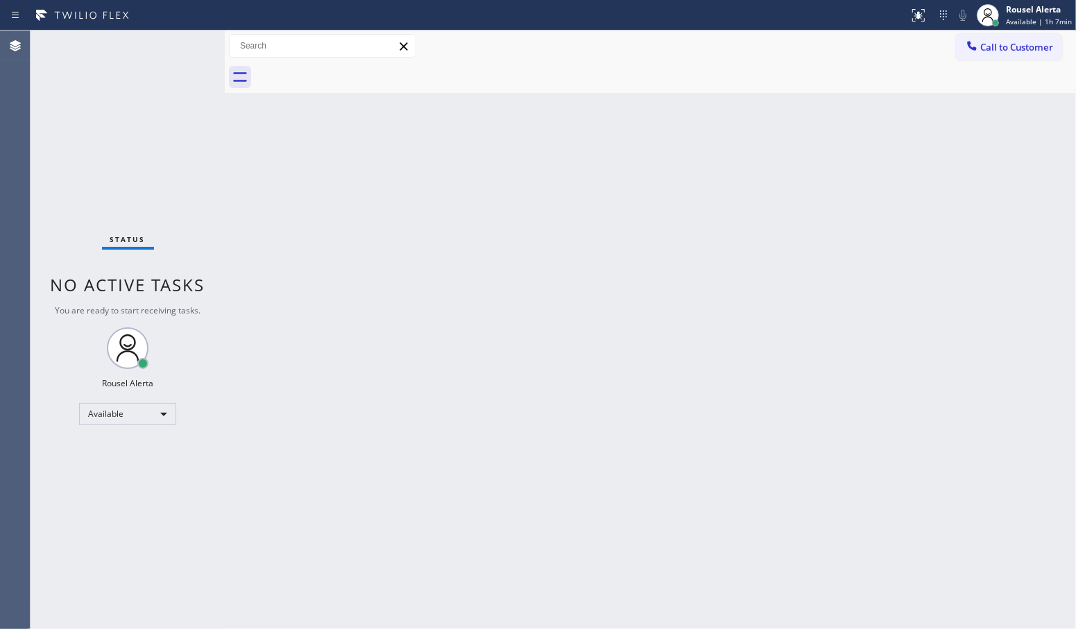
click at [250, 175] on div "Back to Dashboard Change Sender ID Customers Technicians Select a contact Outbo…" at bounding box center [651, 330] width 852 height 599
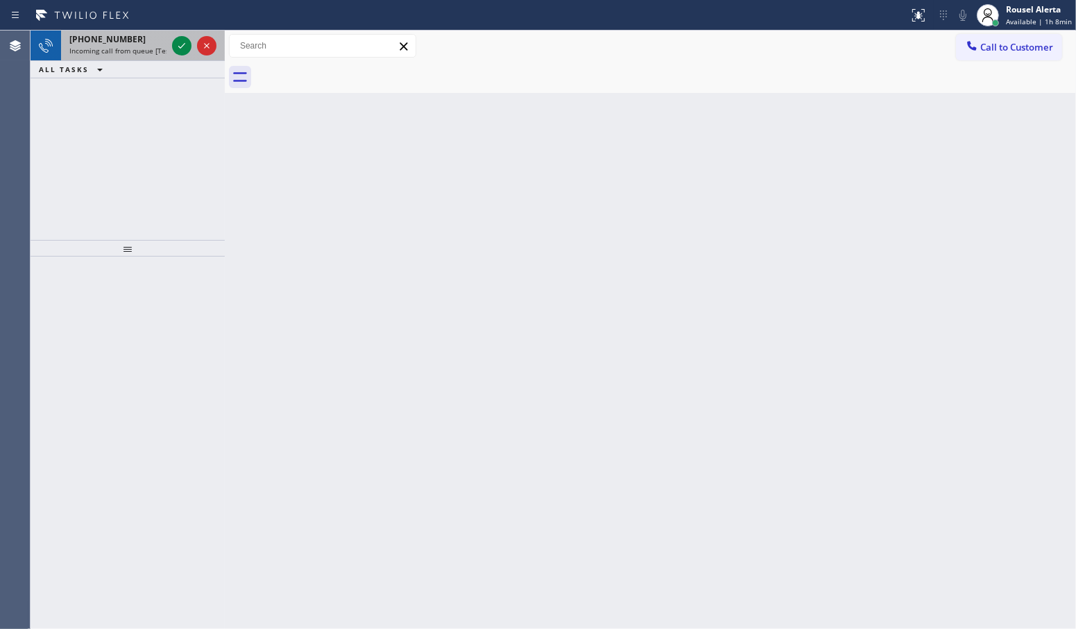
click at [153, 47] on span "Incoming call from queue [Test] All" at bounding box center [126, 51] width 115 height 10
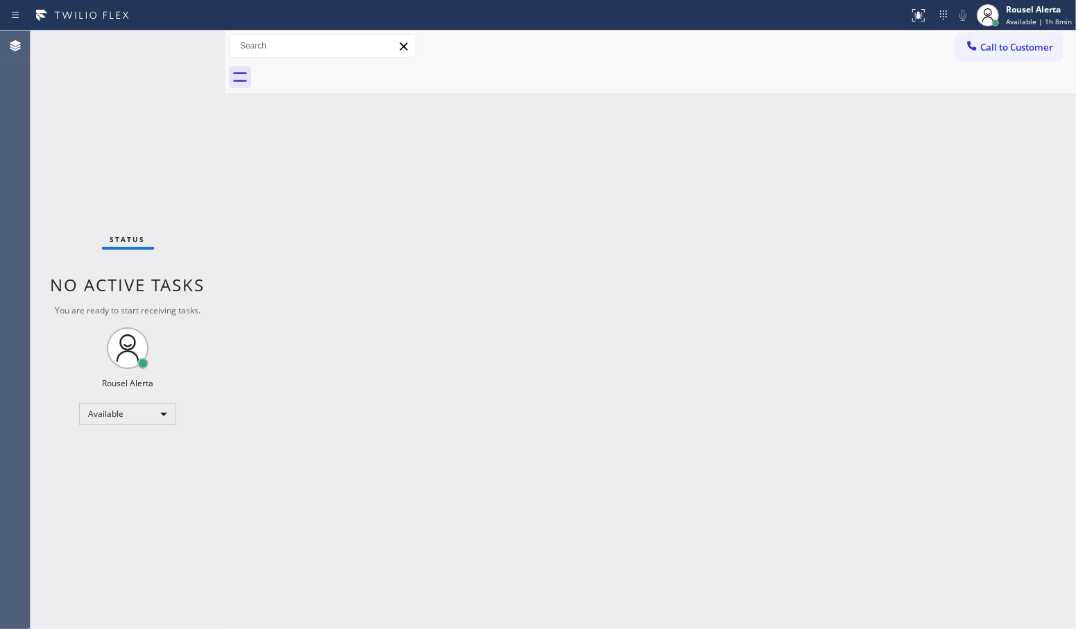
drag, startPoint x: 380, startPoint y: 303, endPoint x: 459, endPoint y: 405, distance: 128.6
click at [382, 305] on div "Back to Dashboard Change Sender ID Customers Technicians Select a contact Outbo…" at bounding box center [651, 330] width 852 height 599
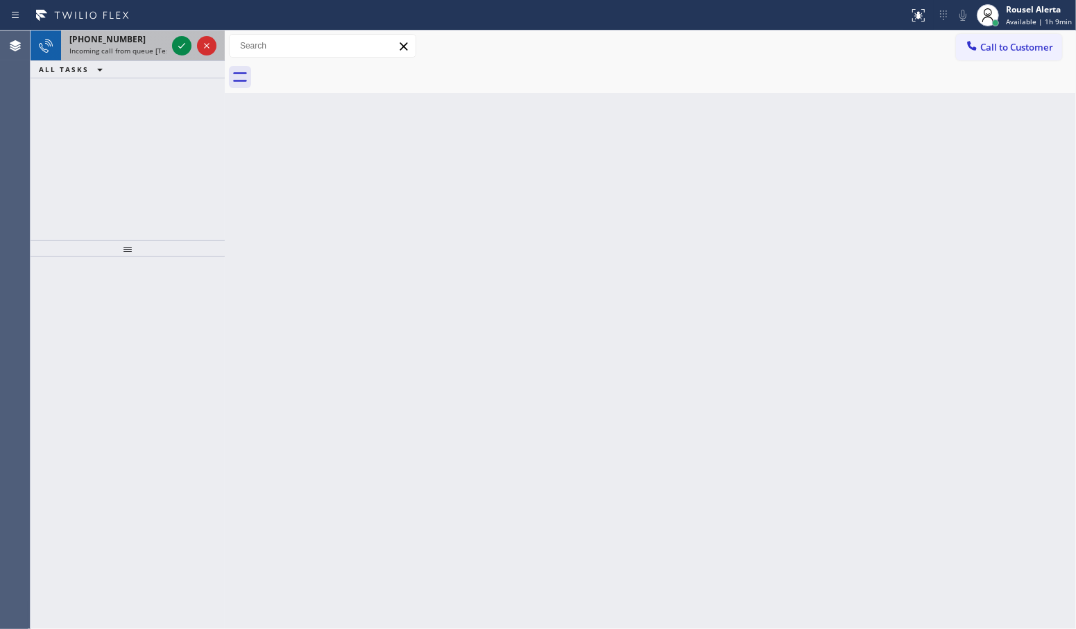
click at [144, 51] on span "Incoming call from queue [Test] All" at bounding box center [126, 51] width 115 height 10
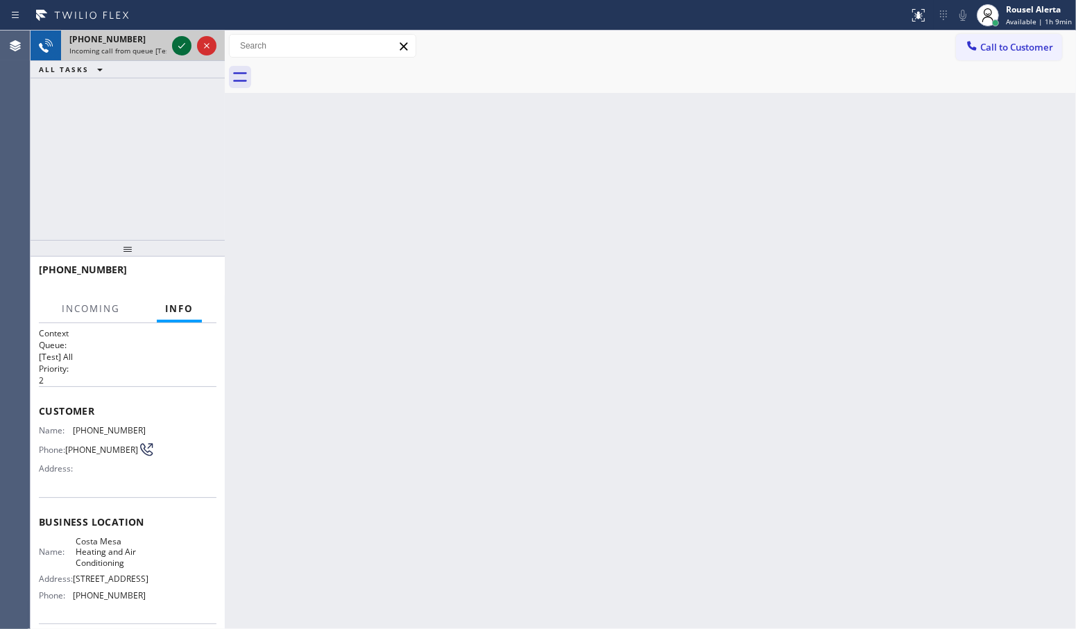
click at [177, 46] on icon at bounding box center [181, 45] width 17 height 17
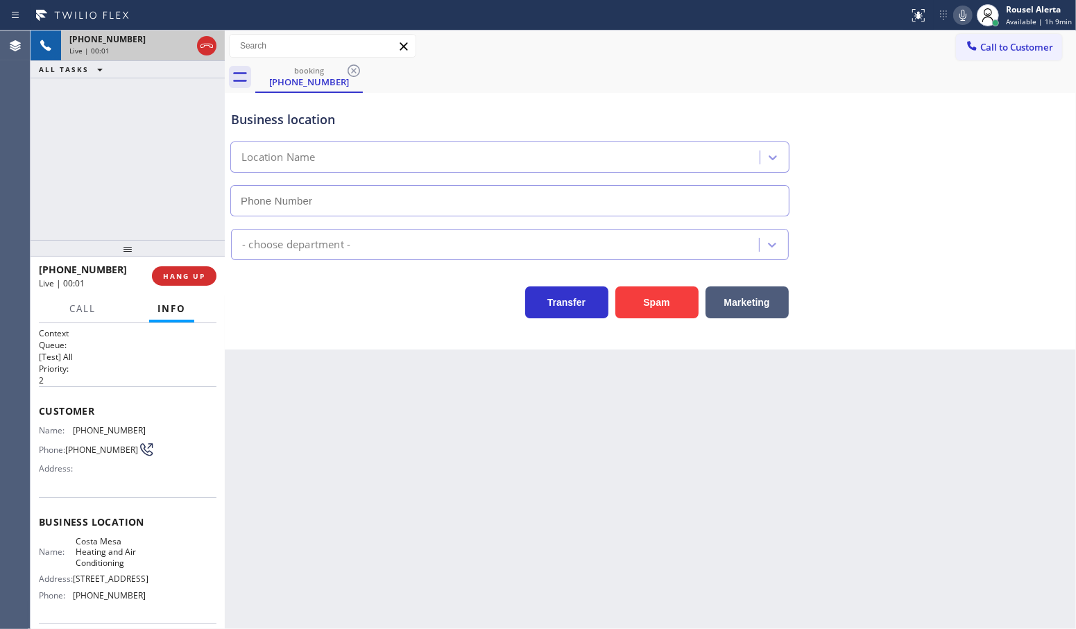
type input "[PHONE_NUMBER]"
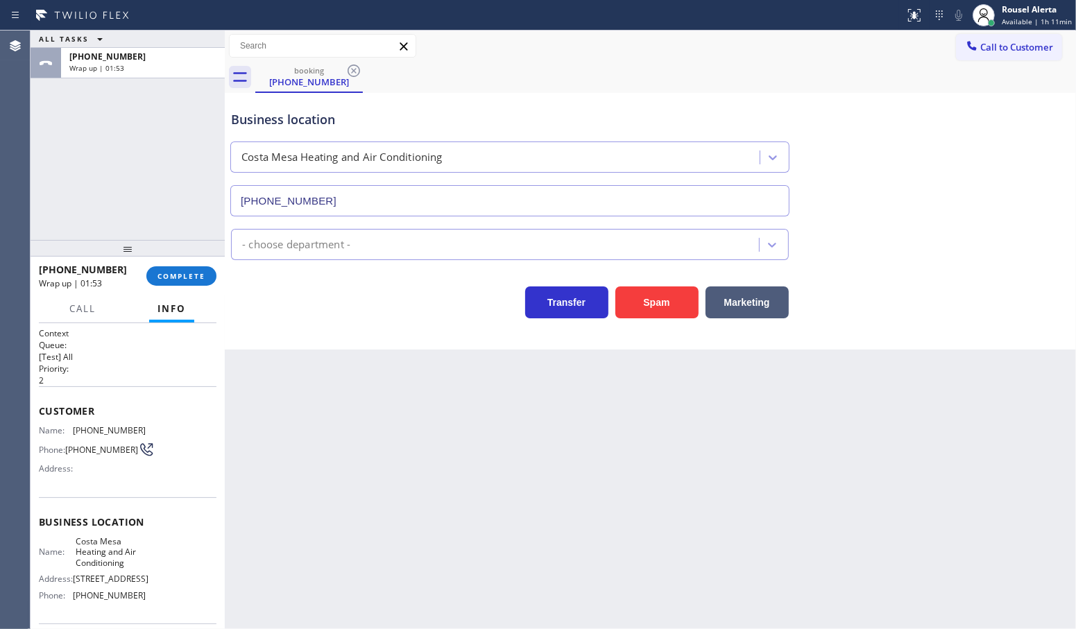
drag, startPoint x: 511, startPoint y: 507, endPoint x: 323, endPoint y: 403, distance: 215.2
click at [512, 507] on div "Back to Dashboard Change Sender ID Customers Technicians Select a contact Outbo…" at bounding box center [651, 330] width 852 height 599
click at [186, 271] on span "COMPLETE" at bounding box center [182, 276] width 48 height 10
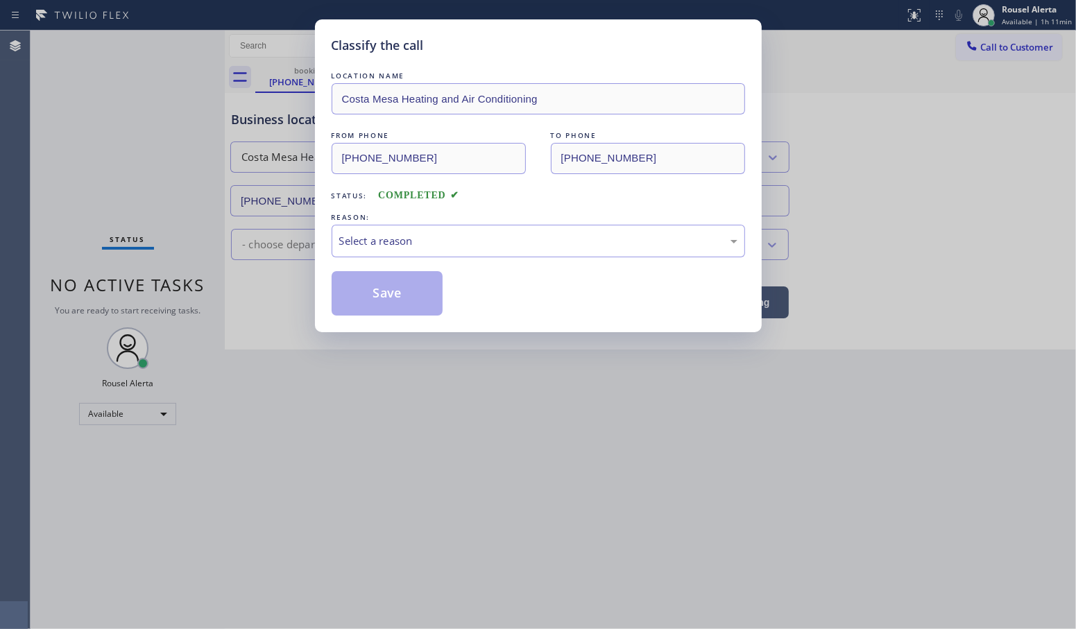
click at [321, 240] on div "Classify the call LOCATION NAME Costa Mesa Heating and Air Conditioning FROM PH…" at bounding box center [538, 175] width 447 height 313
click at [396, 246] on div "Select a reason" at bounding box center [538, 241] width 398 height 16
click at [403, 289] on button "Save" at bounding box center [388, 293] width 112 height 44
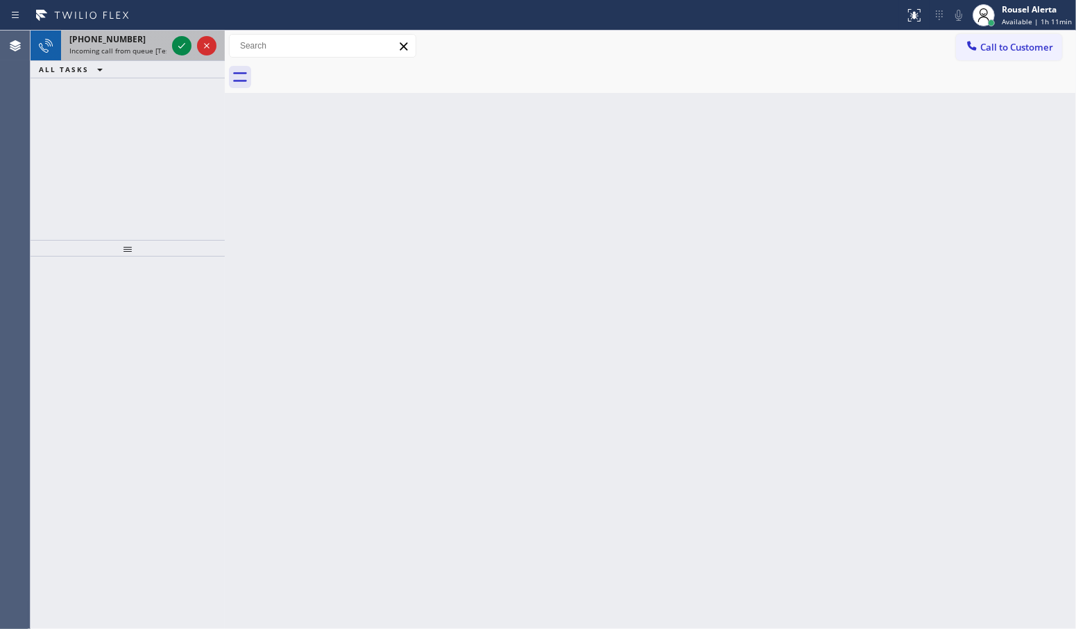
click at [153, 47] on span "Incoming call from queue [Test] All" at bounding box center [126, 51] width 115 height 10
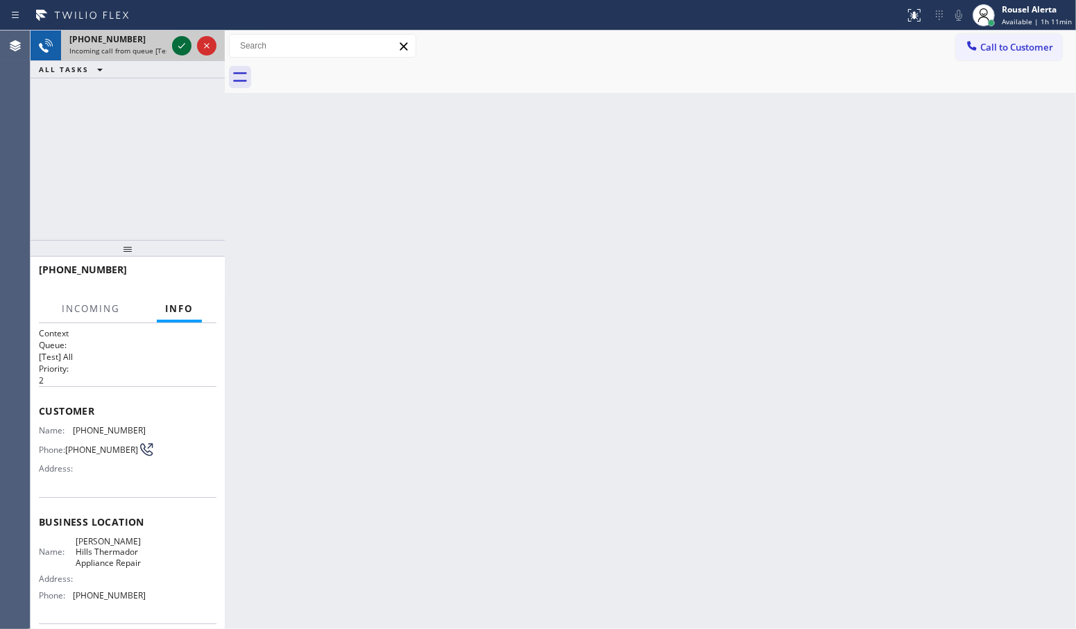
click at [182, 47] on icon at bounding box center [181, 45] width 17 height 17
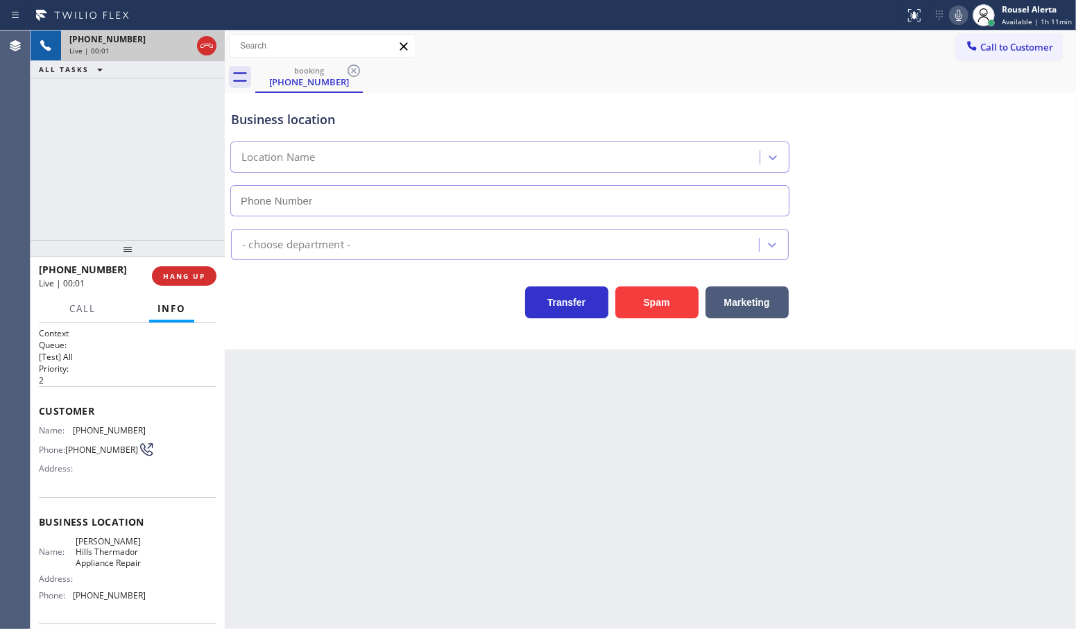
type input "[PHONE_NUMBER]"
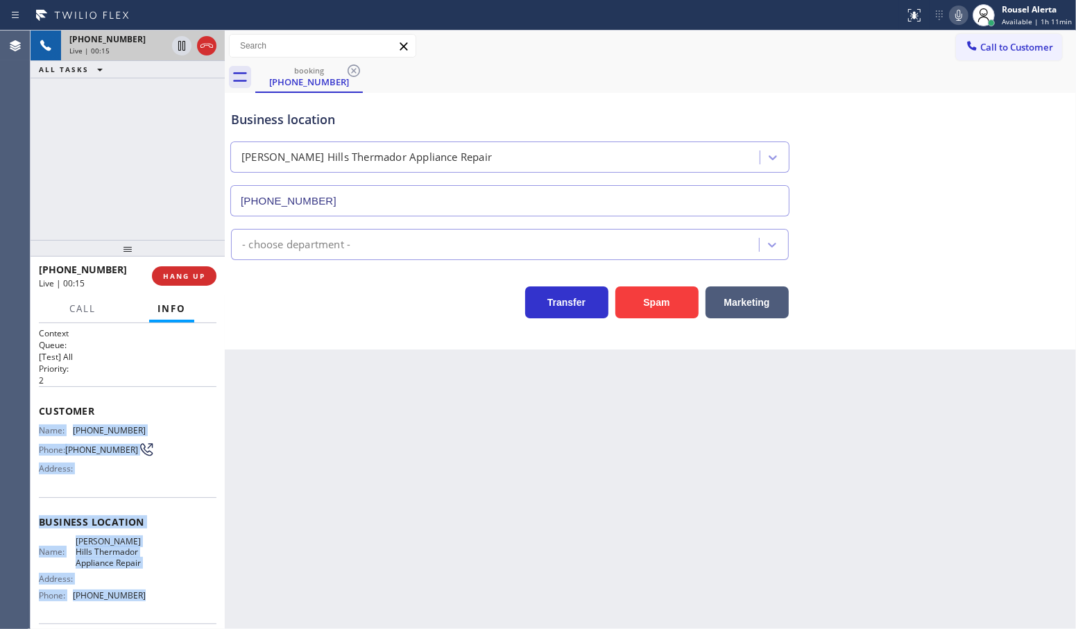
drag, startPoint x: 35, startPoint y: 423, endPoint x: 135, endPoint y: 604, distance: 206.6
click at [135, 604] on div "Context Queue: [Test] All Priority: 2 Customer Name: [PHONE_NUMBER] Phone: [PHO…" at bounding box center [128, 476] width 194 height 307
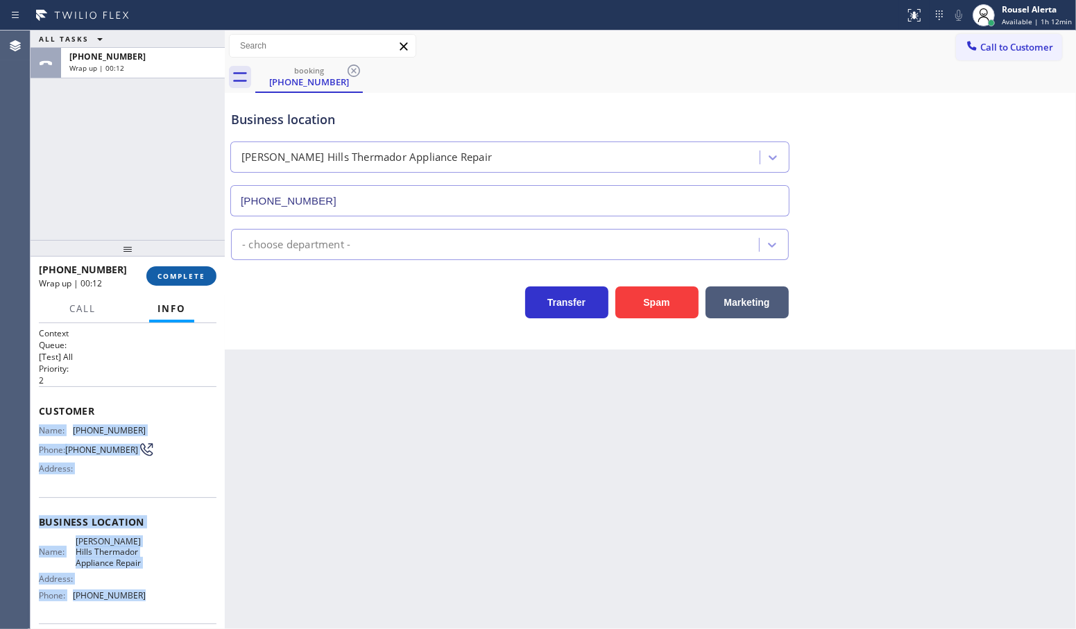
click at [188, 280] on span "COMPLETE" at bounding box center [182, 276] width 48 height 10
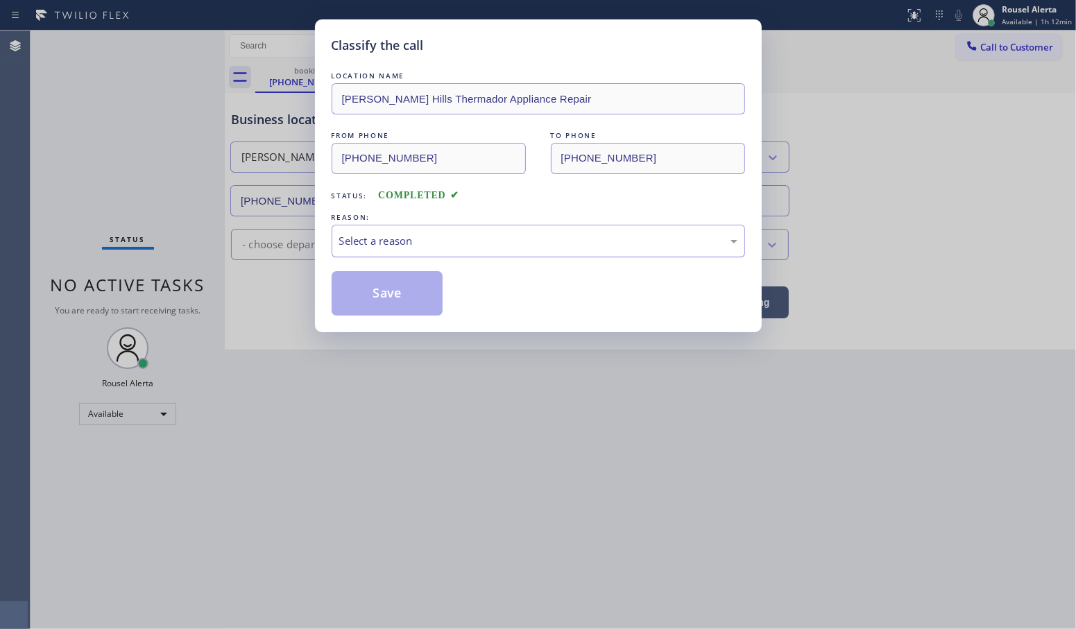
click at [480, 251] on div "Select a reason" at bounding box center [539, 241] width 414 height 33
click at [421, 303] on button "Save" at bounding box center [388, 293] width 112 height 44
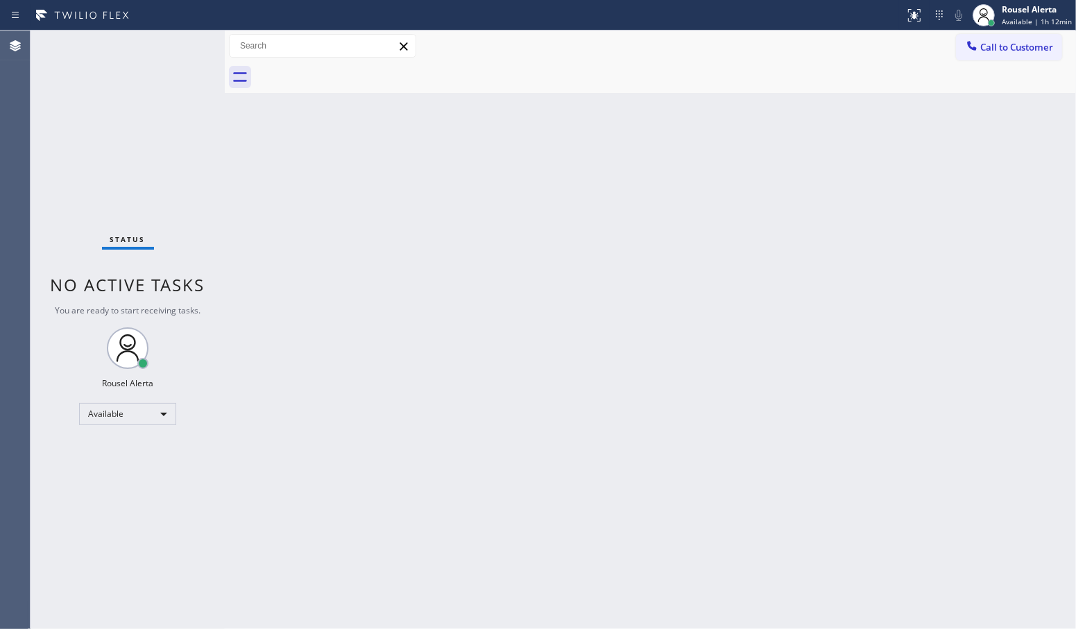
click at [731, 361] on div "Back to Dashboard Change Sender ID Customers Technicians Select a contact Outbo…" at bounding box center [651, 330] width 852 height 599
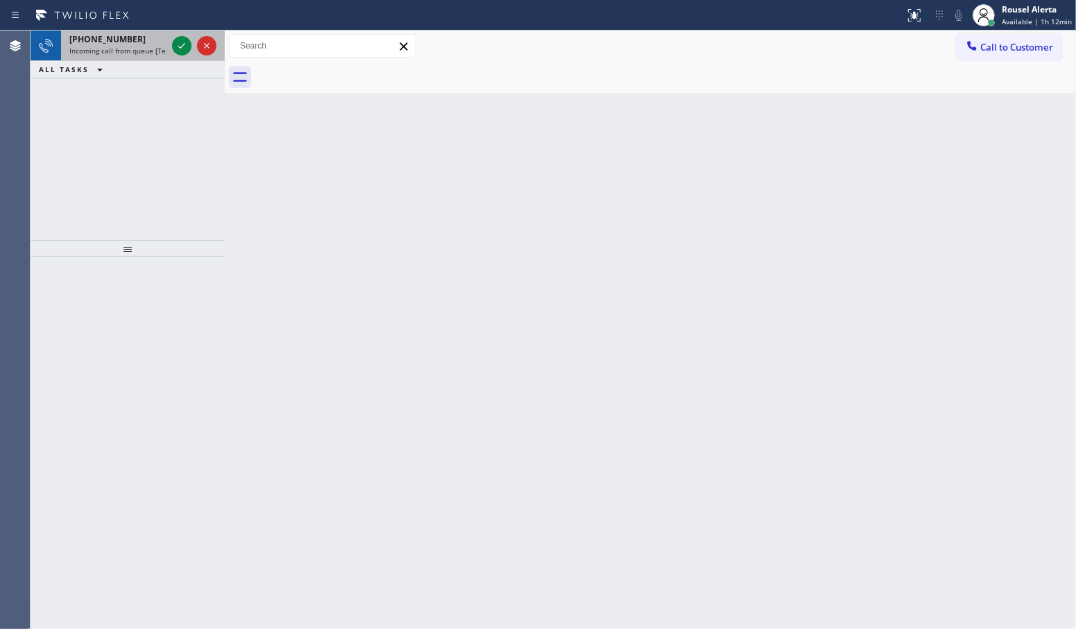
click at [128, 38] on div "[PHONE_NUMBER]" at bounding box center [117, 39] width 97 height 12
click at [165, 53] on span "Incoming call from queue [Test] All" at bounding box center [126, 51] width 115 height 10
click at [176, 46] on icon at bounding box center [181, 45] width 17 height 17
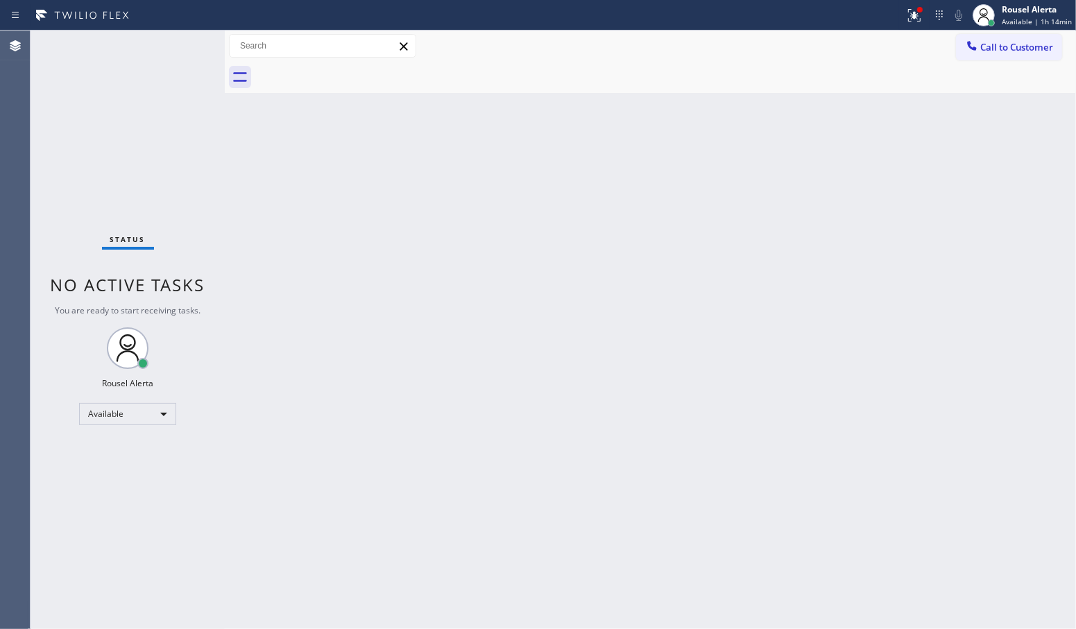
click at [106, 80] on div "Status No active tasks You are ready to start receiving tasks. Rousel Alerta Av…" at bounding box center [128, 330] width 194 height 599
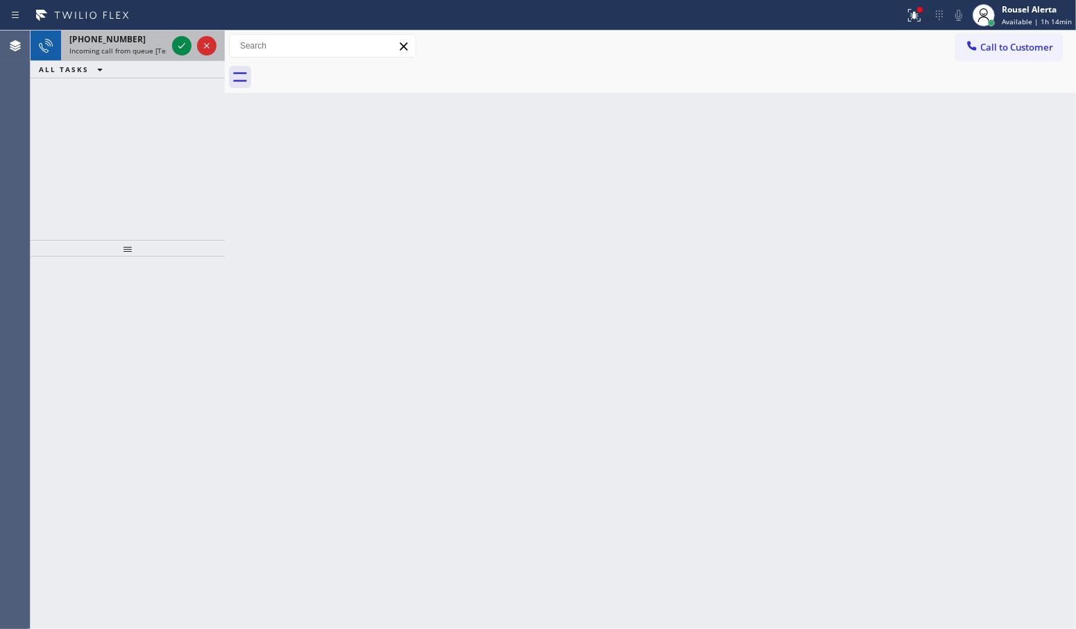
click at [150, 46] on span "Incoming call from queue [Test] All" at bounding box center [126, 51] width 115 height 10
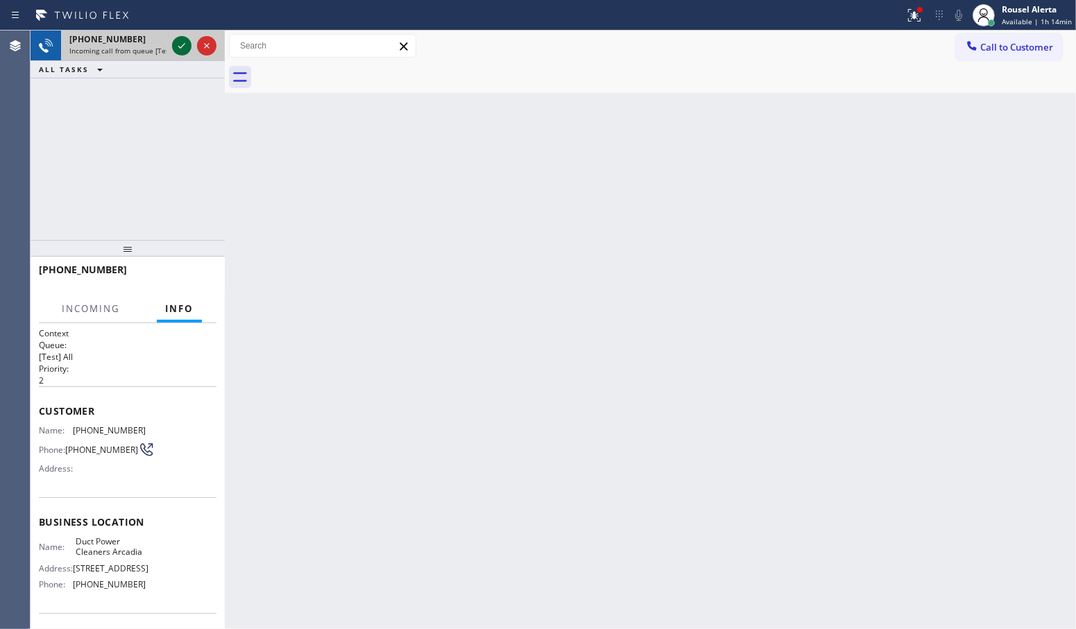
click at [175, 47] on icon at bounding box center [181, 45] width 17 height 17
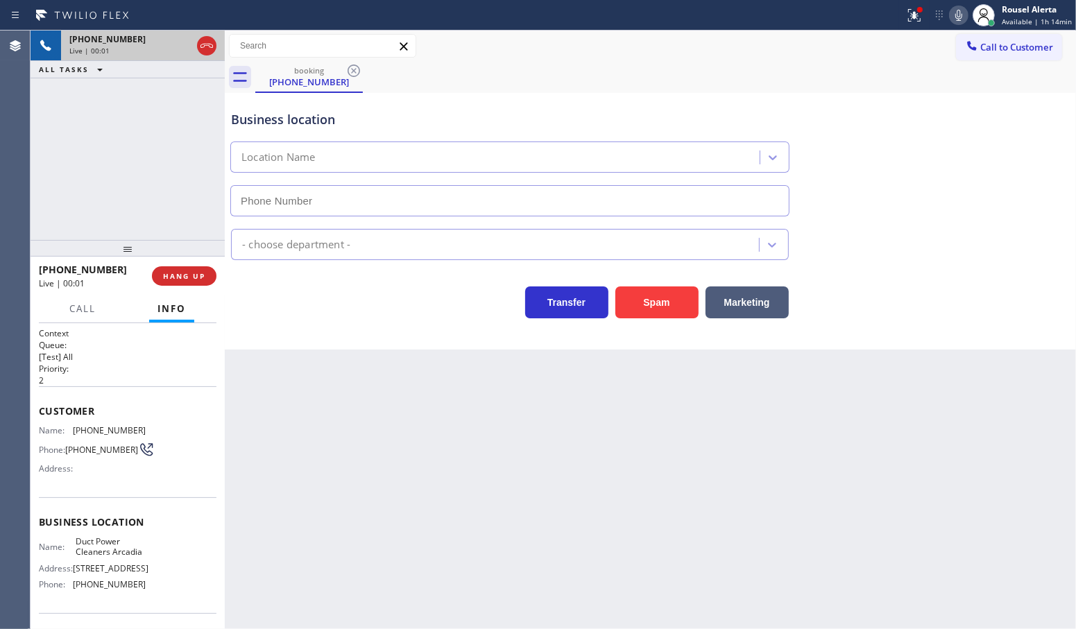
type input "[PHONE_NUMBER]"
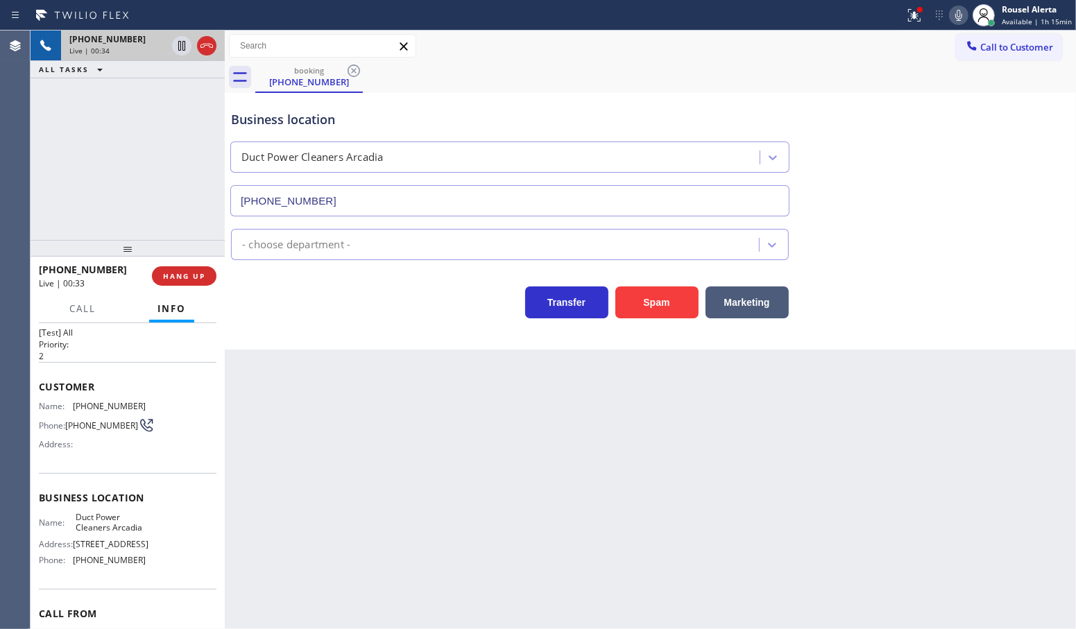
scroll to position [47, 0]
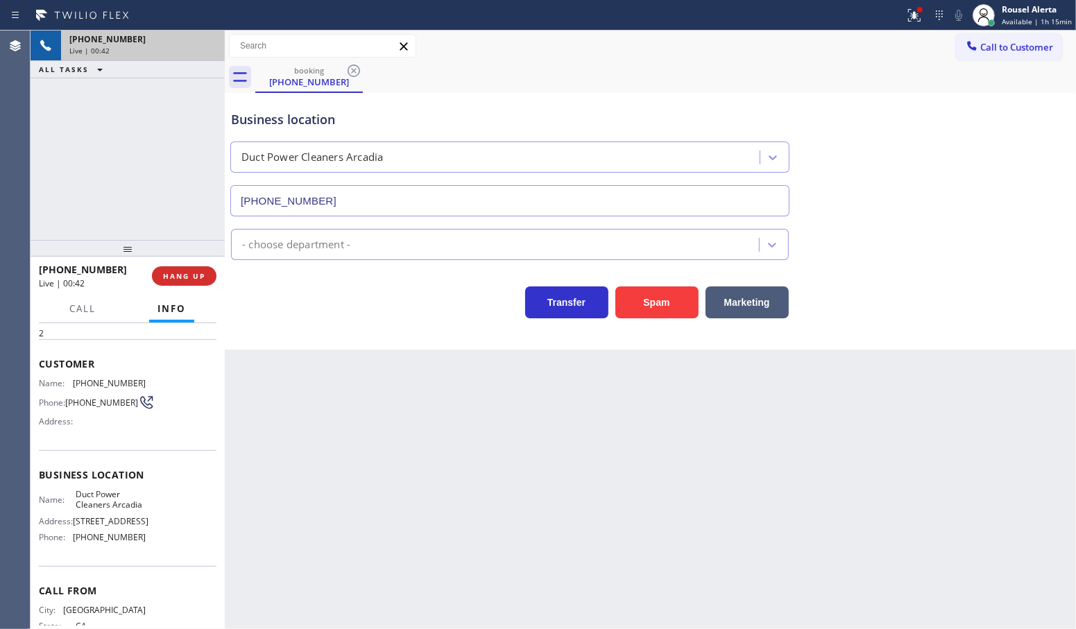
click at [154, 240] on div at bounding box center [128, 248] width 194 height 17
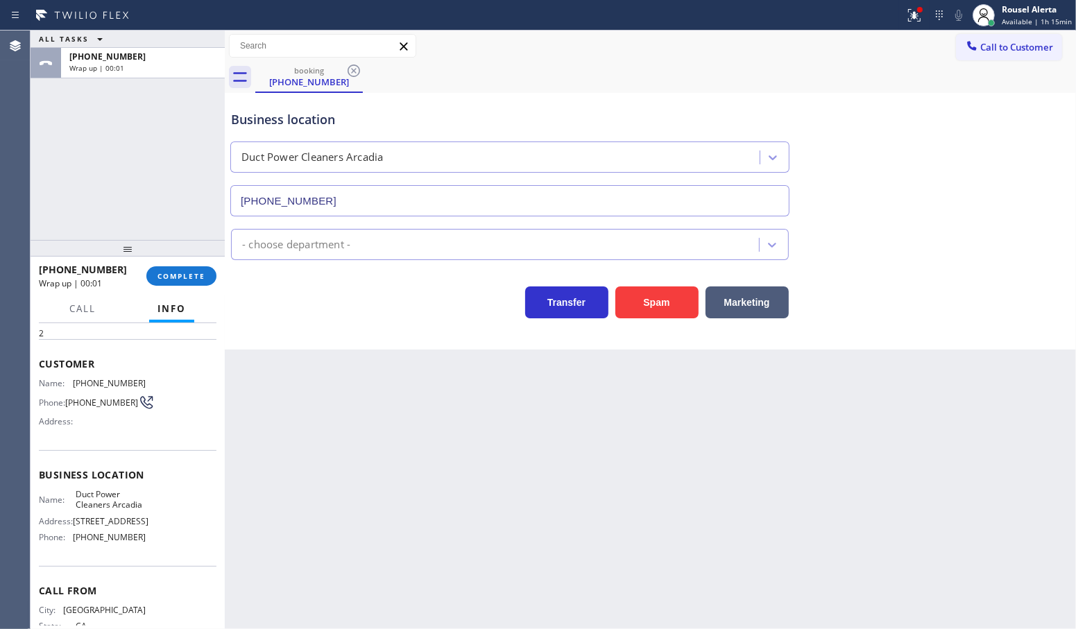
click at [342, 476] on div "Back to Dashboard Change Sender ID Customers Technicians Select a contact Outbo…" at bounding box center [651, 330] width 852 height 599
click at [146, 130] on div "ALL TASKS ALL TASKS ACTIVE TASKS TASKS IN WRAP UP [PHONE_NUMBER] Wrap up | 00:09" at bounding box center [128, 136] width 194 height 210
click at [171, 279] on span "COMPLETE" at bounding box center [182, 276] width 48 height 10
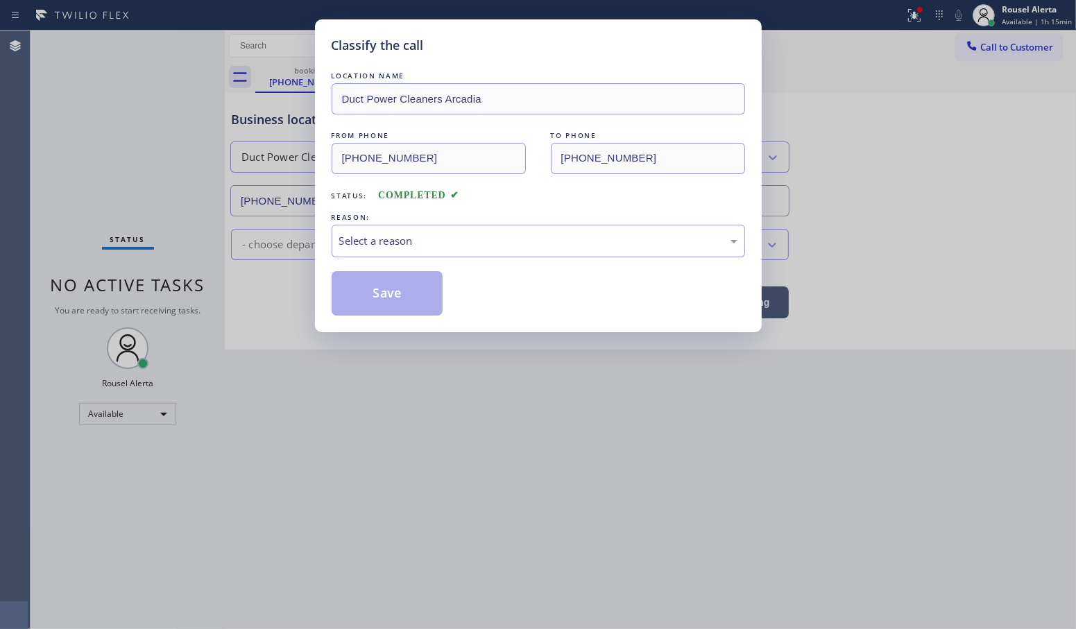
click at [413, 223] on div "REASON:" at bounding box center [539, 217] width 414 height 15
click at [430, 240] on div "Select a reason" at bounding box center [538, 241] width 398 height 16
click at [436, 282] on button "Save" at bounding box center [388, 293] width 112 height 44
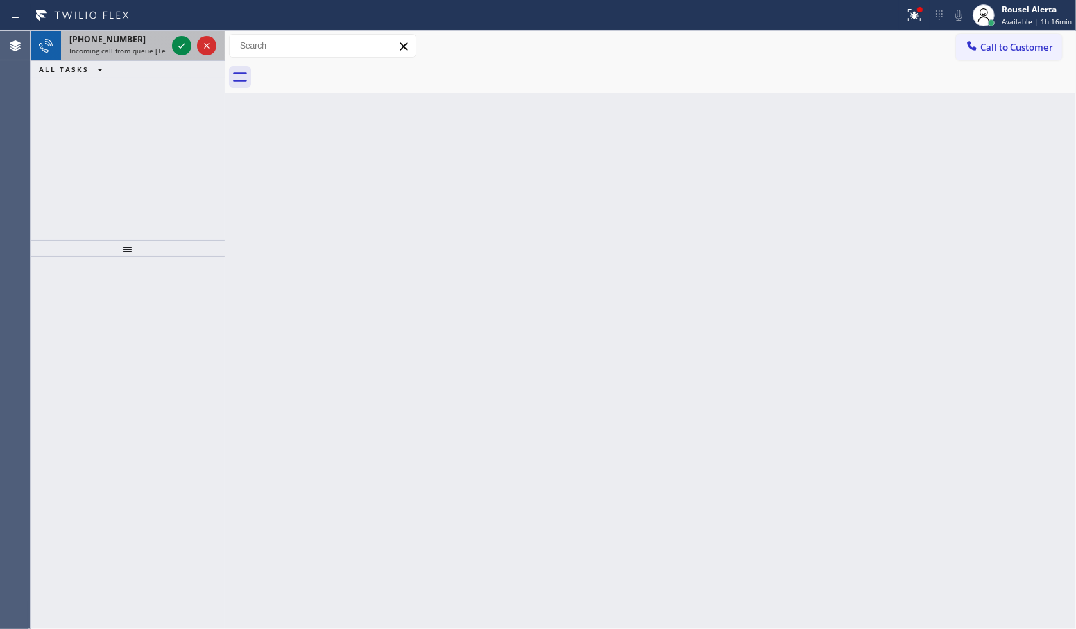
click at [106, 40] on span "[PHONE_NUMBER]" at bounding box center [107, 39] width 76 height 12
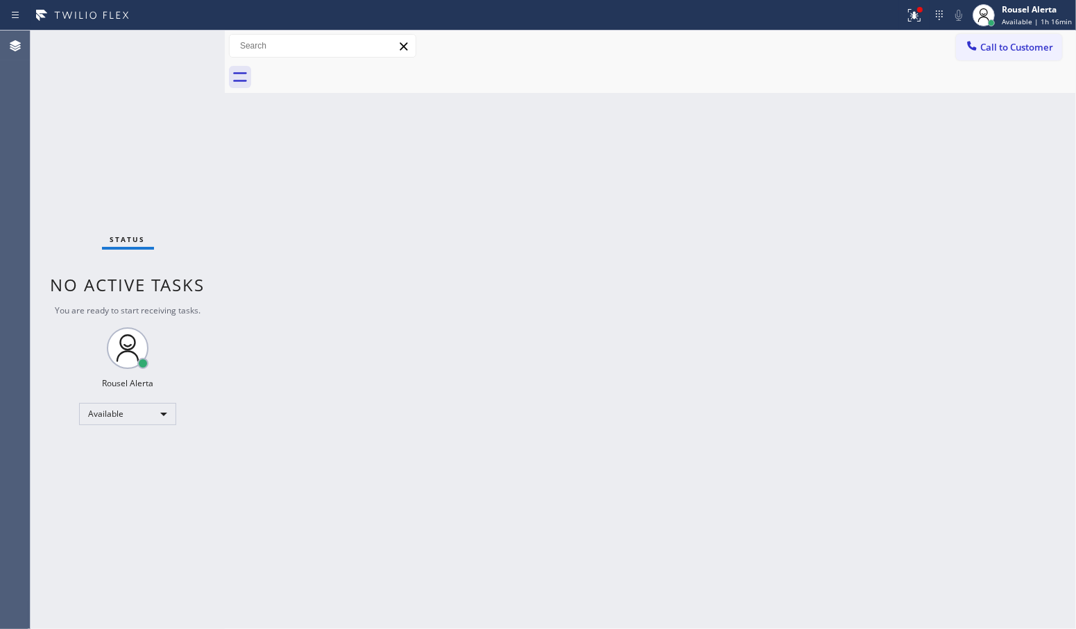
drag, startPoint x: 180, startPoint y: 40, endPoint x: 172, endPoint y: 43, distance: 8.8
click at [176, 42] on div "Status No active tasks You are ready to start receiving tasks. Rousel Alerta Av…" at bounding box center [128, 330] width 194 height 599
drag, startPoint x: 947, startPoint y: 497, endPoint x: 996, endPoint y: 385, distance: 121.8
click at [955, 477] on div "Back to Dashboard Change Sender ID Customers Technicians Select a contact Outbo…" at bounding box center [651, 330] width 852 height 599
click at [916, 15] on icon at bounding box center [915, 13] width 8 height 5
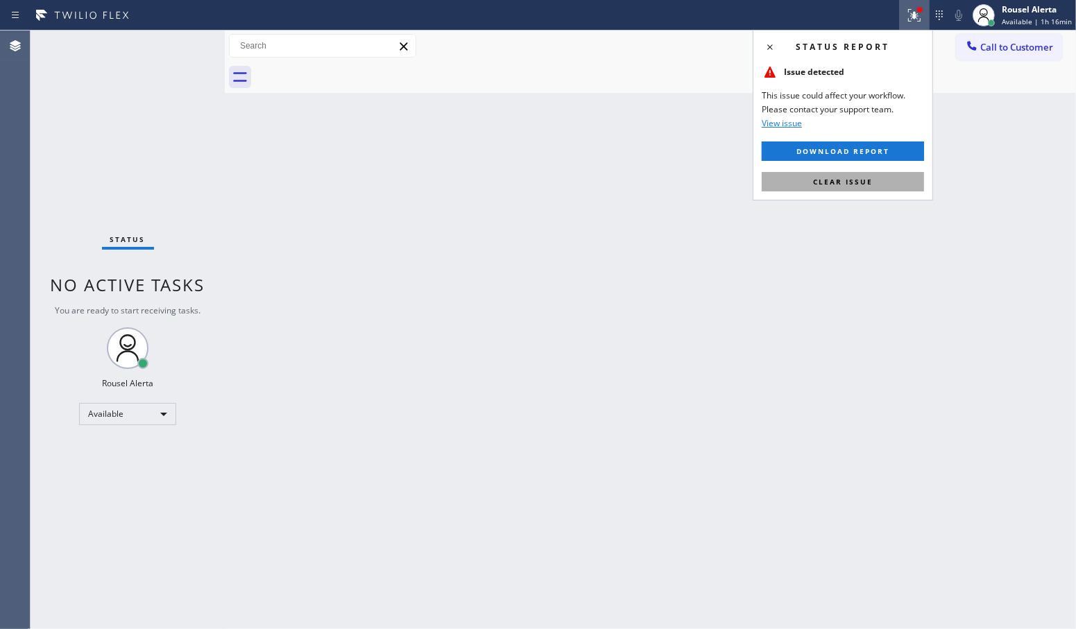
click at [864, 180] on span "Clear issue" at bounding box center [843, 182] width 60 height 10
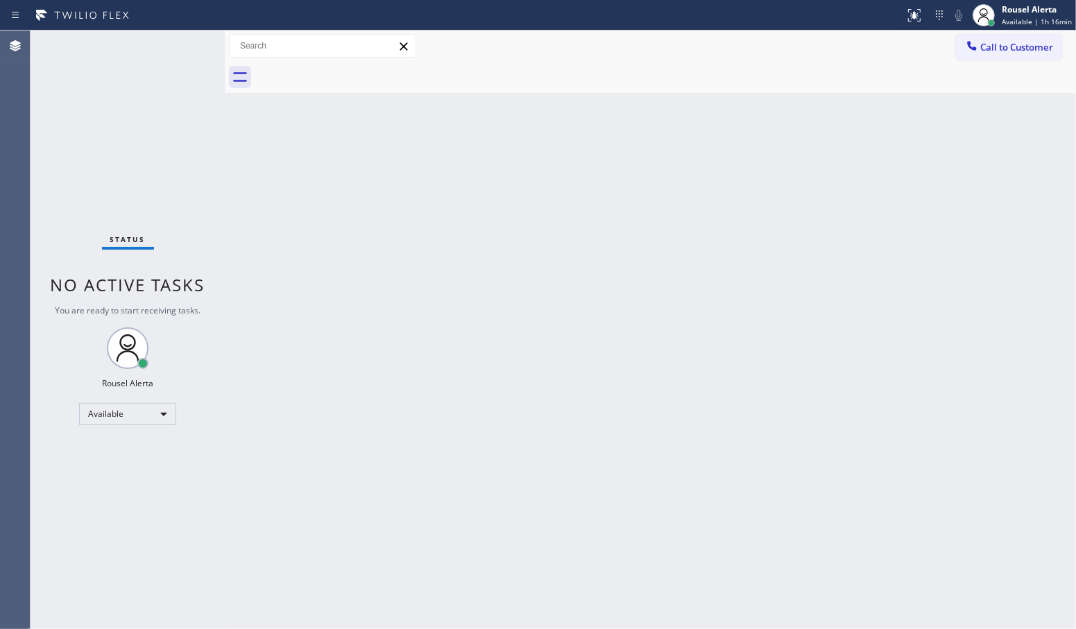
click at [845, 251] on div "Back to Dashboard Change Sender ID Customers Technicians Select a contact Outbo…" at bounding box center [651, 330] width 852 height 599
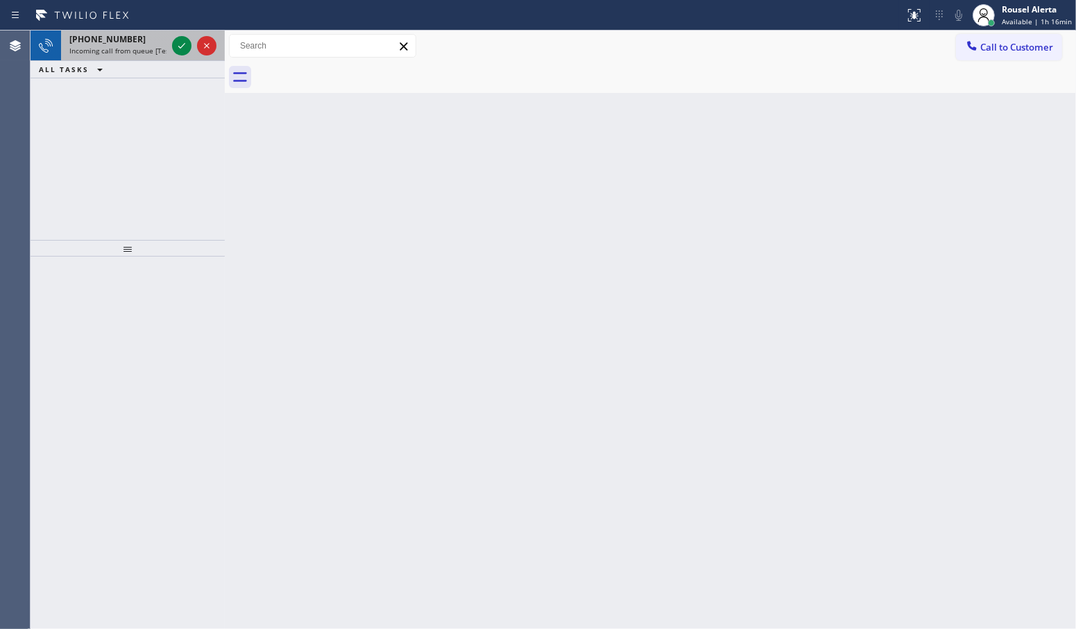
click at [147, 40] on div "[PHONE_NUMBER]" at bounding box center [117, 39] width 97 height 12
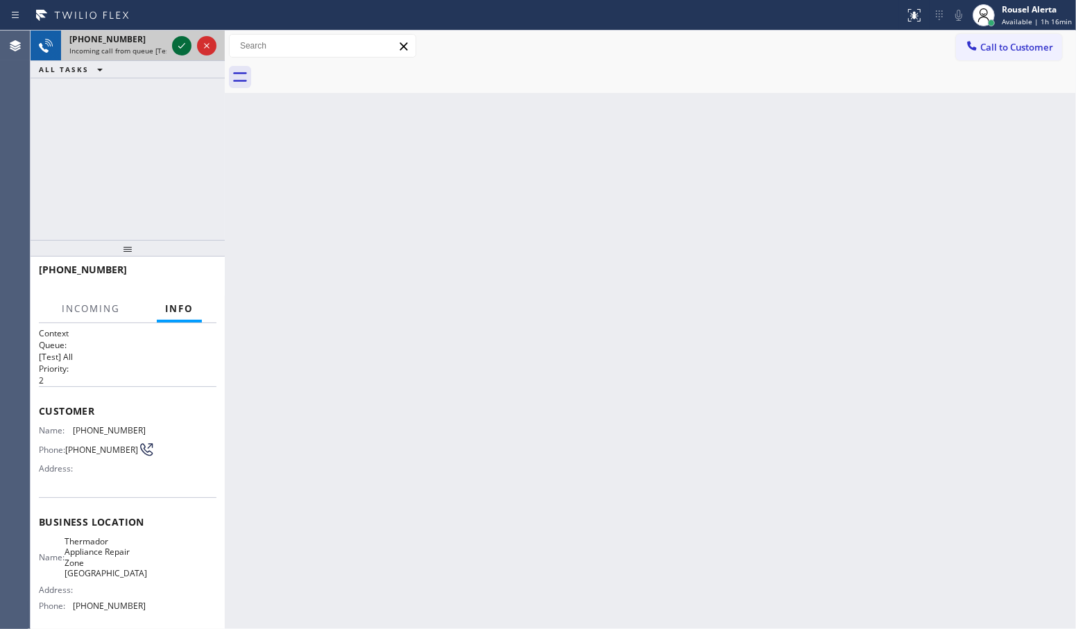
click at [179, 49] on icon at bounding box center [181, 45] width 17 height 17
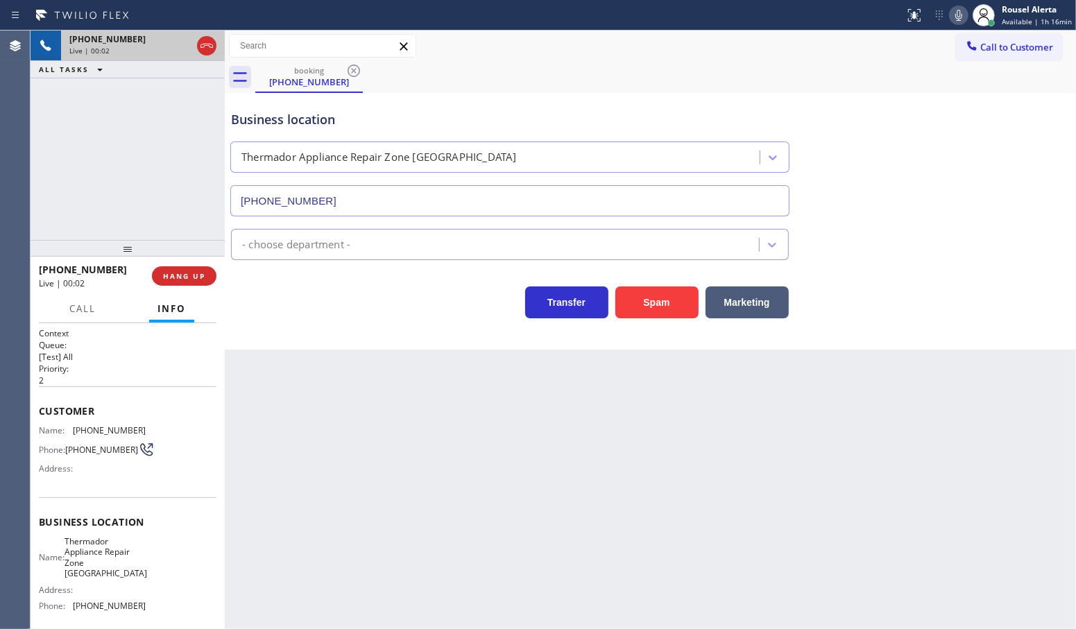
type input "[PHONE_NUMBER]"
click at [658, 313] on button "Spam" at bounding box center [657, 303] width 83 height 32
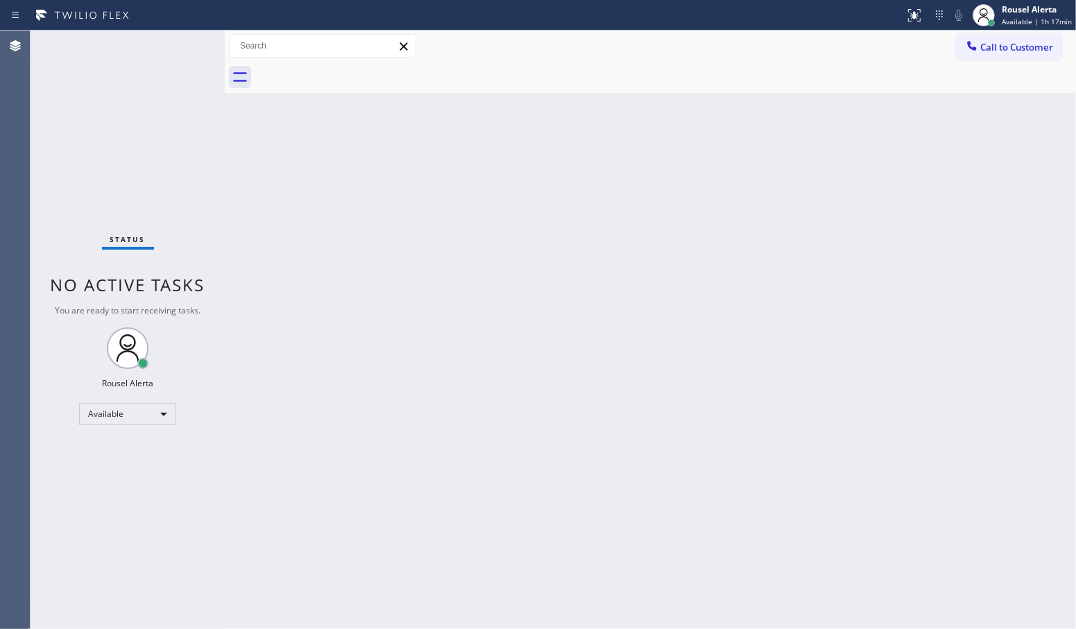
drag, startPoint x: 369, startPoint y: 278, endPoint x: 441, endPoint y: 342, distance: 96.3
click at [371, 278] on div "Back to Dashboard Change Sender ID Customers Technicians Select a contact Outbo…" at bounding box center [651, 330] width 852 height 599
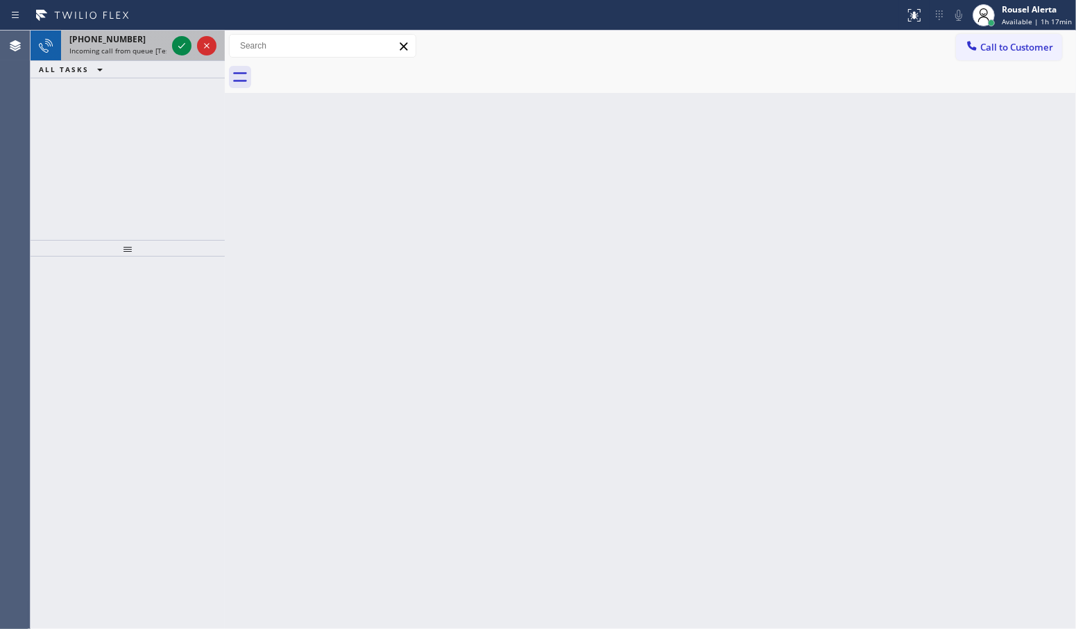
drag, startPoint x: 127, startPoint y: 54, endPoint x: 144, endPoint y: 53, distance: 16.7
click at [127, 53] on span "Incoming call from queue [Test] All" at bounding box center [126, 51] width 115 height 10
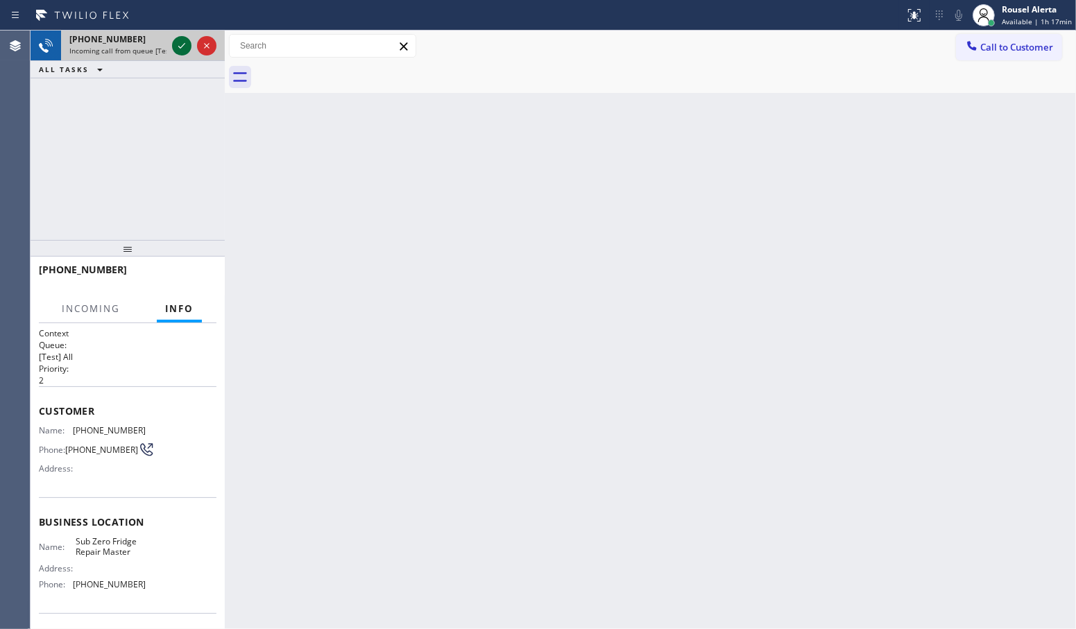
click at [177, 53] on icon at bounding box center [181, 45] width 17 height 17
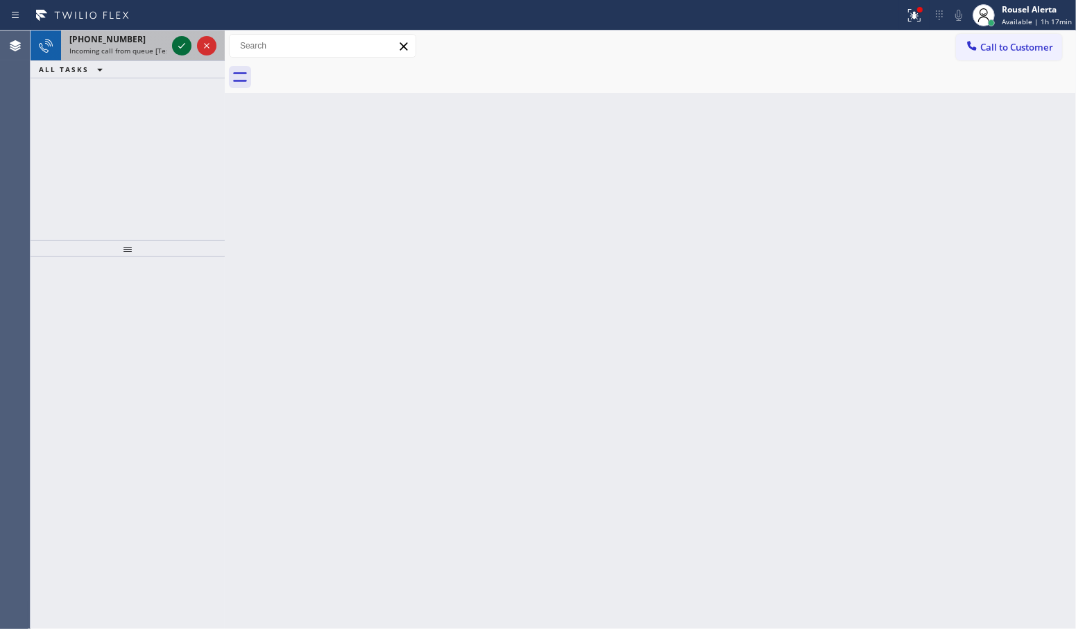
click at [178, 53] on icon at bounding box center [181, 45] width 17 height 17
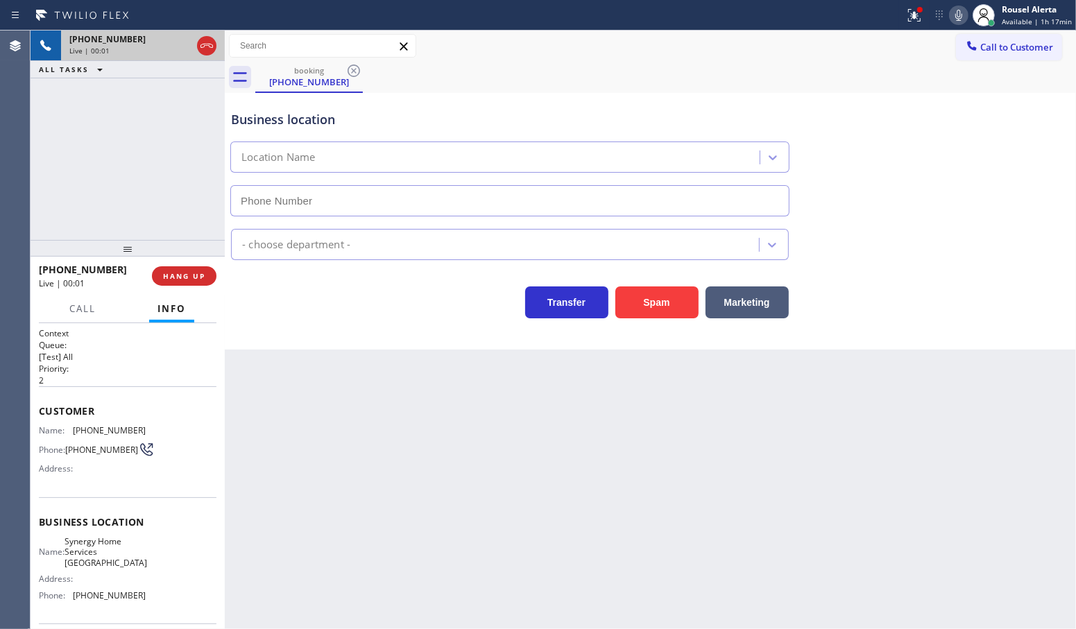
type input "[PHONE_NUMBER]"
drag, startPoint x: 222, startPoint y: 348, endPoint x: 228, endPoint y: 373, distance: 25.6
click at [225, 373] on div at bounding box center [225, 330] width 0 height 599
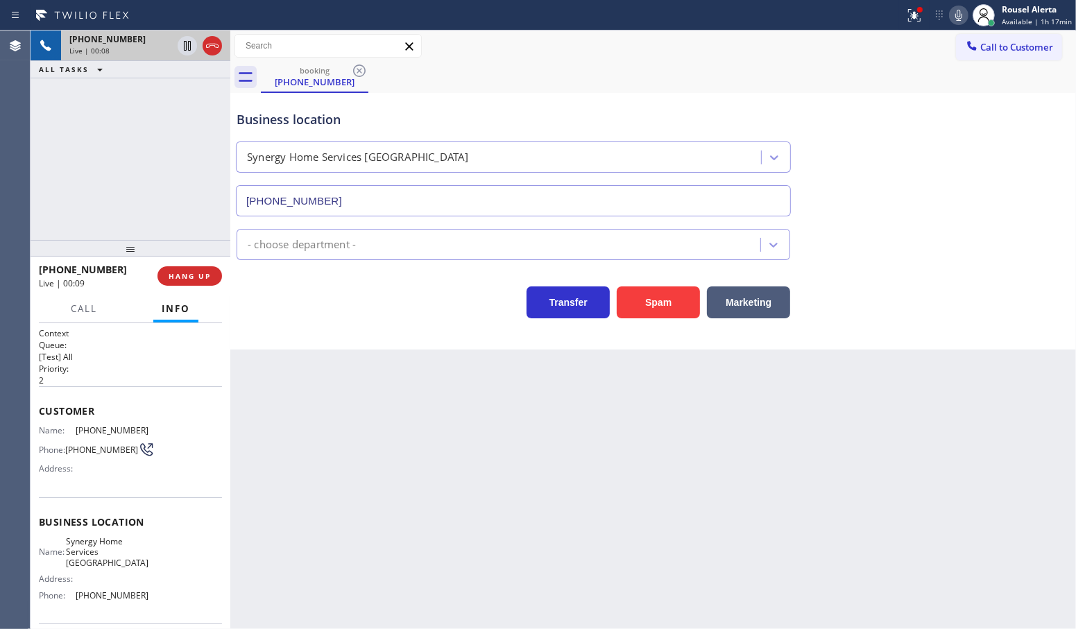
click at [289, 399] on div "Back to Dashboard Change Sender ID Customers Technicians Select a contact Outbo…" at bounding box center [653, 330] width 846 height 599
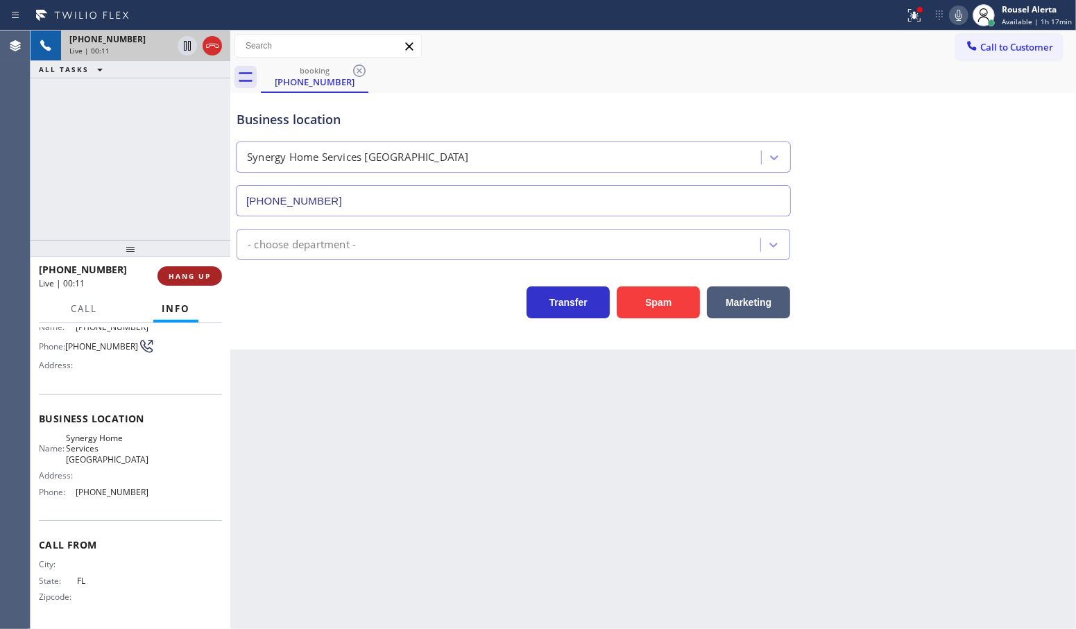
click at [176, 275] on span "HANG UP" at bounding box center [190, 276] width 42 height 10
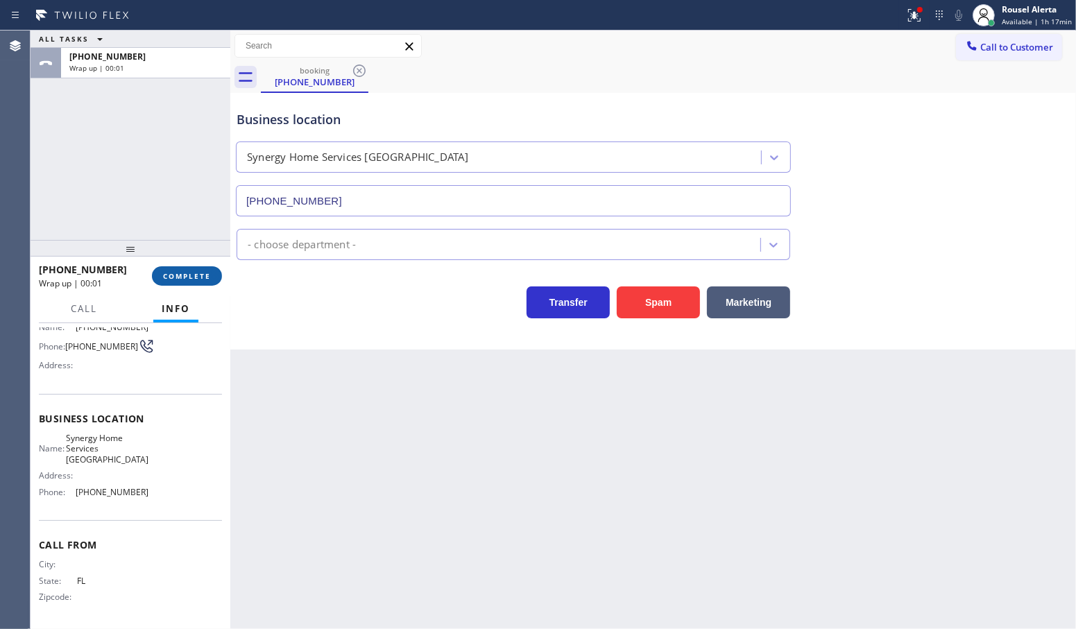
click at [176, 275] on span "COMPLETE" at bounding box center [187, 276] width 48 height 10
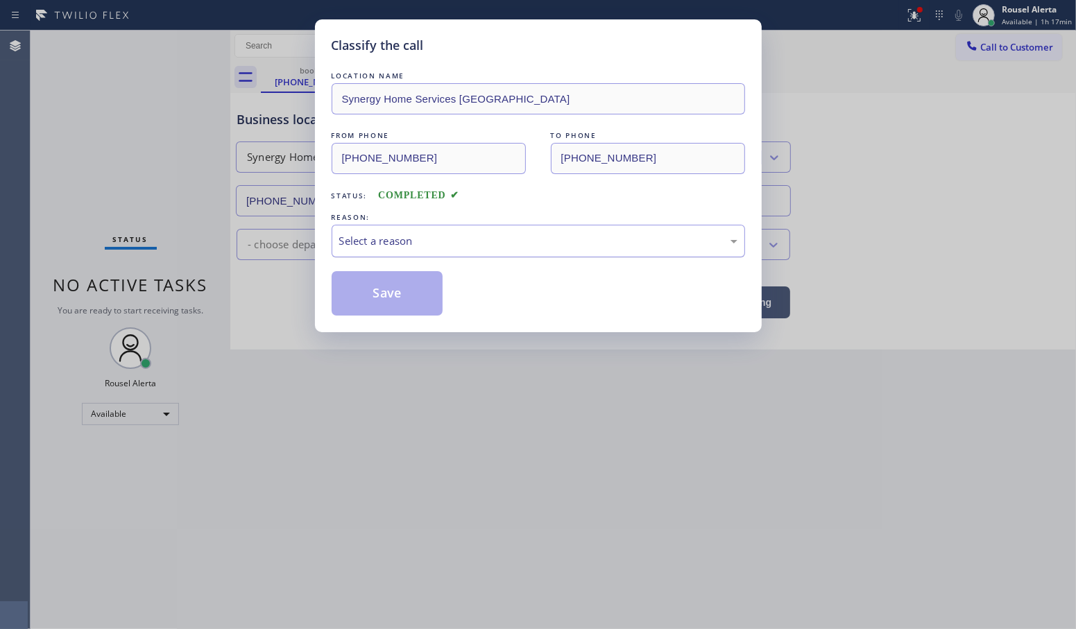
click at [378, 241] on div "Select a reason" at bounding box center [538, 241] width 398 height 16
click at [412, 300] on button "Save" at bounding box center [388, 293] width 112 height 44
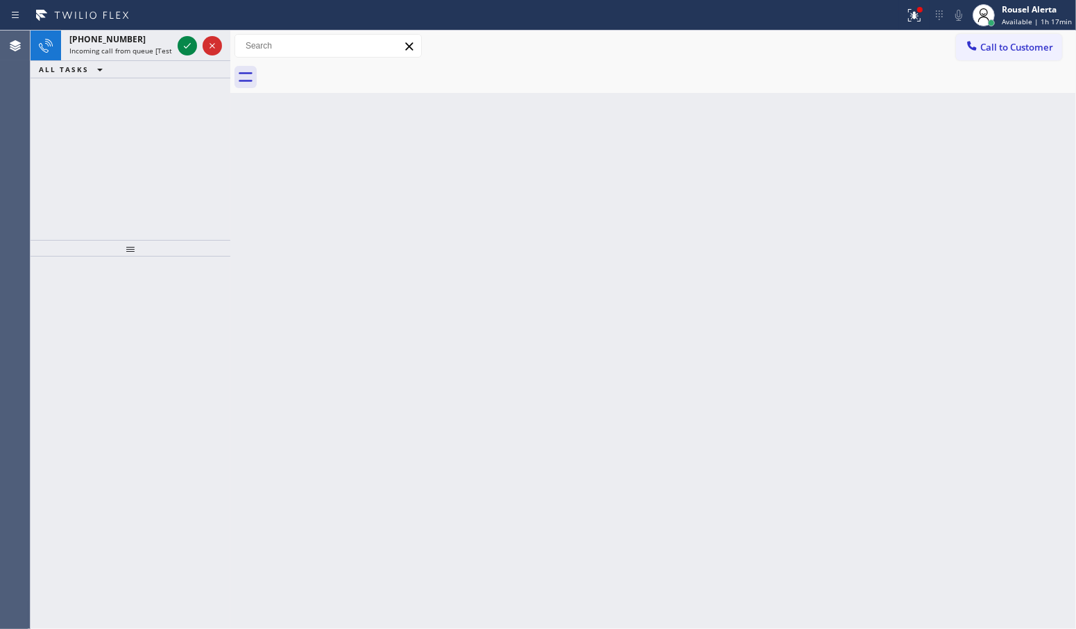
click at [144, 44] on div "[PHONE_NUMBER]" at bounding box center [120, 39] width 103 height 12
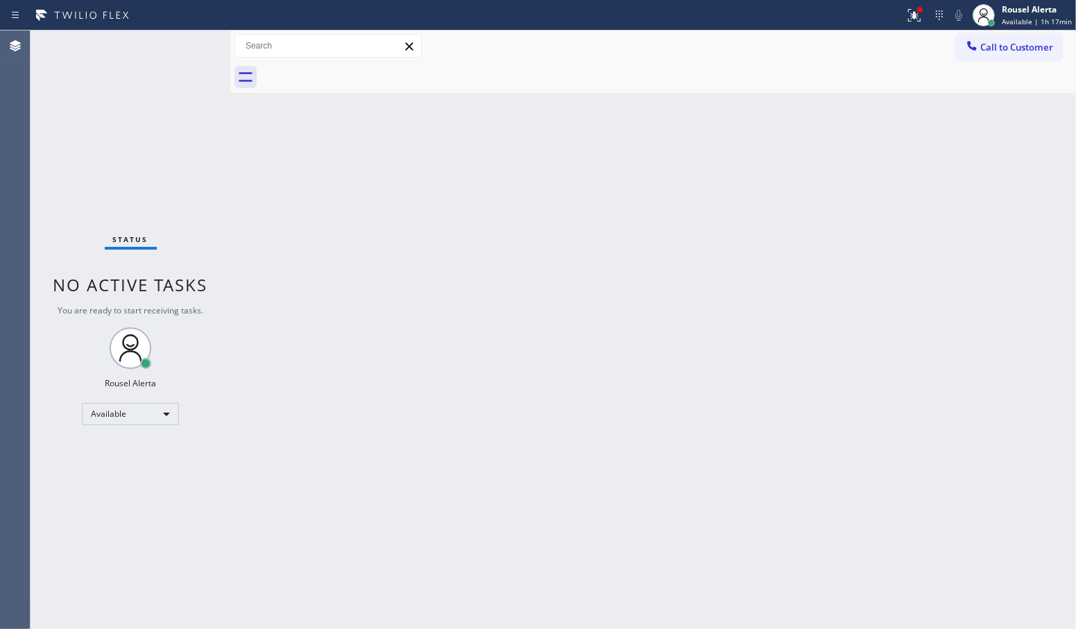
click at [338, 220] on div "Back to Dashboard Change Sender ID Customers Technicians Select a contact Outbo…" at bounding box center [653, 330] width 846 height 599
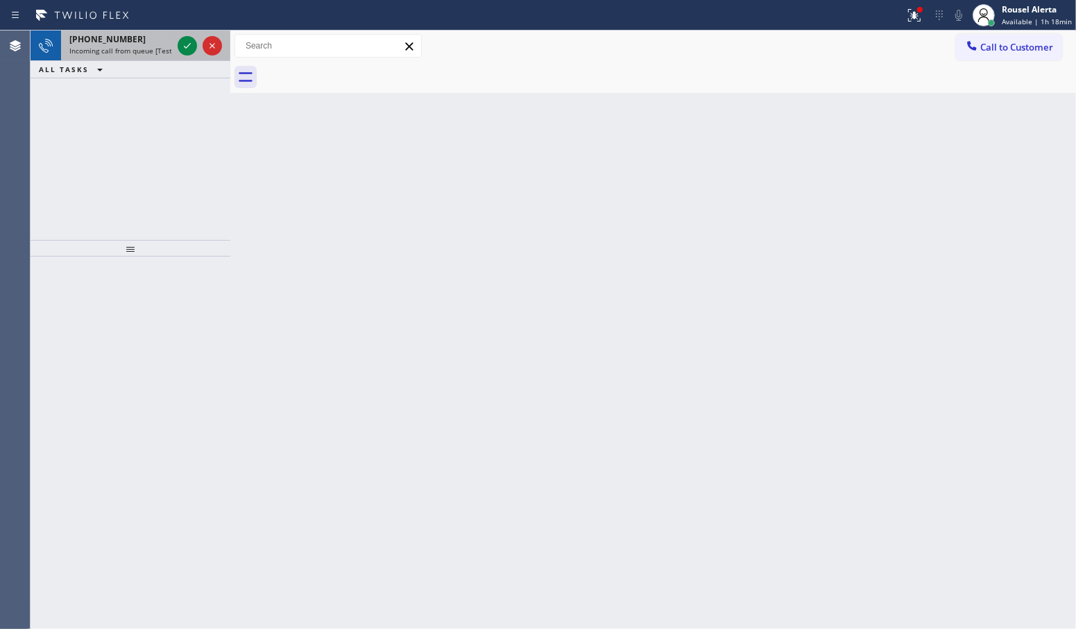
drag, startPoint x: 154, startPoint y: 38, endPoint x: 161, endPoint y: 42, distance: 8.1
click at [154, 38] on div "[PHONE_NUMBER]" at bounding box center [120, 39] width 103 height 12
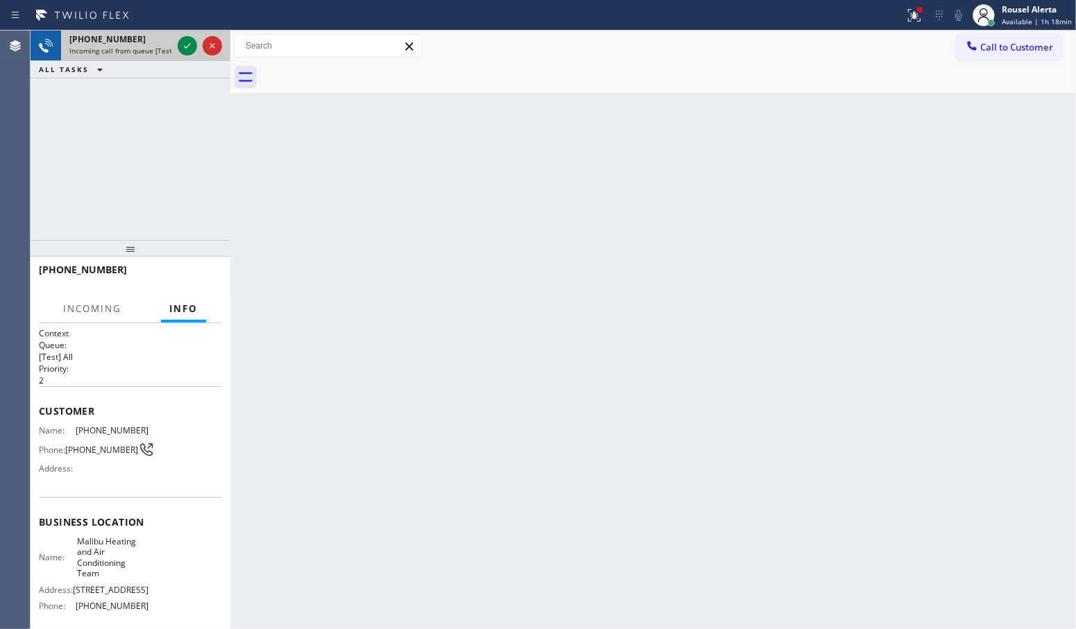
click at [175, 45] on div at bounding box center [200, 46] width 50 height 31
click at [185, 47] on icon at bounding box center [187, 45] width 17 height 17
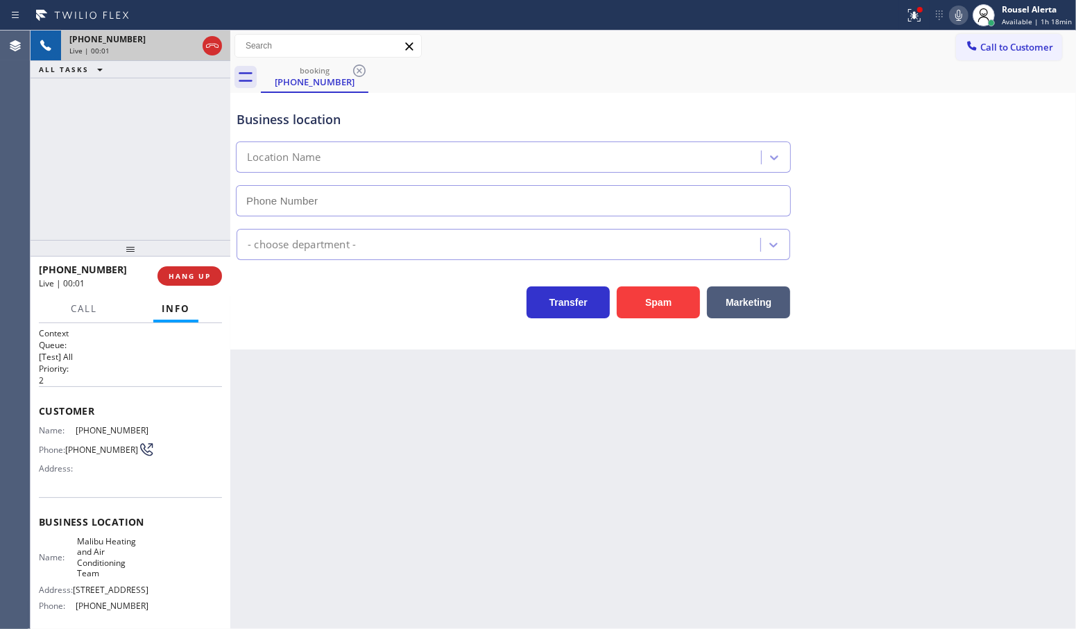
type input "[PHONE_NUMBER]"
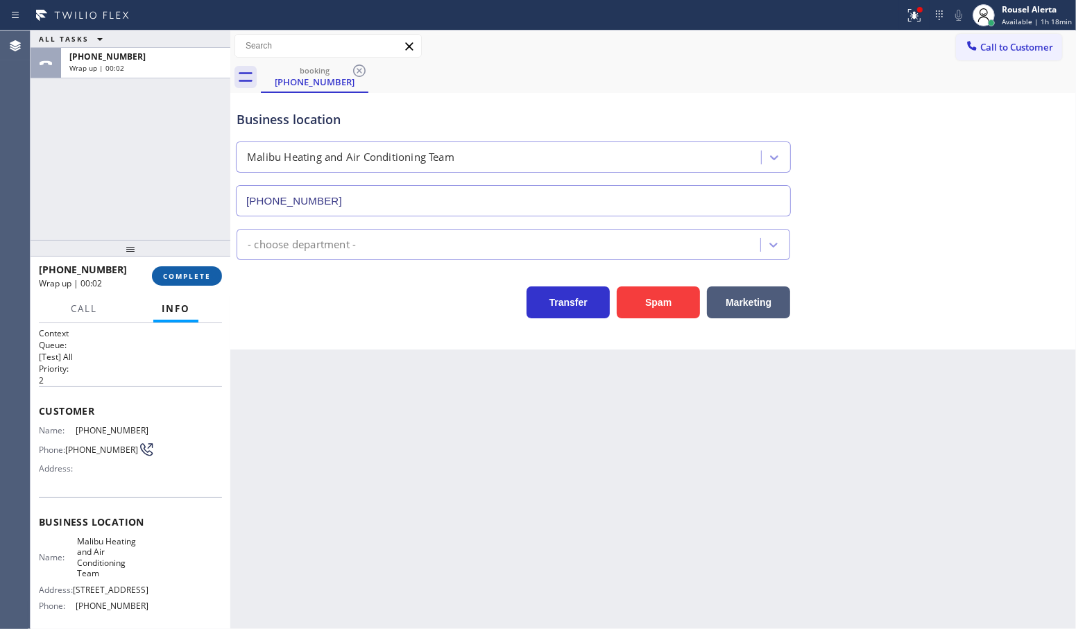
click at [182, 282] on button "COMPLETE" at bounding box center [187, 275] width 70 height 19
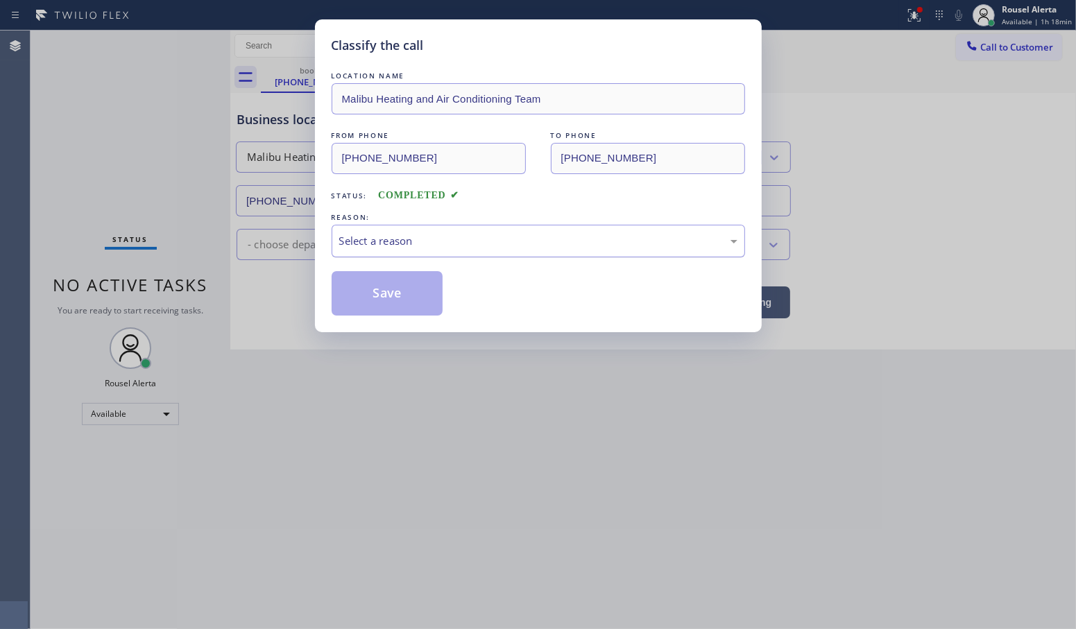
click at [418, 245] on div "Select a reason" at bounding box center [538, 241] width 398 height 16
drag, startPoint x: 400, startPoint y: 299, endPoint x: 425, endPoint y: 350, distance: 56.8
click at [400, 300] on button "Save" at bounding box center [388, 293] width 112 height 44
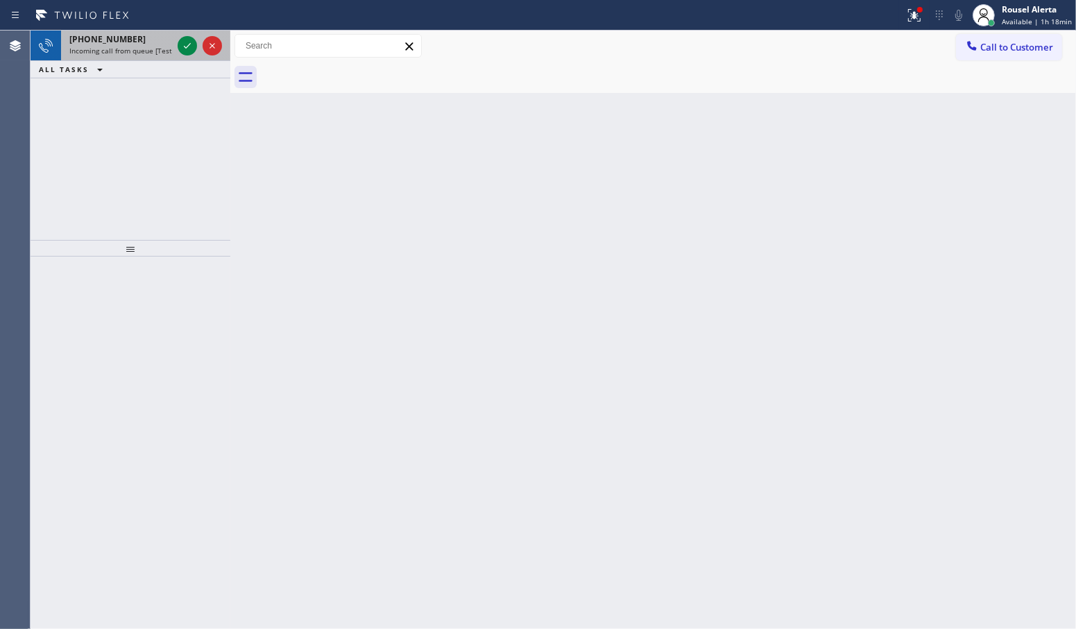
drag, startPoint x: 137, startPoint y: 50, endPoint x: 151, endPoint y: 50, distance: 13.9
click at [137, 50] on span "Incoming call from queue [Test] All" at bounding box center [126, 51] width 115 height 10
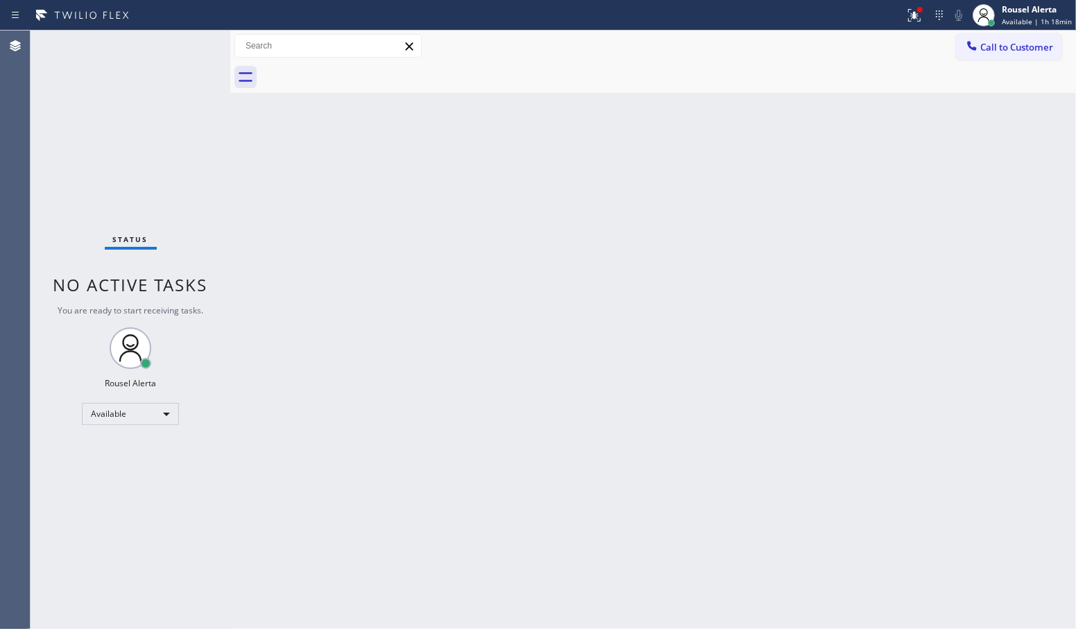
click at [155, 42] on div "Status No active tasks You are ready to start receiving tasks. Rousel Alerta Av…" at bounding box center [131, 330] width 200 height 599
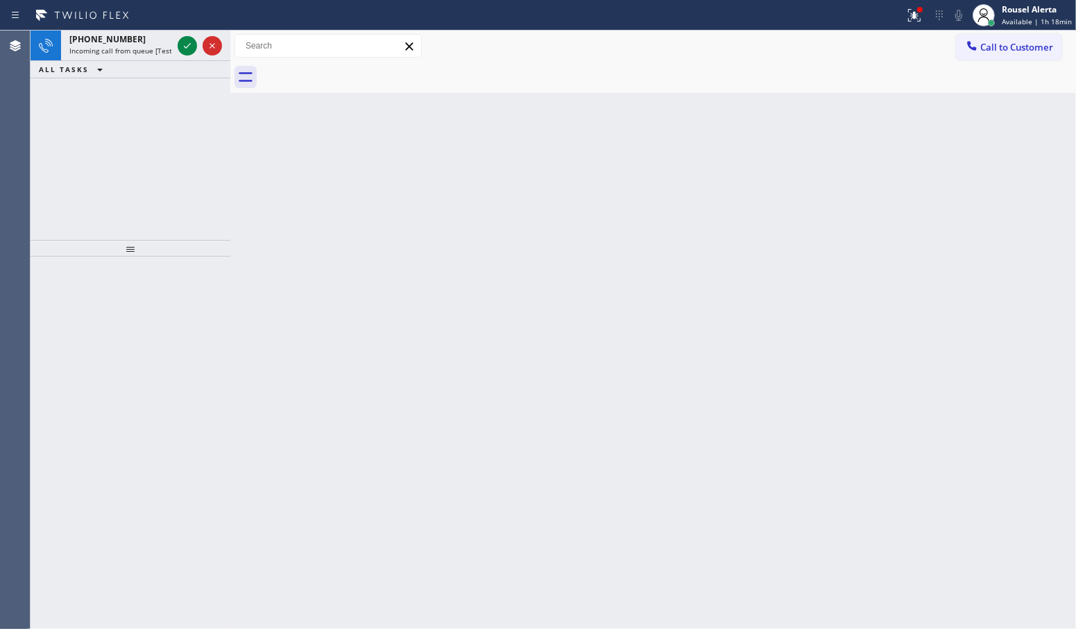
click at [155, 42] on div "[PHONE_NUMBER]" at bounding box center [120, 39] width 103 height 12
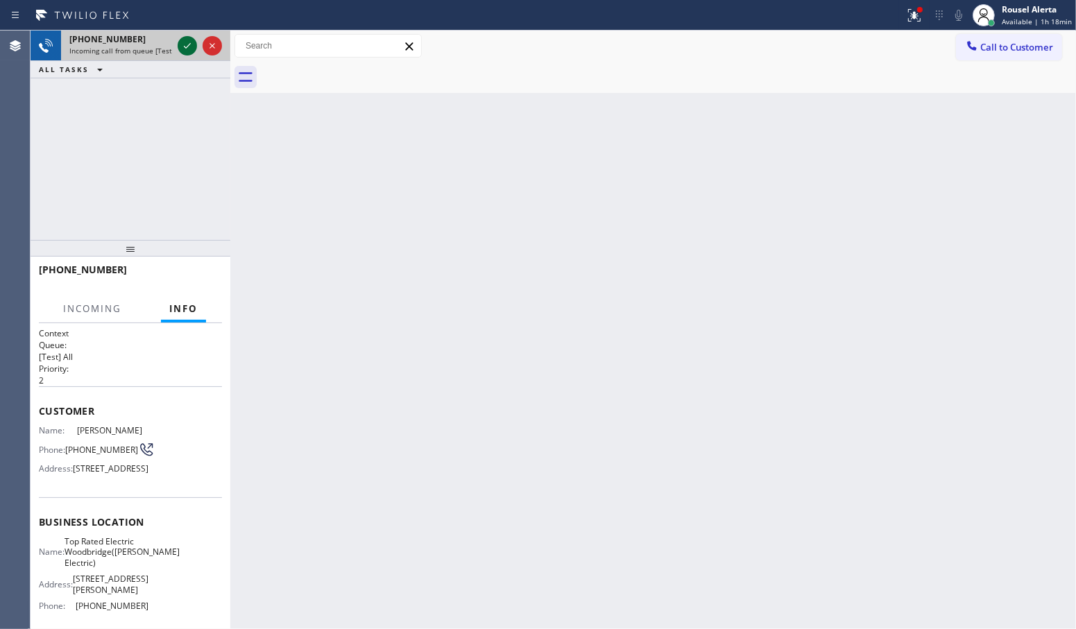
click at [178, 40] on div at bounding box center [187, 45] width 19 height 17
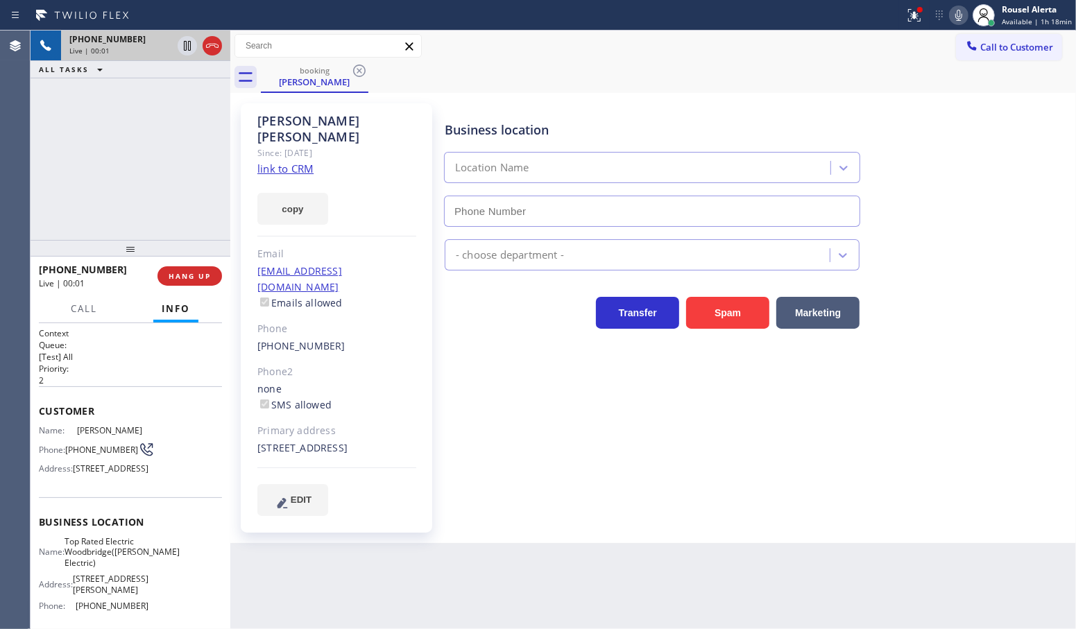
type input "[PHONE_NUMBER]"
click at [286, 162] on link "link to CRM" at bounding box center [285, 169] width 56 height 14
click at [123, 165] on div "[PHONE_NUMBER] Live | 00:34 ALL TASKS ALL TASKS ACTIVE TASKS TASKS IN WRAP UP" at bounding box center [131, 136] width 200 height 210
click at [187, 51] on icon at bounding box center [187, 45] width 17 height 17
click at [955, 19] on icon at bounding box center [959, 15] width 17 height 17
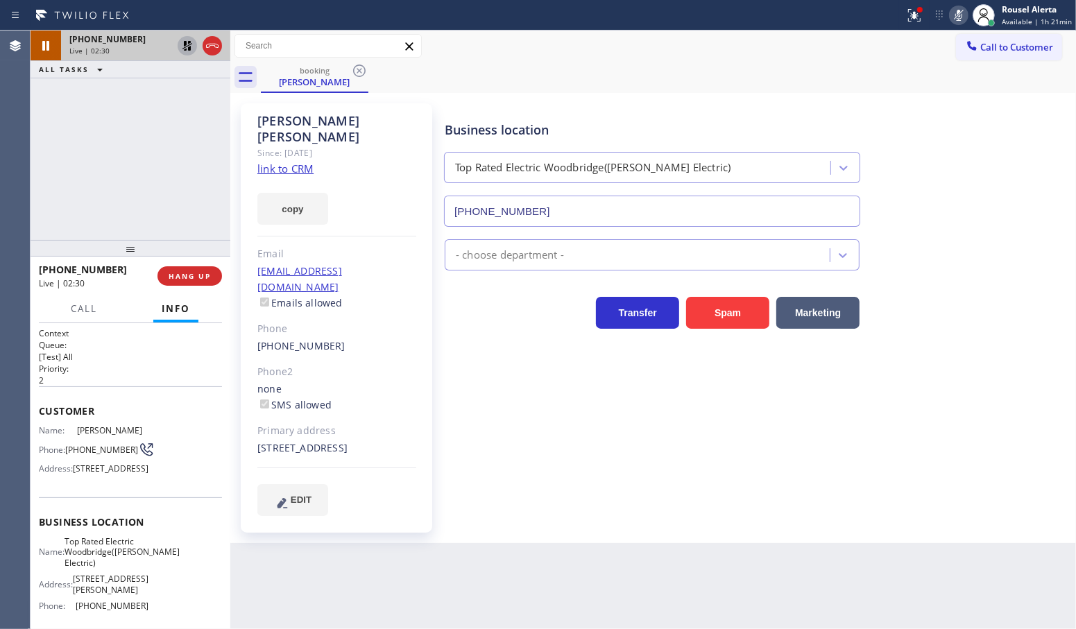
click at [122, 99] on div "[PHONE_NUMBER] Live | 02:30 ALL TASKS ALL TASKS ACTIVE TASKS TASKS IN WRAP UP" at bounding box center [131, 136] width 200 height 210
click at [180, 49] on icon at bounding box center [187, 45] width 17 height 17
click at [956, 15] on icon at bounding box center [959, 15] width 17 height 17
click at [151, 128] on div "[PHONE_NUMBER] Live | 02:57 ALL TASKS ALL TASKS ACTIVE TASKS TASKS IN WRAP UP" at bounding box center [131, 136] width 200 height 210
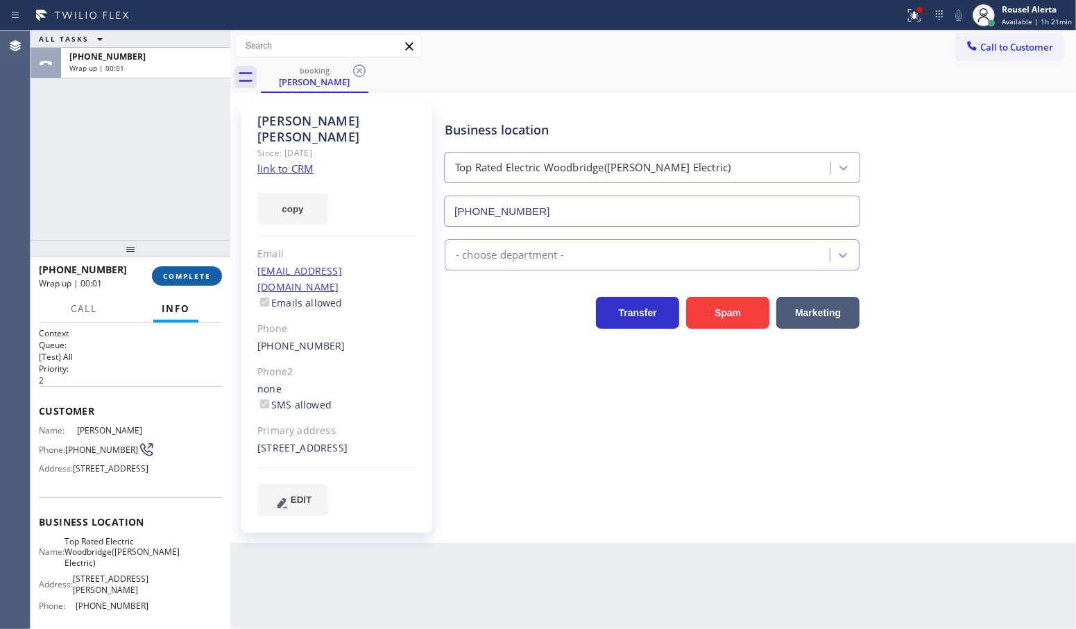
click at [201, 269] on button "COMPLETE" at bounding box center [187, 275] width 70 height 19
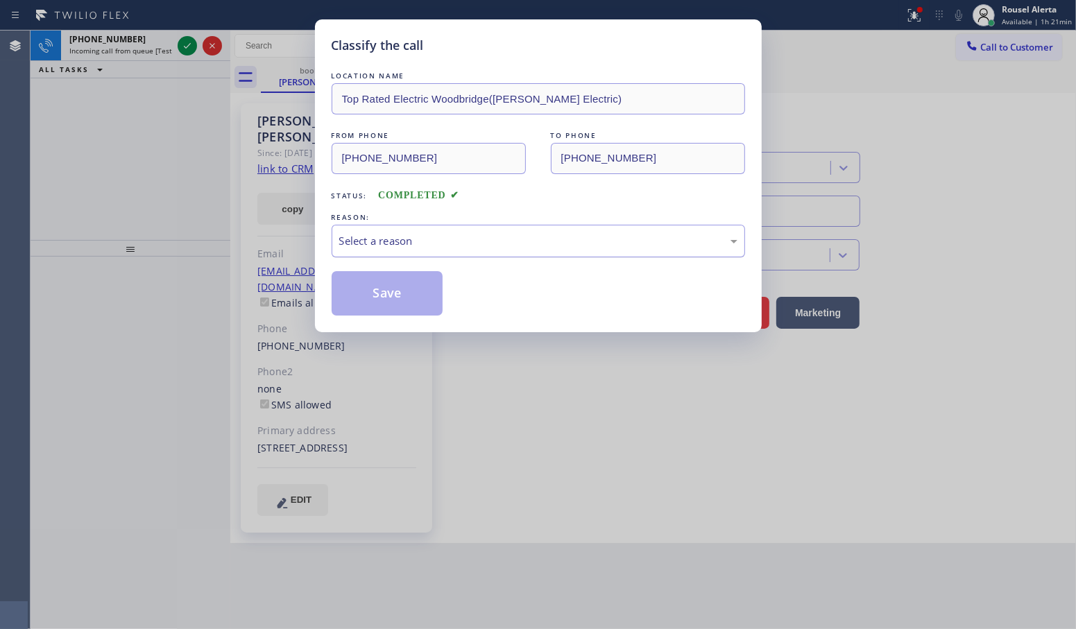
click at [389, 245] on div "Select a reason" at bounding box center [538, 241] width 398 height 16
drag, startPoint x: 431, startPoint y: 323, endPoint x: 400, endPoint y: 312, distance: 33.1
drag, startPoint x: 386, startPoint y: 303, endPoint x: 331, endPoint y: 257, distance: 71.0
click at [386, 302] on button "Save" at bounding box center [388, 293] width 112 height 44
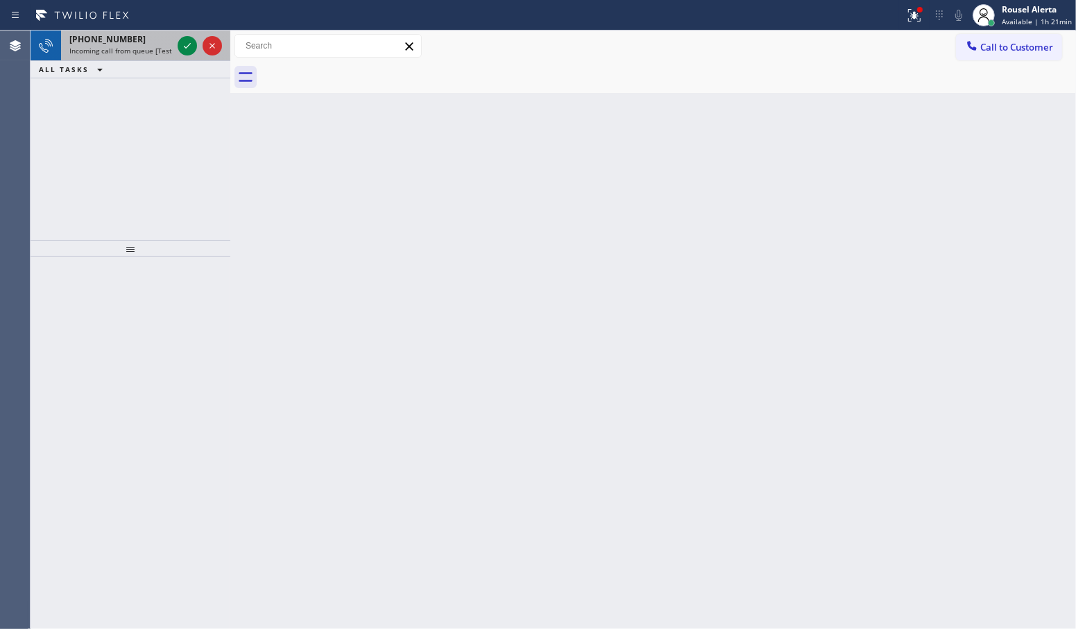
click at [141, 44] on div "[PHONE_NUMBER]" at bounding box center [120, 39] width 103 height 12
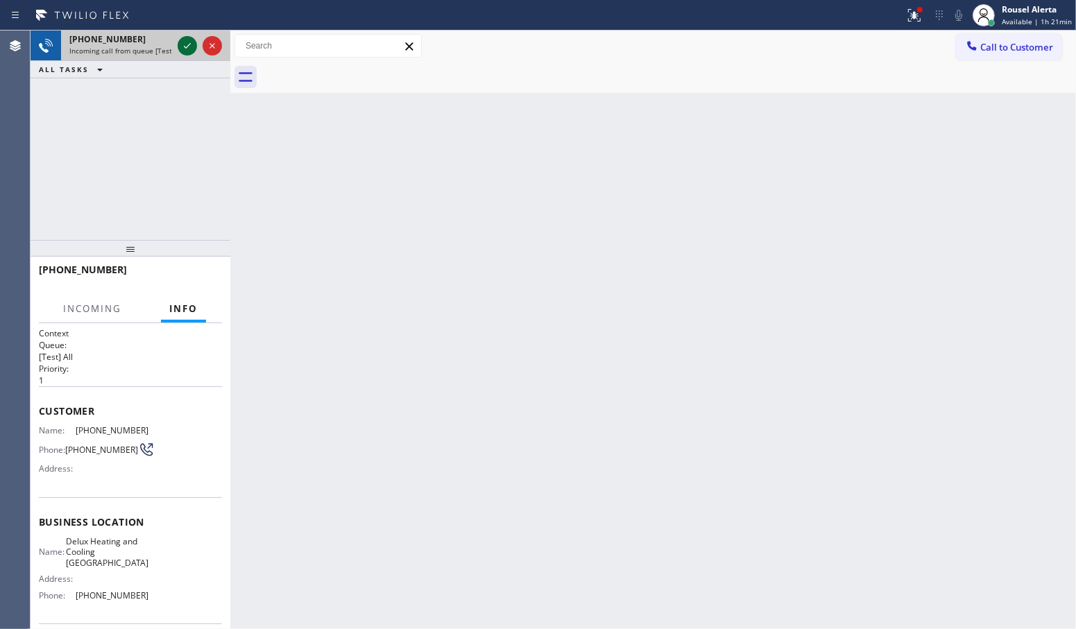
click at [179, 53] on icon at bounding box center [187, 45] width 17 height 17
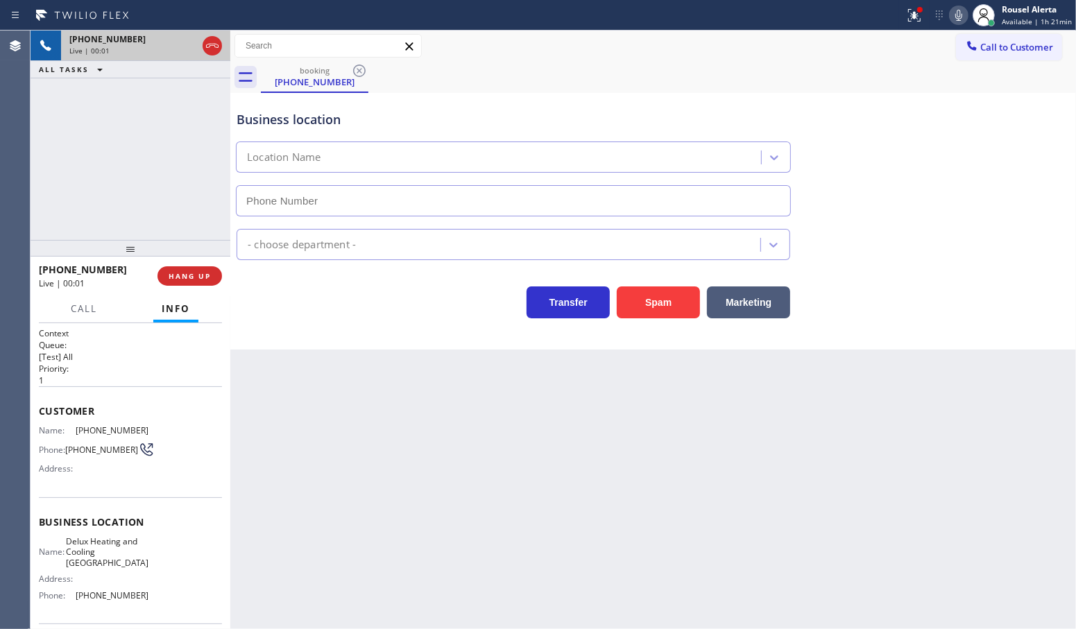
type input "[PHONE_NUMBER]"
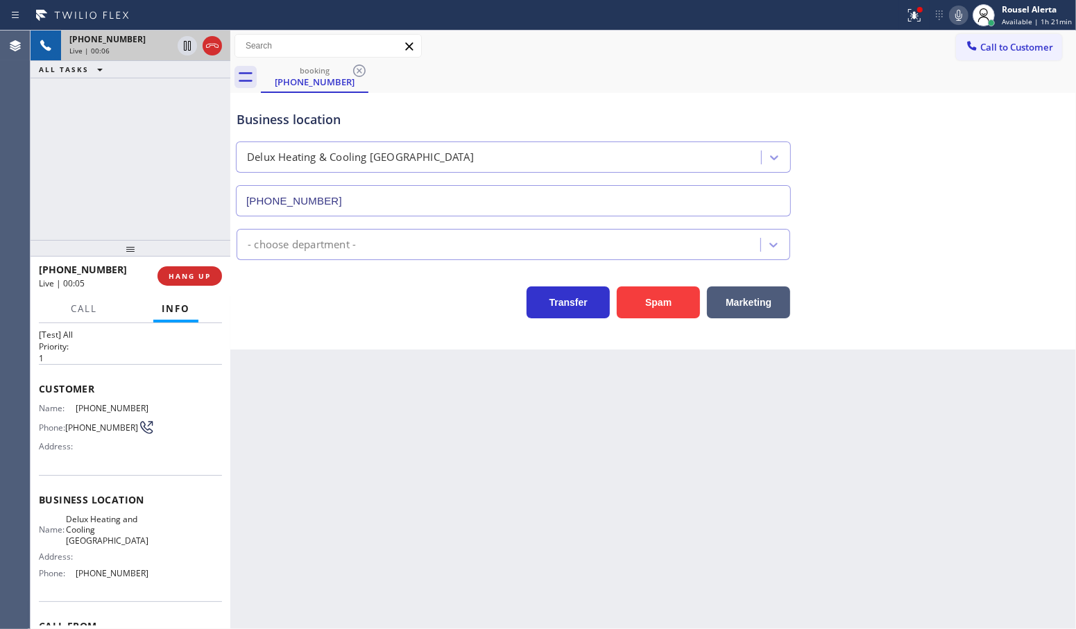
scroll to position [21, 0]
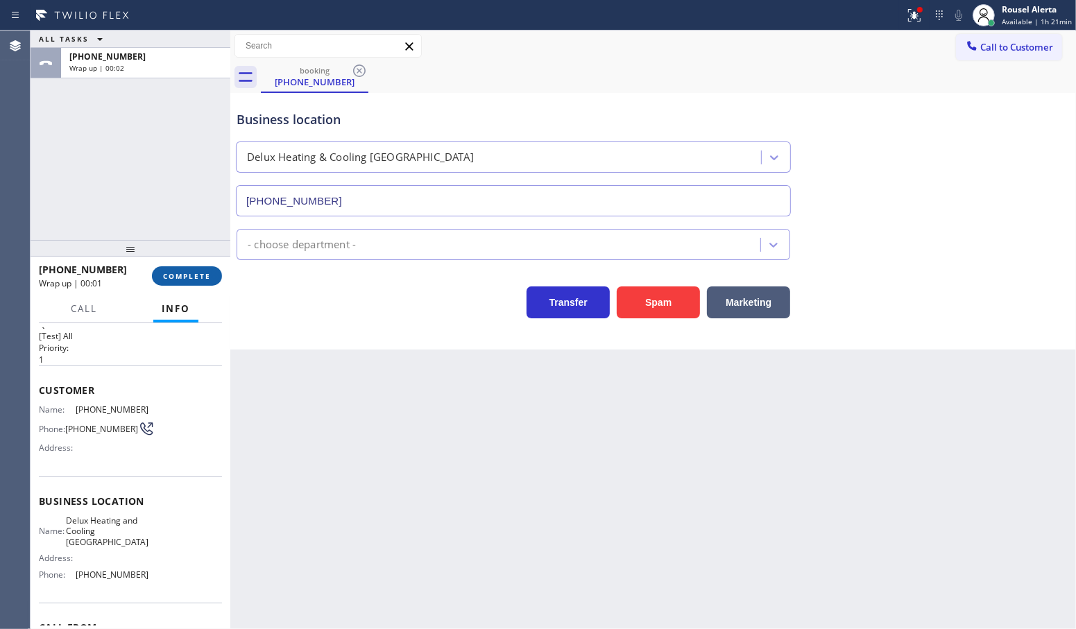
click at [194, 274] on span "COMPLETE" at bounding box center [187, 276] width 48 height 10
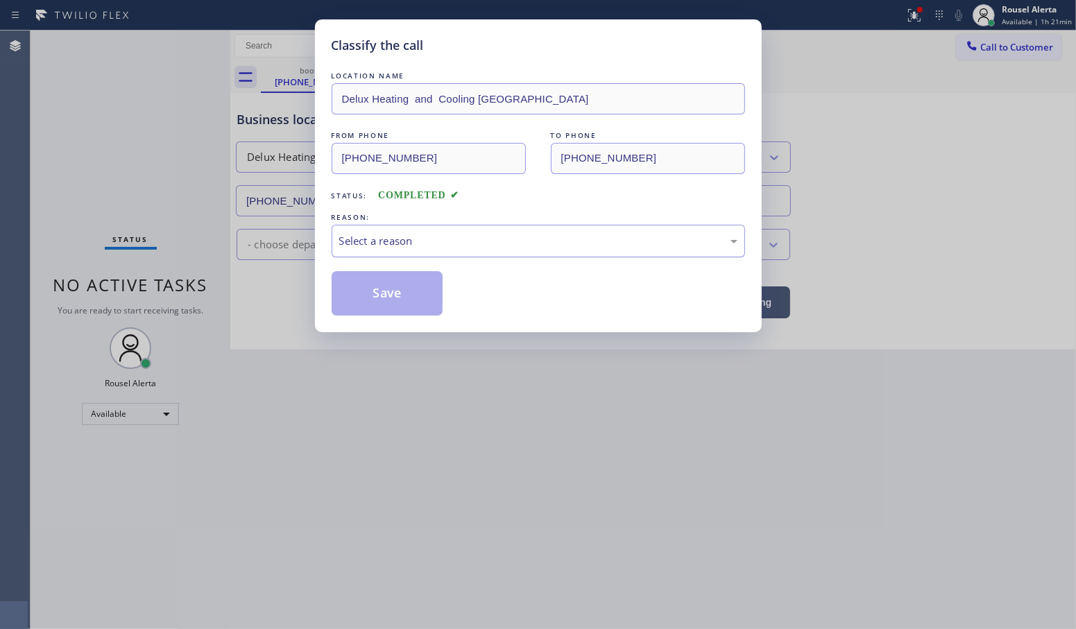
click at [417, 236] on div "Select a reason" at bounding box center [538, 241] width 398 height 16
click at [371, 300] on button "Save" at bounding box center [388, 293] width 112 height 44
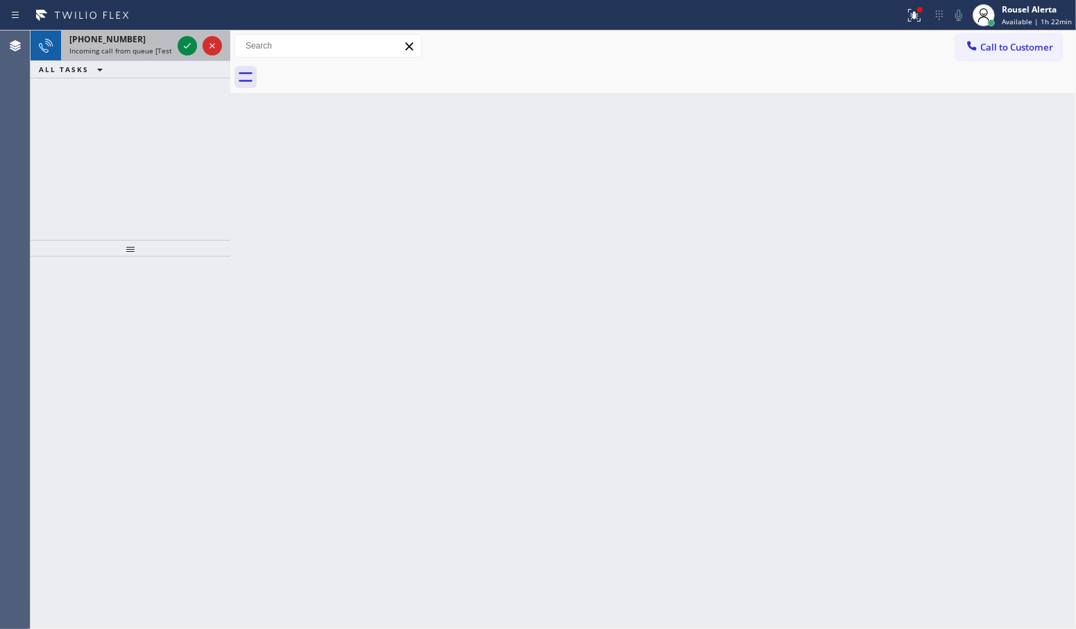
click at [111, 36] on span "[PHONE_NUMBER]" at bounding box center [107, 39] width 76 height 12
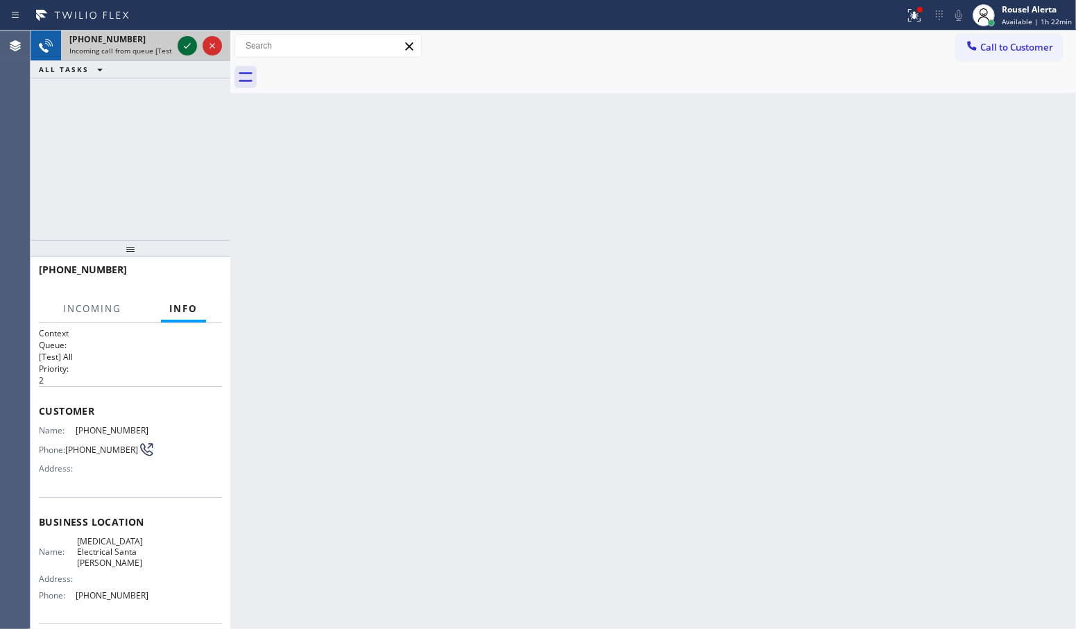
click at [189, 53] on icon at bounding box center [187, 45] width 17 height 17
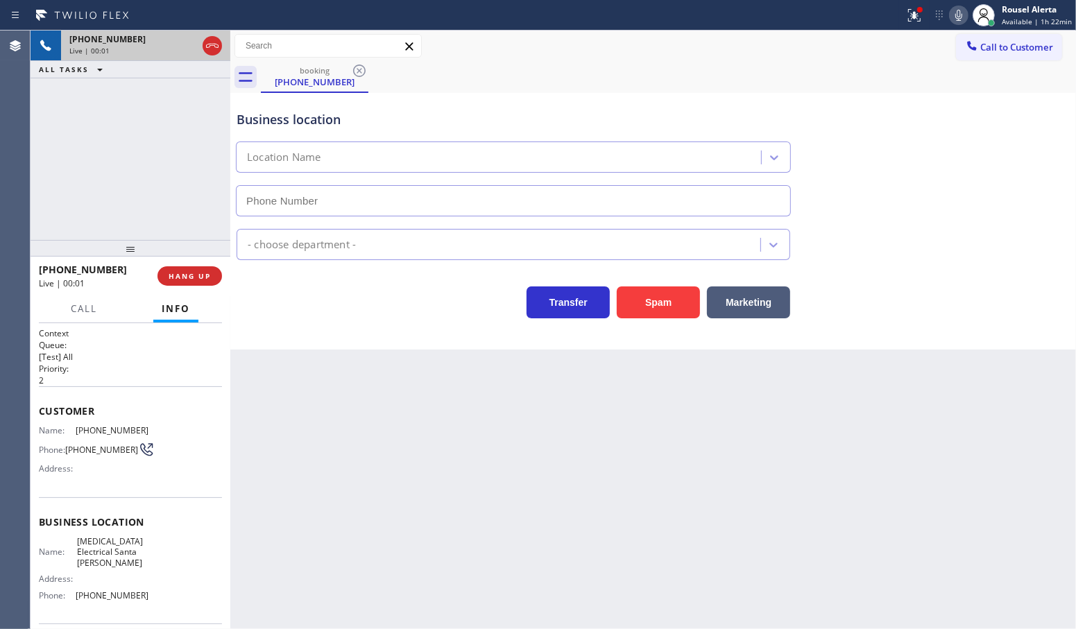
type input "[PHONE_NUMBER]"
drag, startPoint x: 403, startPoint y: 448, endPoint x: 479, endPoint y: 442, distance: 76.5
click at [410, 448] on div "Back to Dashboard Change Sender ID Customers Technicians Select a contact Outbo…" at bounding box center [653, 330] width 846 height 599
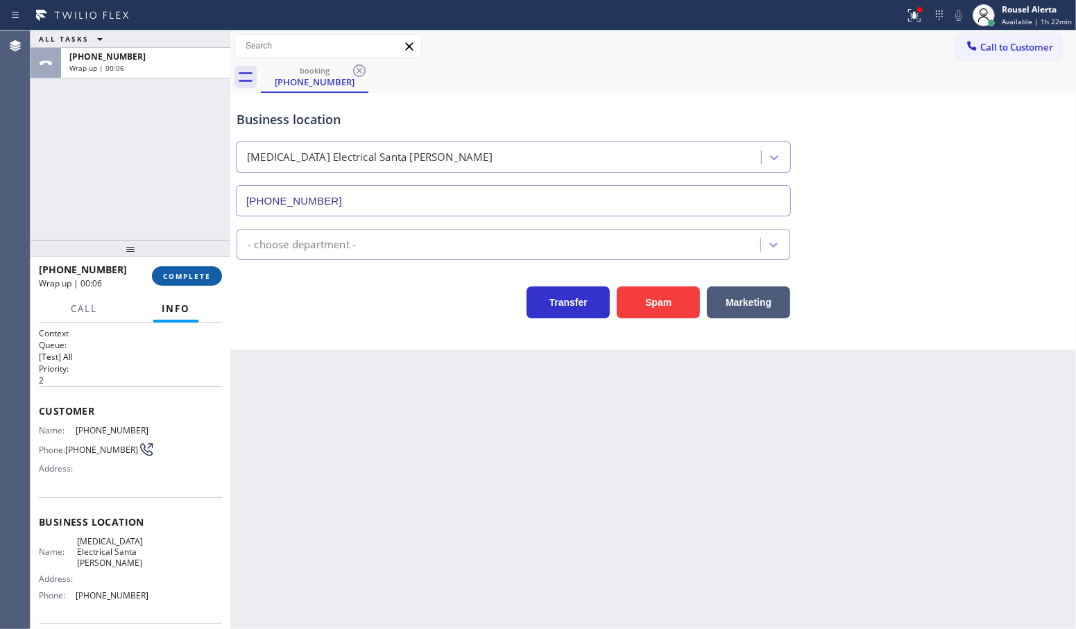
click at [170, 280] on span "COMPLETE" at bounding box center [187, 276] width 48 height 10
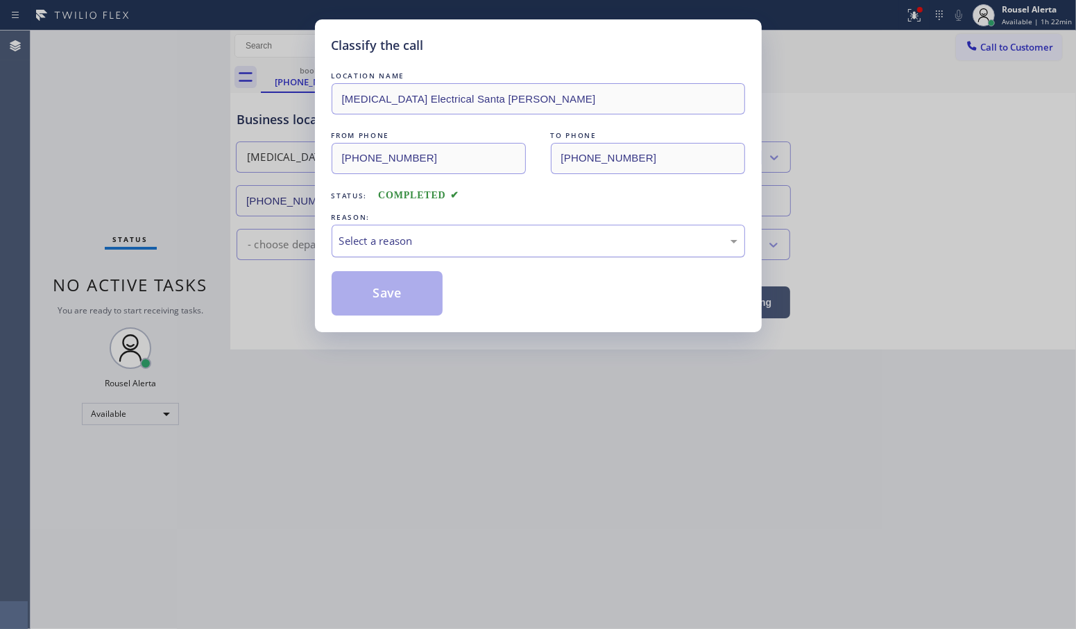
click at [414, 248] on div "Select a reason" at bounding box center [538, 241] width 398 height 16
click at [373, 300] on button "Save" at bounding box center [388, 293] width 112 height 44
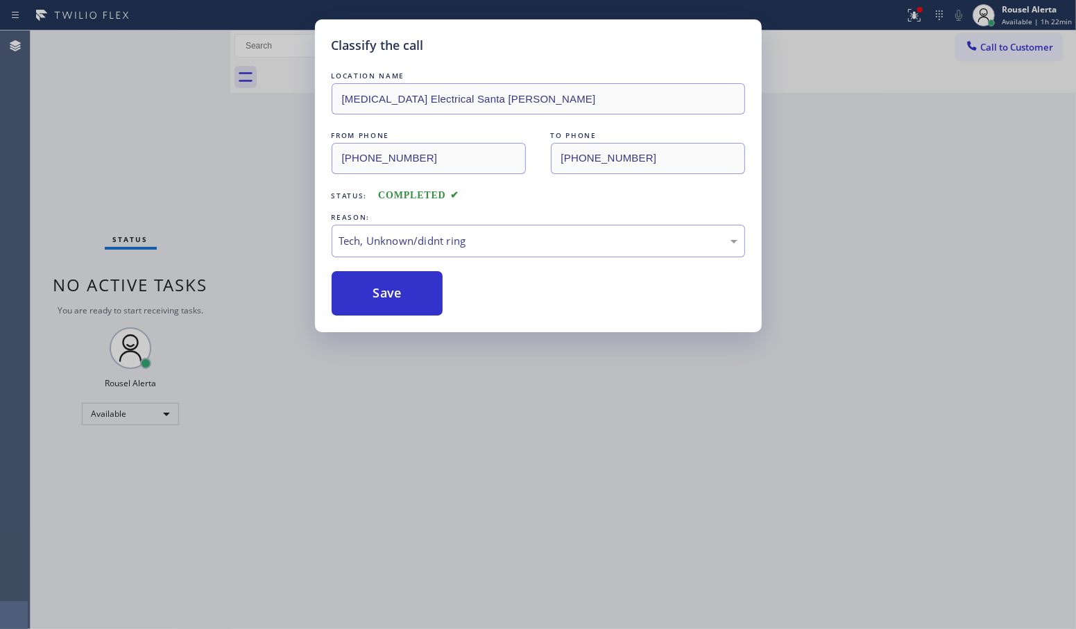
click at [493, 483] on div "Classify the call LOCATION NAME [MEDICAL_DATA] Electrical Santa [PERSON_NAME] F…" at bounding box center [538, 314] width 1076 height 629
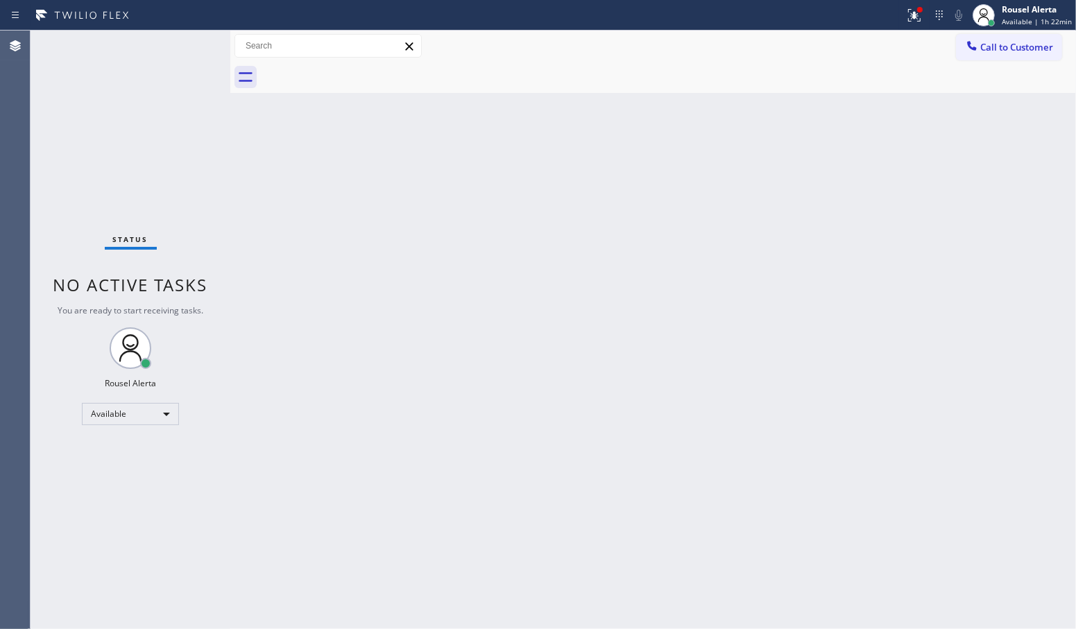
drag, startPoint x: 921, startPoint y: 17, endPoint x: 890, endPoint y: 49, distance: 44.2
click at [921, 17] on icon at bounding box center [914, 15] width 17 height 17
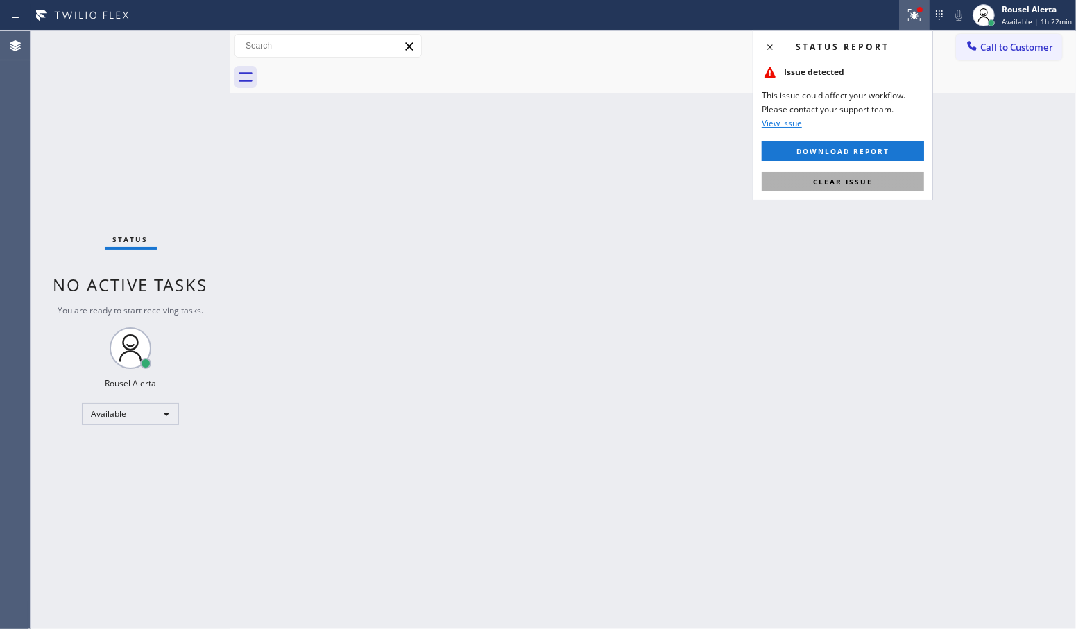
click at [867, 181] on span "Clear issue" at bounding box center [843, 182] width 60 height 10
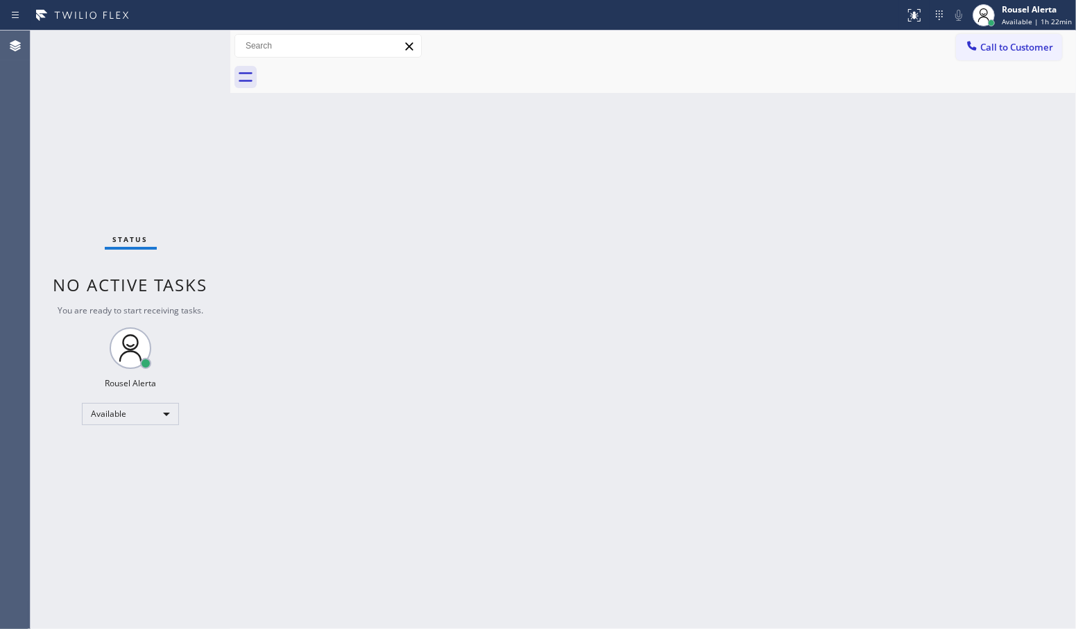
click at [869, 265] on div "Back to Dashboard Change Sender ID Customers Technicians Select a contact Outbo…" at bounding box center [653, 330] width 846 height 599
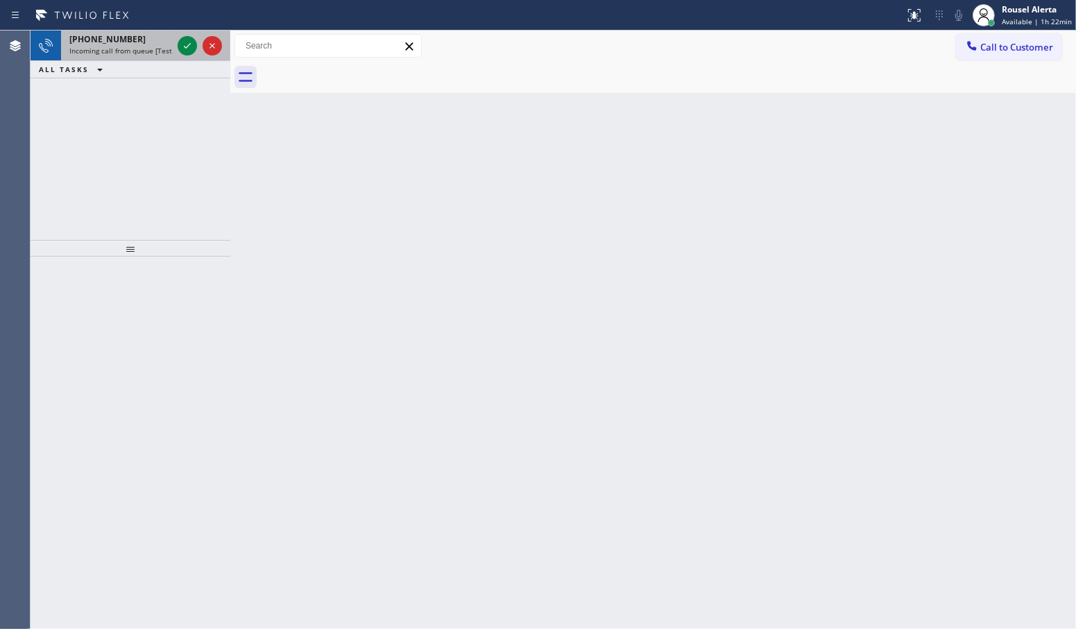
drag, startPoint x: 135, startPoint y: 31, endPoint x: 157, endPoint y: 46, distance: 26.0
click at [139, 33] on div "[PHONE_NUMBER] Incoming call from queue [Test] All" at bounding box center [118, 46] width 114 height 31
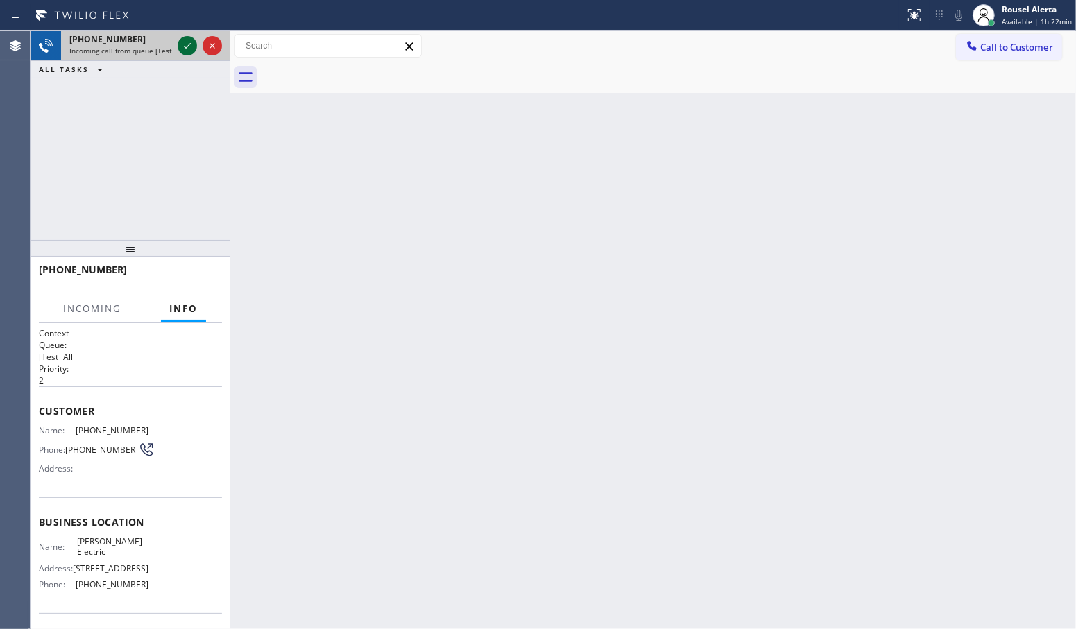
click at [180, 49] on icon at bounding box center [187, 45] width 17 height 17
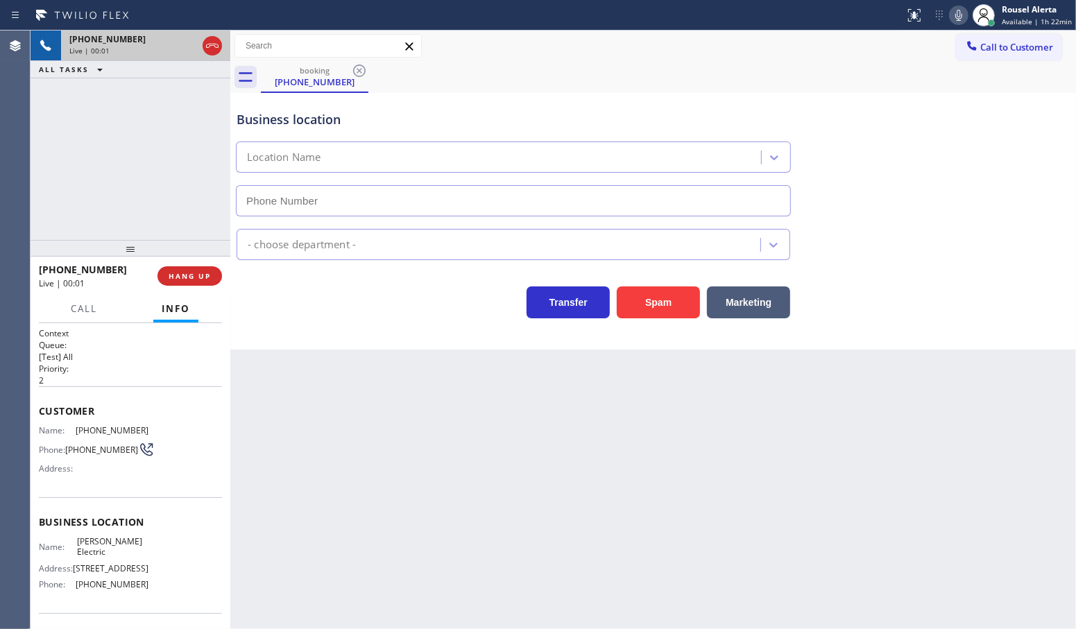
type input "[PHONE_NUMBER]"
click at [658, 307] on button "Spam" at bounding box center [658, 303] width 83 height 32
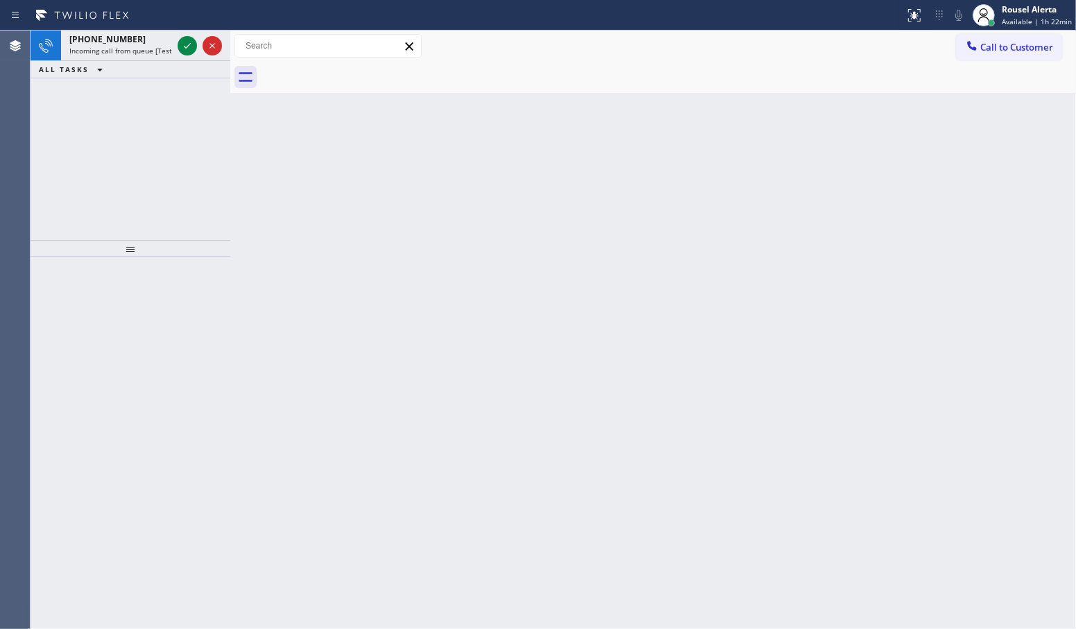
click at [632, 512] on div "Back to Dashboard Change Sender ID Customers Technicians Select a contact Outbo…" at bounding box center [653, 330] width 846 height 599
drag, startPoint x: 139, startPoint y: 37, endPoint x: 170, endPoint y: 42, distance: 31.6
click at [139, 35] on div "[PHONE_NUMBER]" at bounding box center [120, 39] width 103 height 12
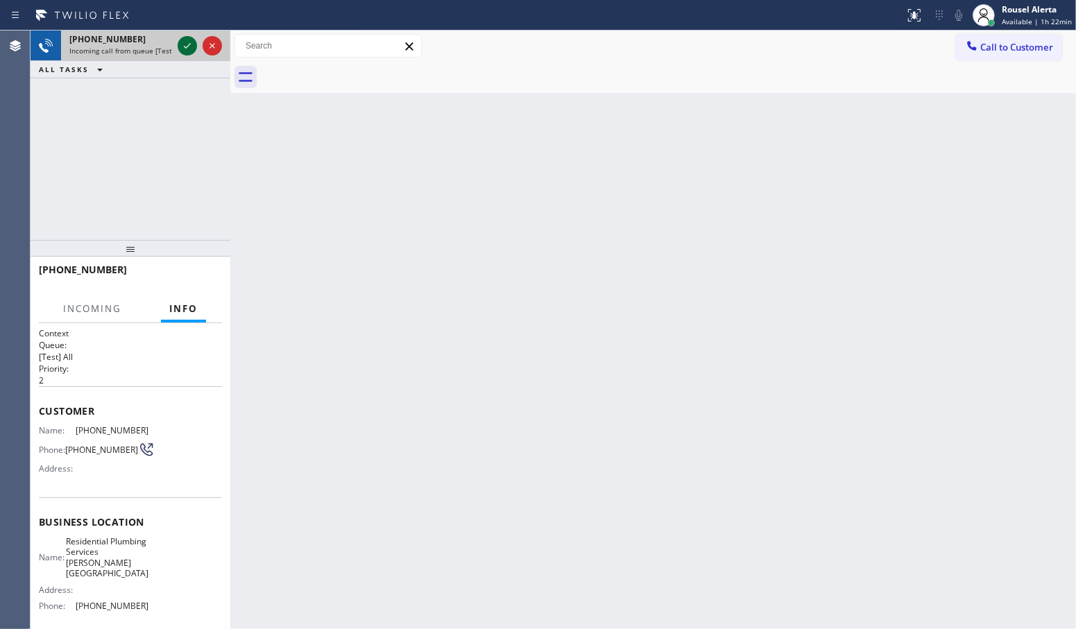
click at [183, 46] on icon at bounding box center [187, 45] width 17 height 17
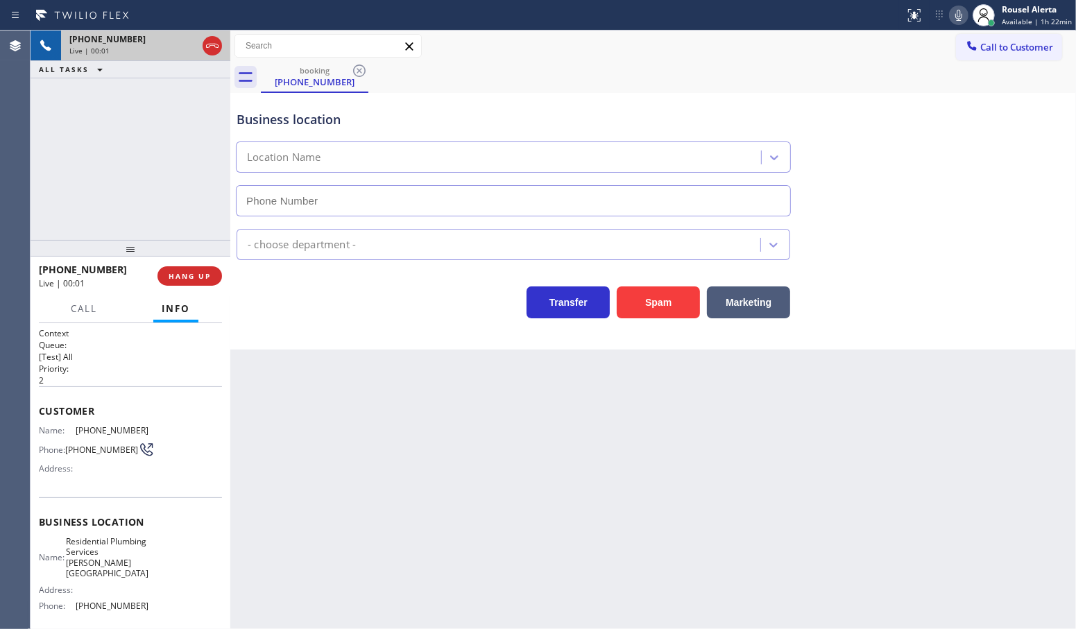
type input "[PHONE_NUMBER]"
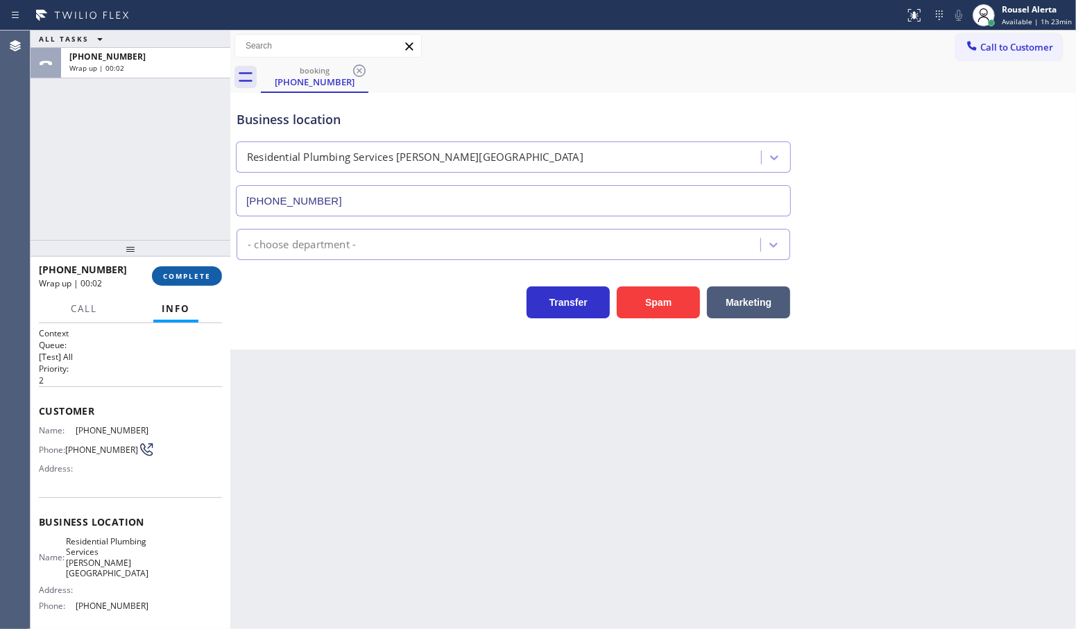
click at [210, 282] on button "COMPLETE" at bounding box center [187, 275] width 70 height 19
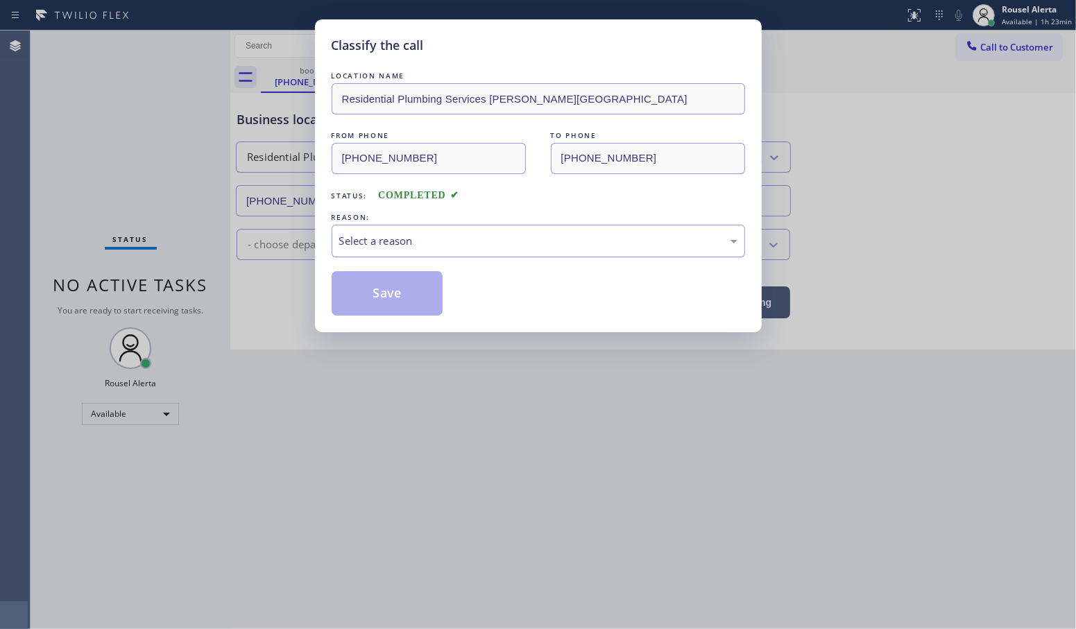
click at [393, 247] on div "Select a reason" at bounding box center [538, 241] width 398 height 16
click at [383, 276] on button "Save" at bounding box center [388, 293] width 112 height 44
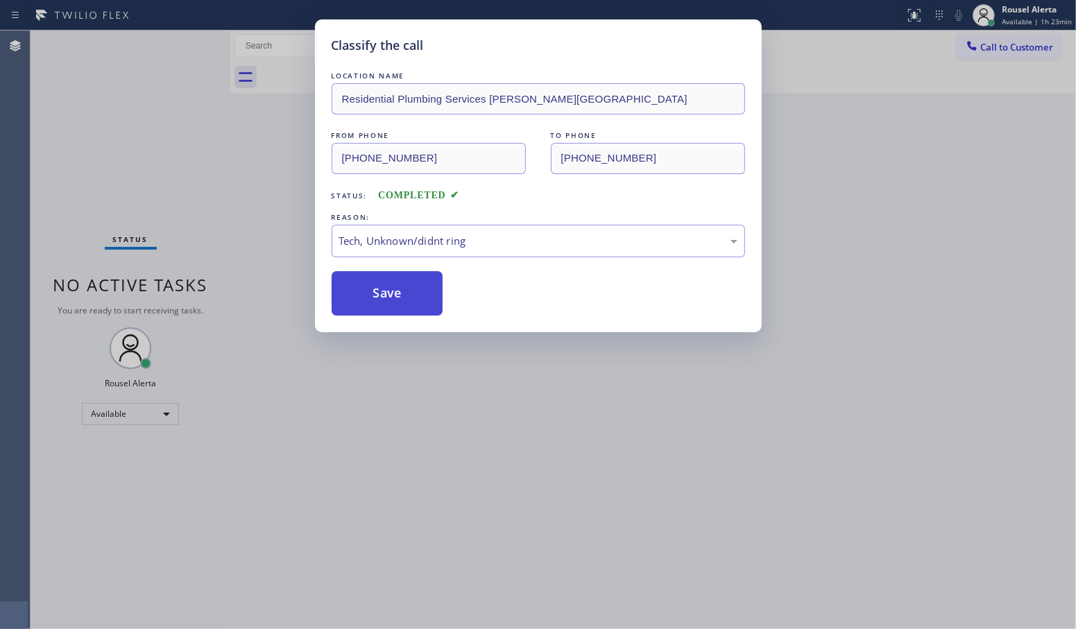
click at [385, 296] on button "Save" at bounding box center [388, 293] width 112 height 44
drag, startPoint x: 560, startPoint y: 556, endPoint x: 498, endPoint y: 459, distance: 115.1
click at [562, 556] on div "Back to Dashboard Change Sender ID Customers Technicians Select a contact Outbo…" at bounding box center [653, 330] width 846 height 599
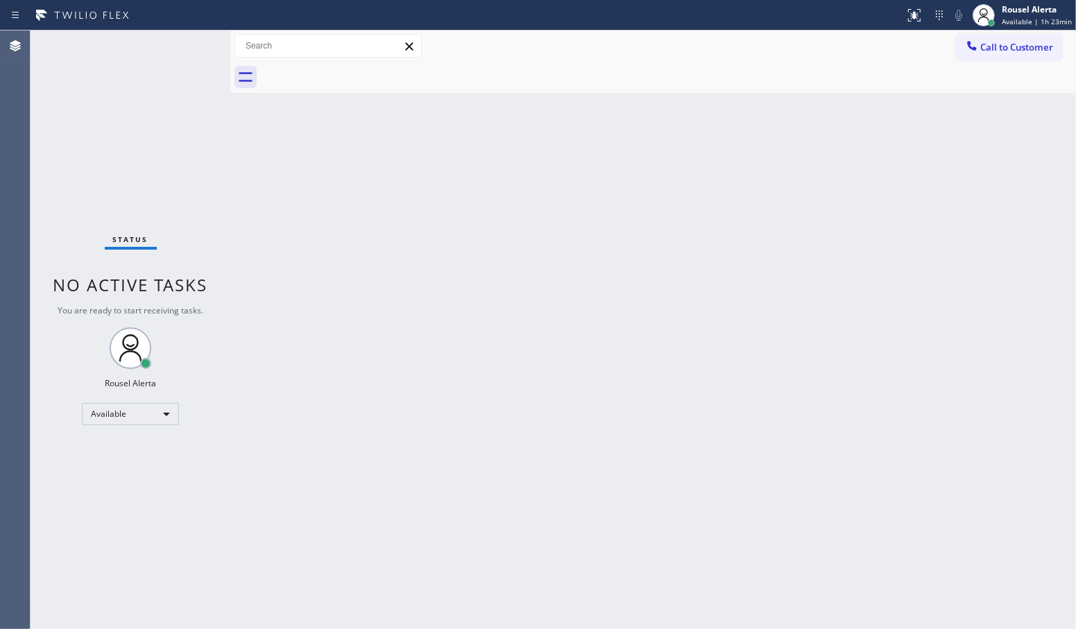
click at [289, 267] on div "Back to Dashboard Change Sender ID Customers Technicians Select a contact Outbo…" at bounding box center [653, 330] width 846 height 599
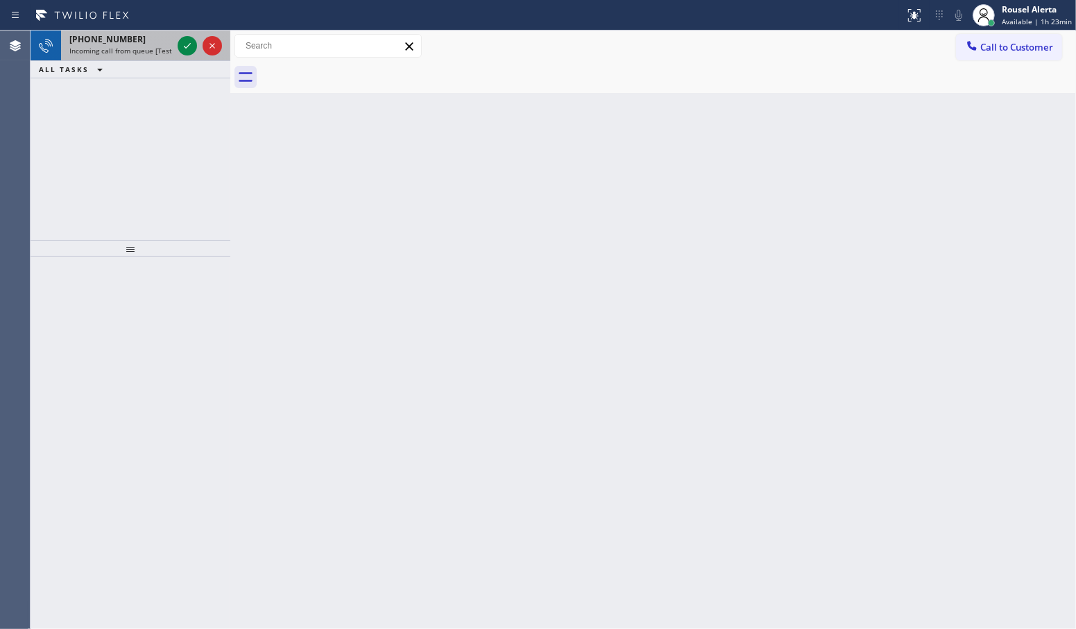
drag, startPoint x: 139, startPoint y: 50, endPoint x: 164, endPoint y: 50, distance: 25.0
click at [141, 50] on span "Incoming call from queue [Test] All" at bounding box center [126, 51] width 115 height 10
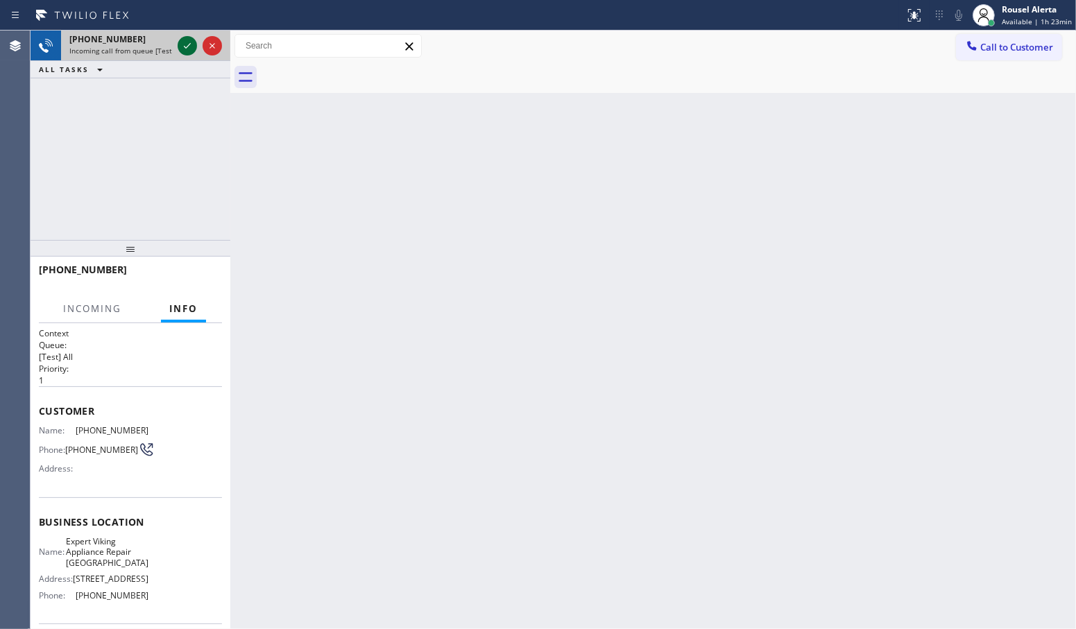
click at [184, 49] on icon at bounding box center [187, 45] width 17 height 17
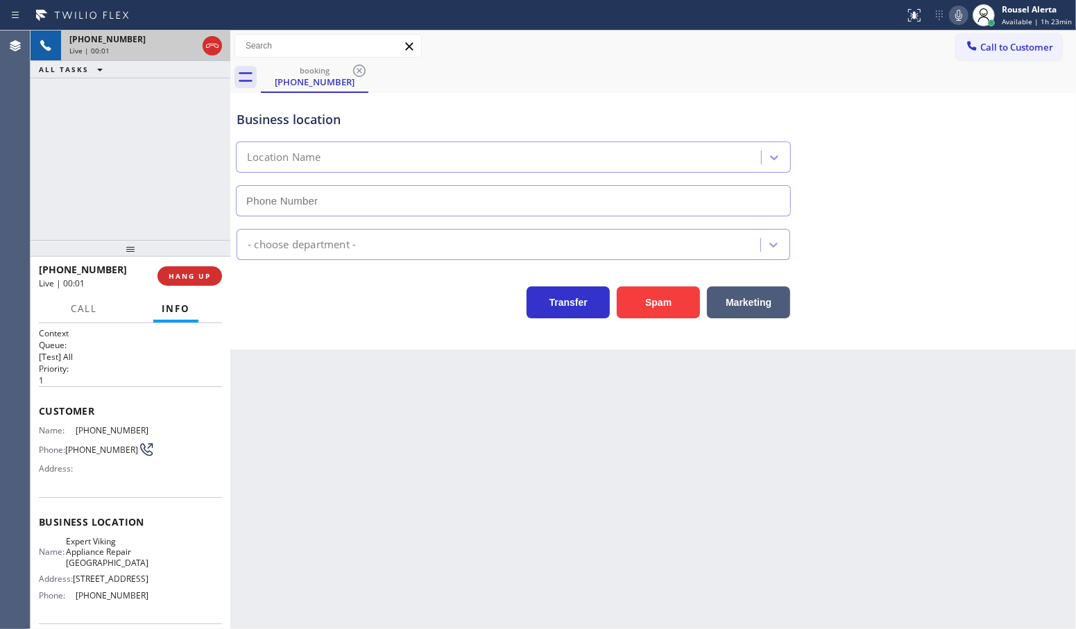
type input "[PHONE_NUMBER]"
click at [665, 302] on button "Spam" at bounding box center [658, 303] width 83 height 32
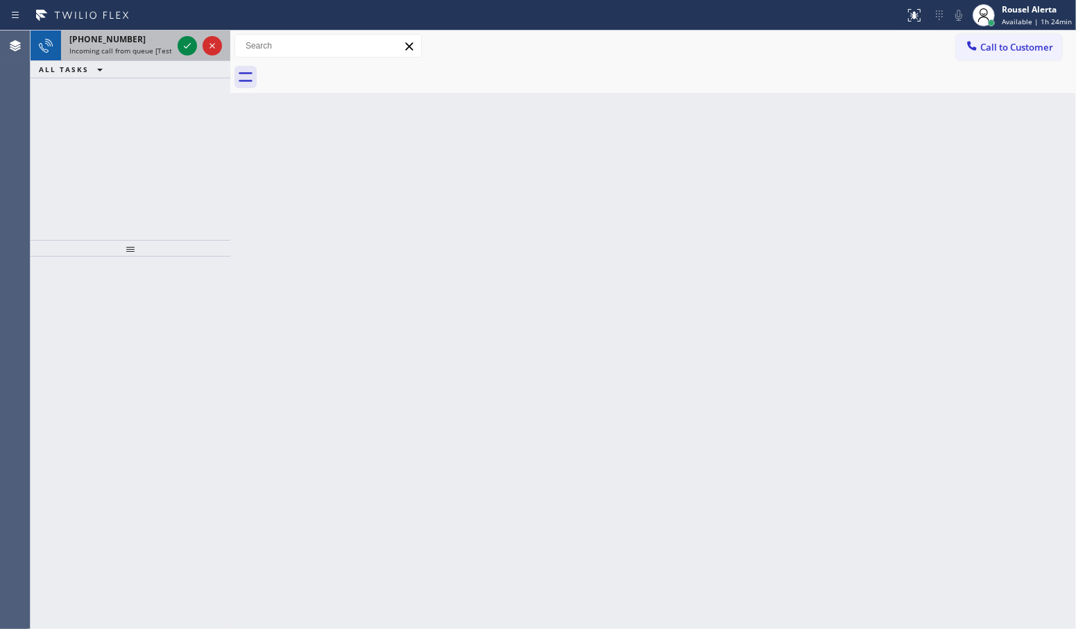
click at [137, 49] on span "Incoming call from queue [Test] All" at bounding box center [126, 51] width 115 height 10
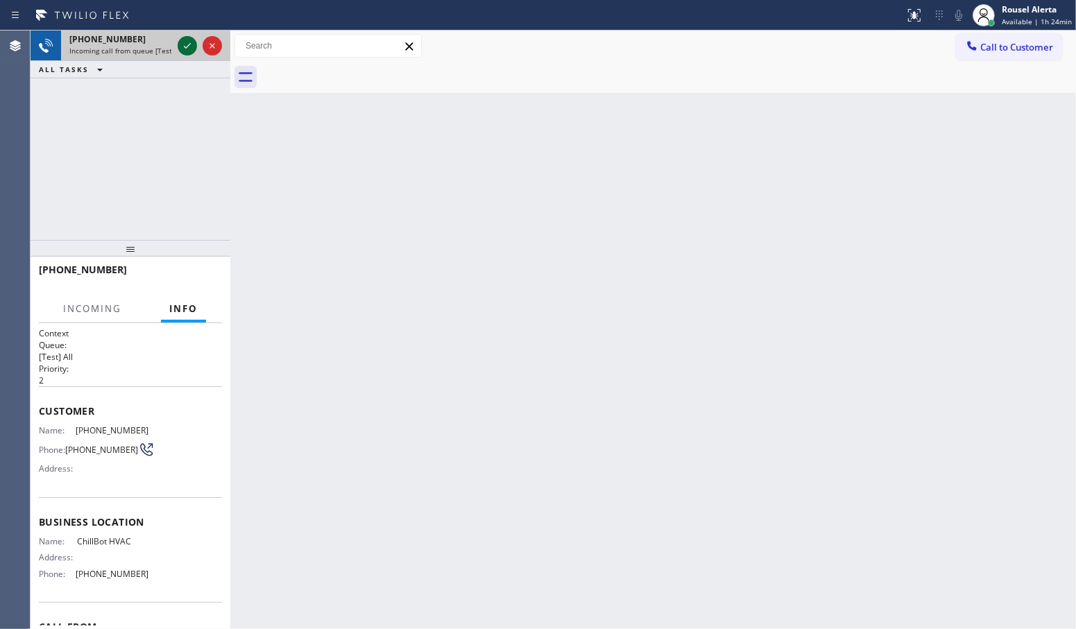
click at [187, 50] on icon at bounding box center [187, 45] width 17 height 17
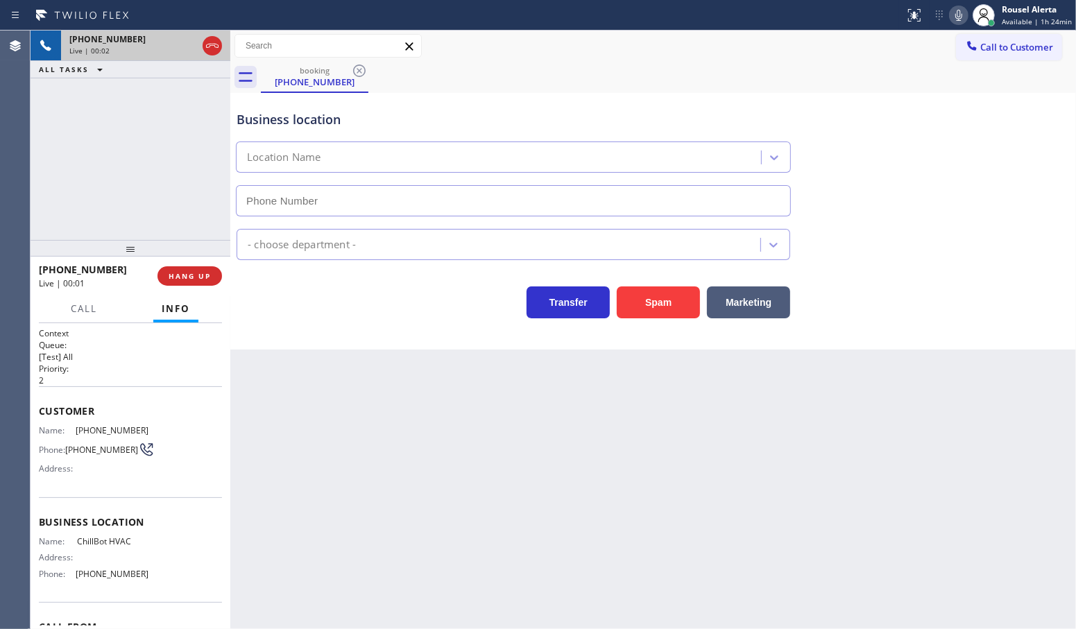
type input "[PHONE_NUMBER]"
click at [637, 310] on button "Spam" at bounding box center [658, 303] width 83 height 32
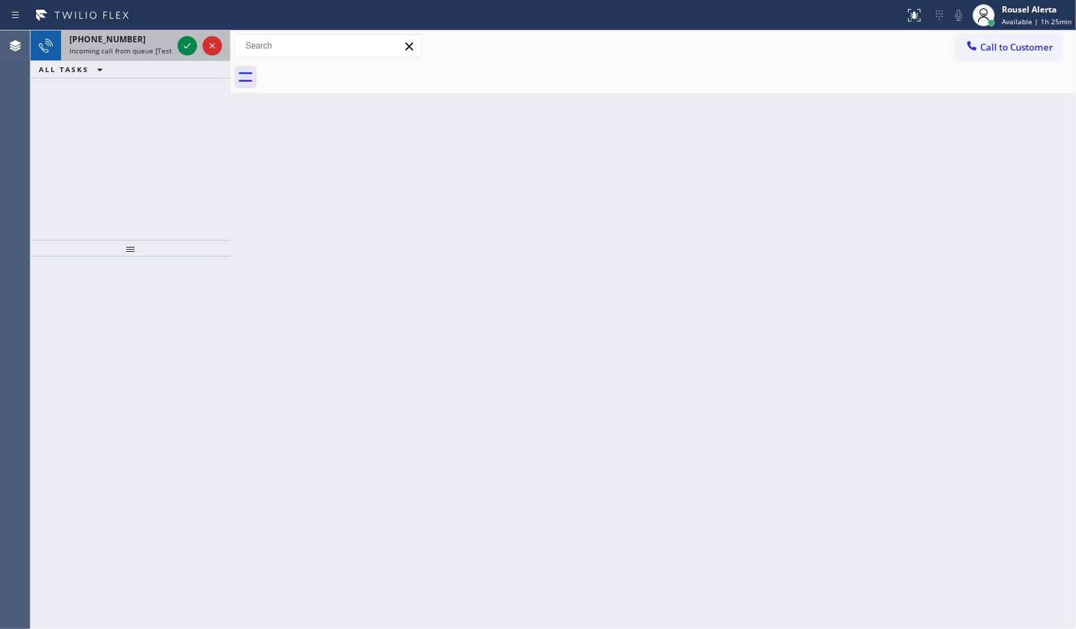
click at [144, 42] on div "[PHONE_NUMBER]" at bounding box center [120, 39] width 103 height 12
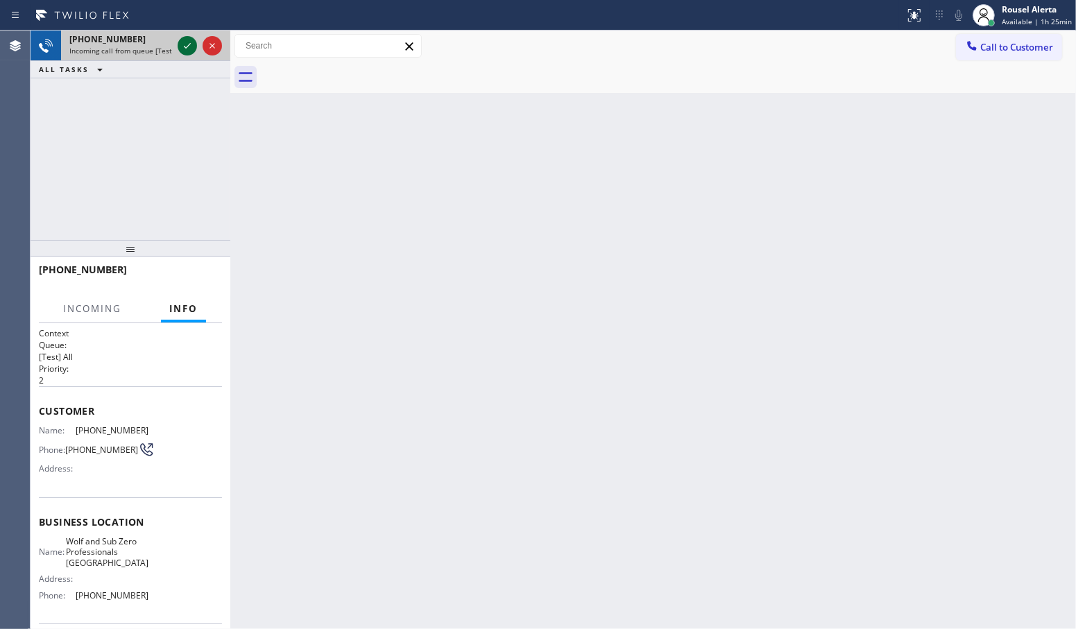
click at [180, 49] on icon at bounding box center [187, 45] width 17 height 17
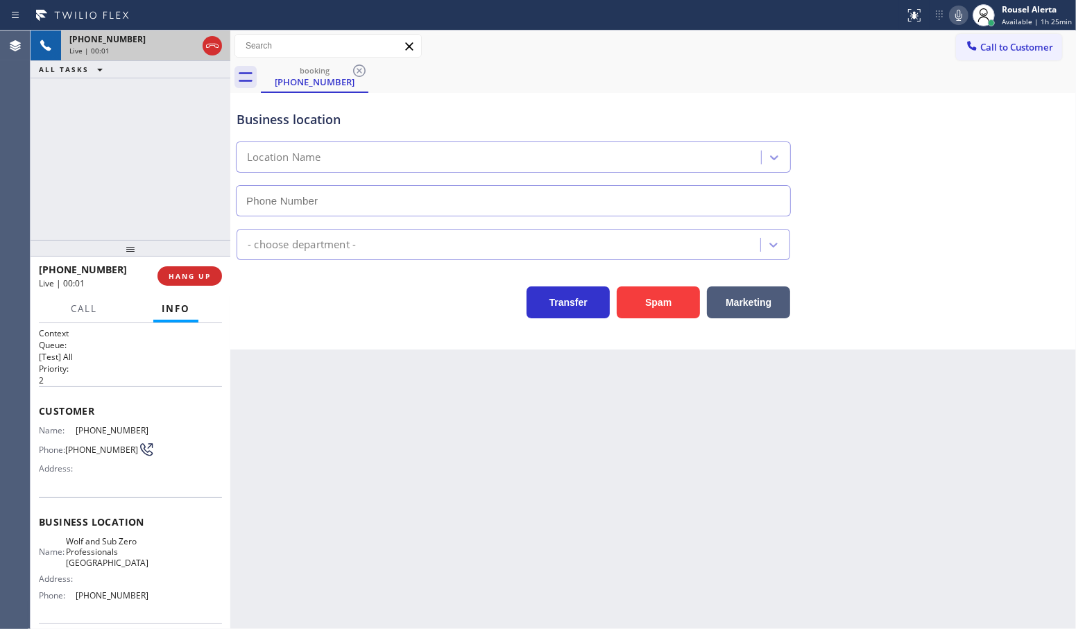
type input "[PHONE_NUMBER]"
click at [177, 283] on button "HANG UP" at bounding box center [190, 275] width 65 height 19
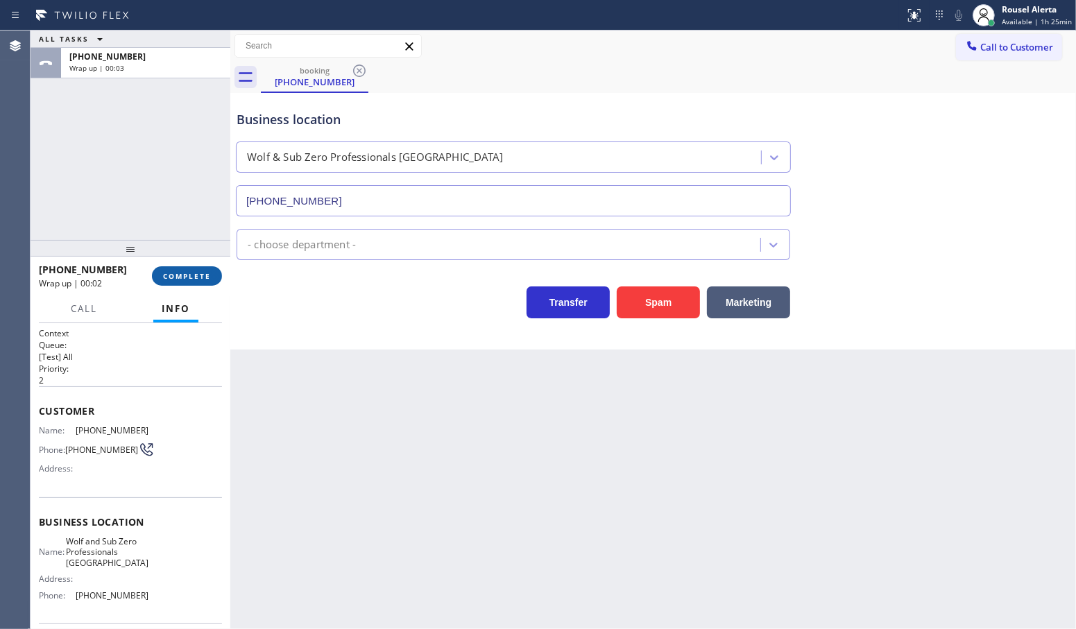
click at [194, 275] on span "COMPLETE" at bounding box center [187, 276] width 48 height 10
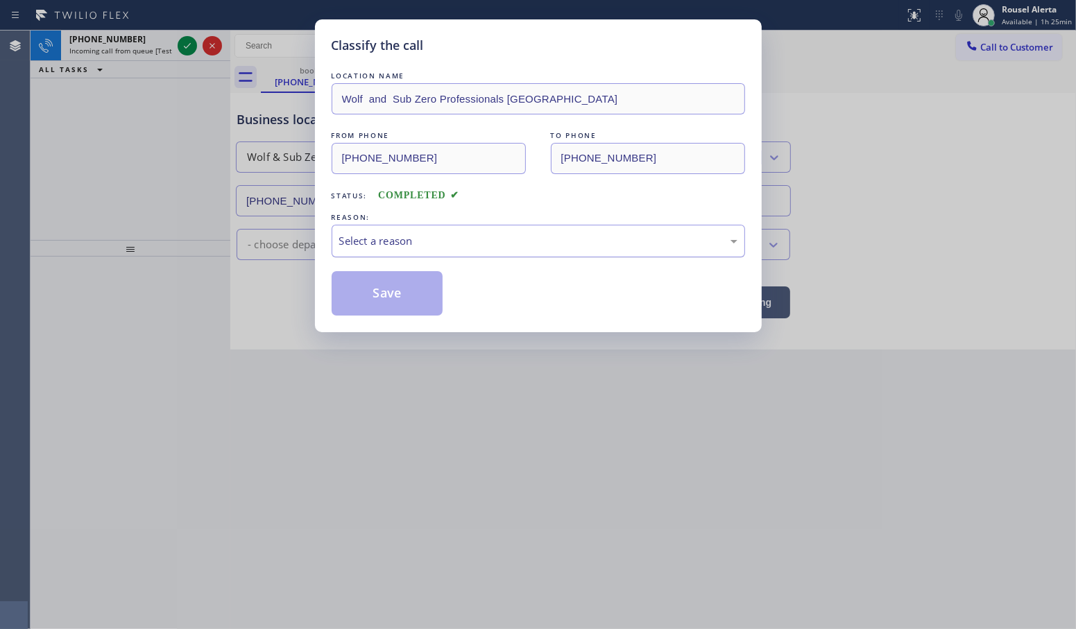
click at [451, 247] on div "Select a reason" at bounding box center [538, 241] width 398 height 16
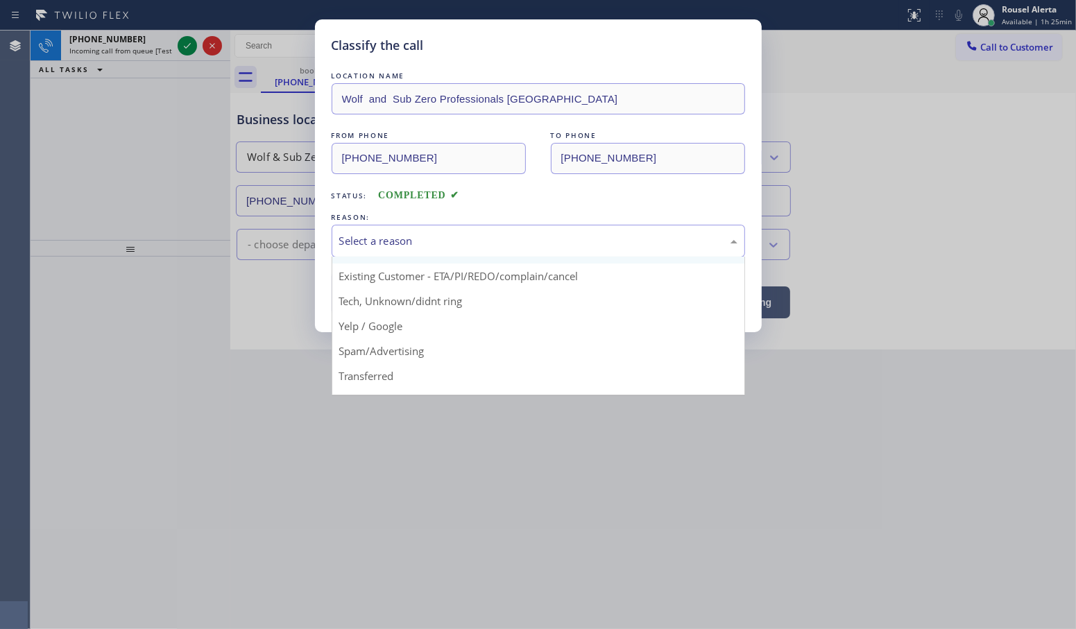
scroll to position [87, 0]
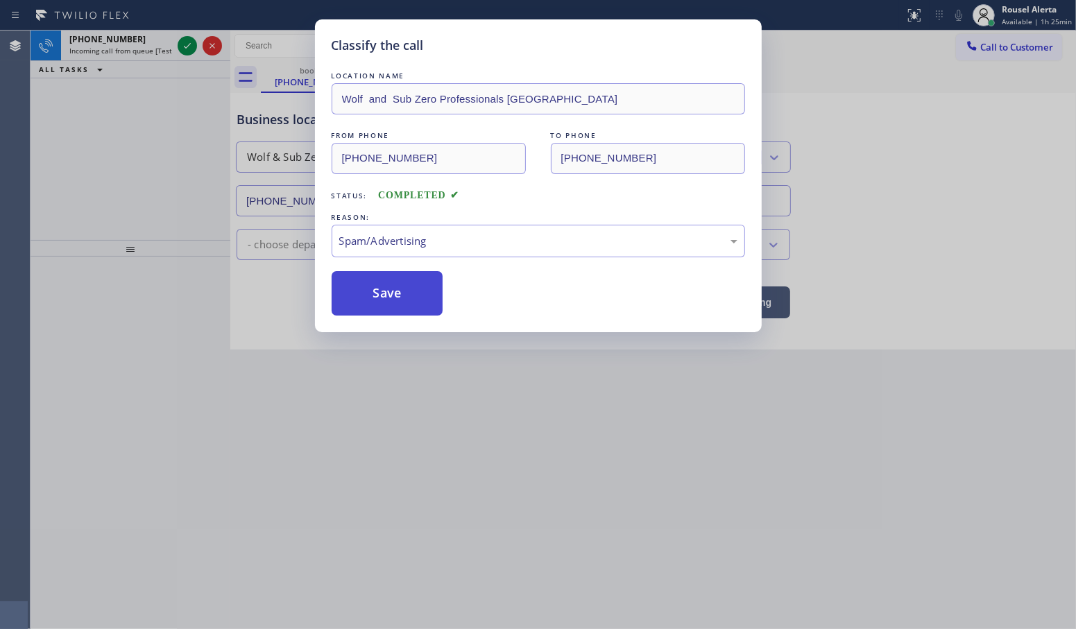
click at [386, 279] on button "Save" at bounding box center [388, 293] width 112 height 44
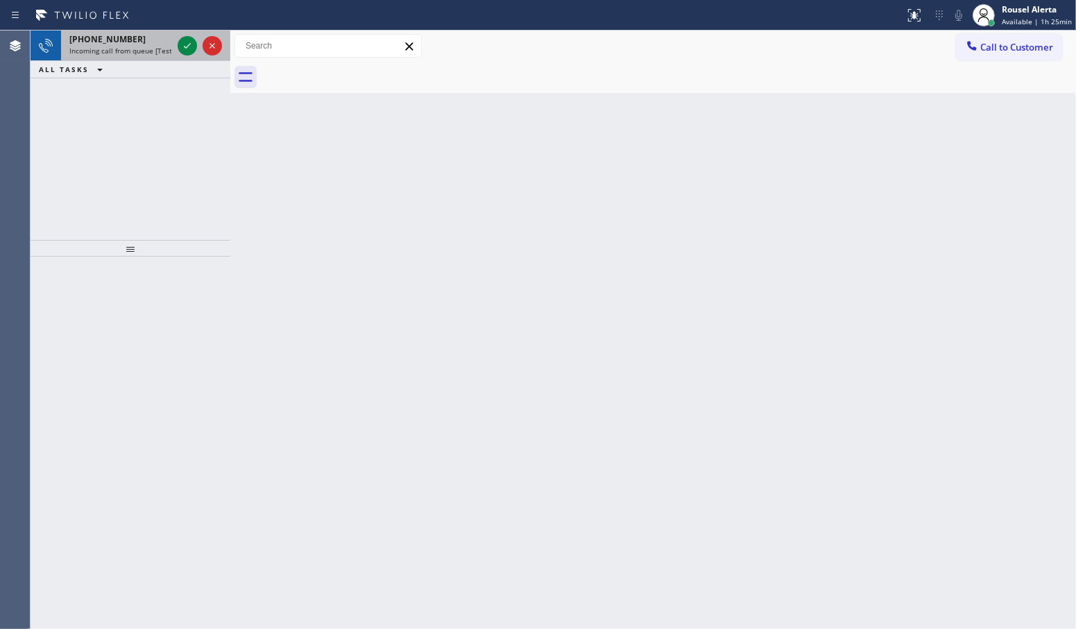
click at [146, 42] on div "[PHONE_NUMBER]" at bounding box center [120, 39] width 103 height 12
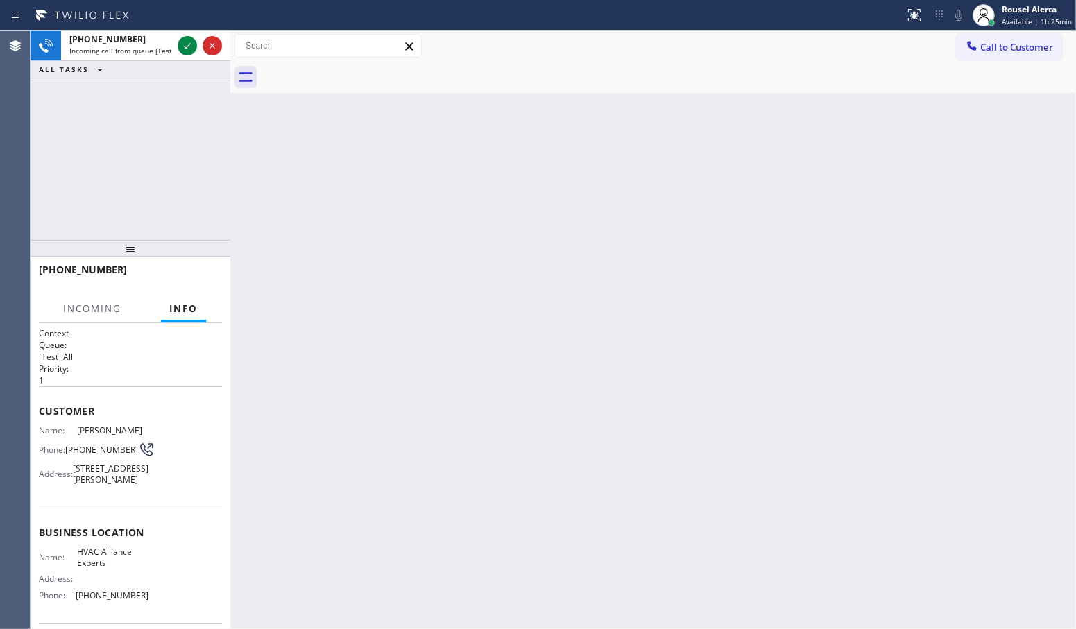
click at [530, 320] on div "Back to Dashboard Change Sender ID Customers Technicians Select a contact Outbo…" at bounding box center [653, 330] width 846 height 599
click at [947, 156] on div "Back to Dashboard Change Sender ID Customers Technicians Select a contact Outbo…" at bounding box center [653, 330] width 846 height 599
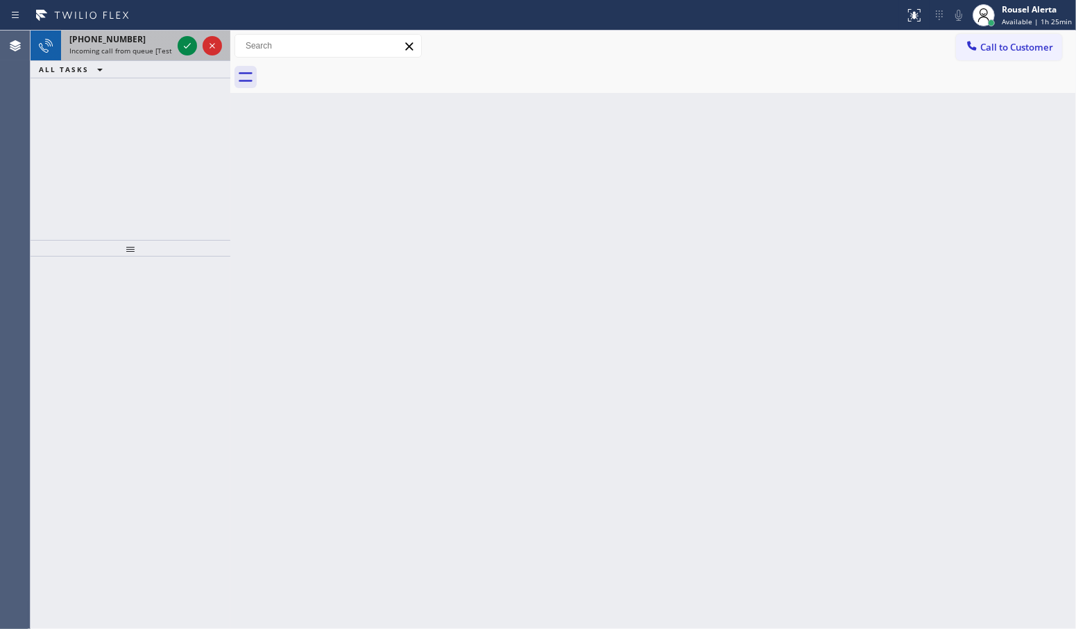
click at [143, 42] on div "[PHONE_NUMBER]" at bounding box center [120, 39] width 103 height 12
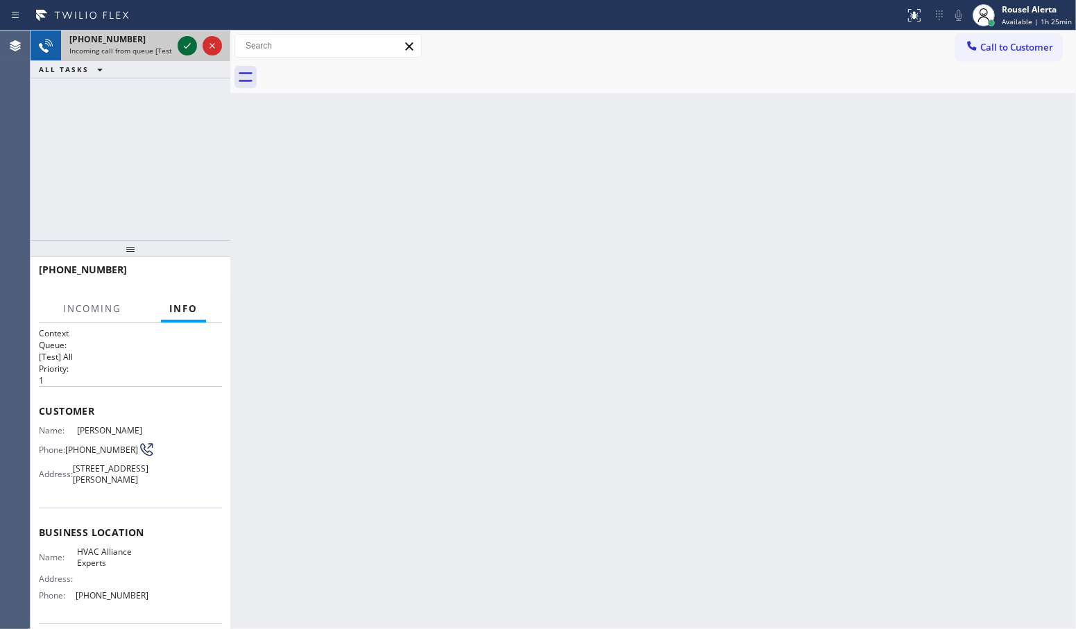
click at [186, 40] on icon at bounding box center [187, 45] width 17 height 17
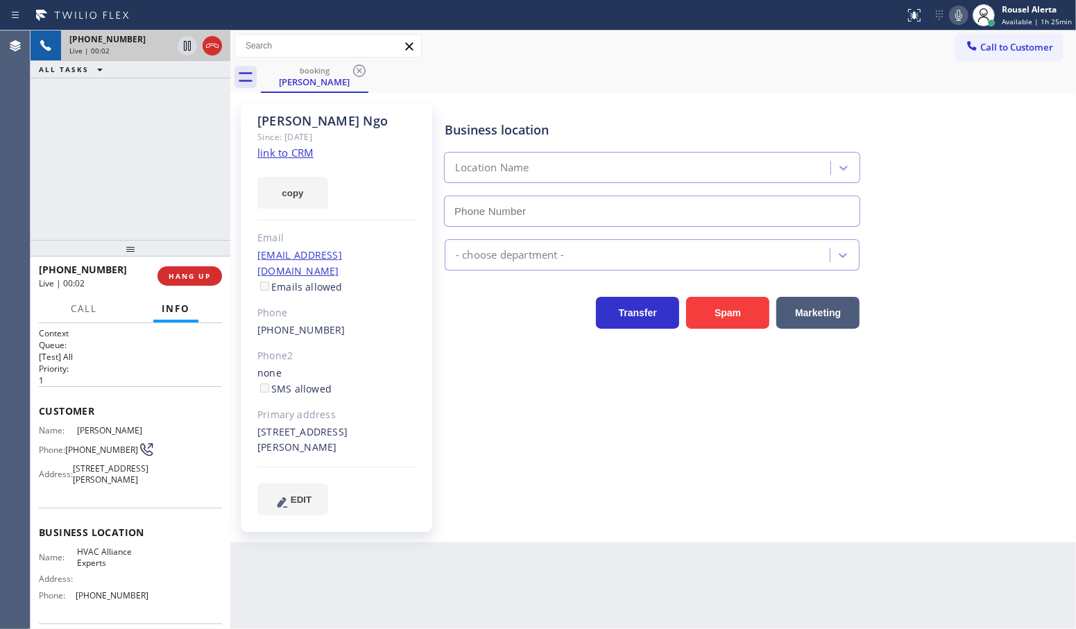
type input "[PHONE_NUMBER]"
click at [289, 160] on link "link to CRM" at bounding box center [285, 153] width 56 height 14
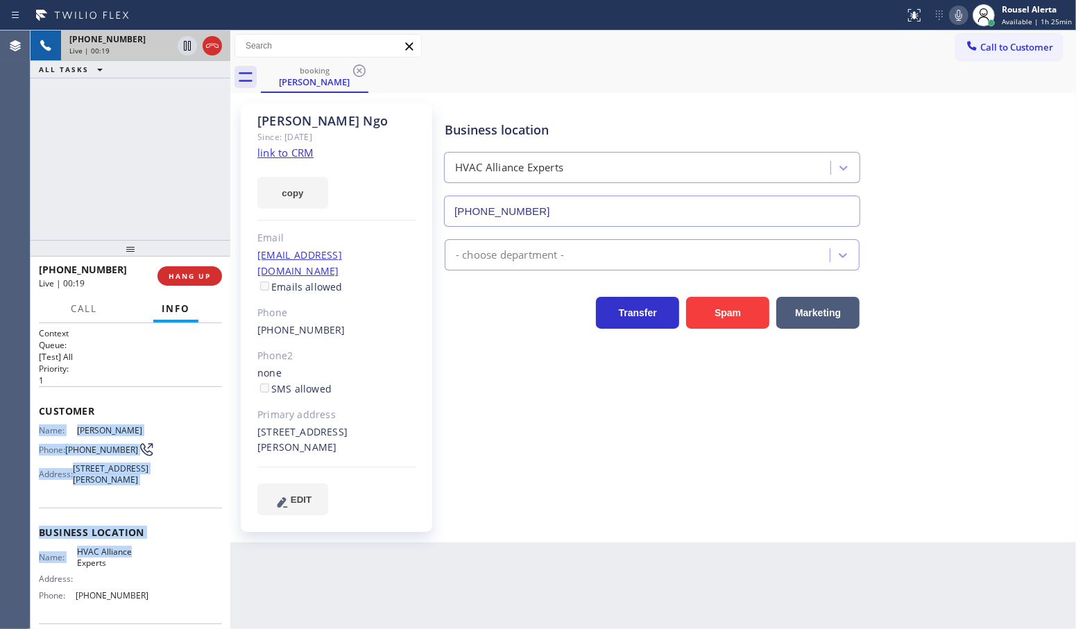
scroll to position [87, 0]
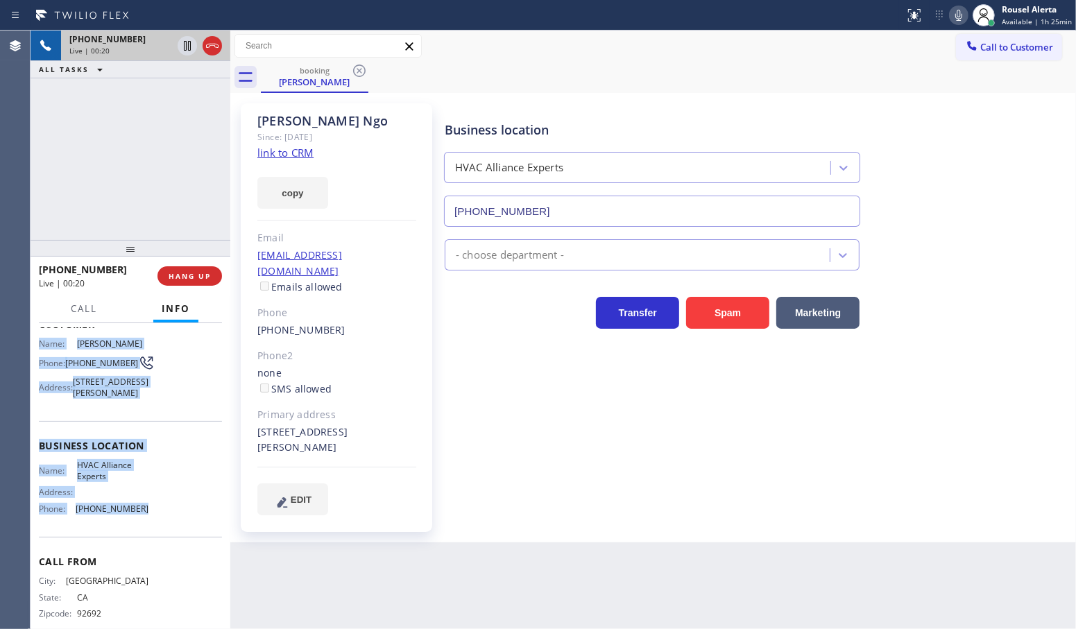
drag, startPoint x: 42, startPoint y: 425, endPoint x: 162, endPoint y: 536, distance: 163.1
click at [162, 536] on div "Context Queue: [Test] All Priority: 1 Customer Name: [PERSON_NAME] Phone: [PHON…" at bounding box center [130, 442] width 183 height 402
copy div "Name: [PERSON_NAME] Phone: [PHONE_NUMBER] Address: [STREET_ADDRESS][PERSON_NAME…"
click at [186, 94] on icon at bounding box center [187, 93] width 17 height 17
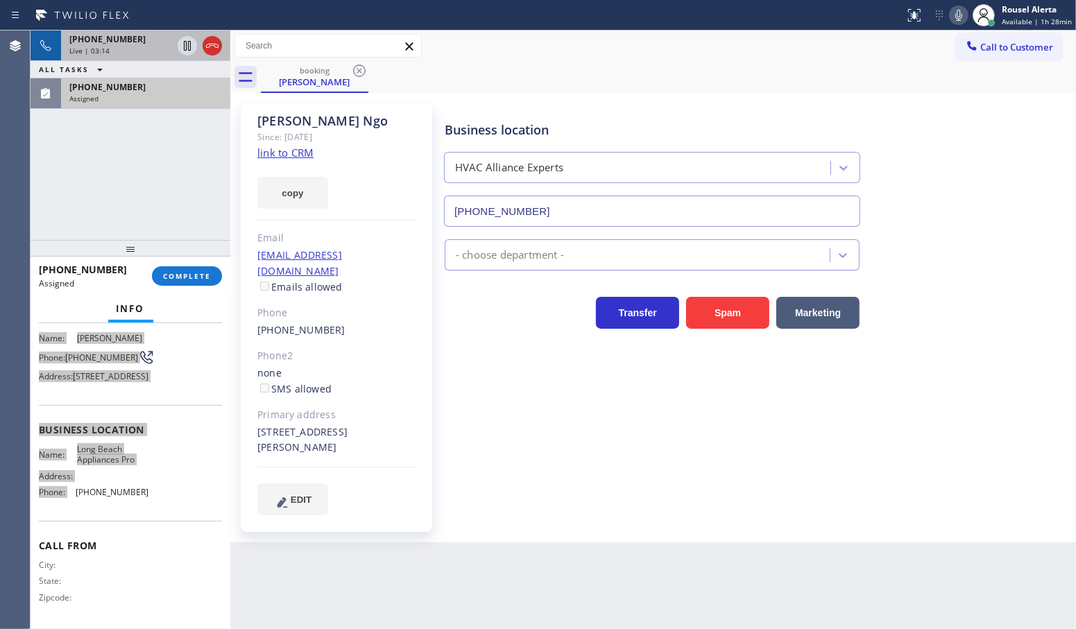
scroll to position [98, 0]
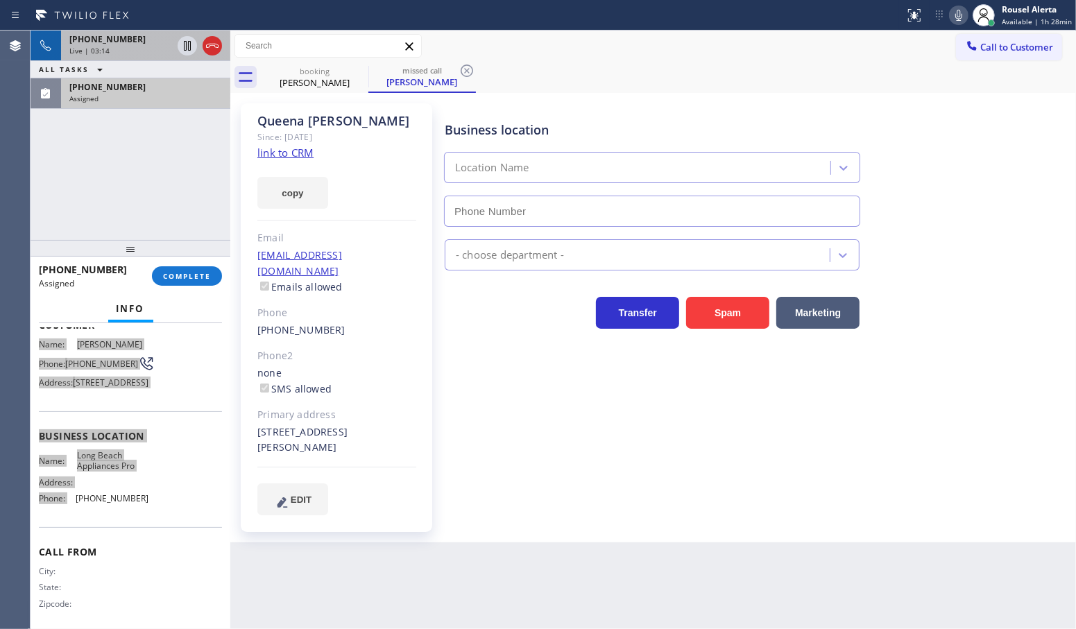
type input "[PHONE_NUMBER]"
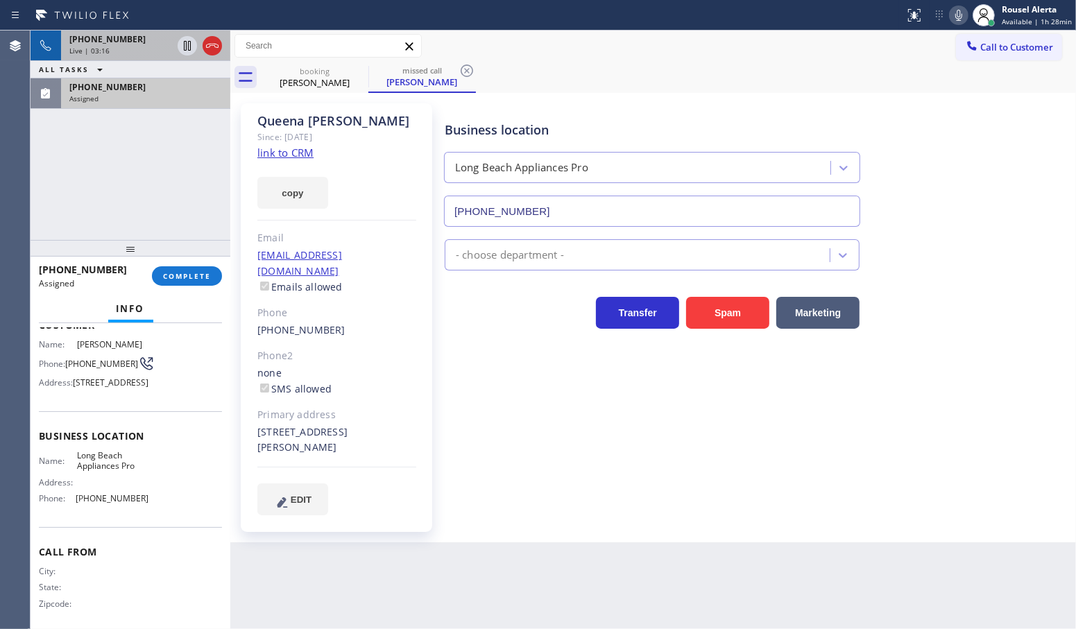
click at [151, 510] on div "Name: Long Beach Appliances Pro Address: Phone: [PHONE_NUMBER]" at bounding box center [130, 480] width 183 height 60
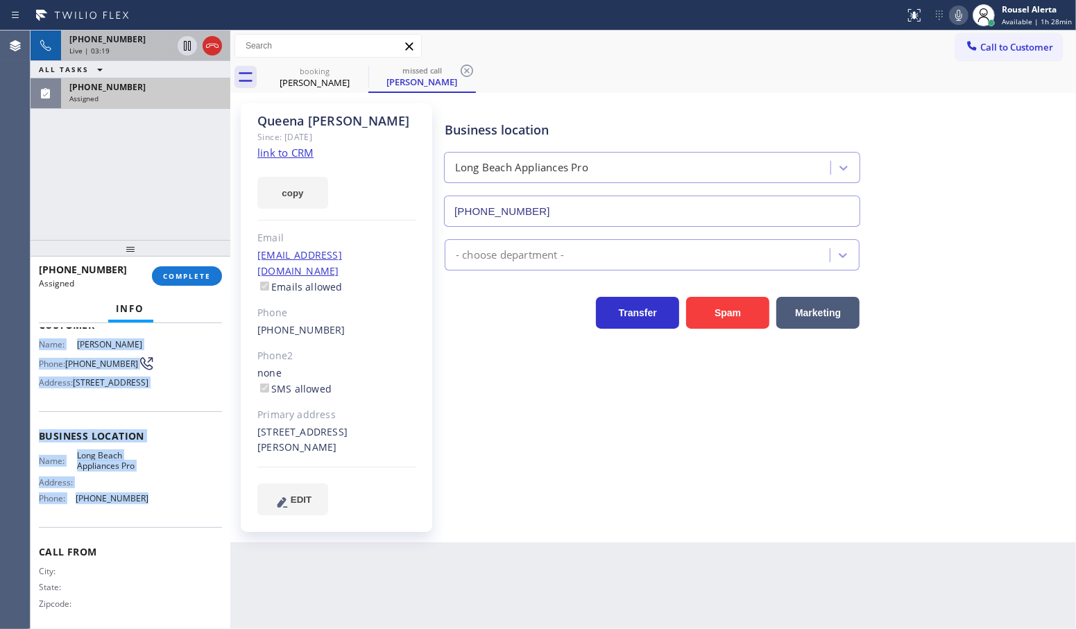
drag, startPoint x: 35, startPoint y: 341, endPoint x: 139, endPoint y: 516, distance: 203.5
click at [139, 516] on div "Context Queue: Appliance Repair Priority: 0 Task Age: Customer Name: [PERSON_NA…" at bounding box center [131, 476] width 200 height 307
copy div "Name: [PERSON_NAME] Phone: [PHONE_NUMBER] Address: [STREET_ADDRESS] Business lo…"
click at [108, 147] on div "[PHONE_NUMBER] Live | 03:22 ALL TASKS ALL TASKS ACTIVE TASKS TASKS IN WRAP UP […" at bounding box center [131, 136] width 200 height 210
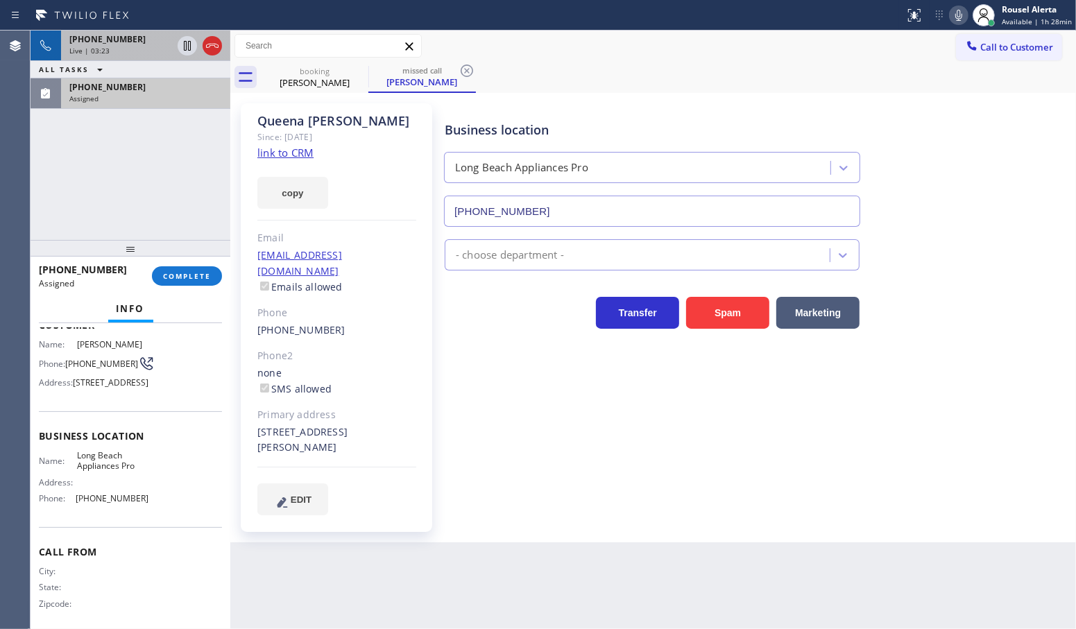
click at [384, 568] on div "Back to Dashboard Change Sender ID Customers Technicians Select a contact Outbo…" at bounding box center [653, 330] width 846 height 599
click at [164, 194] on div "[PHONE_NUMBER] Live | 03:27 ALL TASKS ALL TASKS ACTIVE TASKS TASKS IN WRAP UP […" at bounding box center [131, 136] width 200 height 210
click at [175, 278] on span "COMPLETE" at bounding box center [187, 276] width 48 height 10
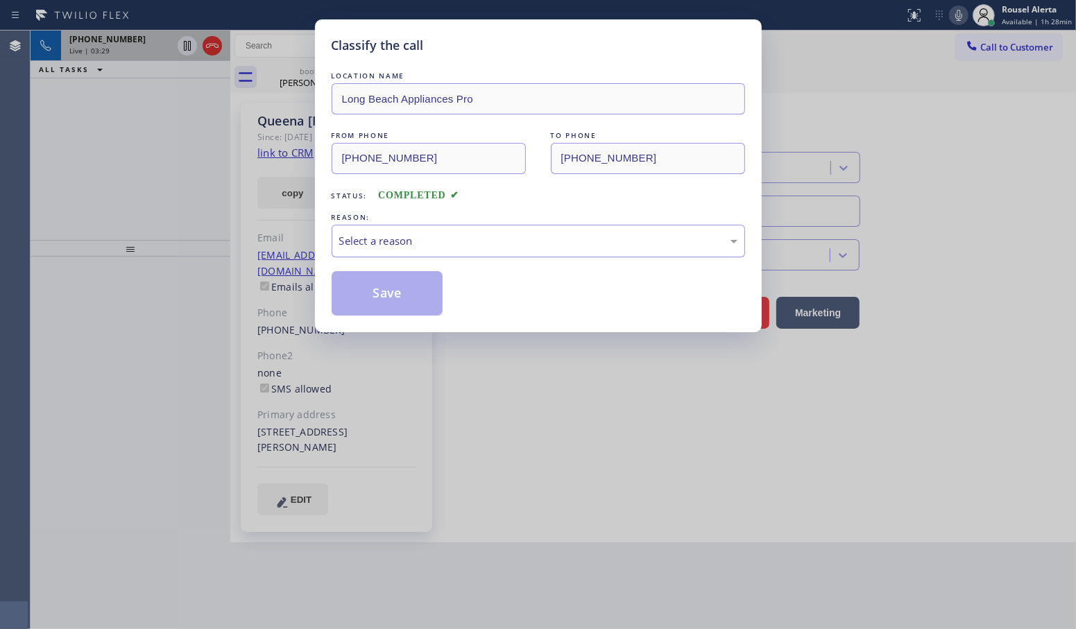
click at [452, 237] on div "Select a reason" at bounding box center [538, 241] width 398 height 16
click at [416, 300] on button "Save" at bounding box center [388, 293] width 112 height 44
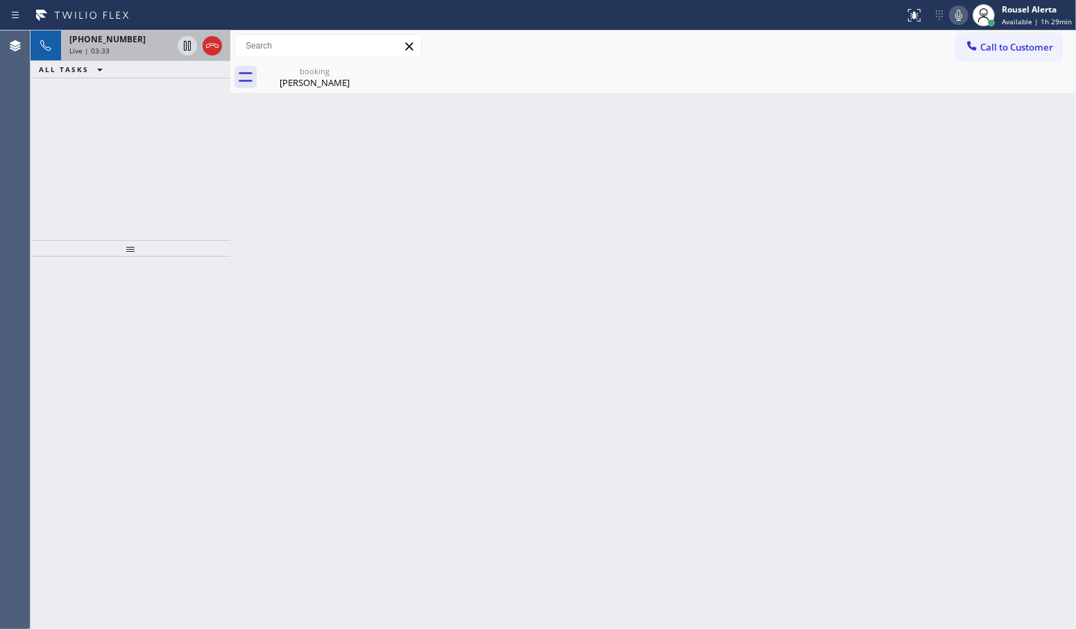
click at [90, 43] on span "[PHONE_NUMBER]" at bounding box center [107, 39] width 76 height 12
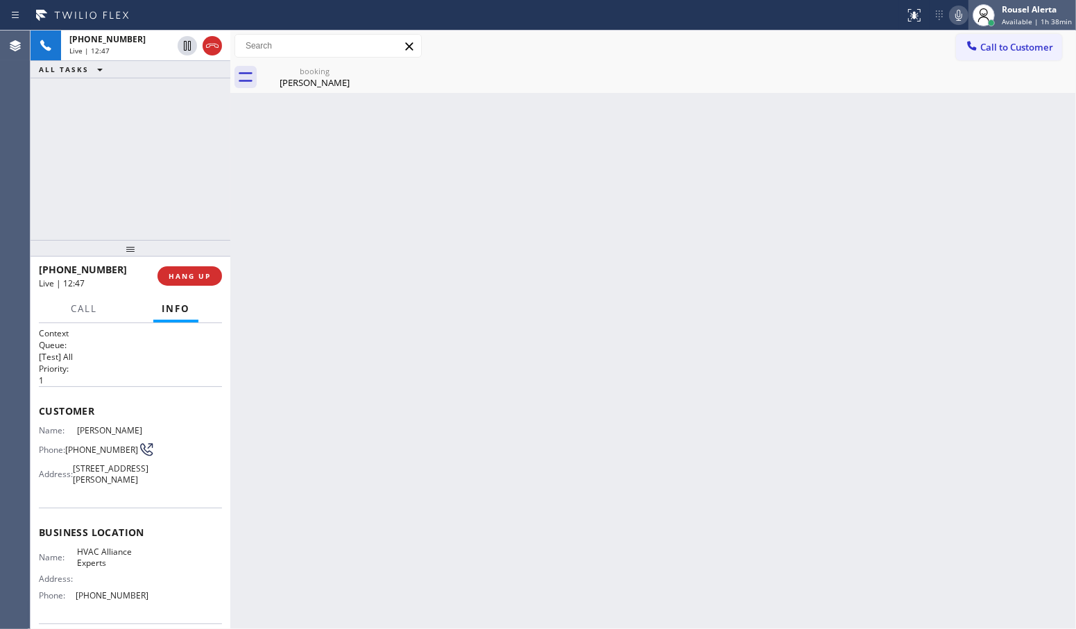
click at [1062, 23] on span "Available | 1h 38min" at bounding box center [1037, 22] width 70 height 10
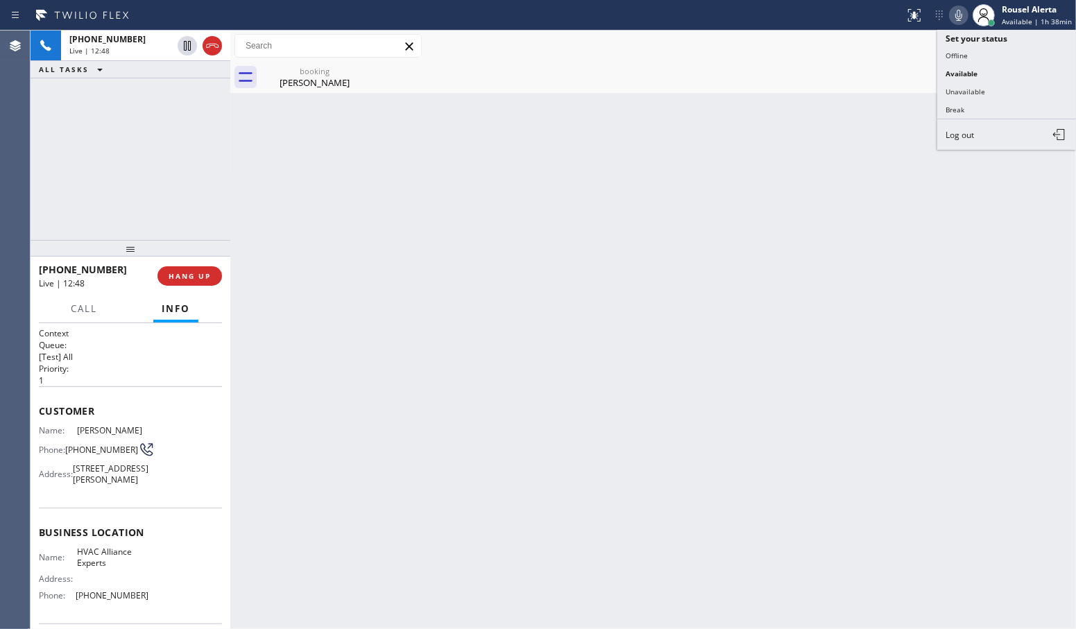
drag, startPoint x: 1047, startPoint y: 56, endPoint x: 1033, endPoint y: 59, distance: 14.2
click at [1046, 56] on button "Offline" at bounding box center [1007, 55] width 139 height 18
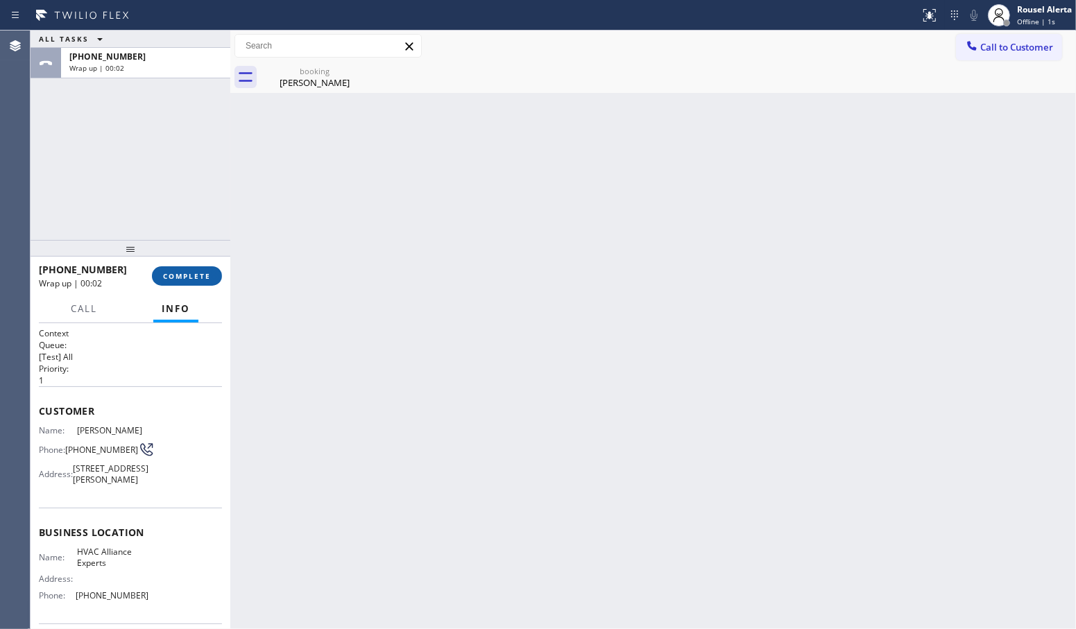
click at [203, 283] on button "COMPLETE" at bounding box center [187, 275] width 70 height 19
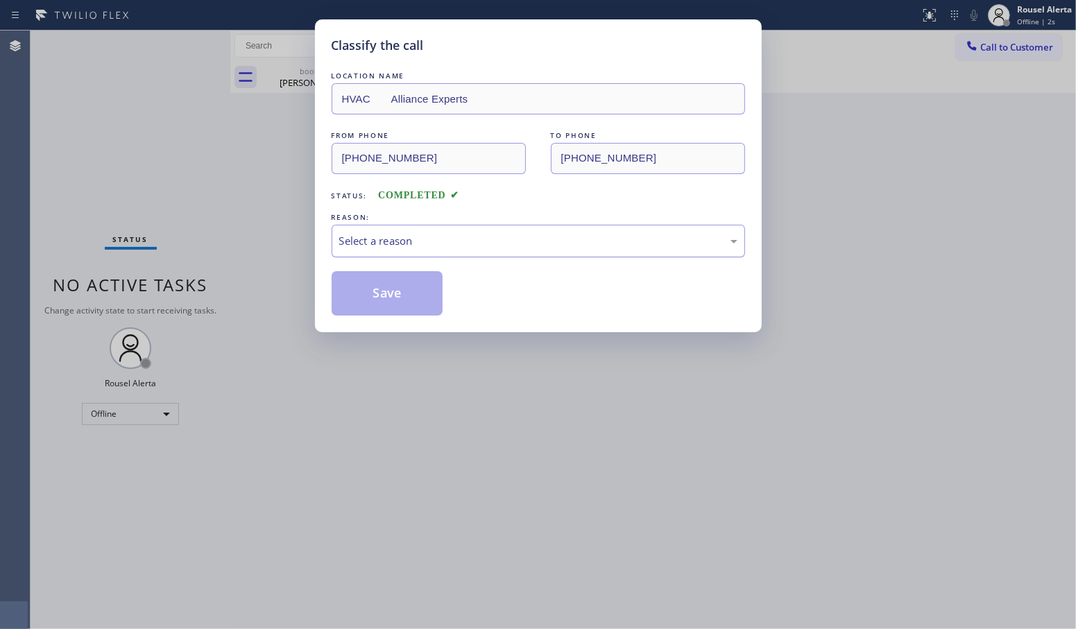
click at [418, 233] on div "Select a reason" at bounding box center [538, 241] width 398 height 16
click at [375, 296] on button "Save" at bounding box center [388, 293] width 112 height 44
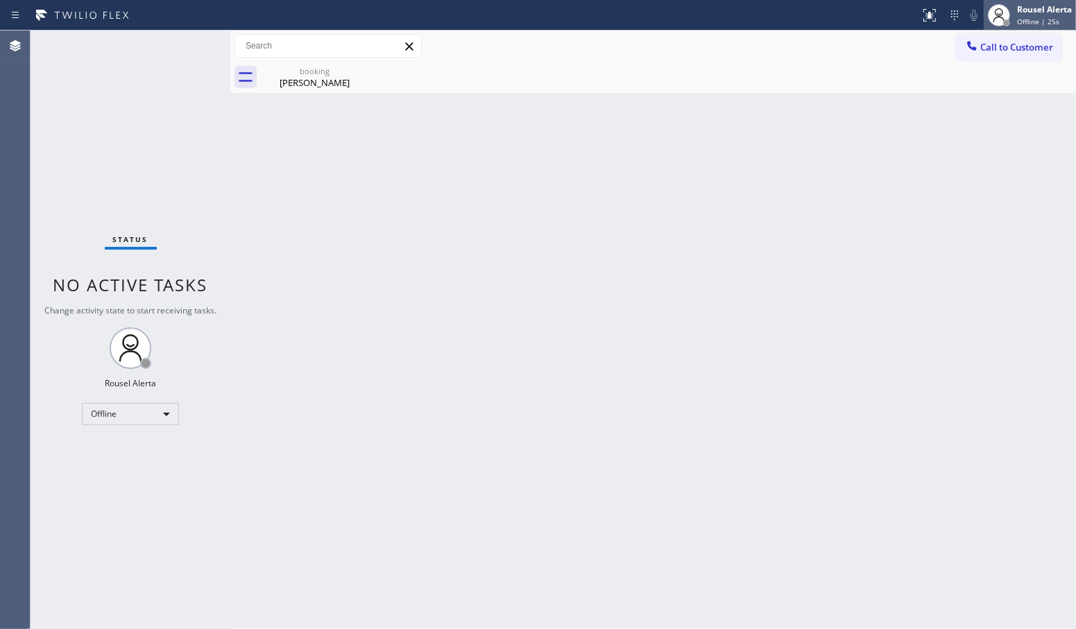
click at [1040, 5] on div "Rousel Alerta" at bounding box center [1044, 9] width 55 height 12
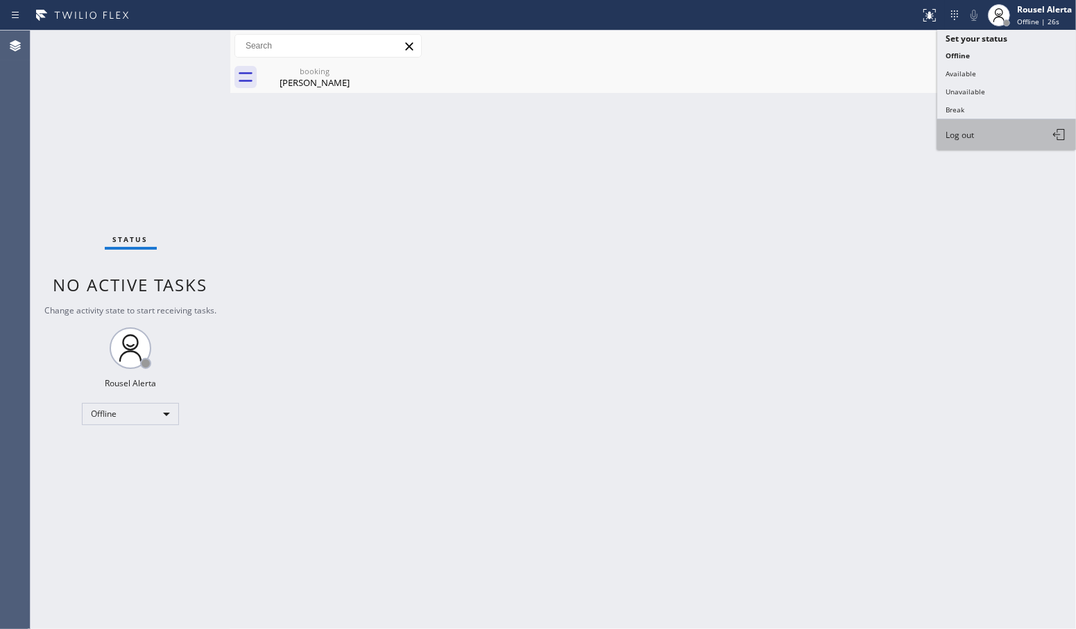
click at [1015, 123] on button "Log out" at bounding box center [1007, 134] width 139 height 31
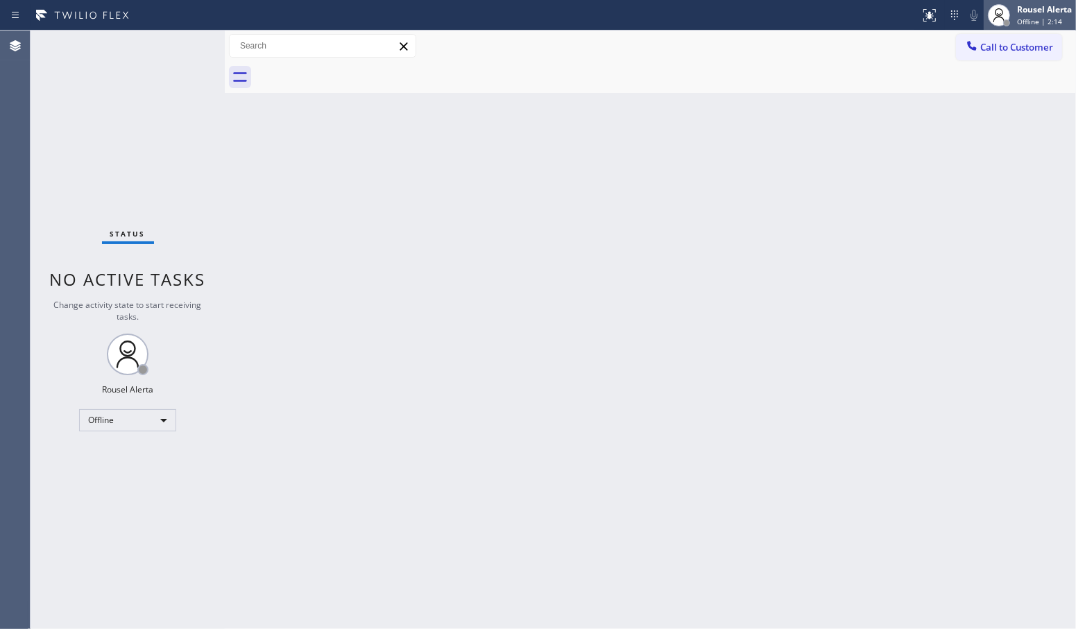
click at [861, 22] on span "Offline | 2:14" at bounding box center [1039, 22] width 45 height 10
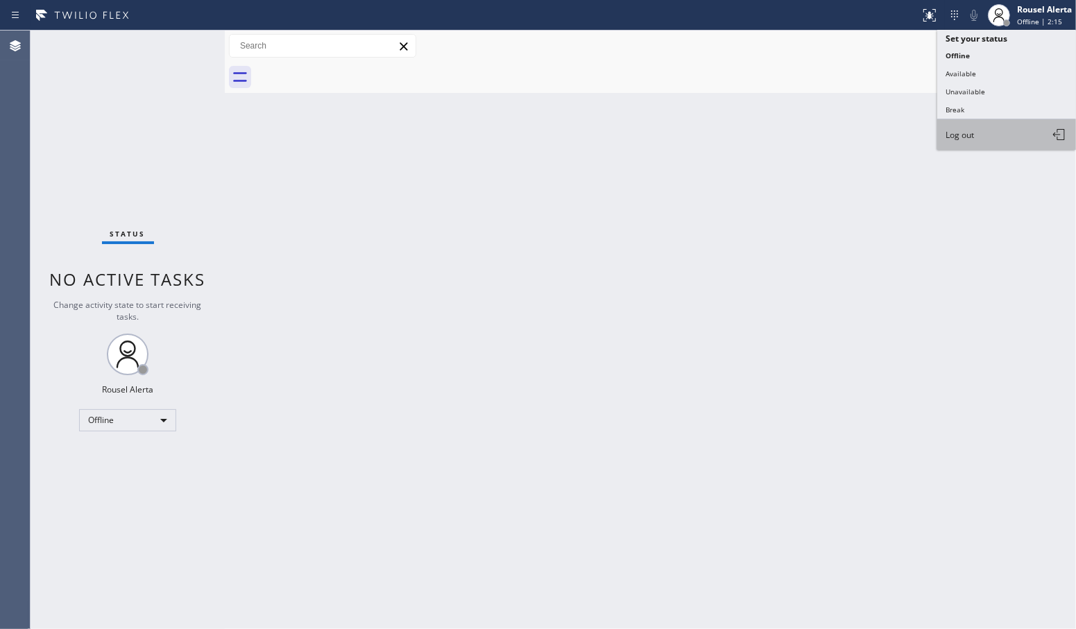
click at [861, 144] on button "Log out" at bounding box center [1007, 134] width 139 height 31
